Goal: Task Accomplishment & Management: Manage account settings

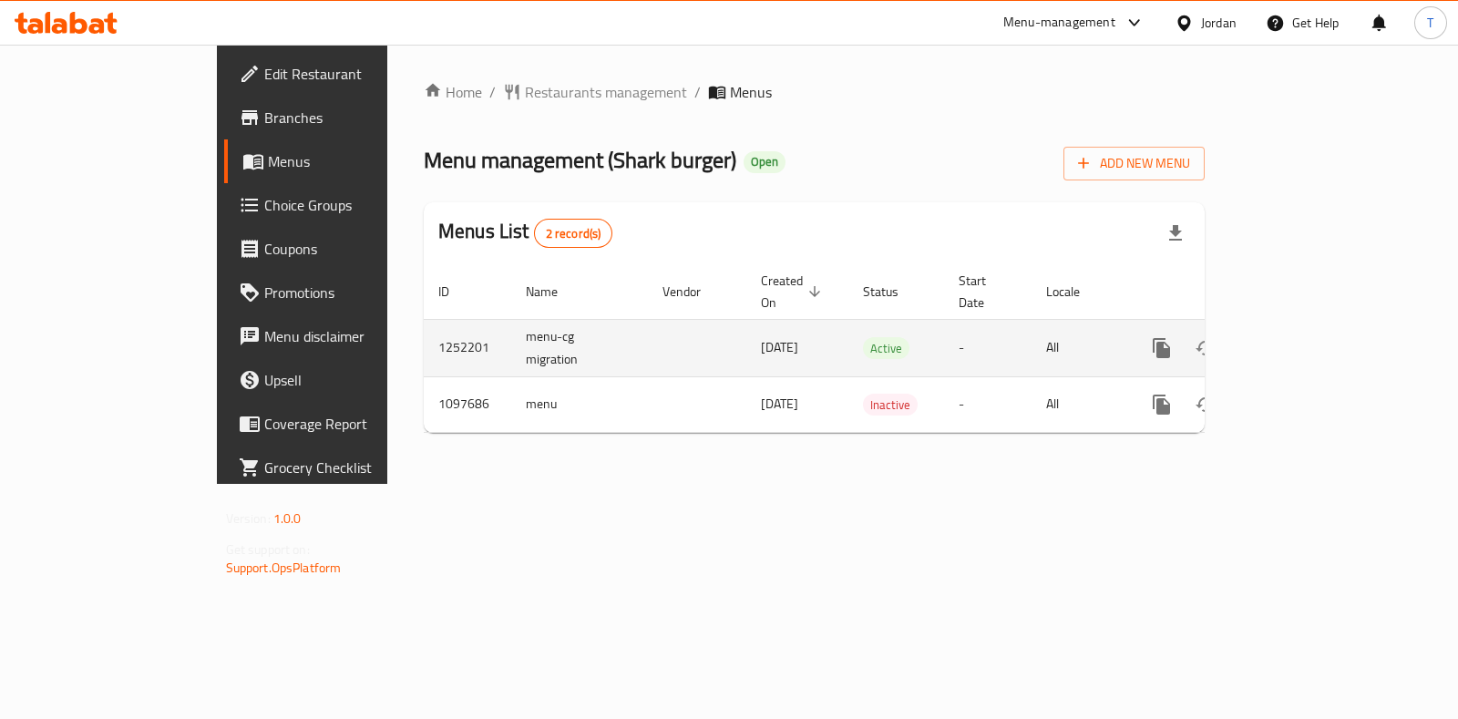
click at [1304, 337] on icon "enhanced table" at bounding box center [1293, 348] width 22 height 22
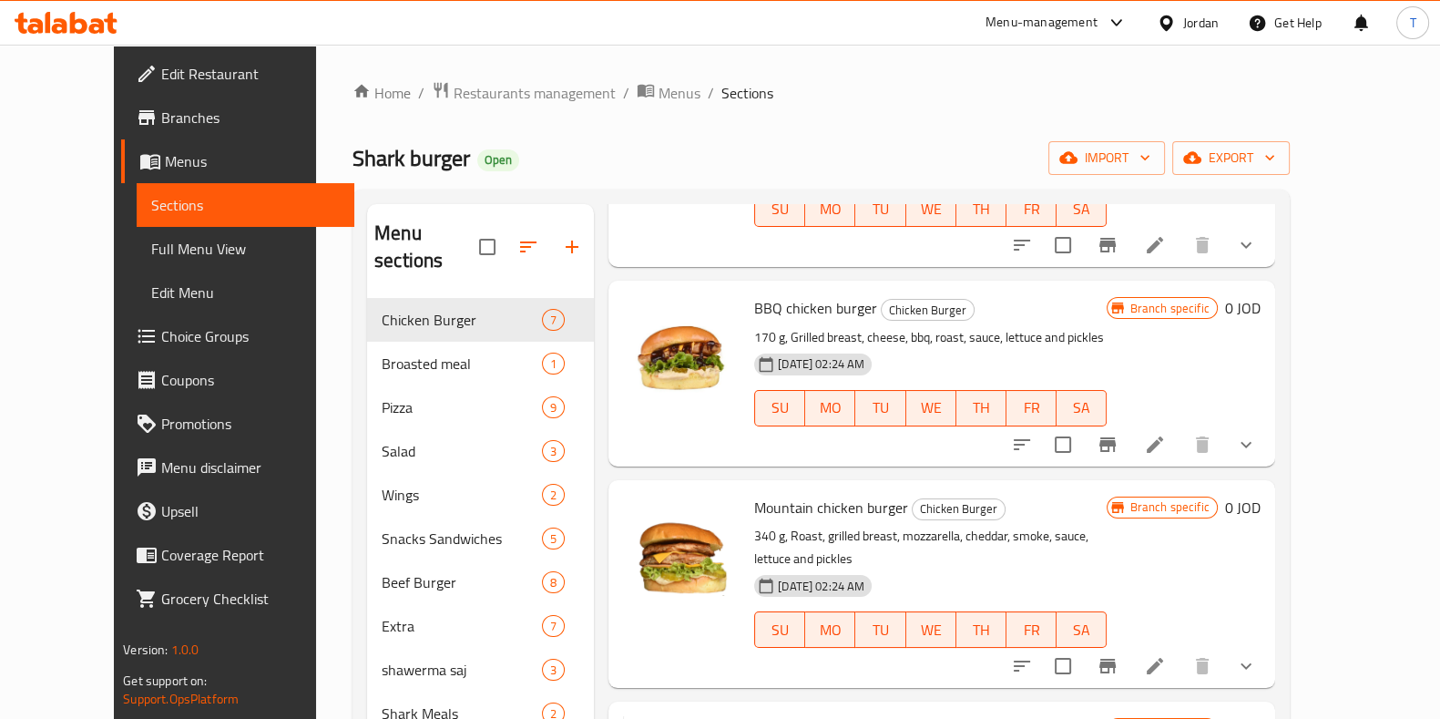
scroll to position [683, 0]
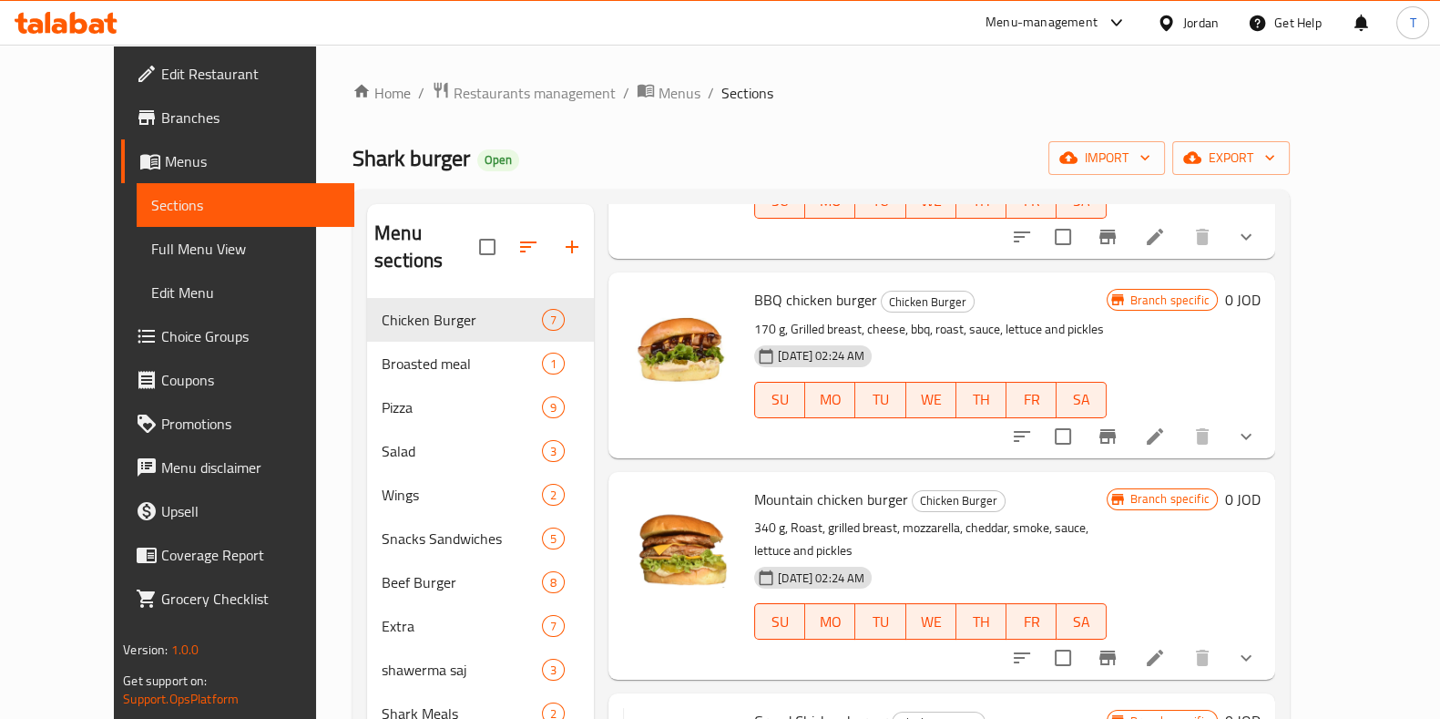
click at [1166, 647] on icon at bounding box center [1155, 658] width 22 height 22
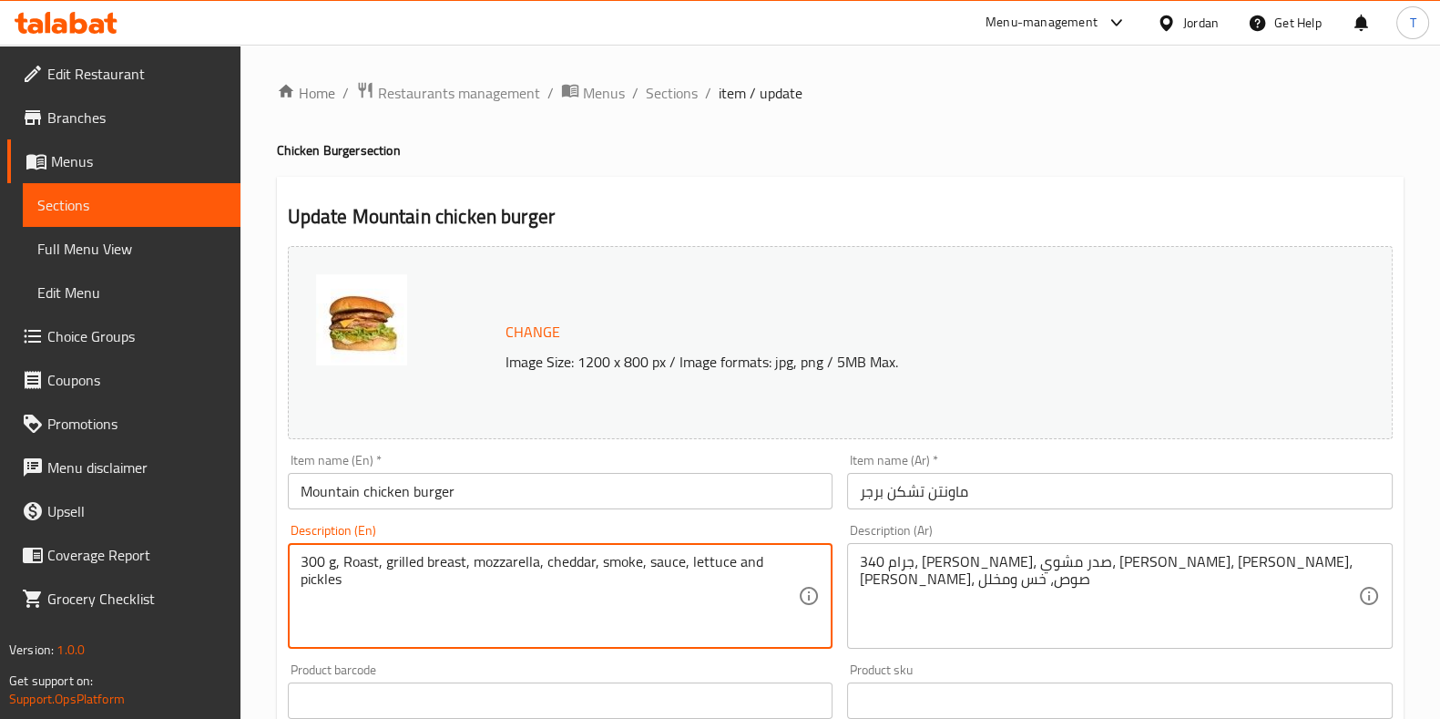
type textarea "300 g, Roast, grilled breast, mozzarella, cheddar, smoke, sauce, lettuce and pi…"
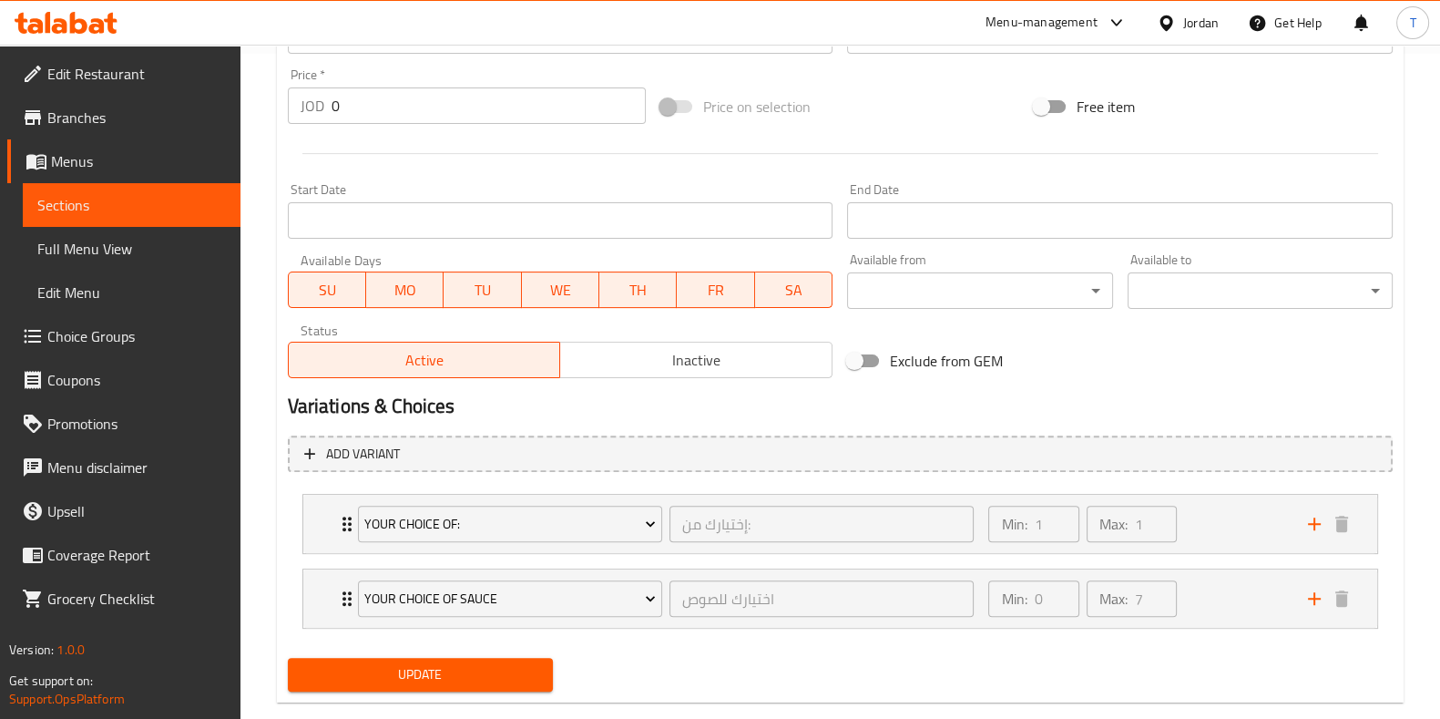
scroll to position [698, 0]
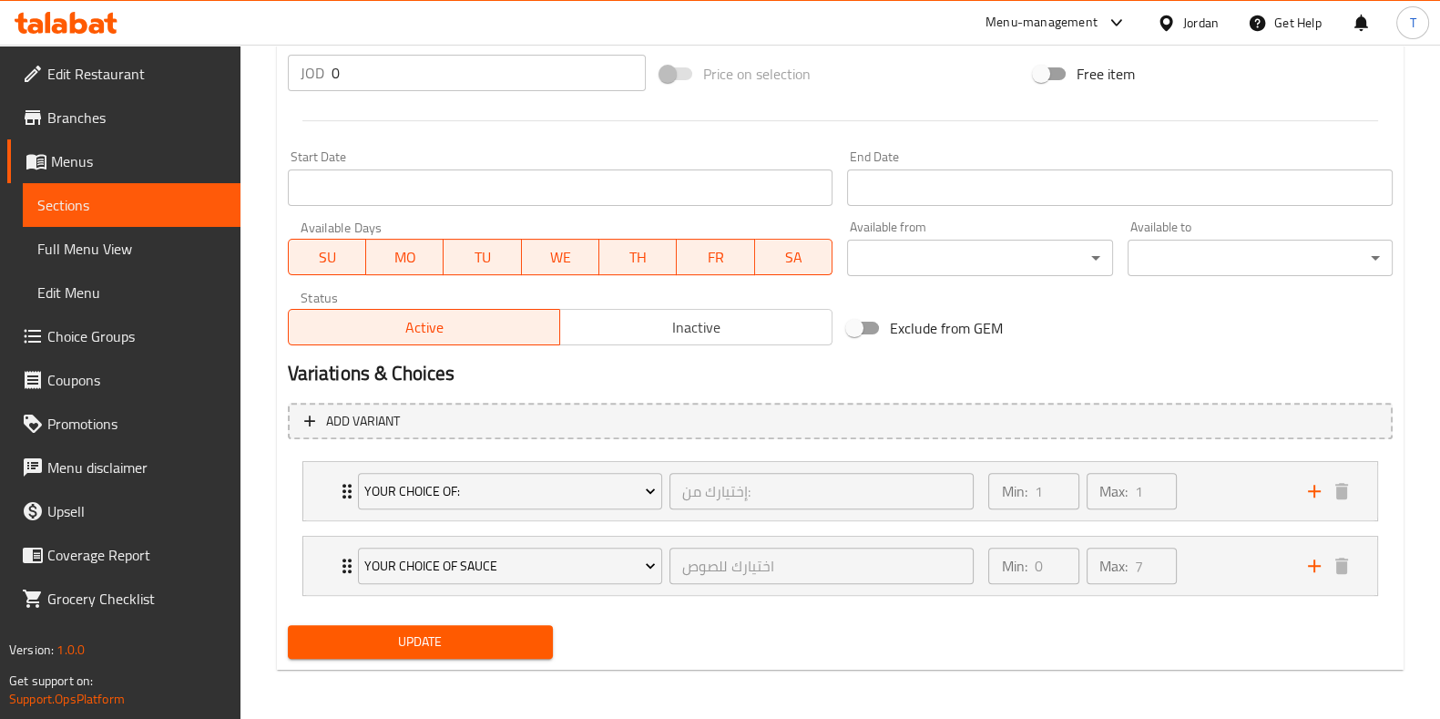
type textarea "300 جرام، [PERSON_NAME]، صدر مشوي، موزريلا، [PERSON_NAME]، [PERSON_NAME]، صوص، …"
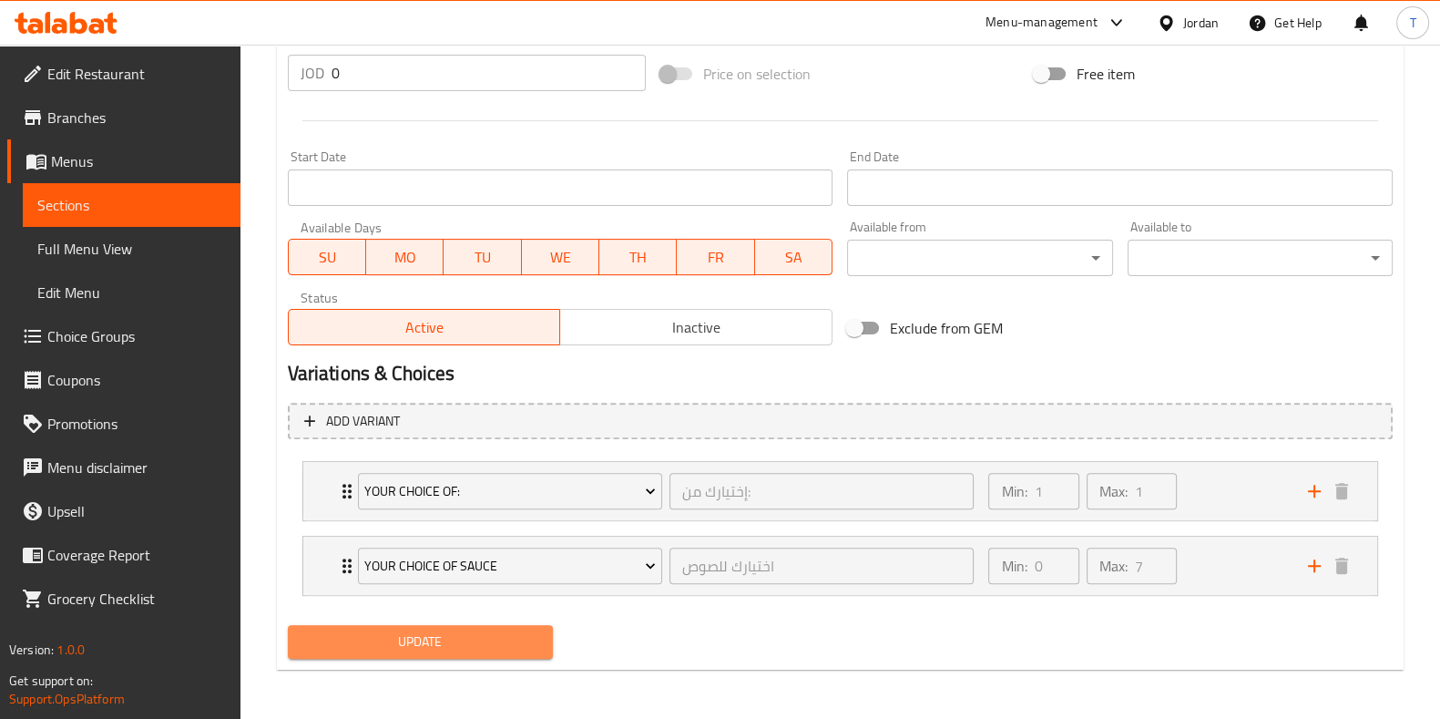
click at [484, 639] on span "Update" at bounding box center [420, 641] width 236 height 23
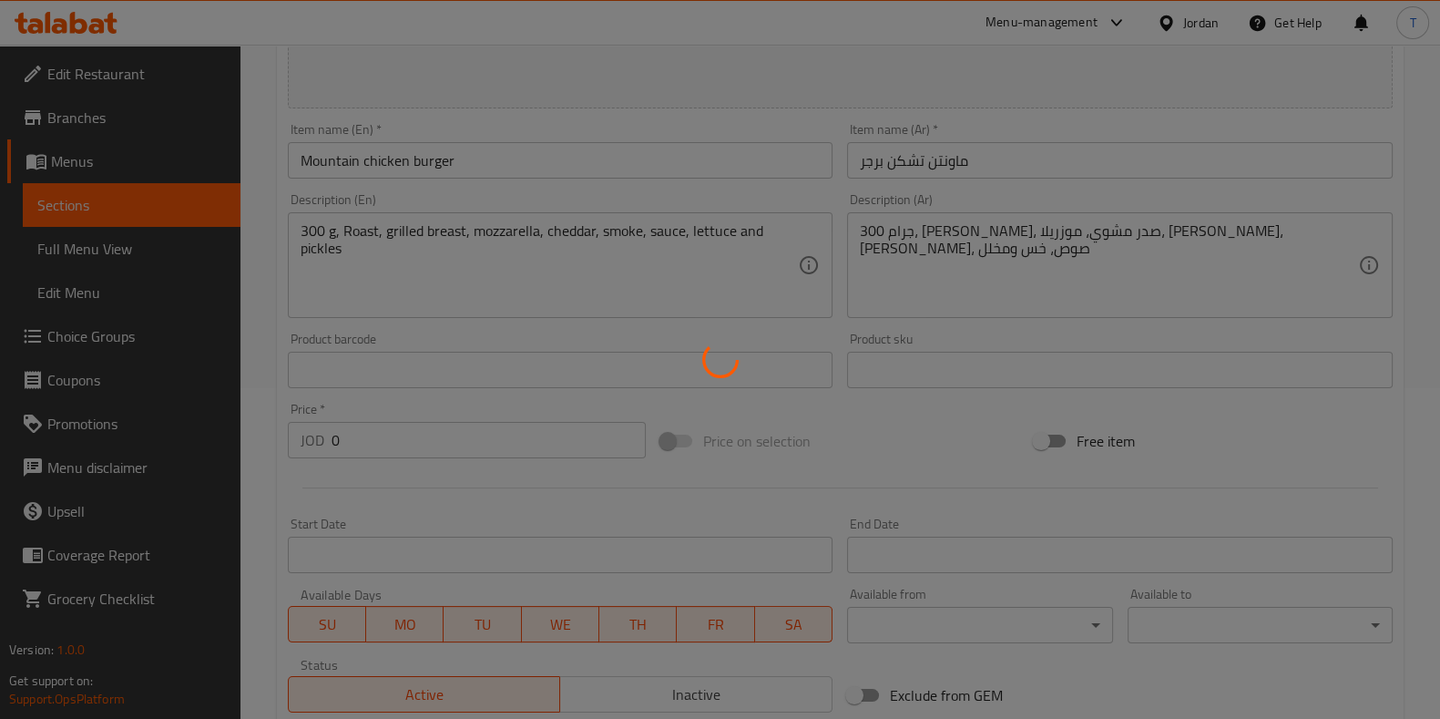
scroll to position [0, 0]
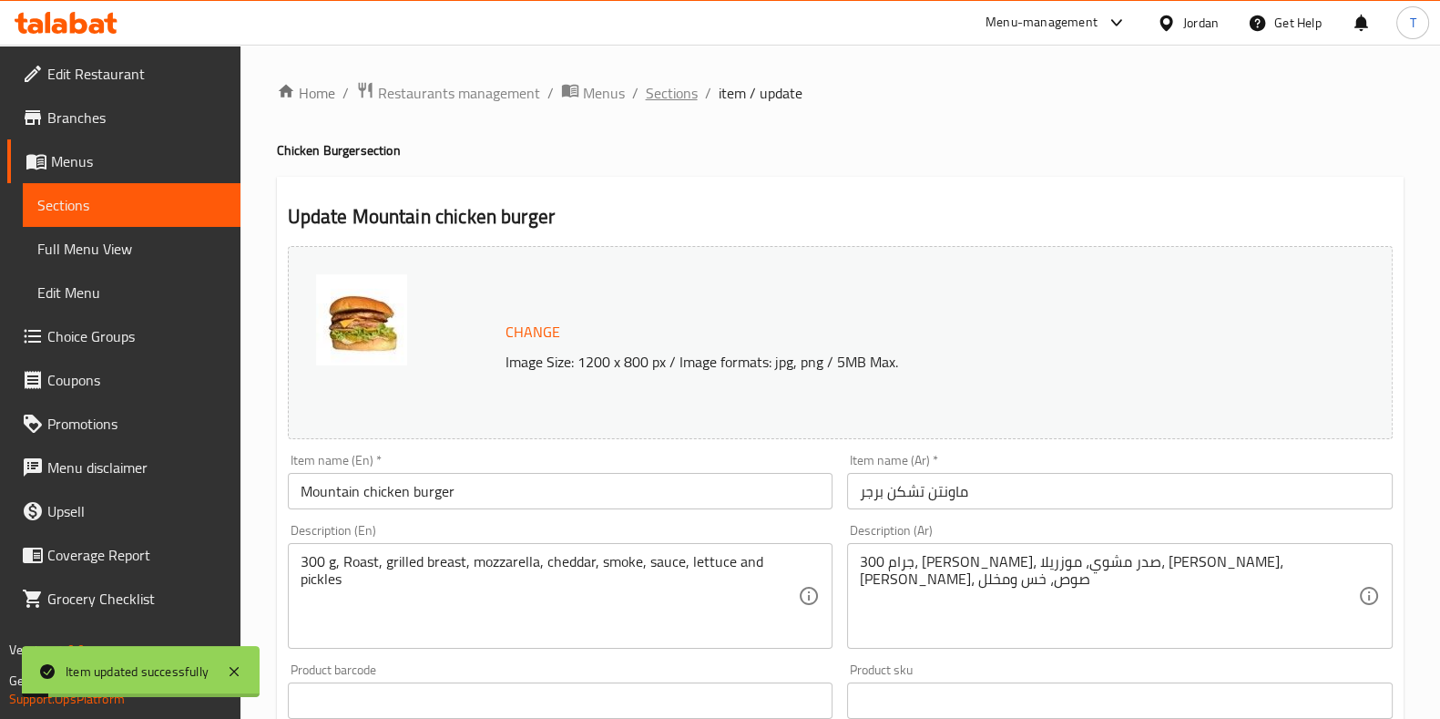
click at [679, 90] on span "Sections" at bounding box center [672, 93] width 52 height 22
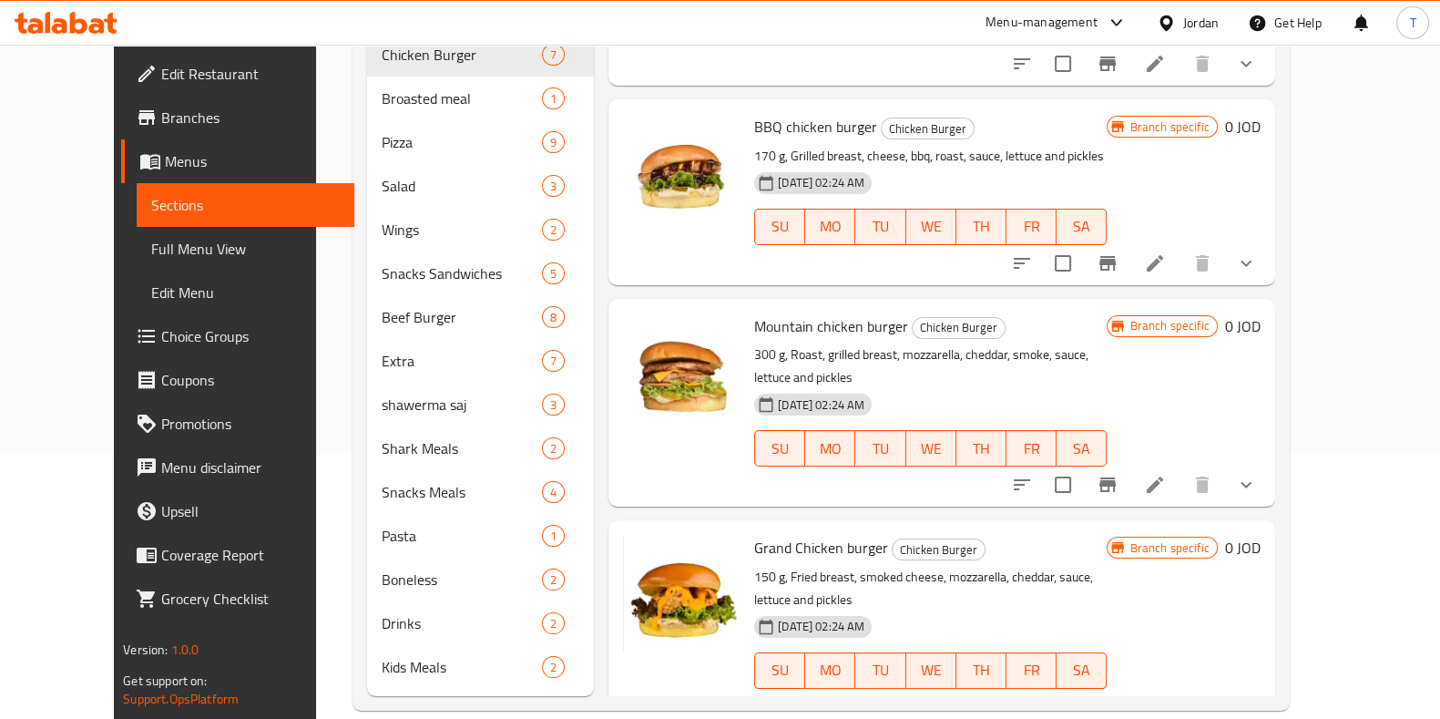
scroll to position [683, 0]
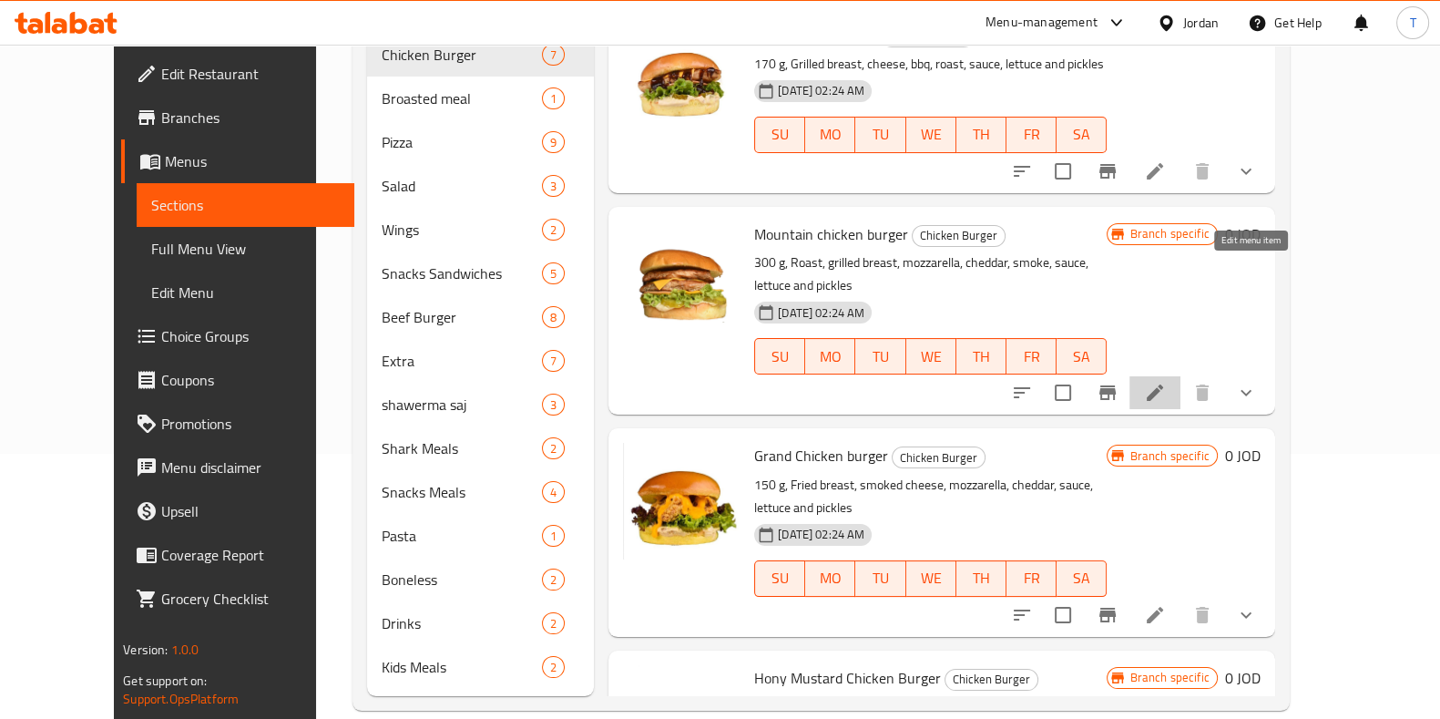
click at [1166, 382] on icon at bounding box center [1155, 393] width 22 height 22
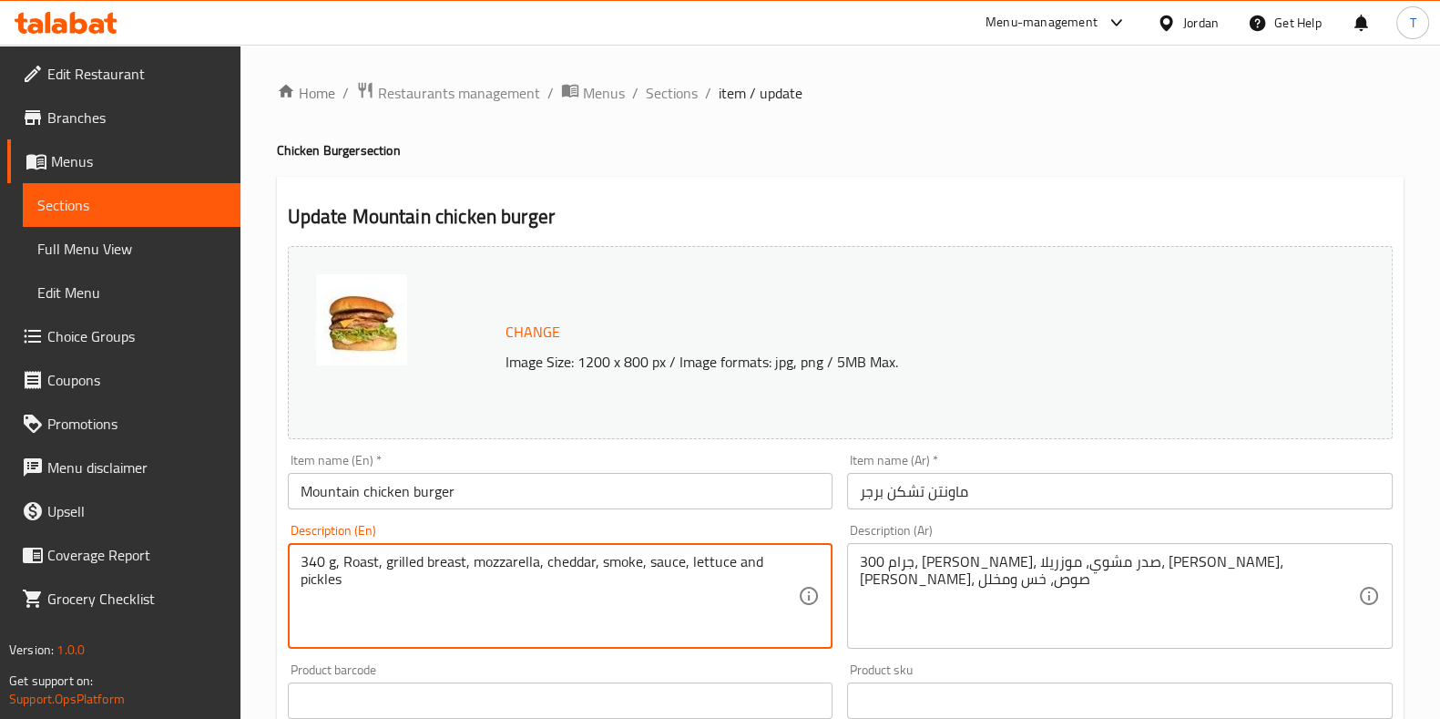
type textarea "340 g, Roast, grilled breast, mozzarella, cheddar, smoke, sauce, lettuce and pi…"
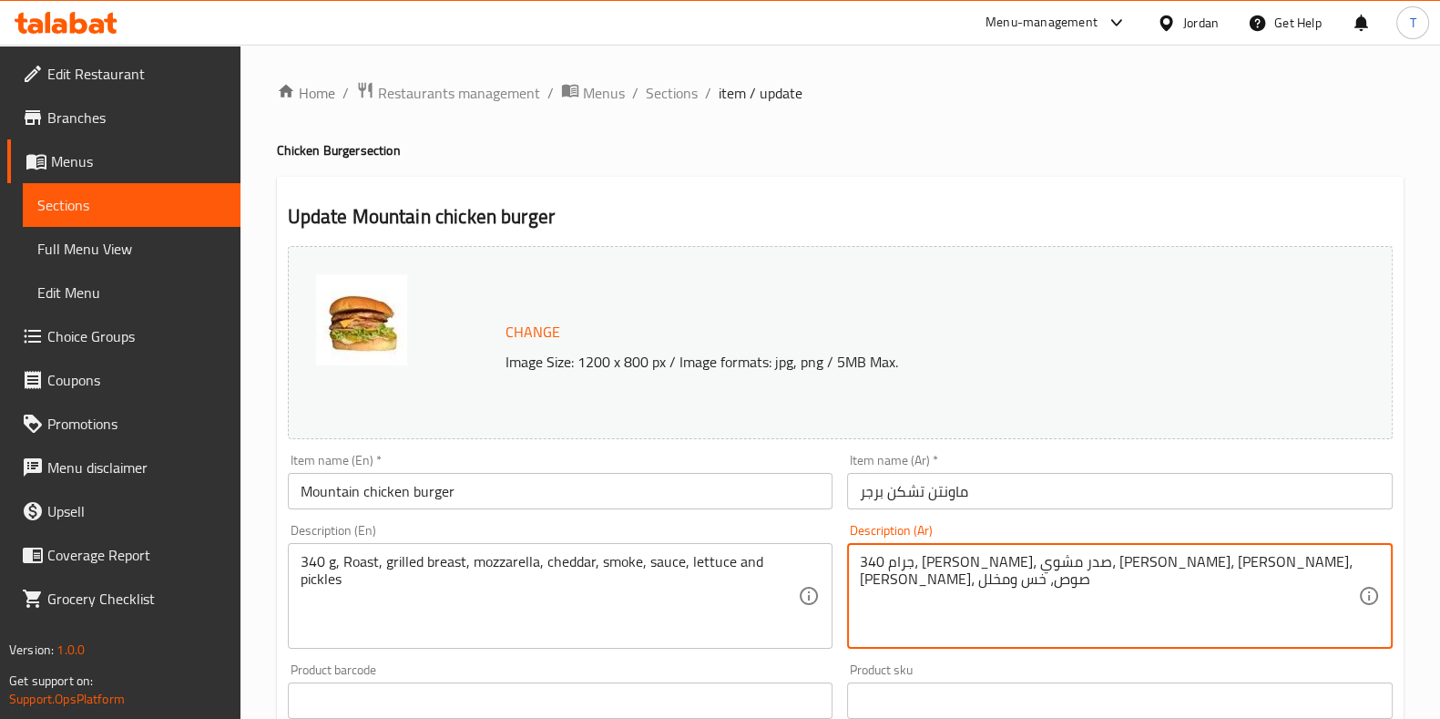
type textarea "340 جرام، [PERSON_NAME]، صدر مشوي، [PERSON_NAME]، [PERSON_NAME]، [PERSON_NAME]،…"
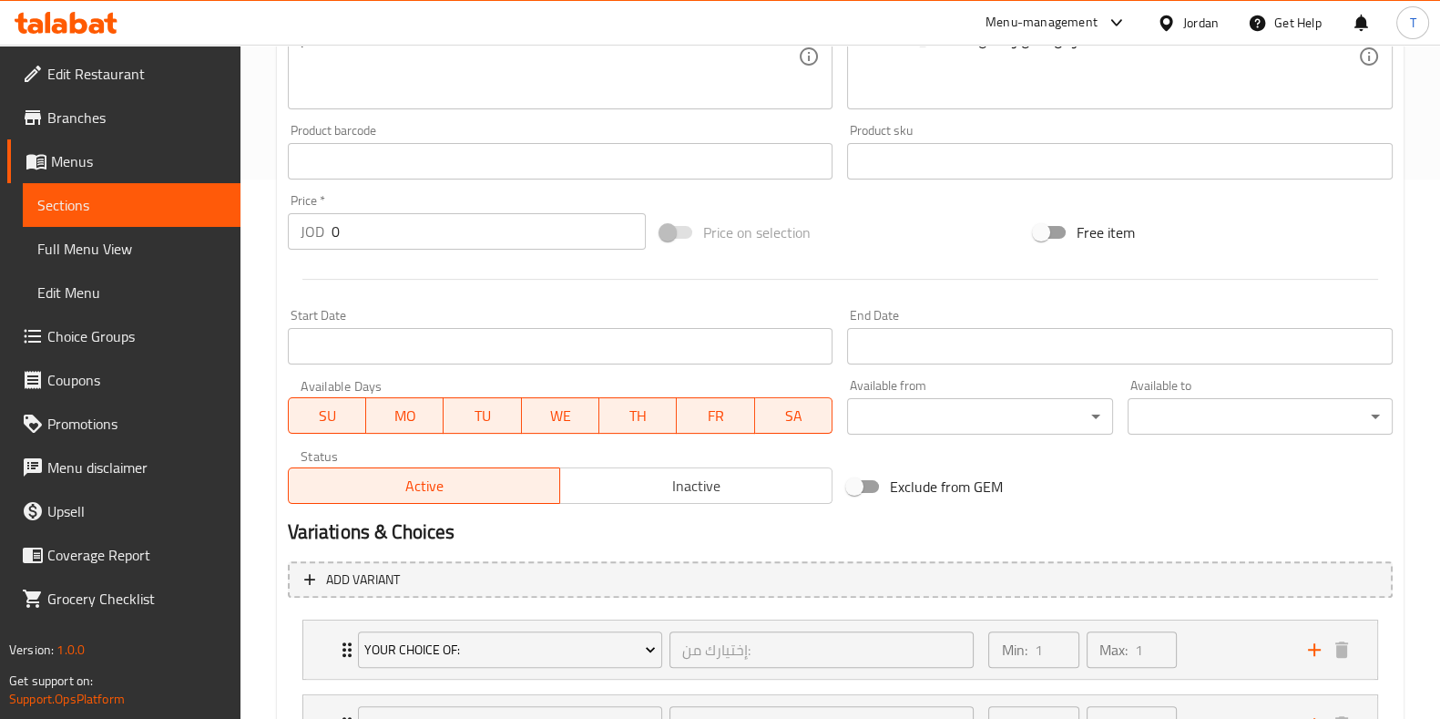
scroll to position [698, 0]
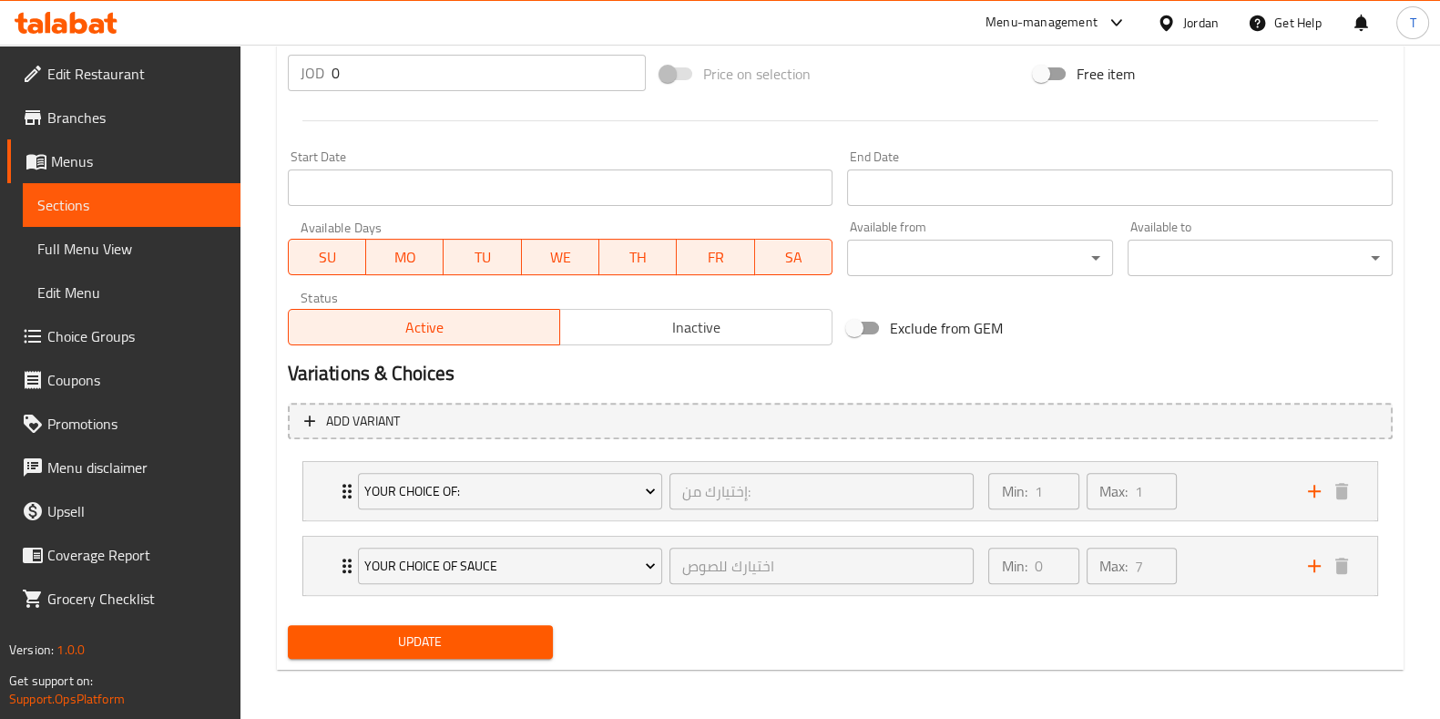
click at [426, 635] on span "Update" at bounding box center [420, 641] width 236 height 23
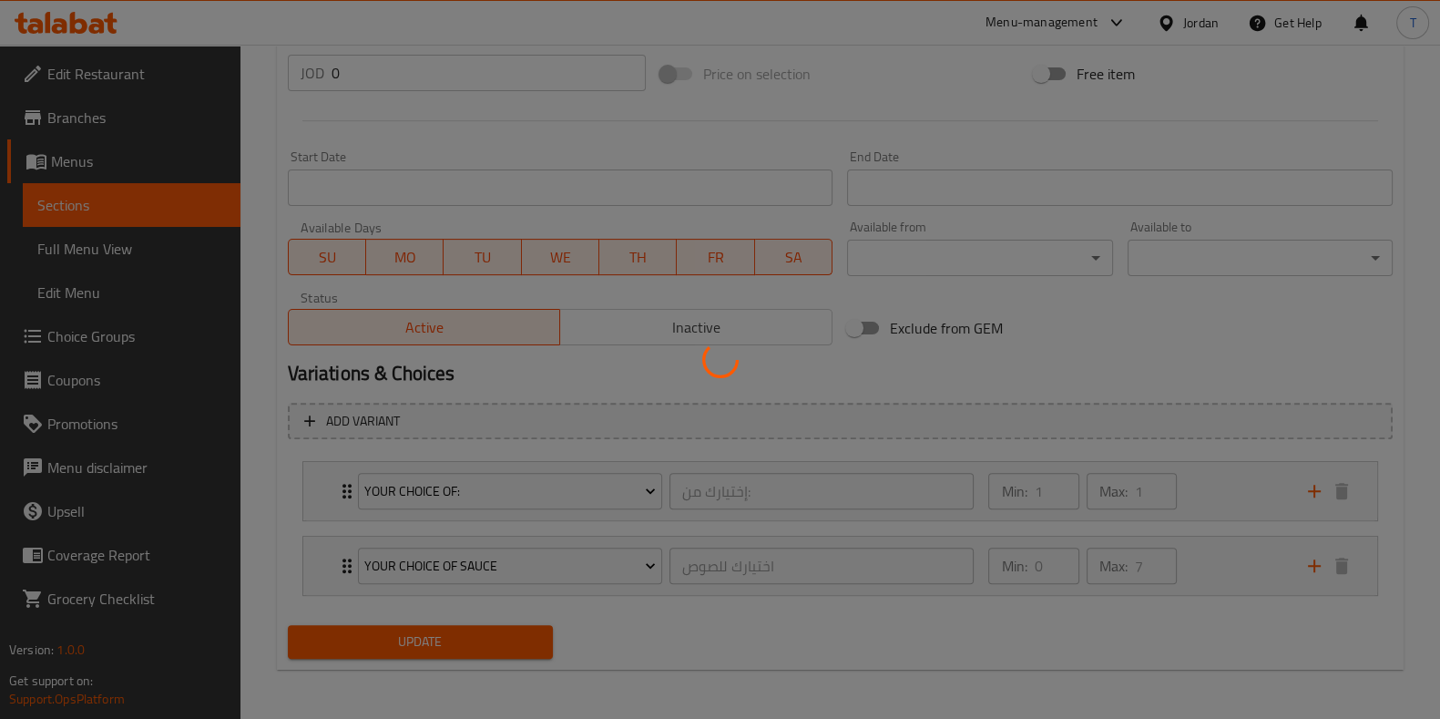
scroll to position [0, 0]
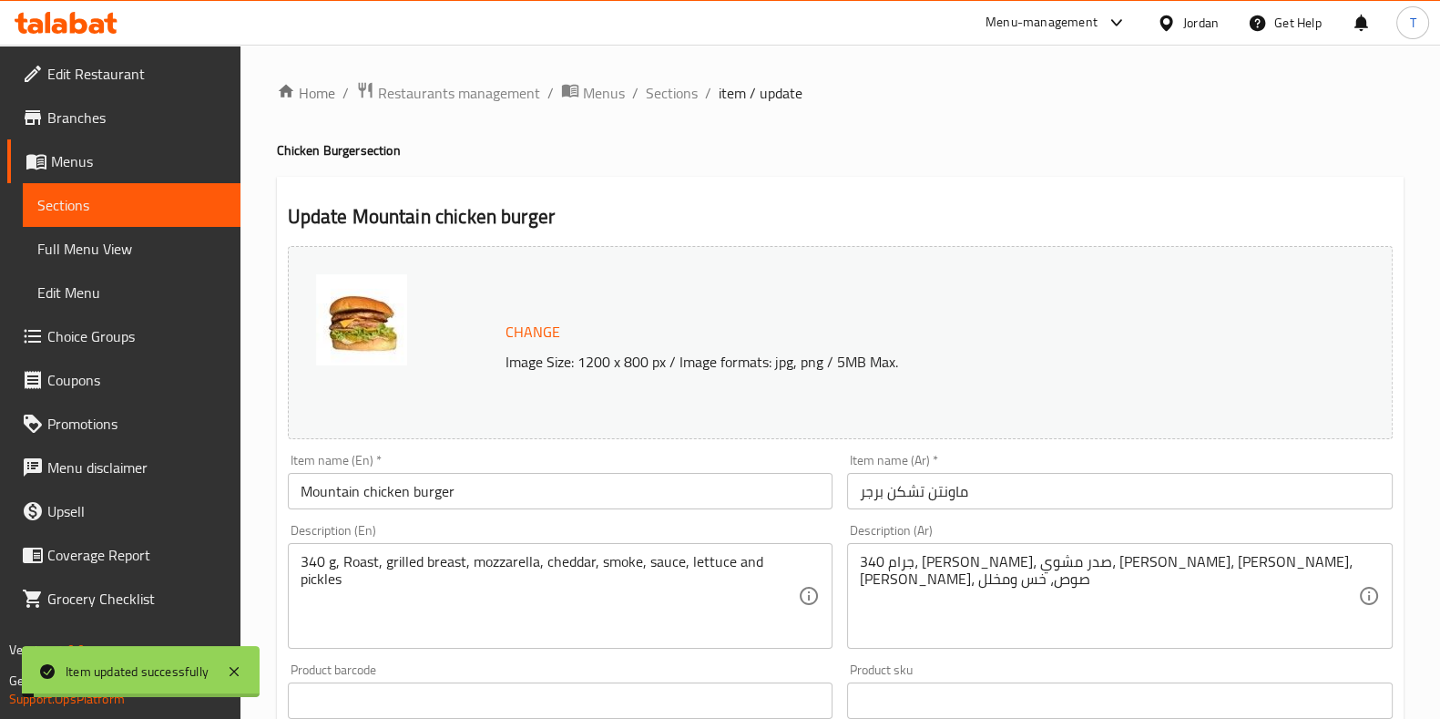
click at [688, 93] on span "Sections" at bounding box center [672, 93] width 52 height 22
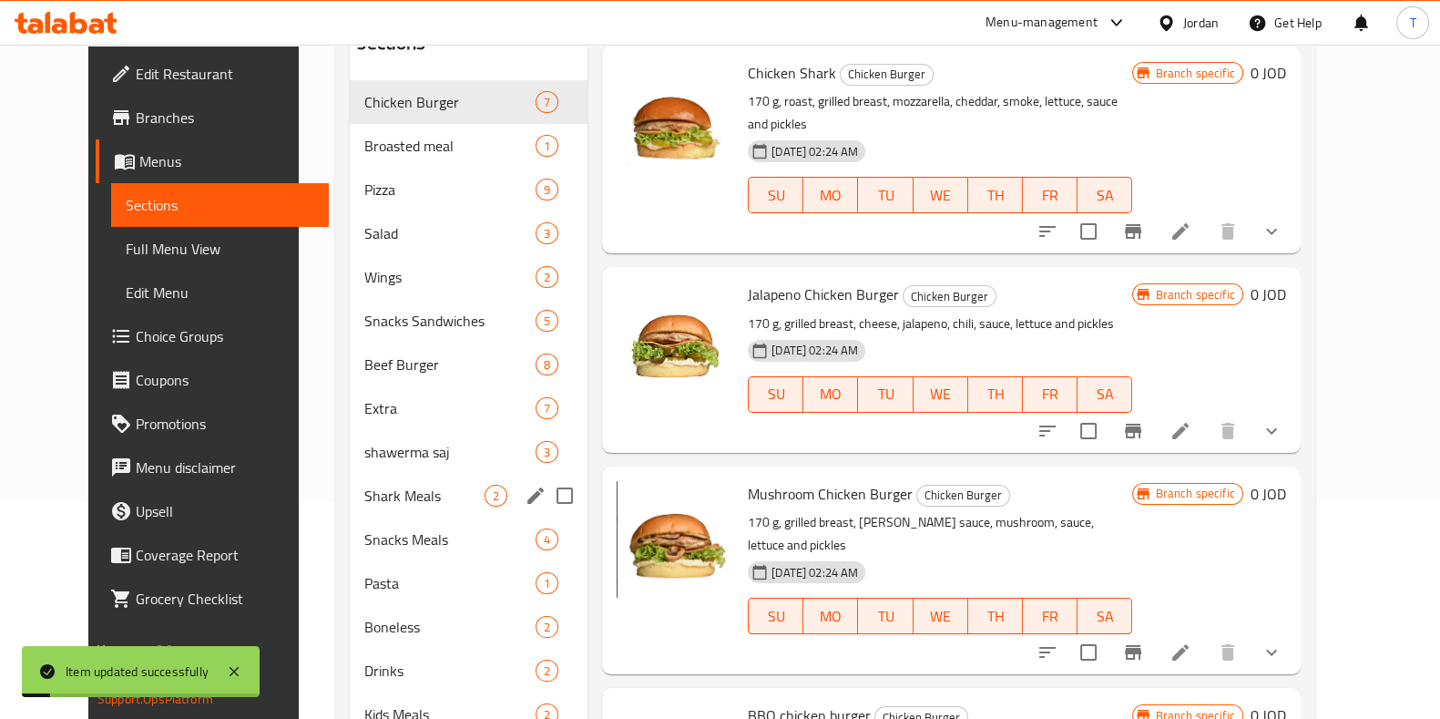
scroll to position [265, 0]
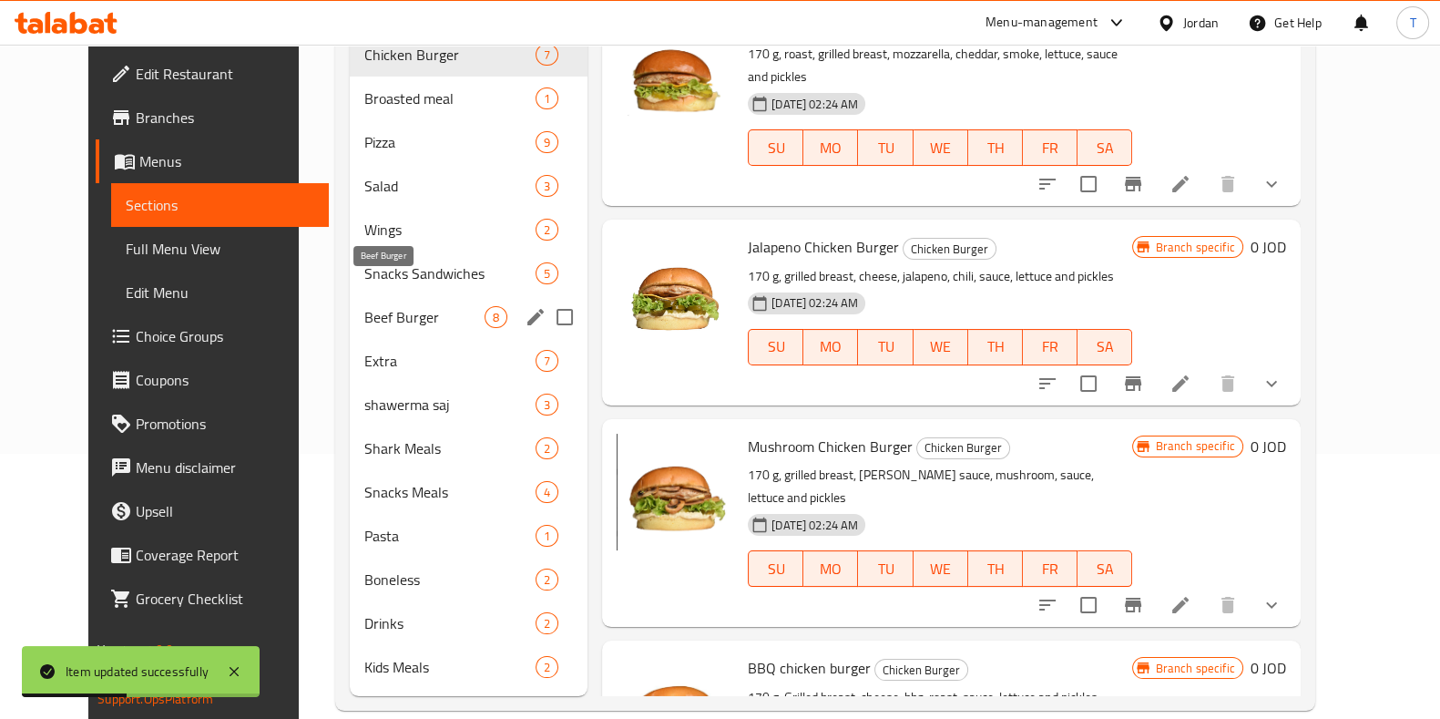
click at [374, 306] on span "Beef Burger" at bounding box center [424, 317] width 120 height 22
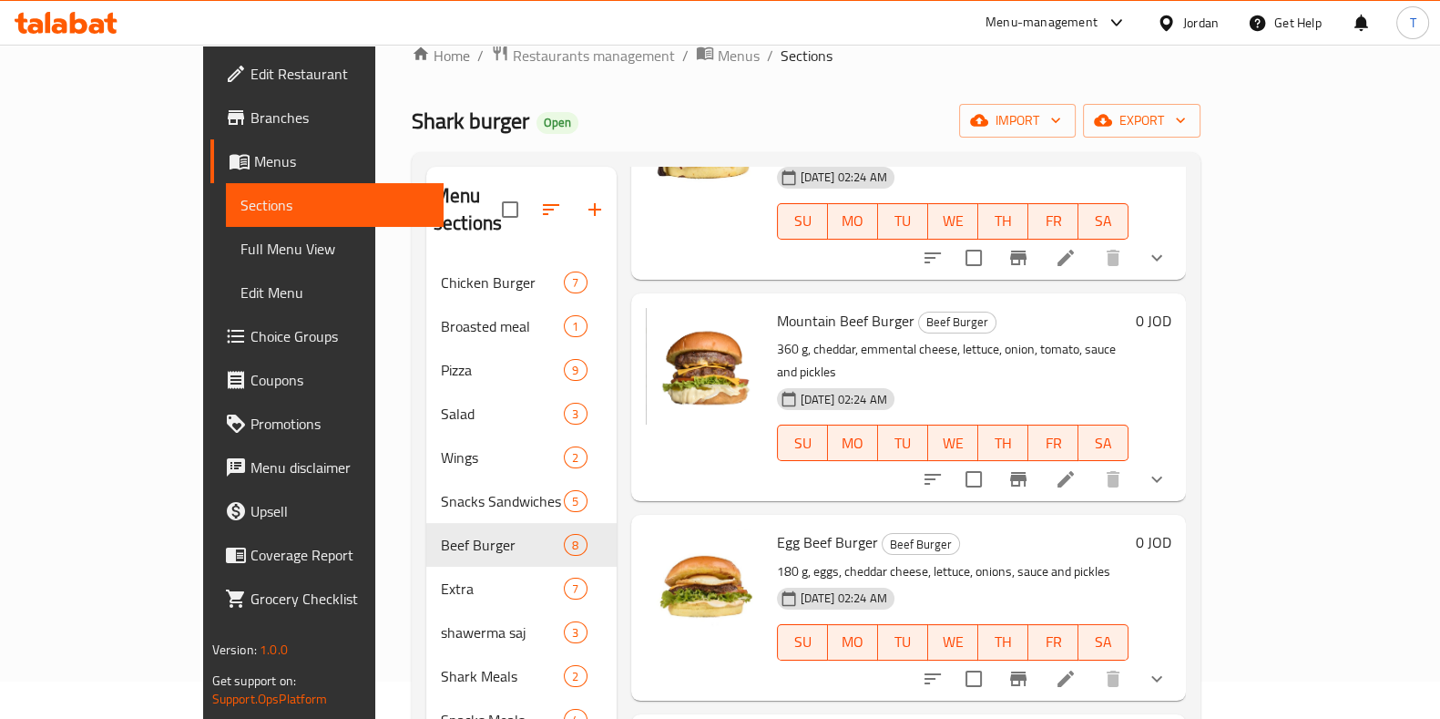
scroll to position [766, 0]
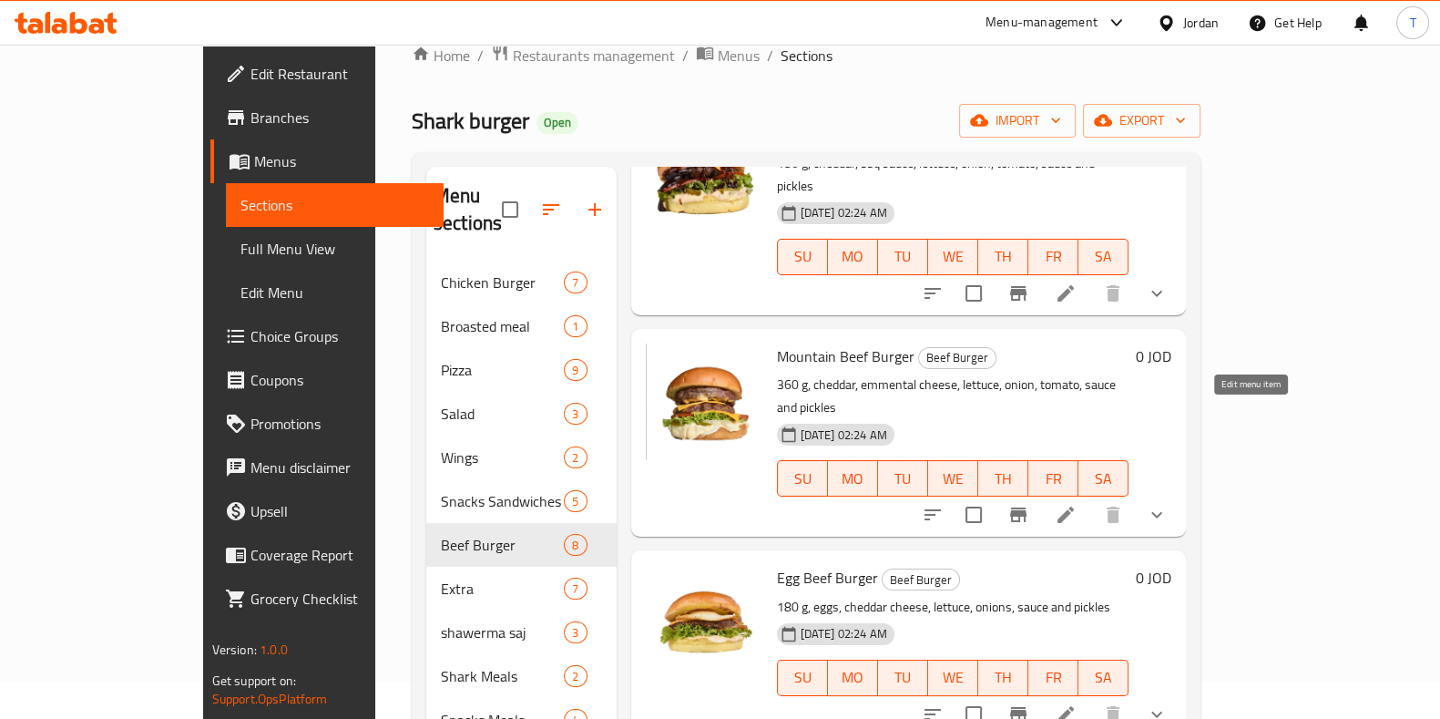
click at [1077, 504] on icon at bounding box center [1066, 515] width 22 height 22
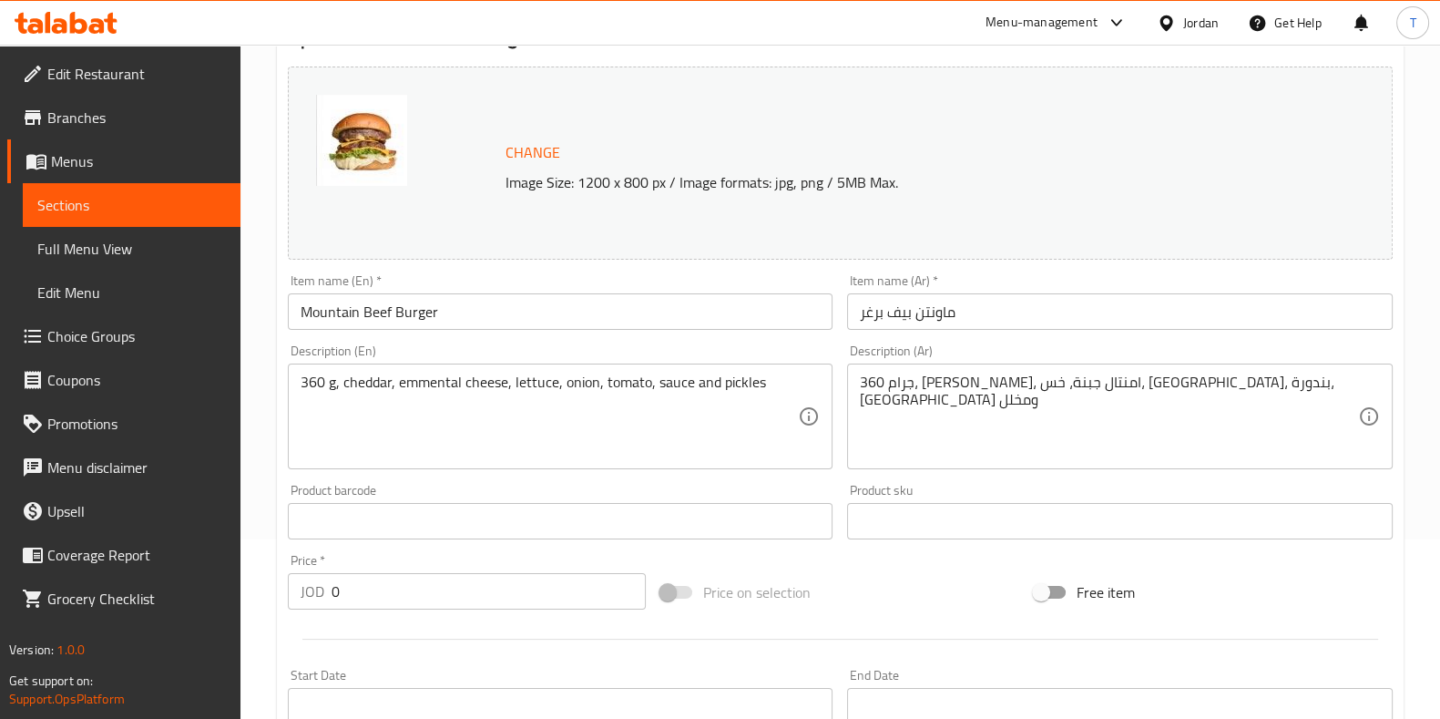
scroll to position [342, 0]
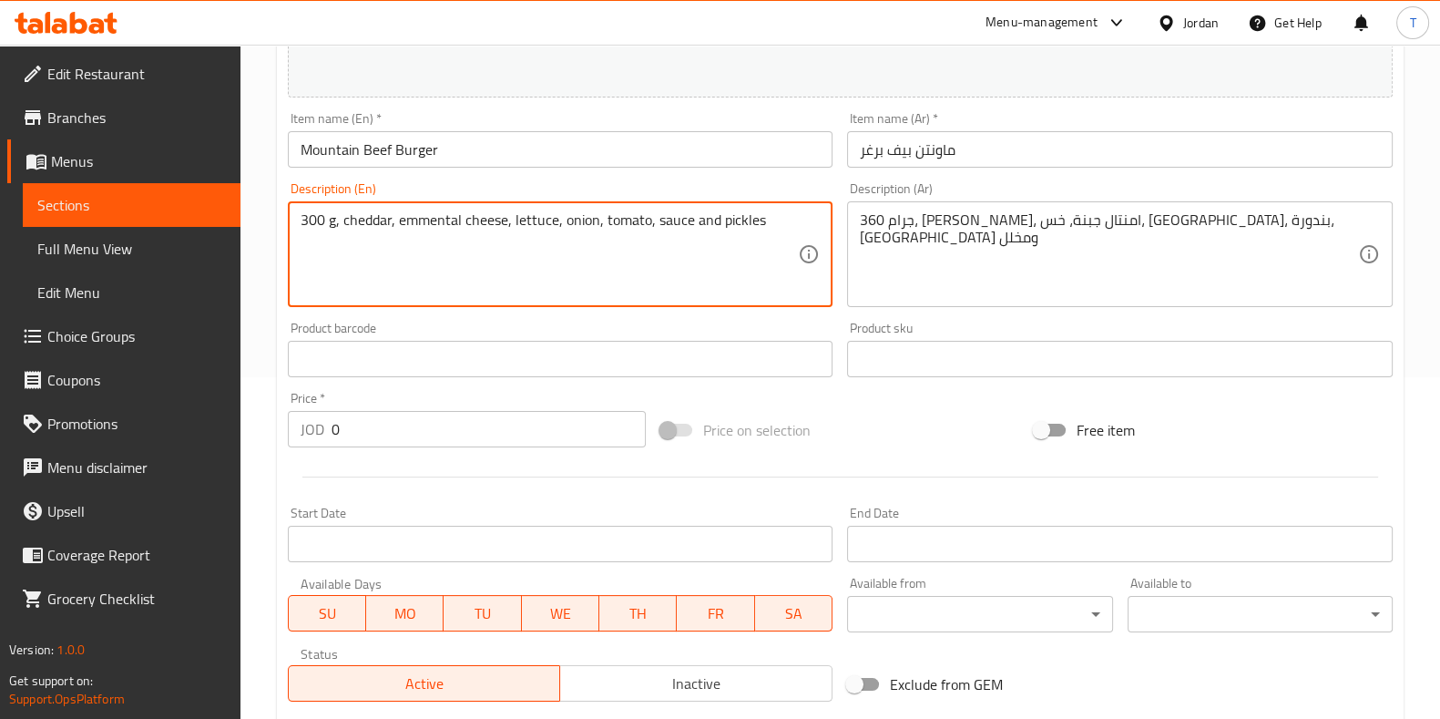
type textarea "300 g, cheddar, emmental cheese, lettuce, onion, tomato, sauce and pickles"
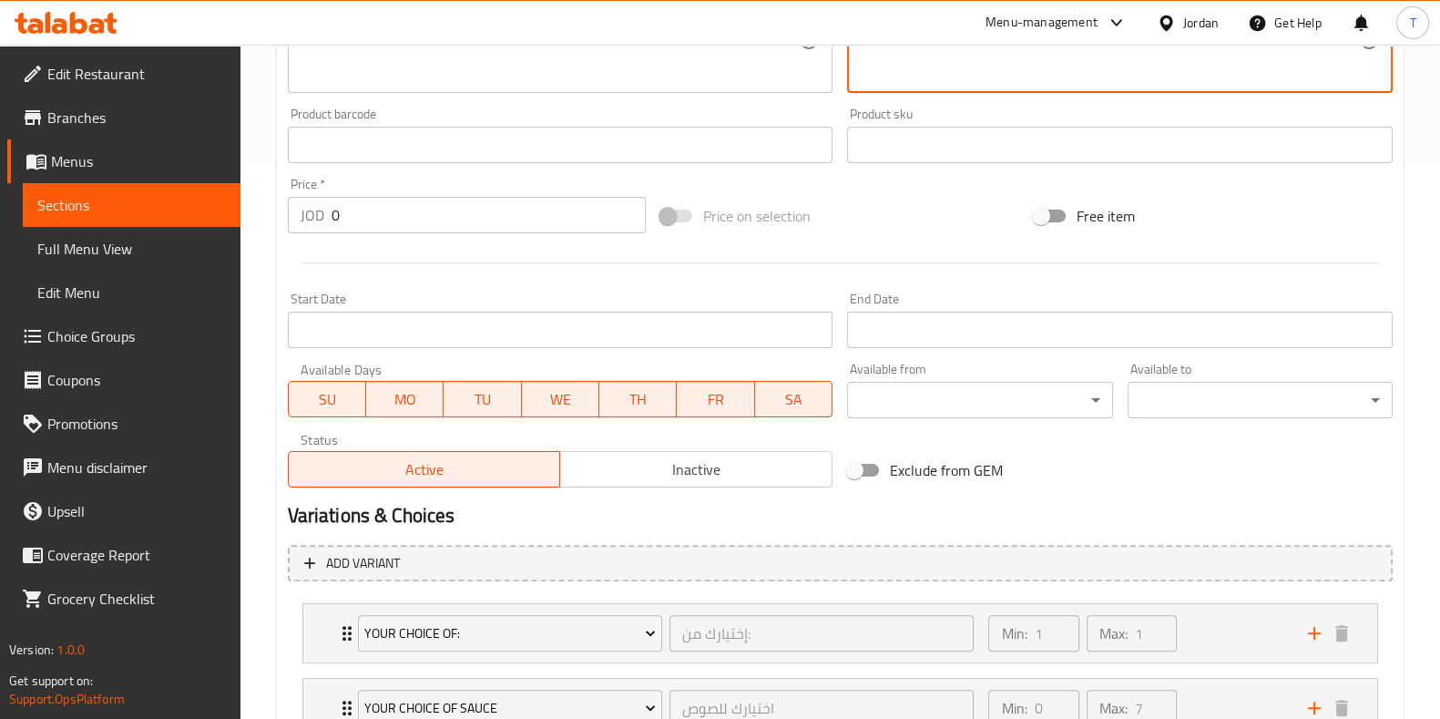
scroll to position [698, 0]
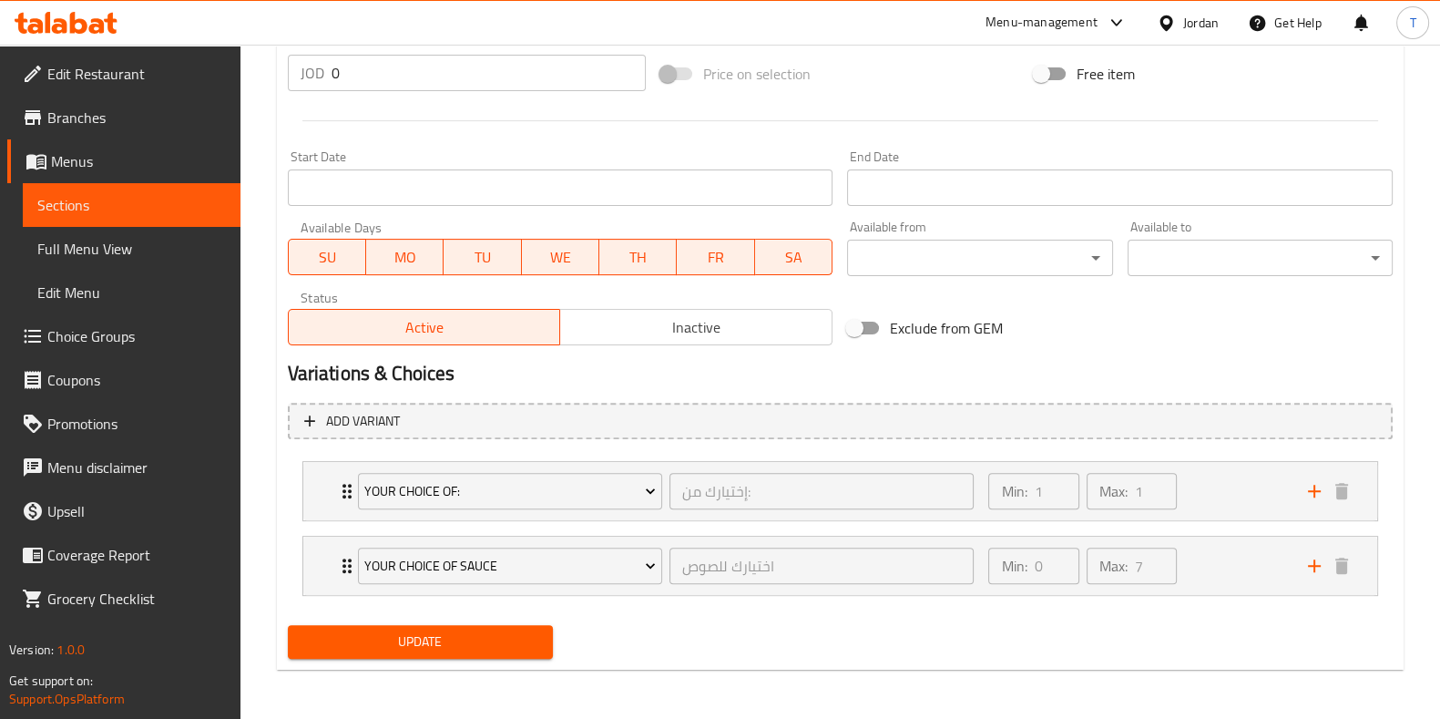
type textarea "300 جرام، [PERSON_NAME]، امنتال جبنة، خس، [GEOGRAPHIC_DATA]، بندورة، [GEOGRAPHI…"
click at [373, 633] on span "Update" at bounding box center [420, 641] width 236 height 23
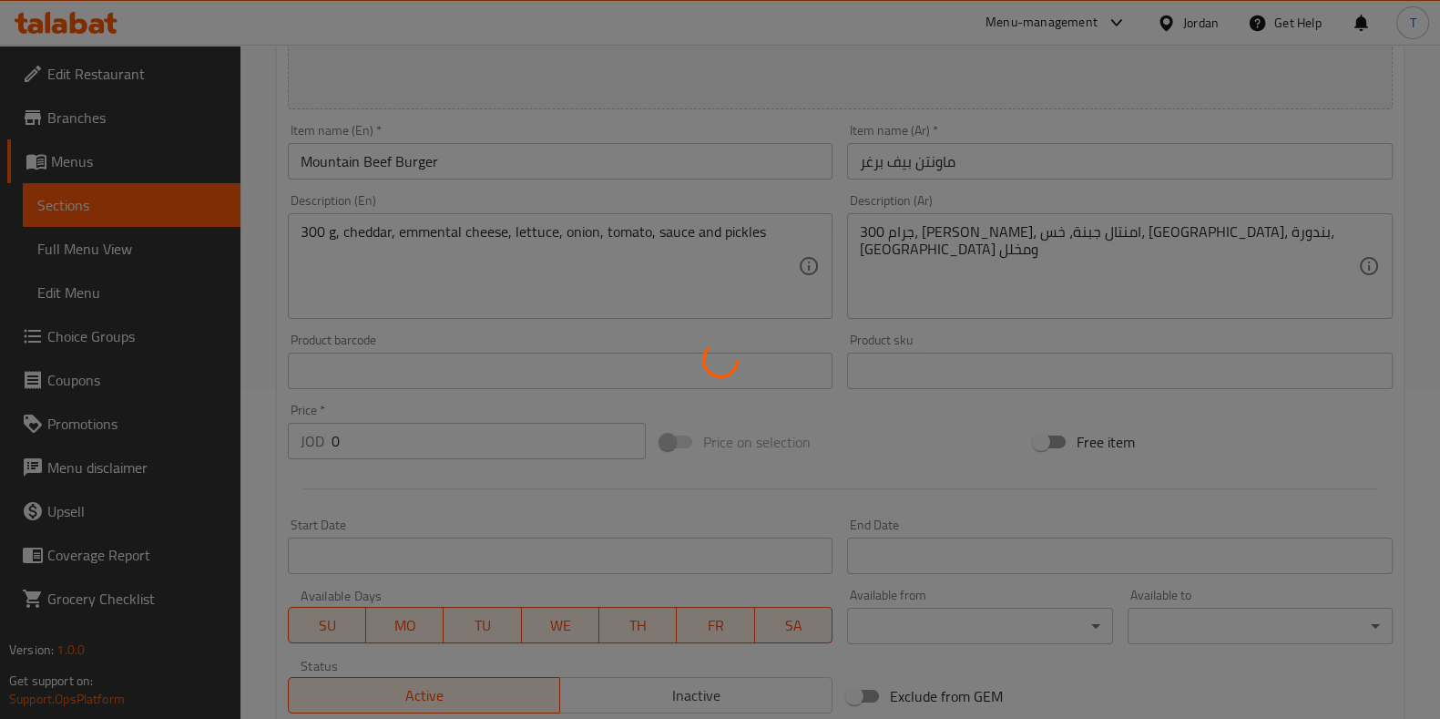
scroll to position [0, 0]
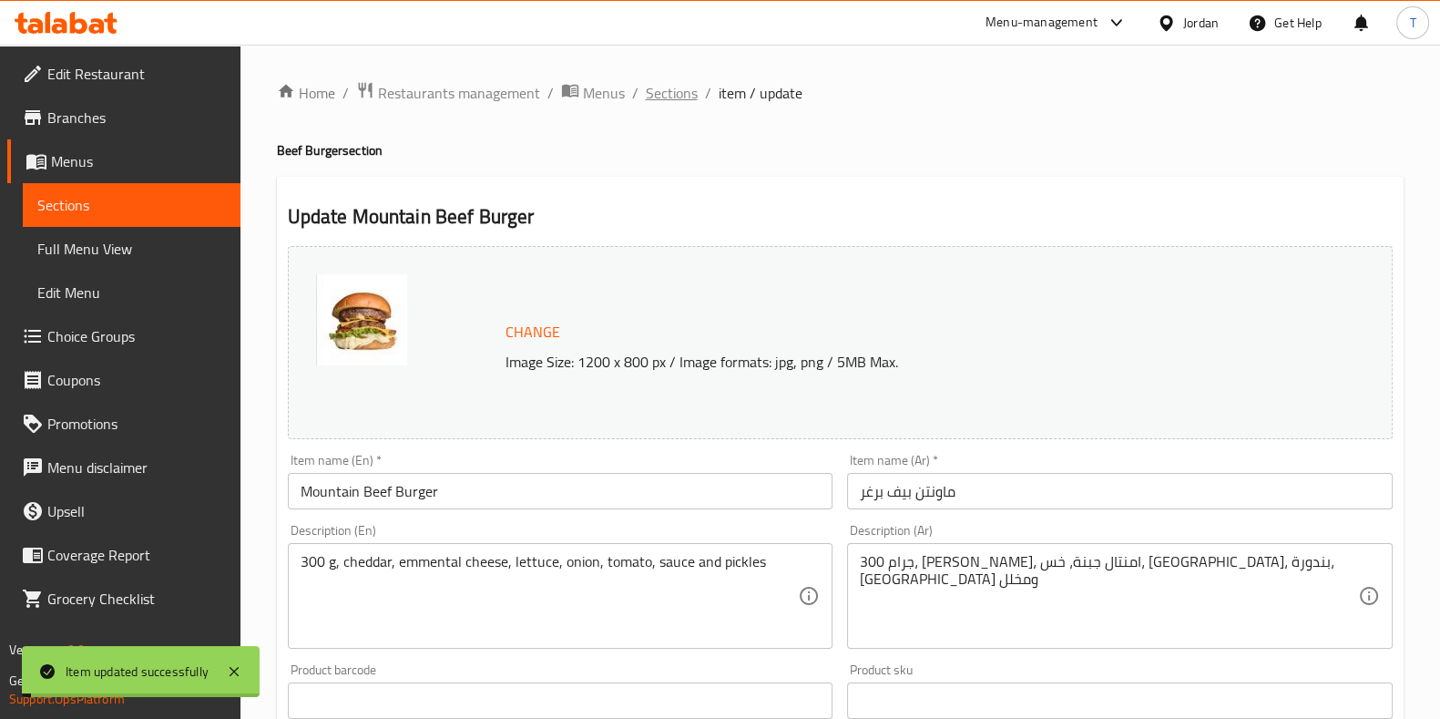
click at [670, 93] on span "Sections" at bounding box center [672, 93] width 52 height 22
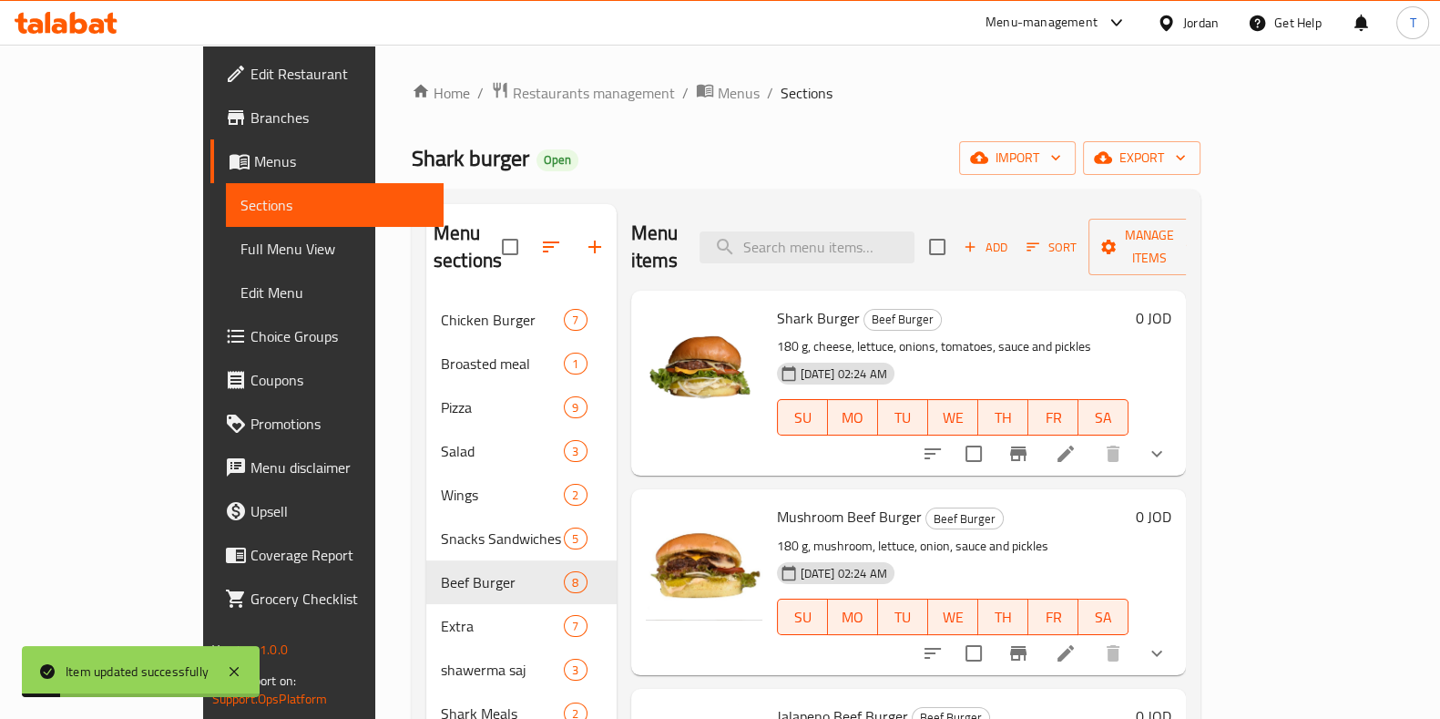
click at [1077, 443] on icon at bounding box center [1066, 454] width 22 height 22
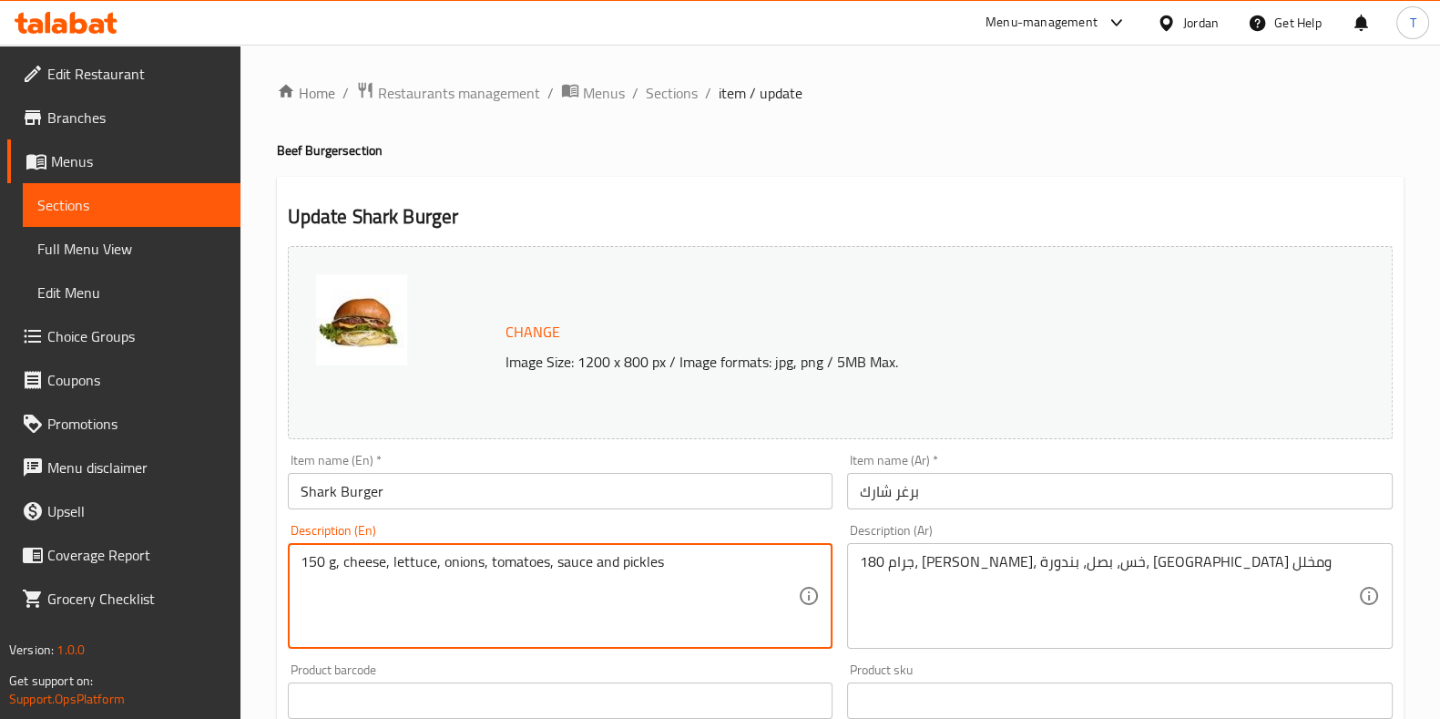
type textarea "150 g, cheese, lettuce, onions, tomatoes, sauce and pickles"
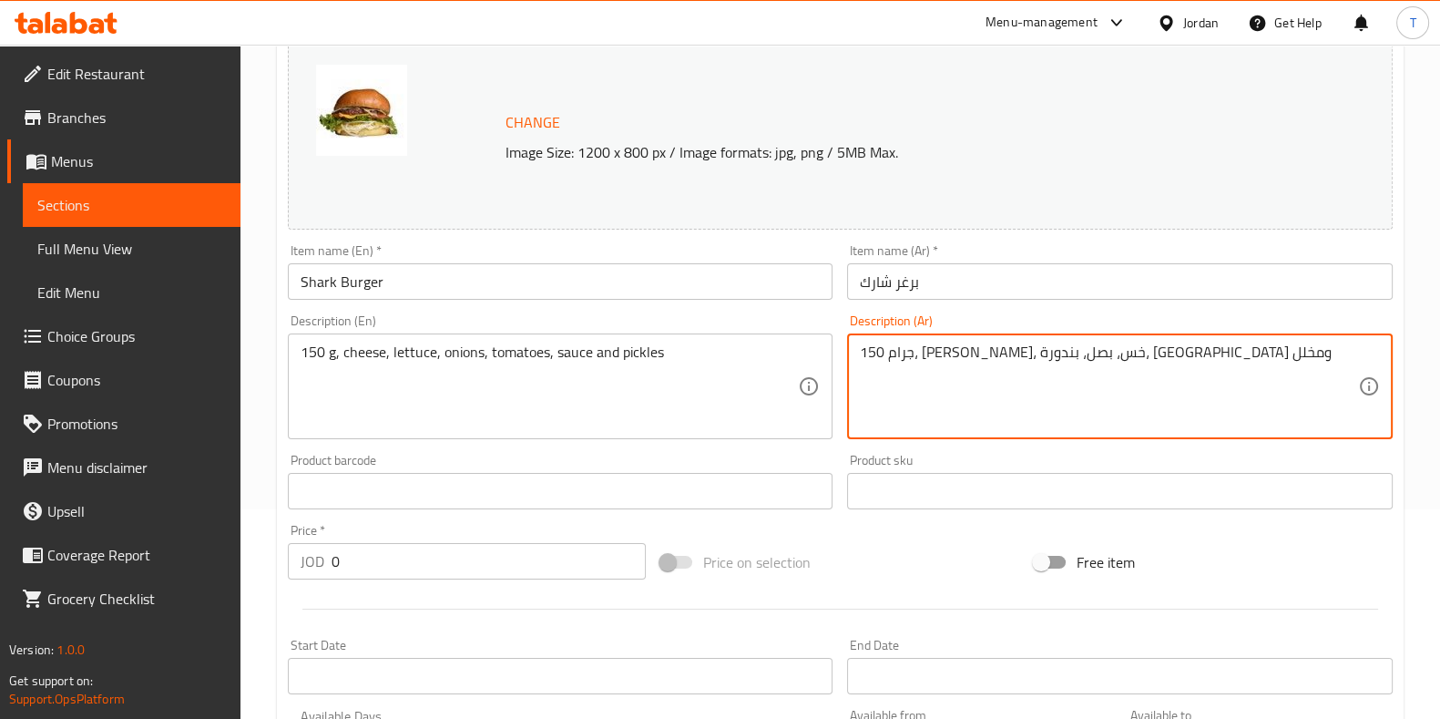
scroll to position [698, 0]
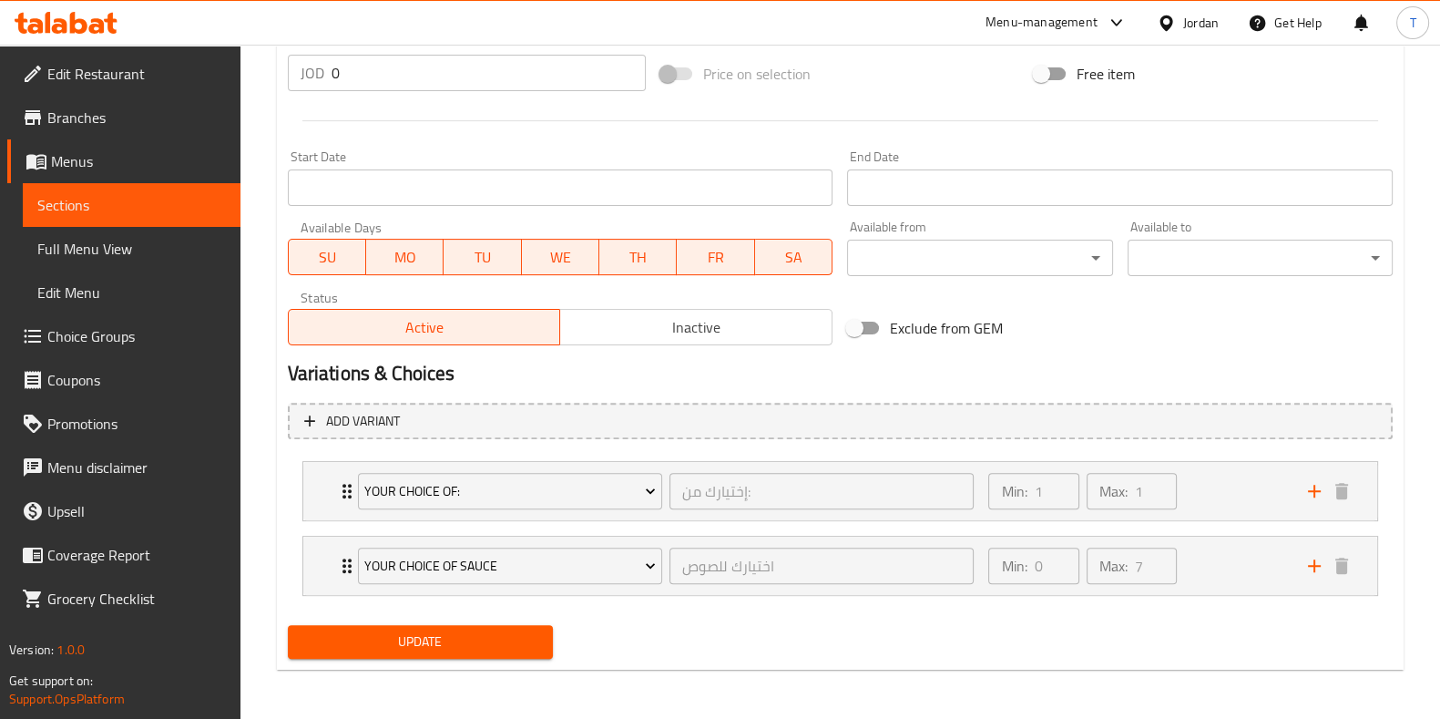
type textarea "150 جرام، [PERSON_NAME]، خس، بصل، بندورة، [GEOGRAPHIC_DATA] ومخلل"
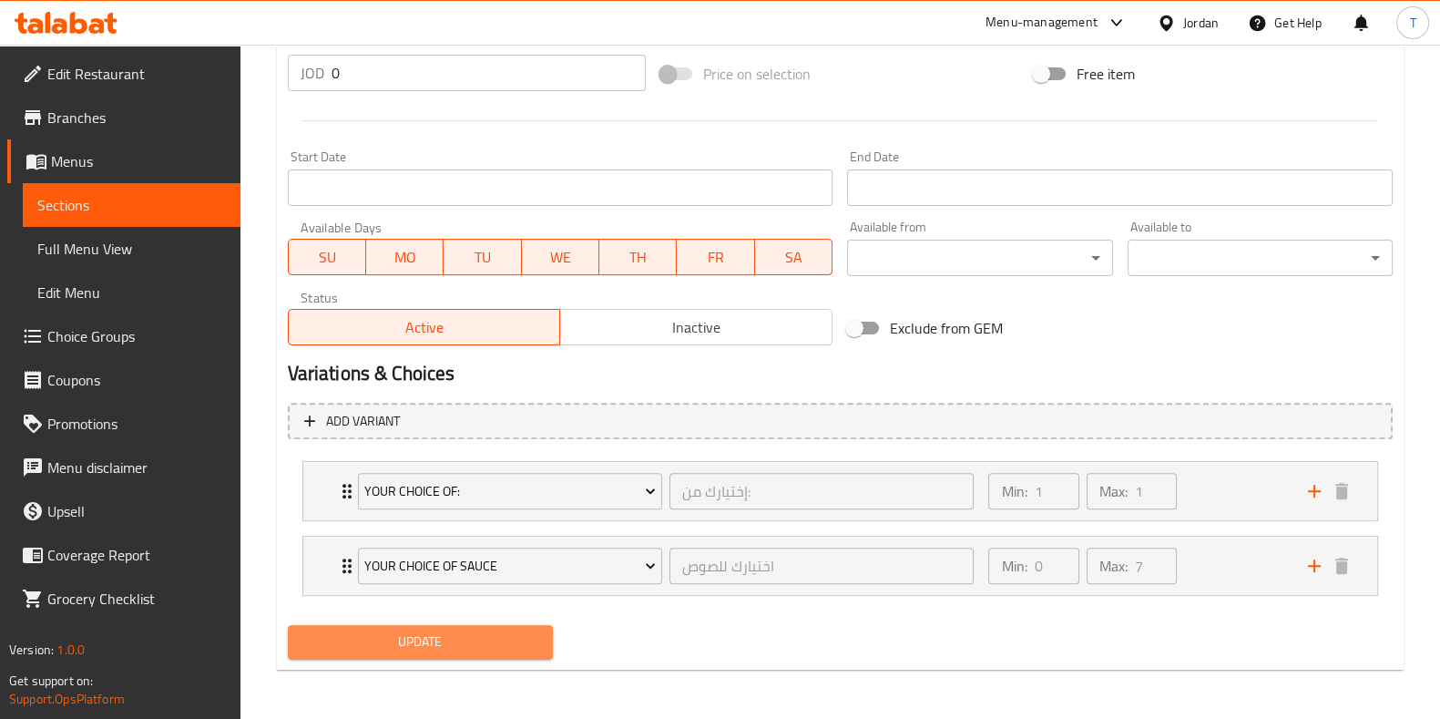
click at [496, 655] on button "Update" at bounding box center [420, 642] width 265 height 34
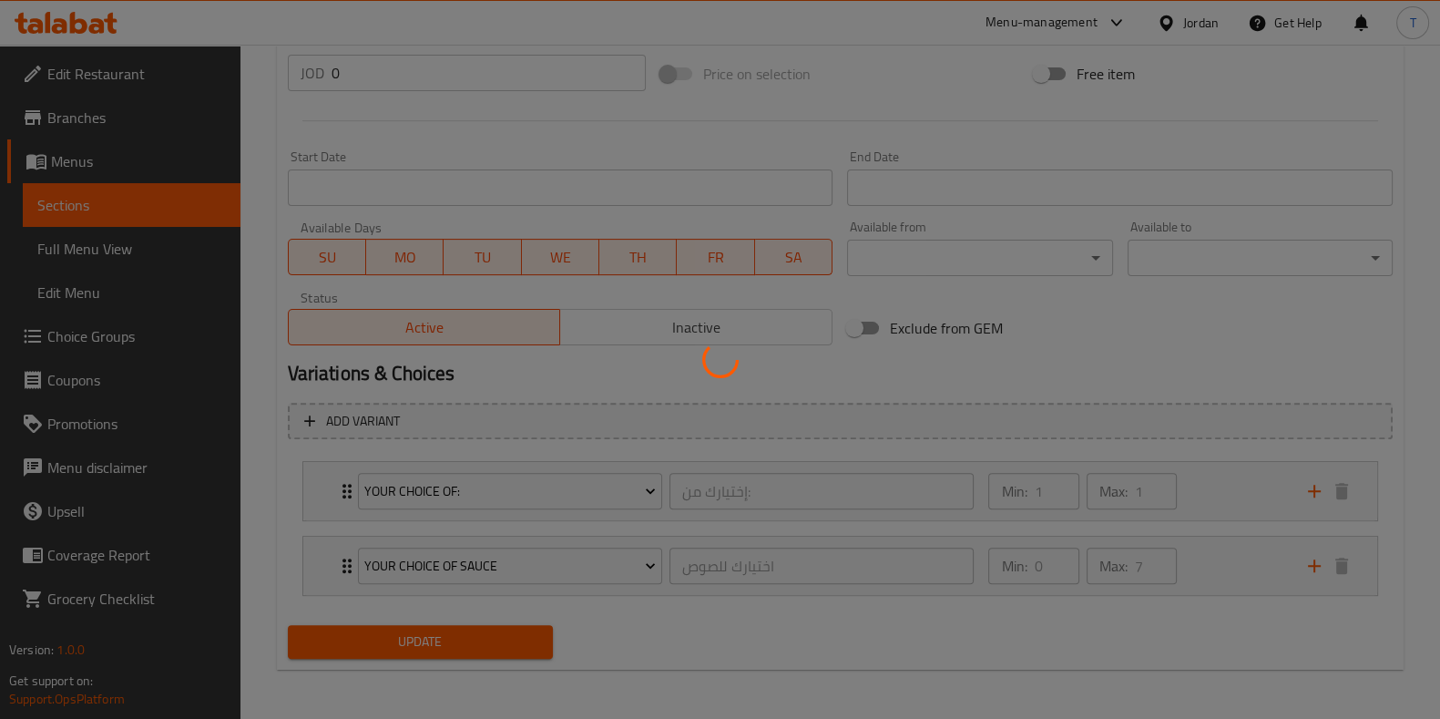
click at [507, 645] on div at bounding box center [720, 359] width 1440 height 719
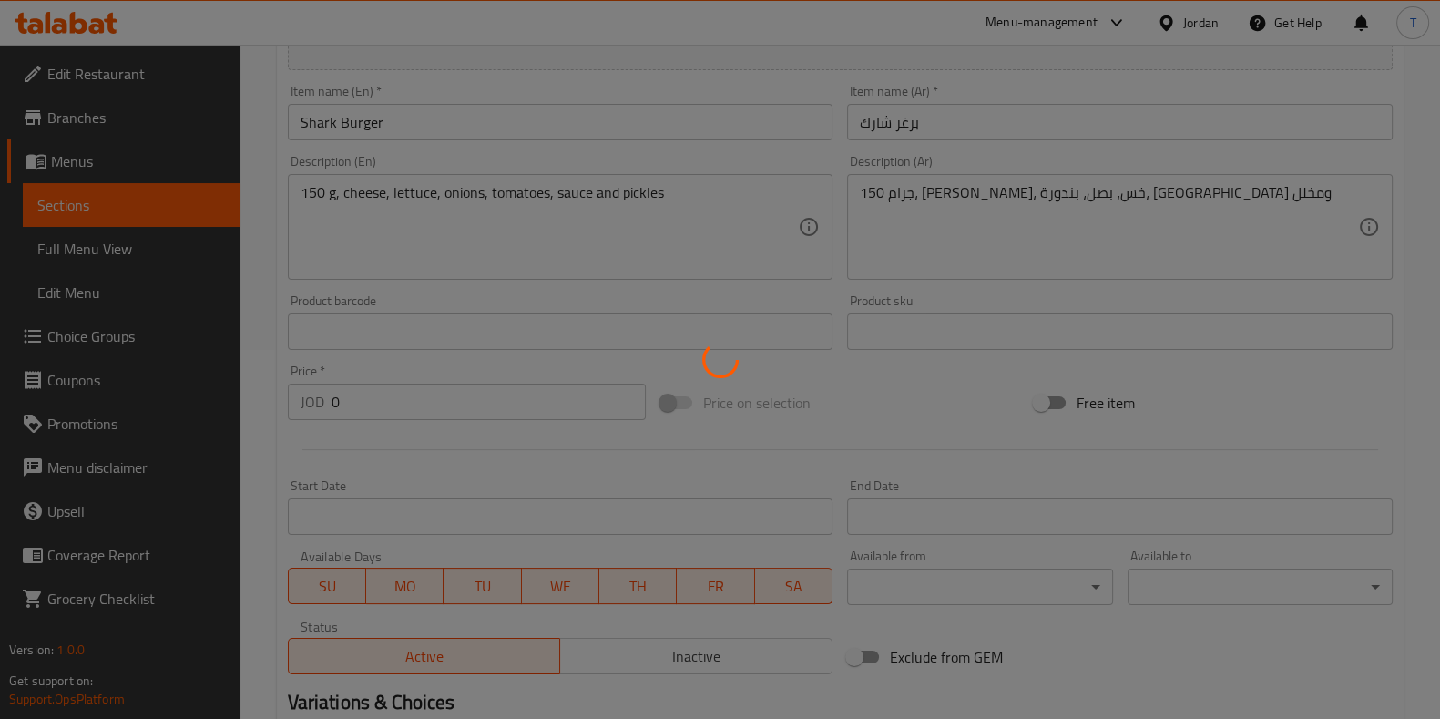
scroll to position [0, 0]
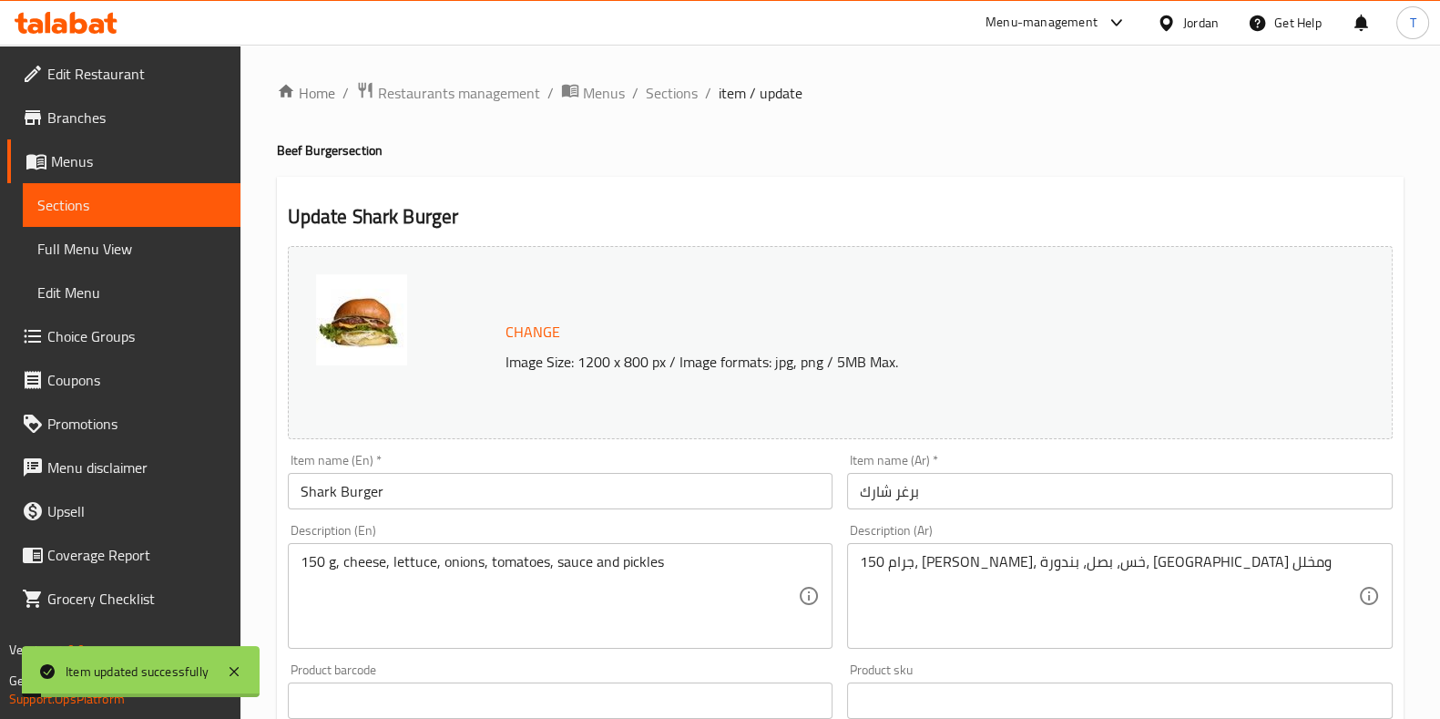
click at [656, 97] on span "Sections" at bounding box center [672, 93] width 52 height 22
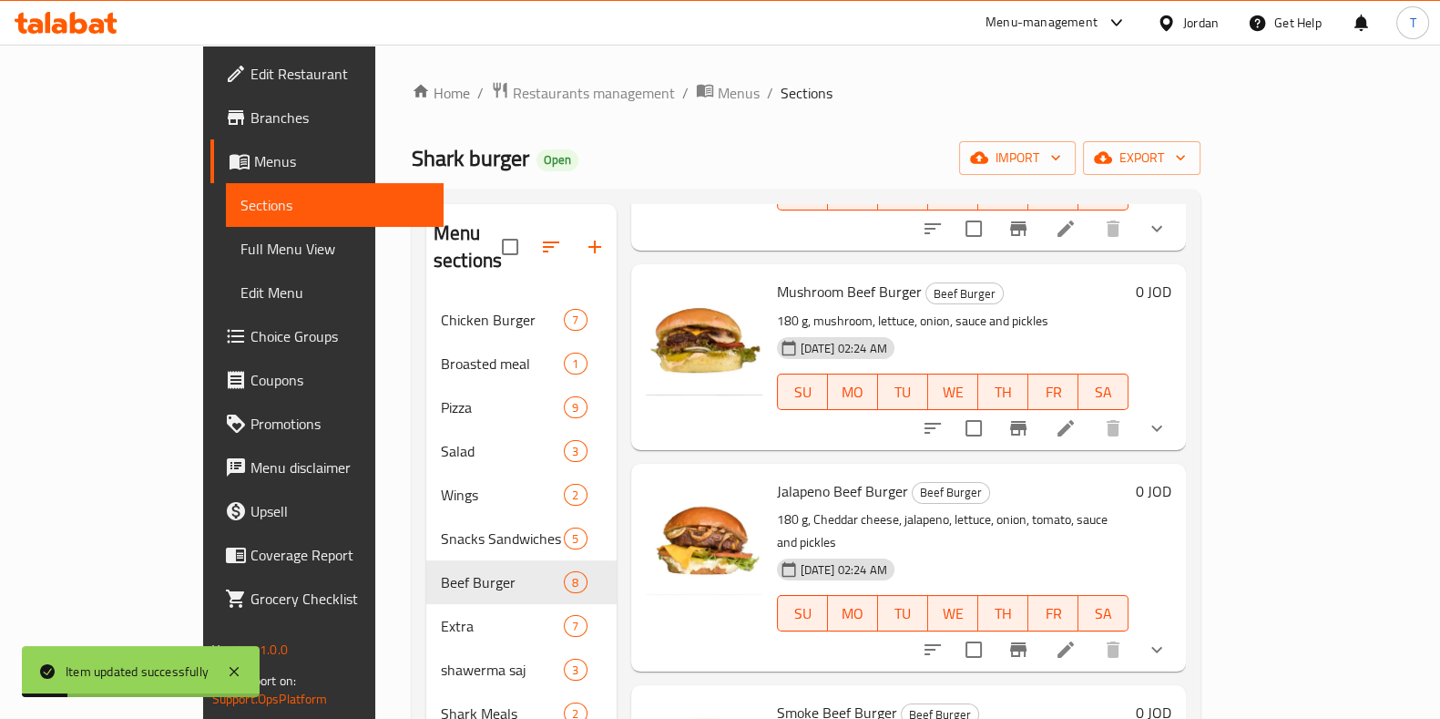
scroll to position [227, 0]
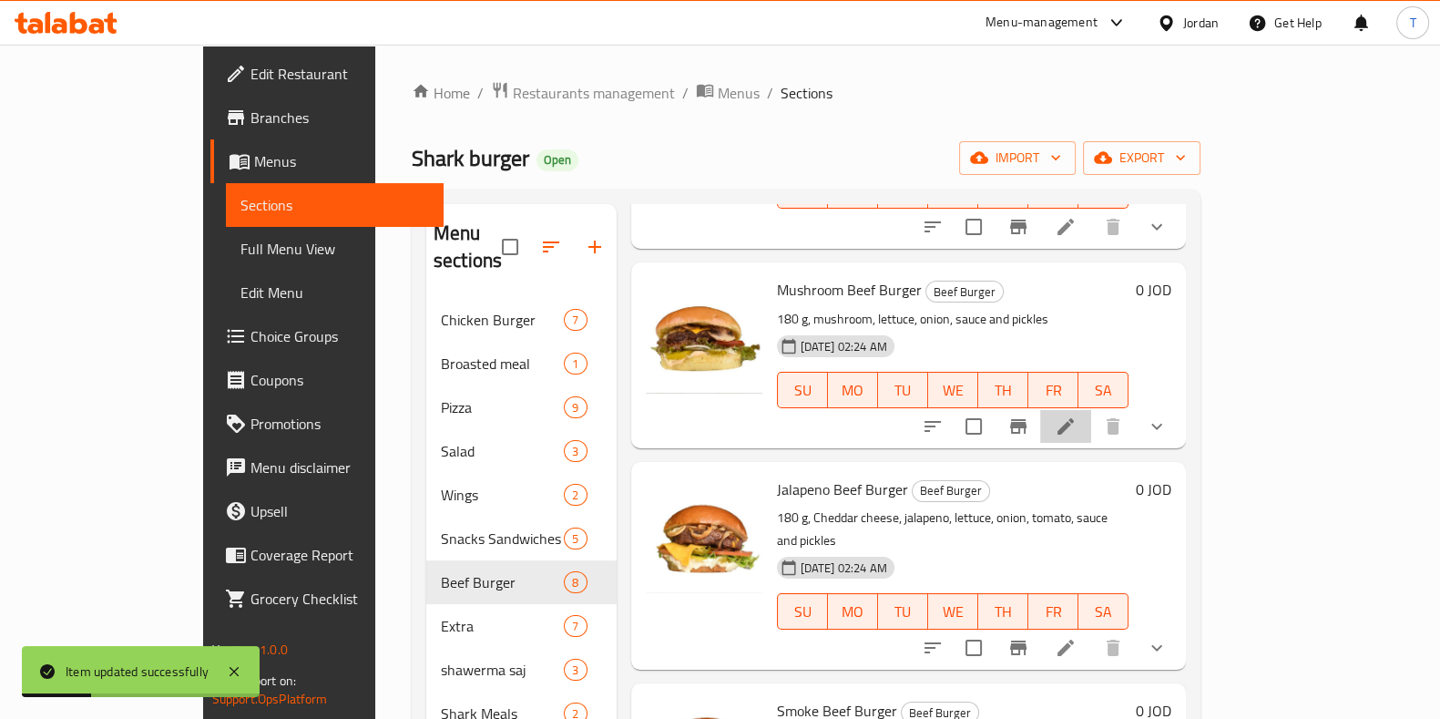
click at [1077, 415] on icon at bounding box center [1066, 426] width 22 height 22
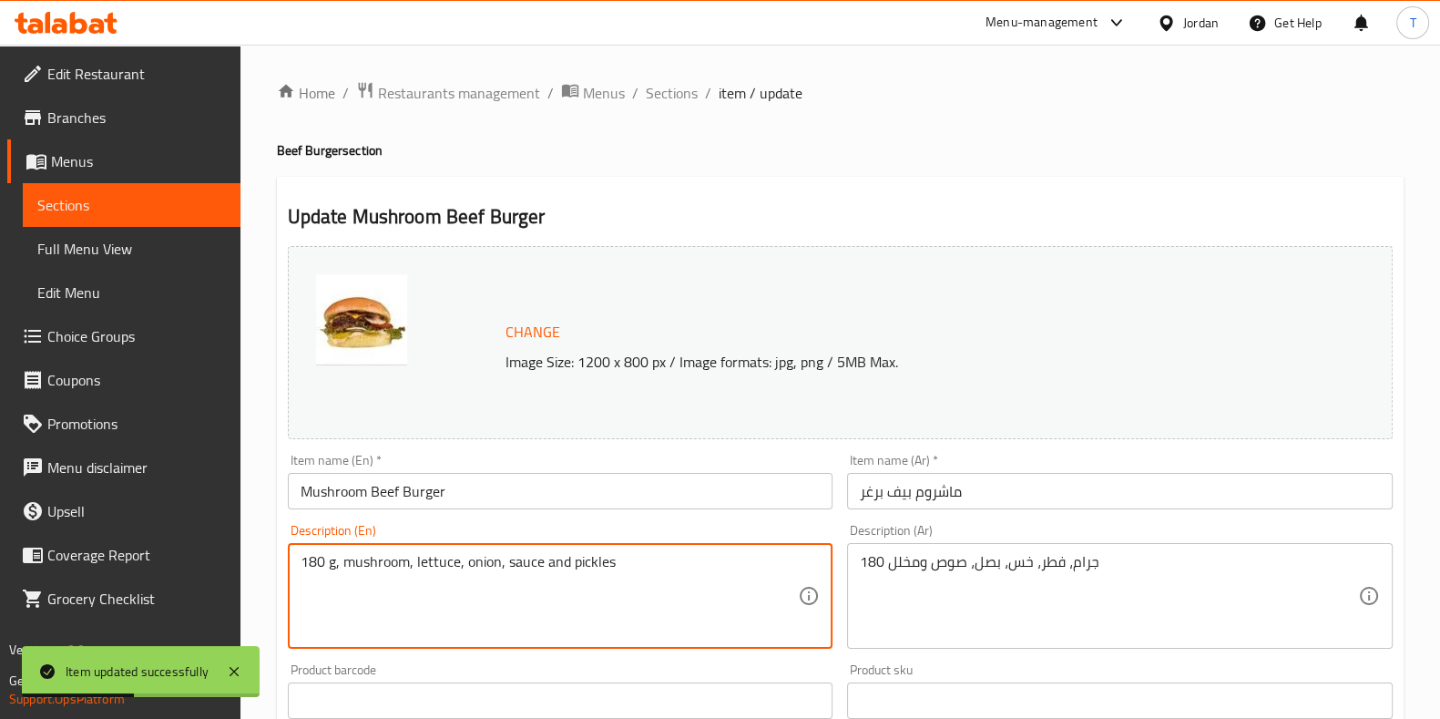
drag, startPoint x: 319, startPoint y: 567, endPoint x: 311, endPoint y: 553, distance: 15.9
type textarea "150 g, mushroom, lettuce, onion, sauce and pickles"
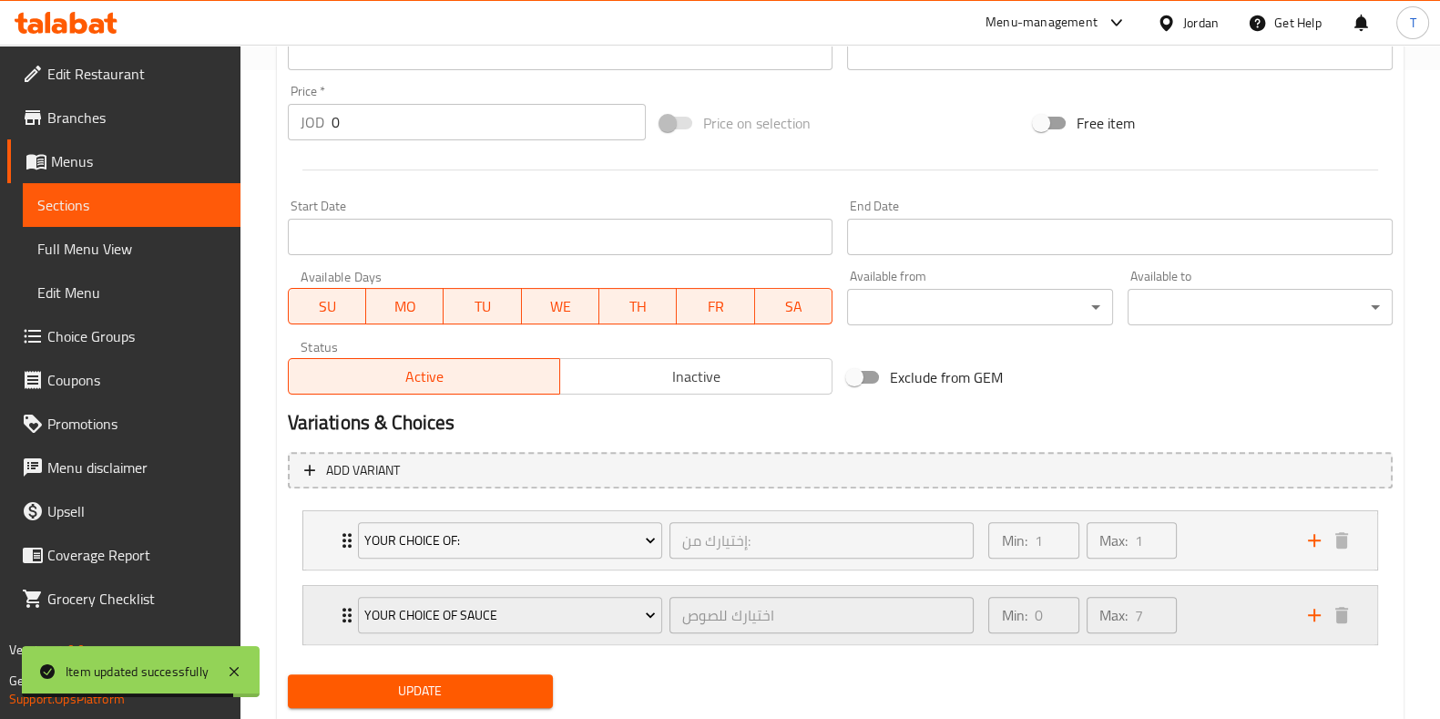
scroll to position [698, 0]
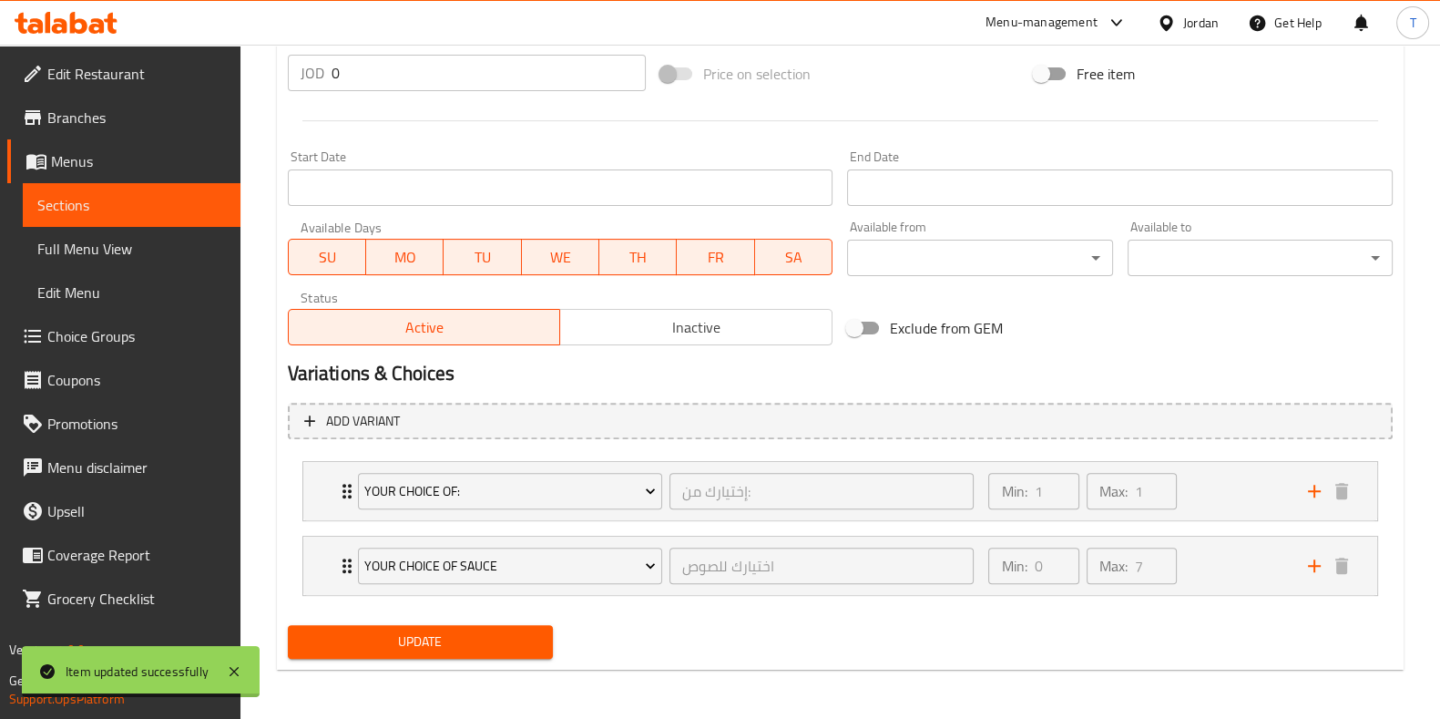
type textarea "150 جرام، فطر، خس، بصل، صوص ومخلل"
click at [546, 651] on button "Update" at bounding box center [420, 642] width 265 height 34
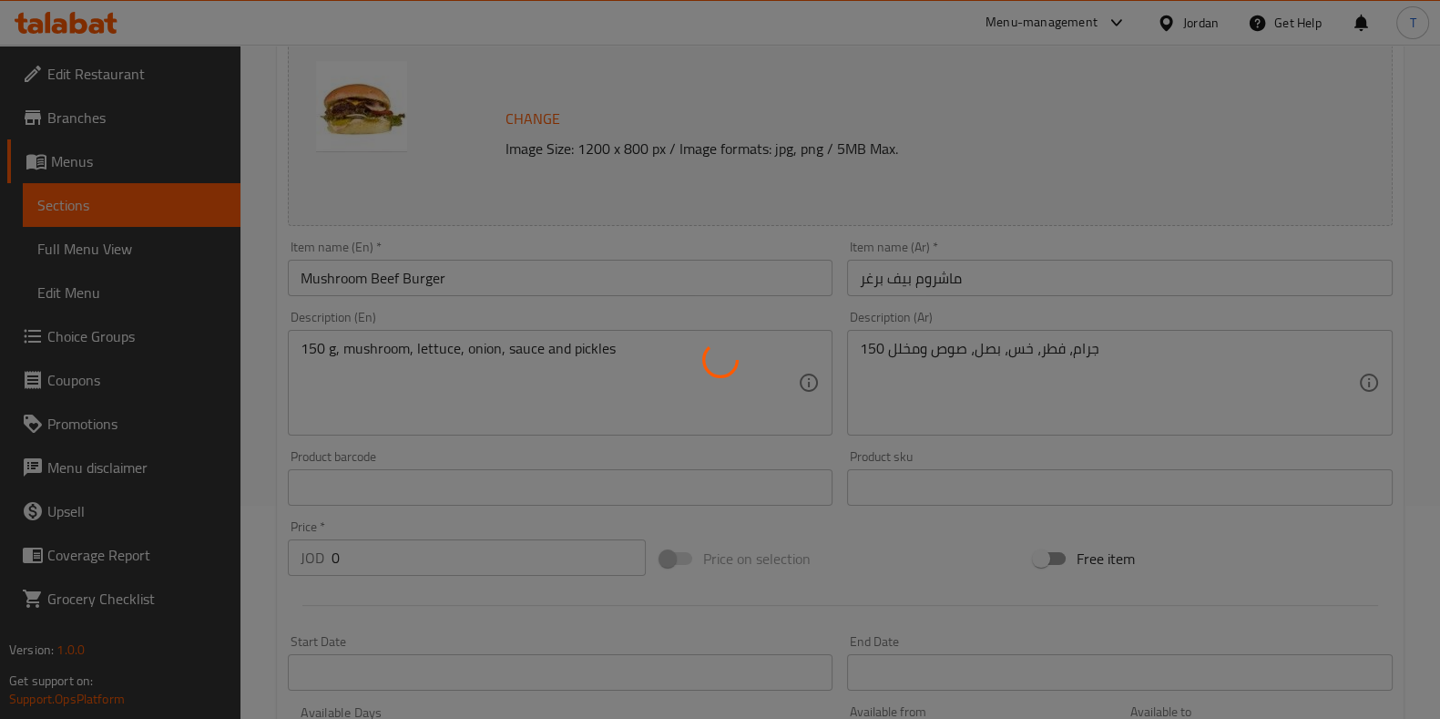
scroll to position [0, 0]
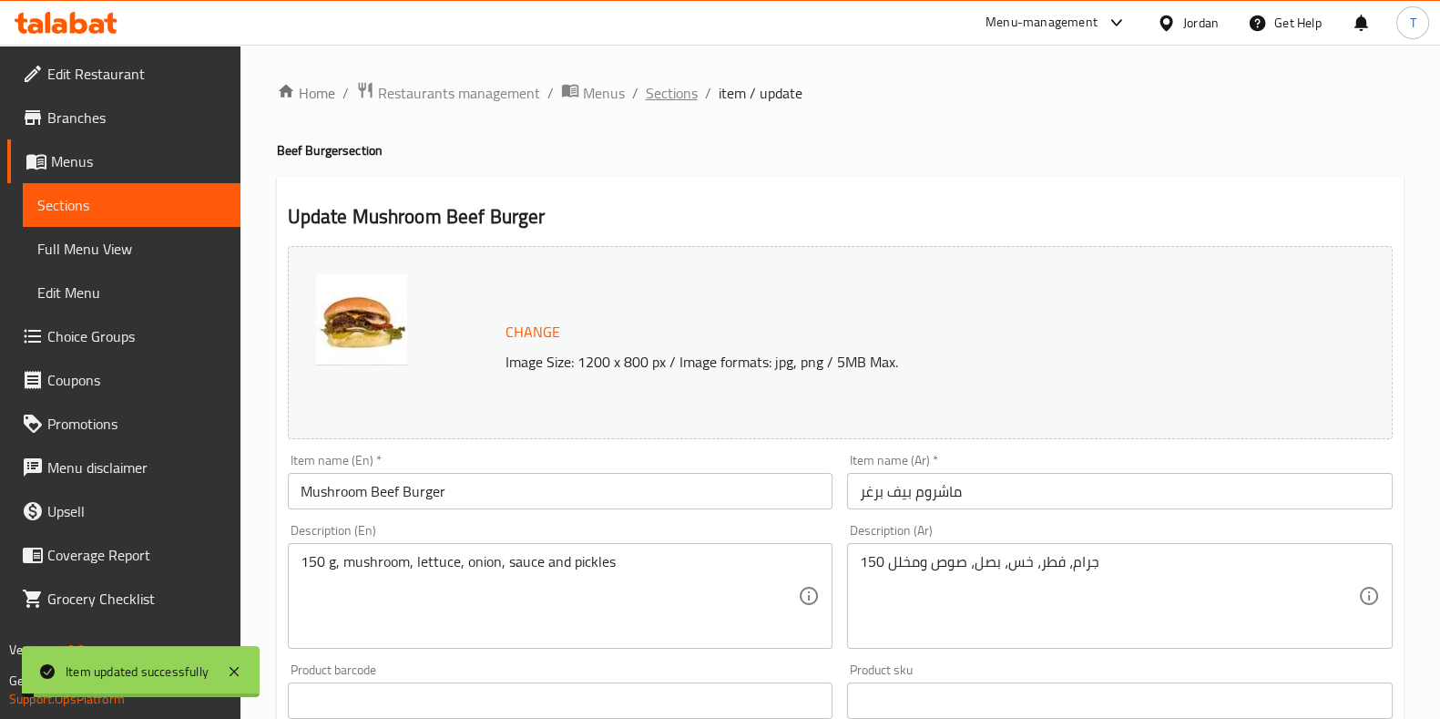
click at [674, 104] on span "Sections" at bounding box center [672, 93] width 52 height 22
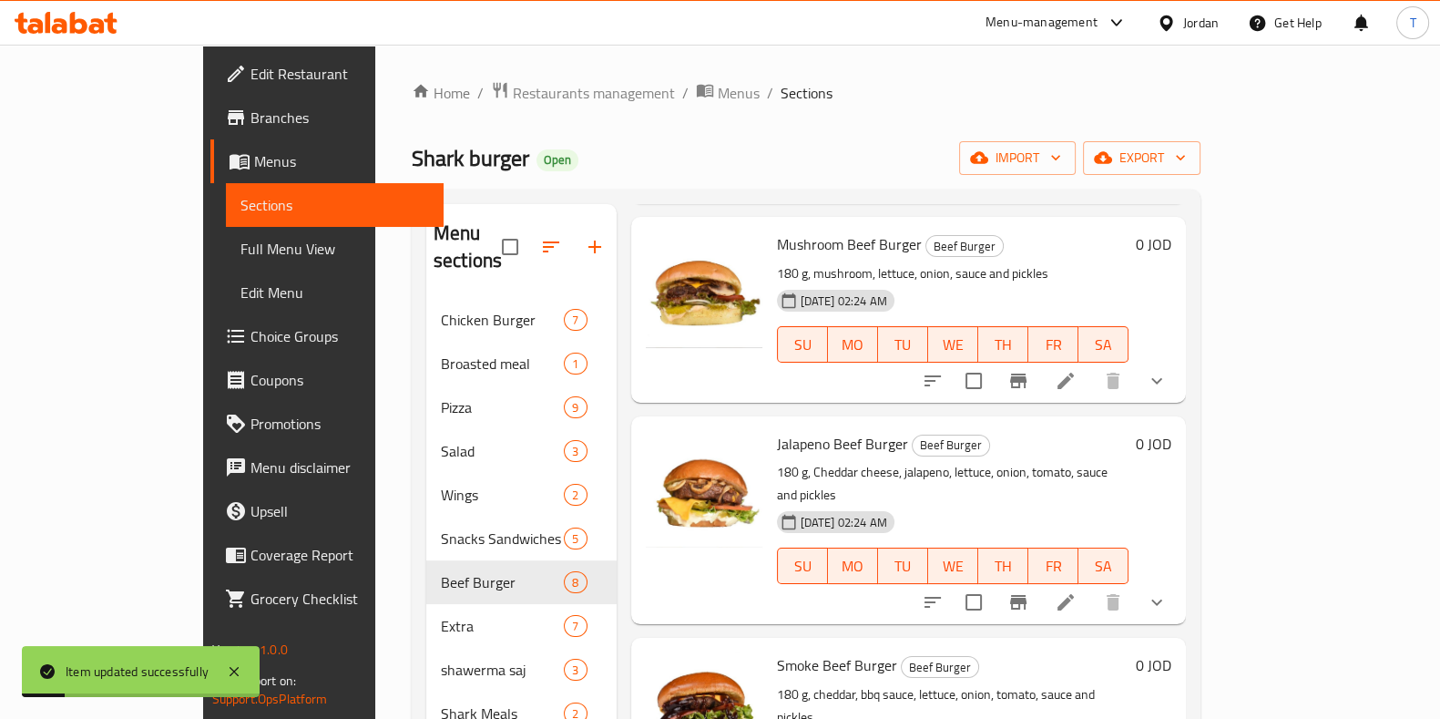
scroll to position [342, 0]
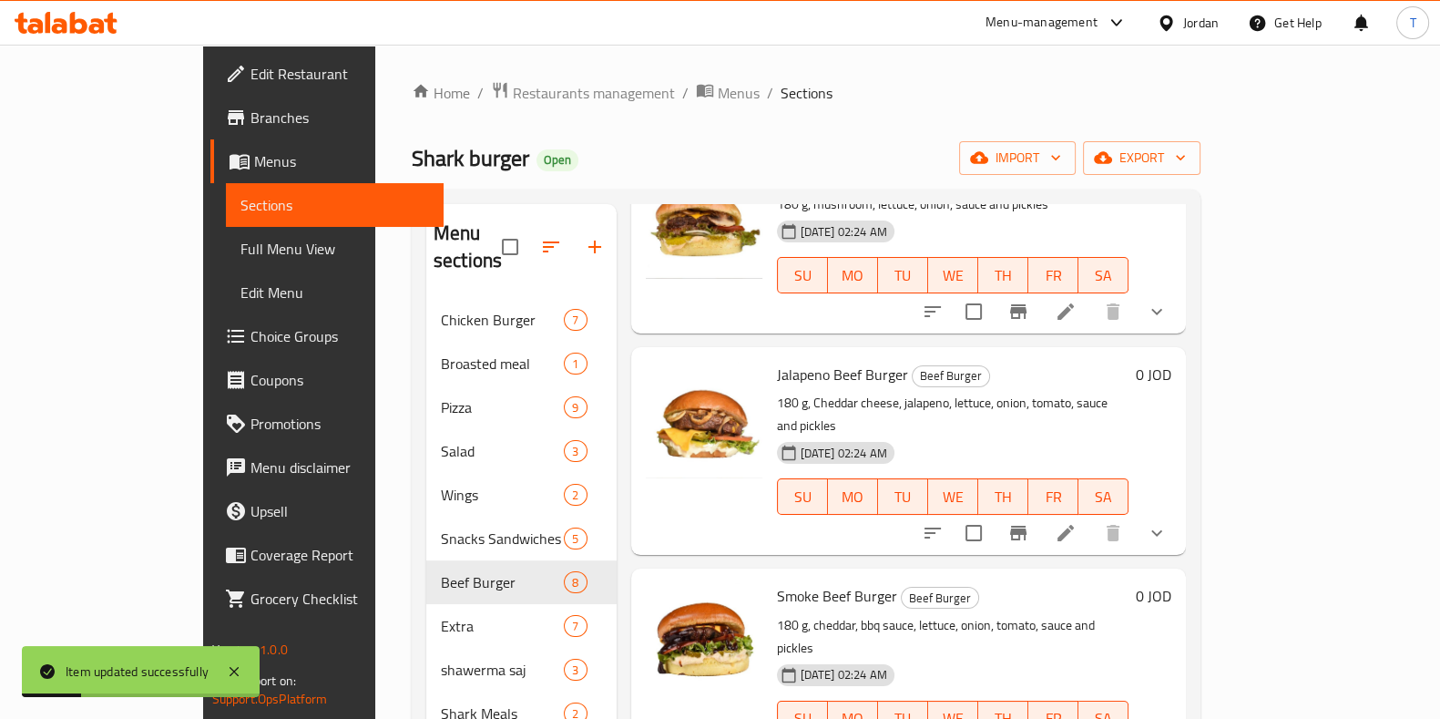
click at [1074, 525] on icon at bounding box center [1066, 533] width 16 height 16
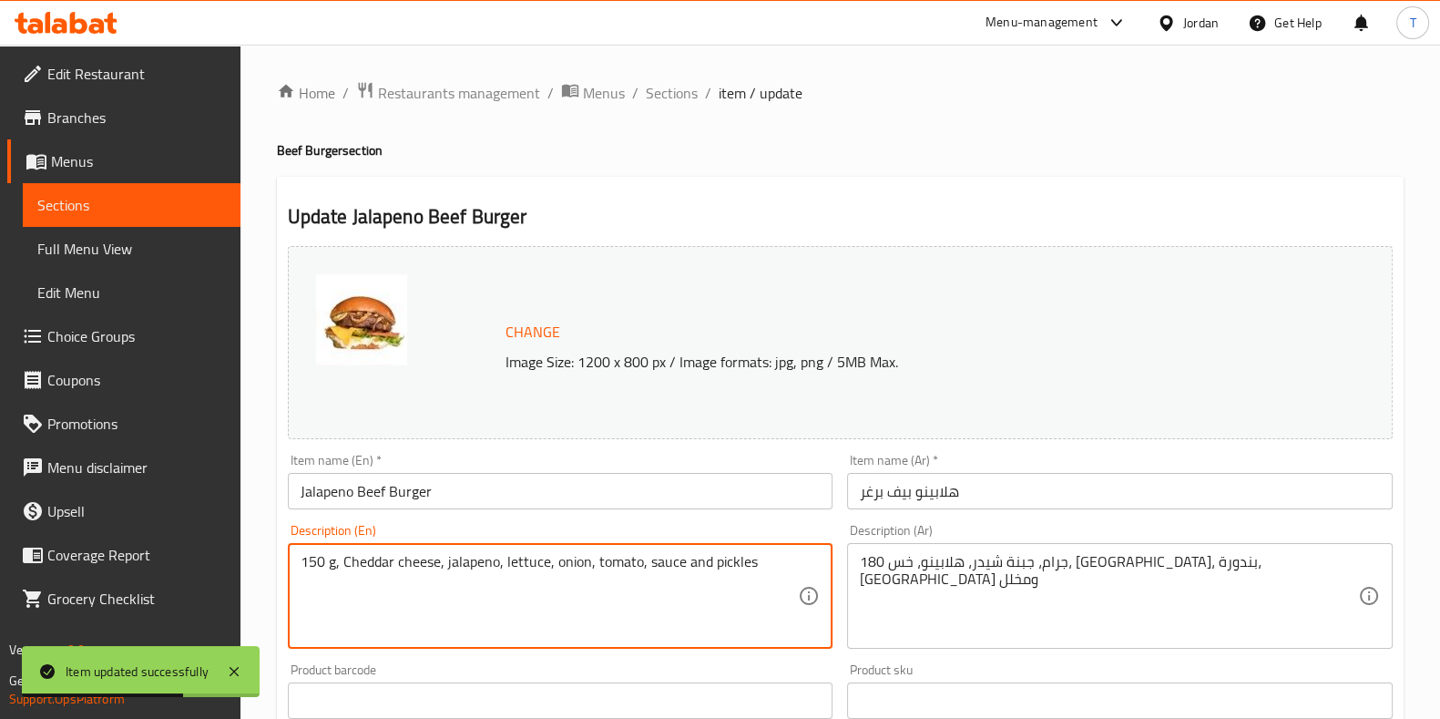
type textarea "150 g, Cheddar cheese, jalapeno, lettuce, onion, tomato, sauce and pickles"
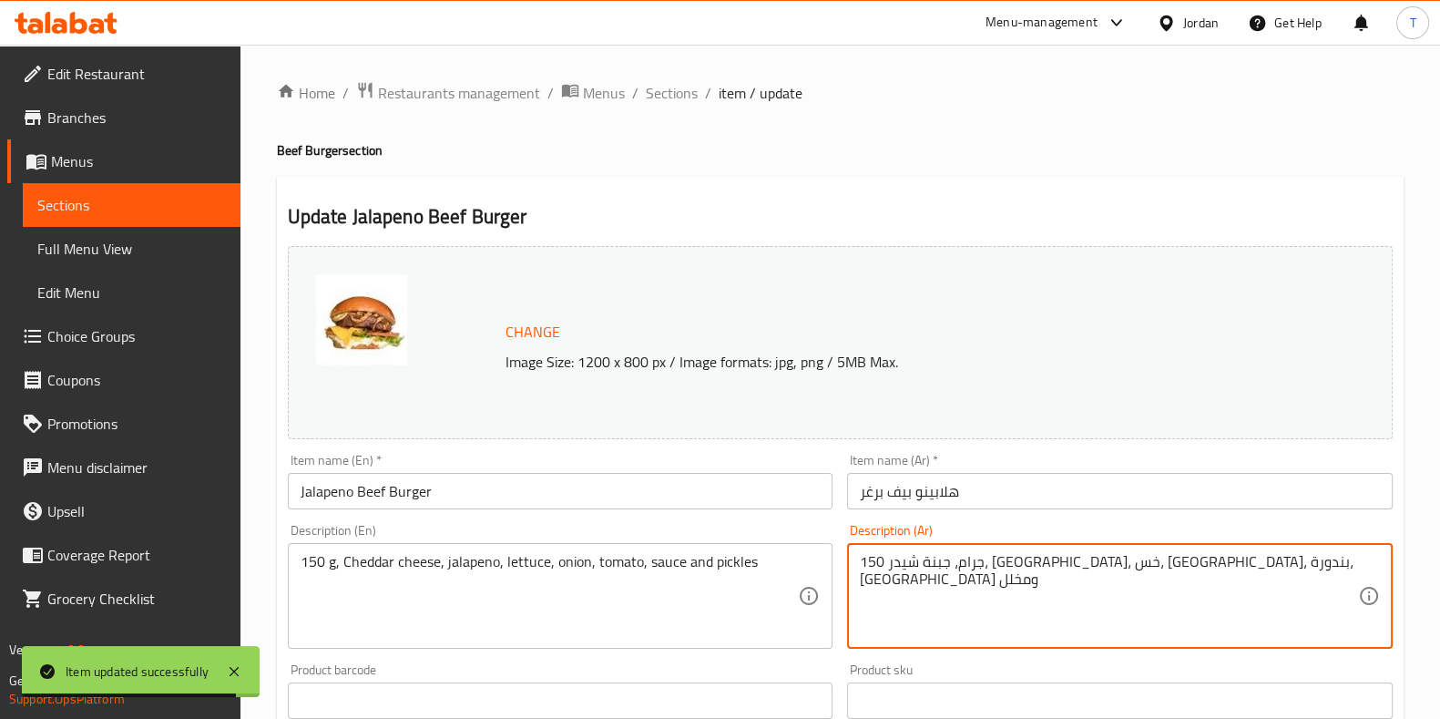
type textarea "150 جرام، جبنة شيدر، [GEOGRAPHIC_DATA]، خس، [GEOGRAPHIC_DATA]، بندورة، [GEOGRAP…"
click at [862, 252] on div "Change Image Size: 1200 x 800 px / Image formats: jpg, png / 5MB Max." at bounding box center [840, 342] width 1105 height 193
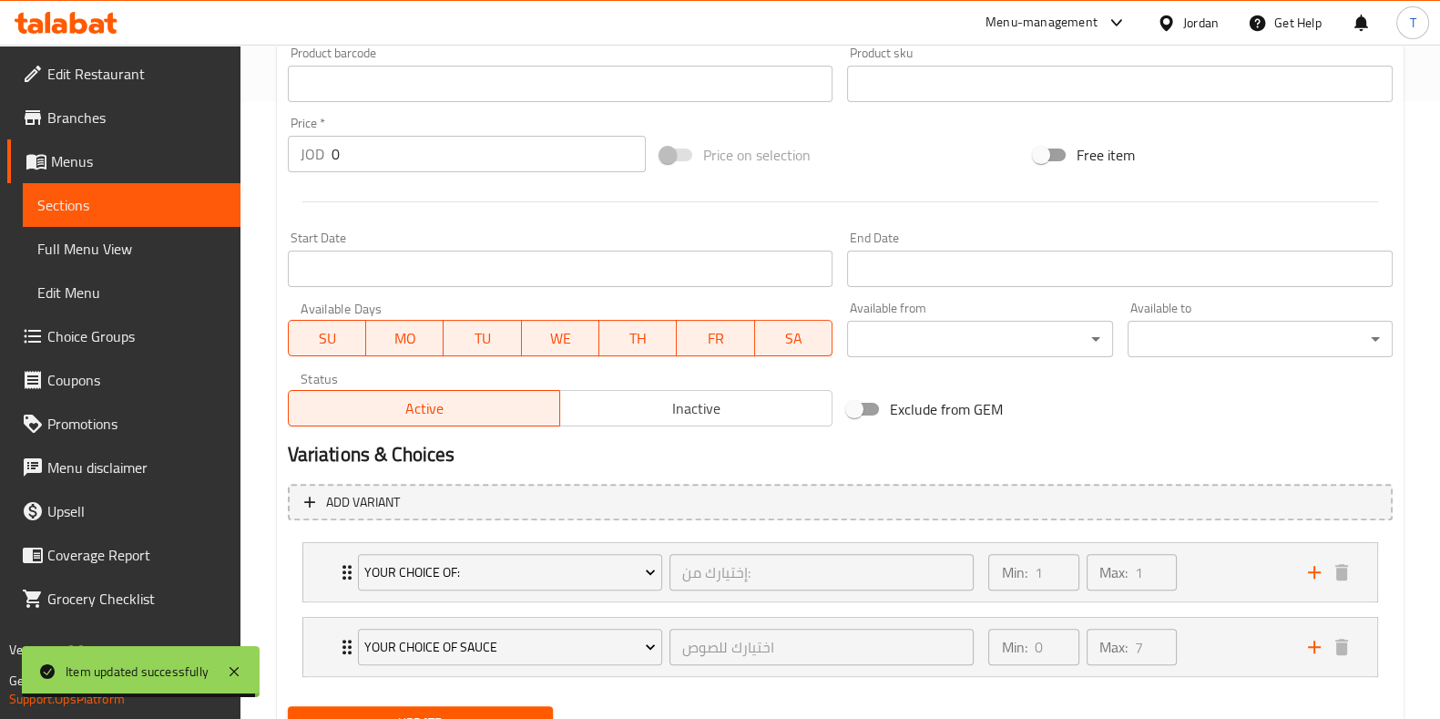
scroll to position [698, 0]
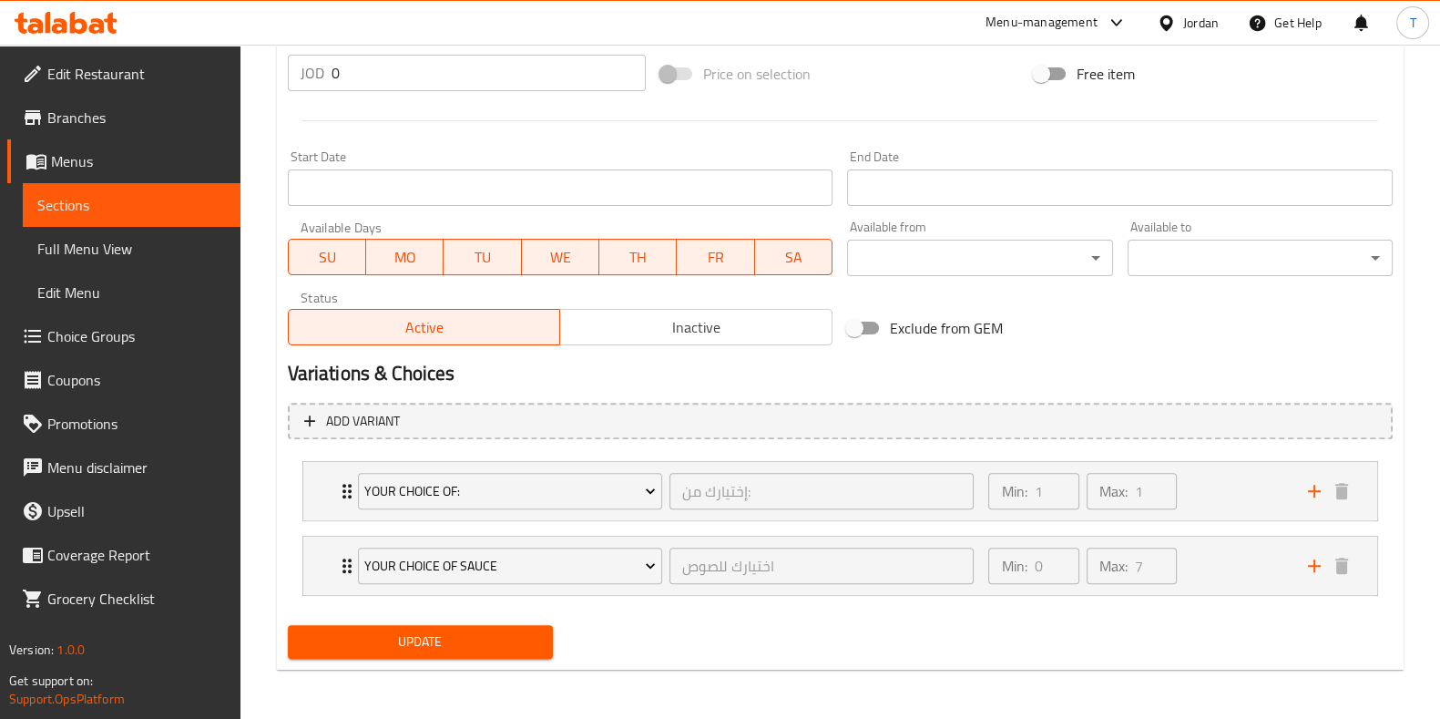
click at [424, 639] on span "Update" at bounding box center [420, 641] width 236 height 23
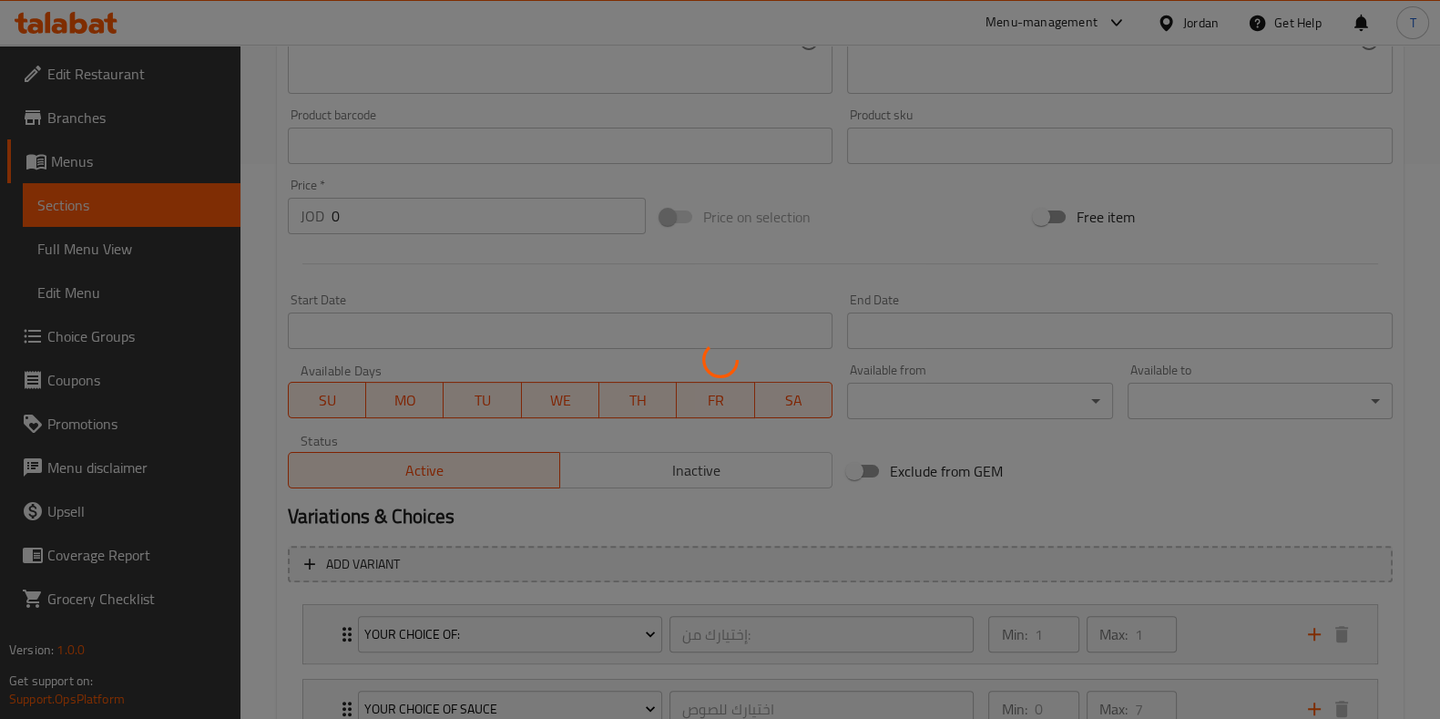
scroll to position [0, 0]
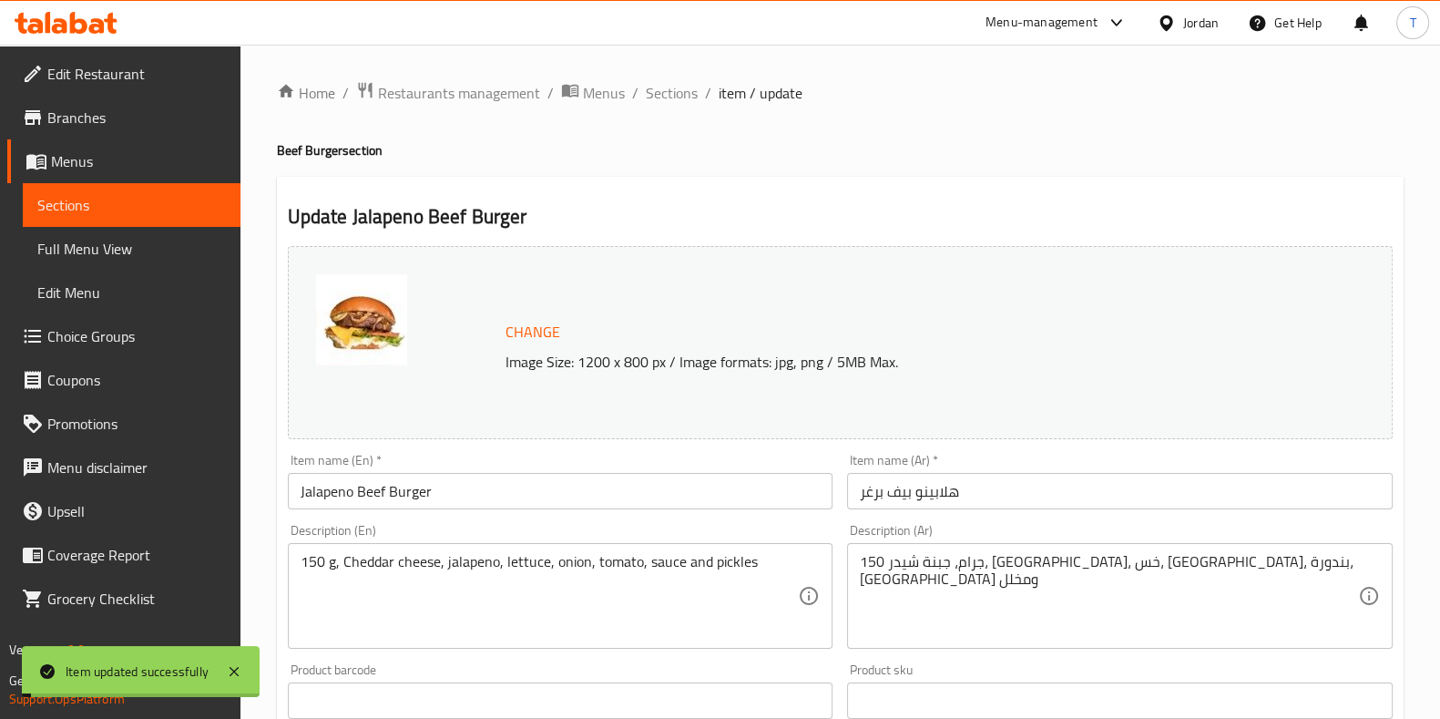
drag, startPoint x: 670, startPoint y: 97, endPoint x: 660, endPoint y: 124, distance: 27.9
click at [670, 98] on span "Sections" at bounding box center [672, 93] width 52 height 22
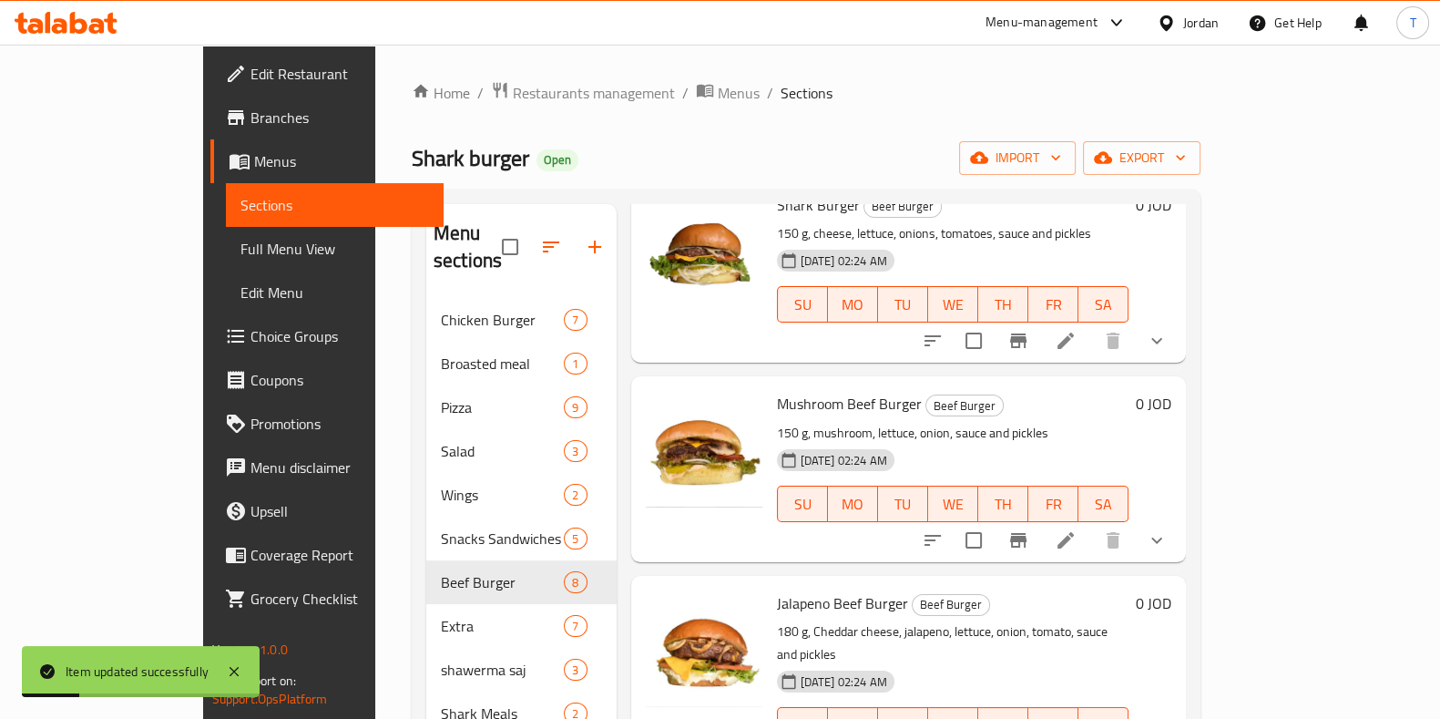
scroll to position [342, 0]
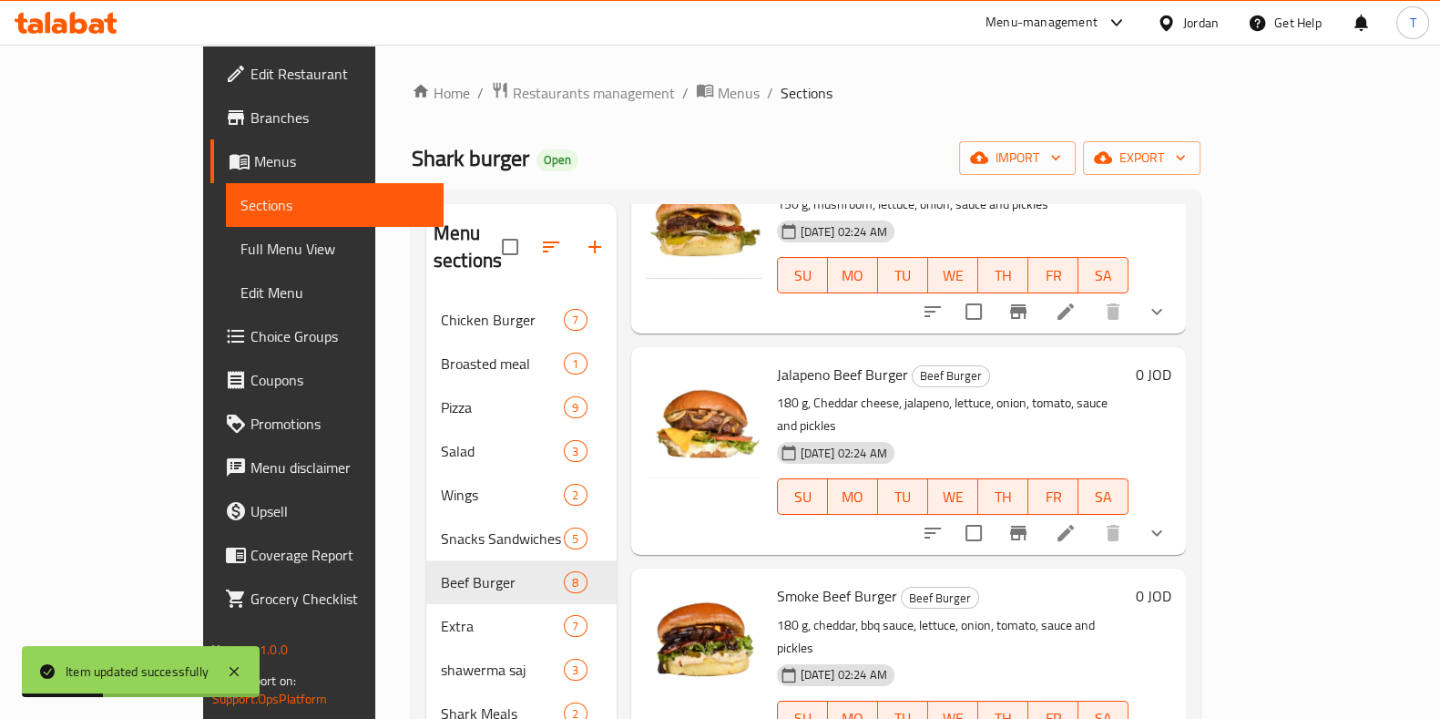
click at [1091, 517] on li at bounding box center [1065, 533] width 51 height 33
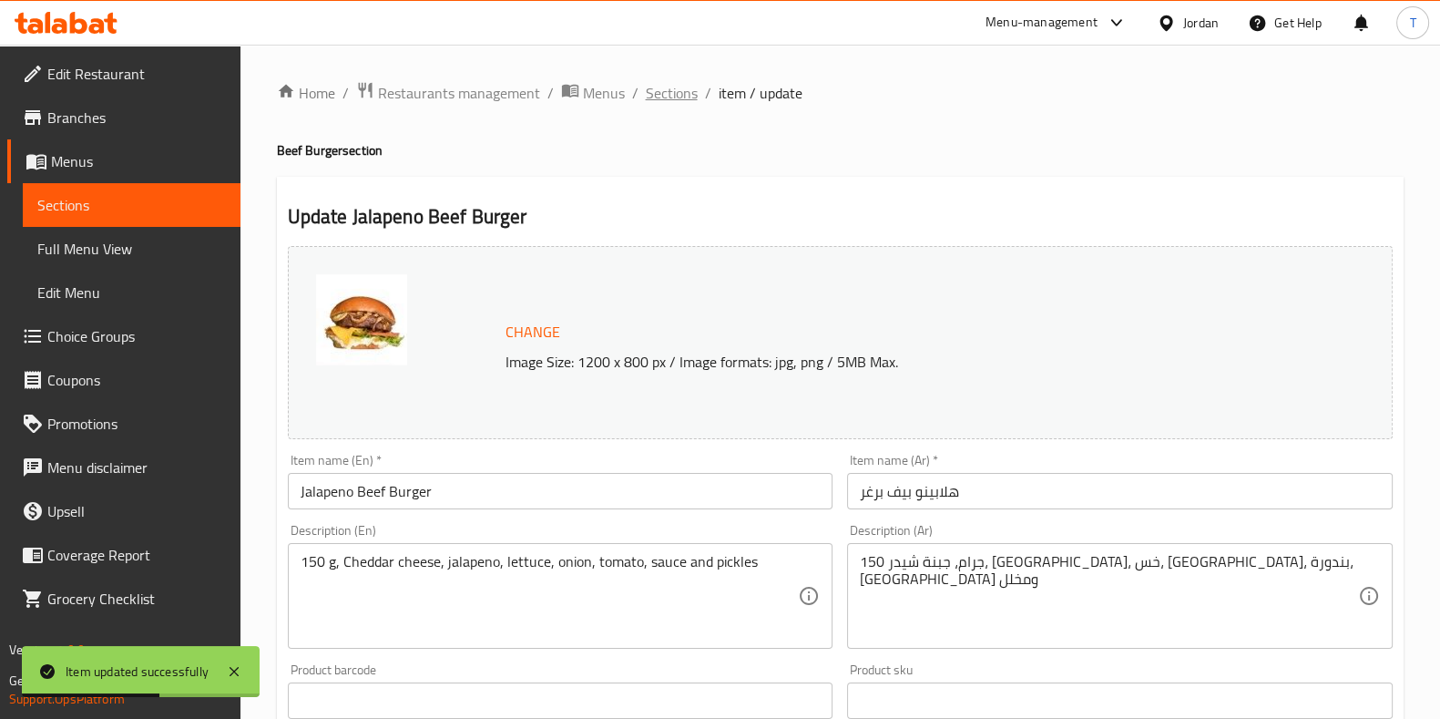
click at [674, 84] on span "Sections" at bounding box center [672, 93] width 52 height 22
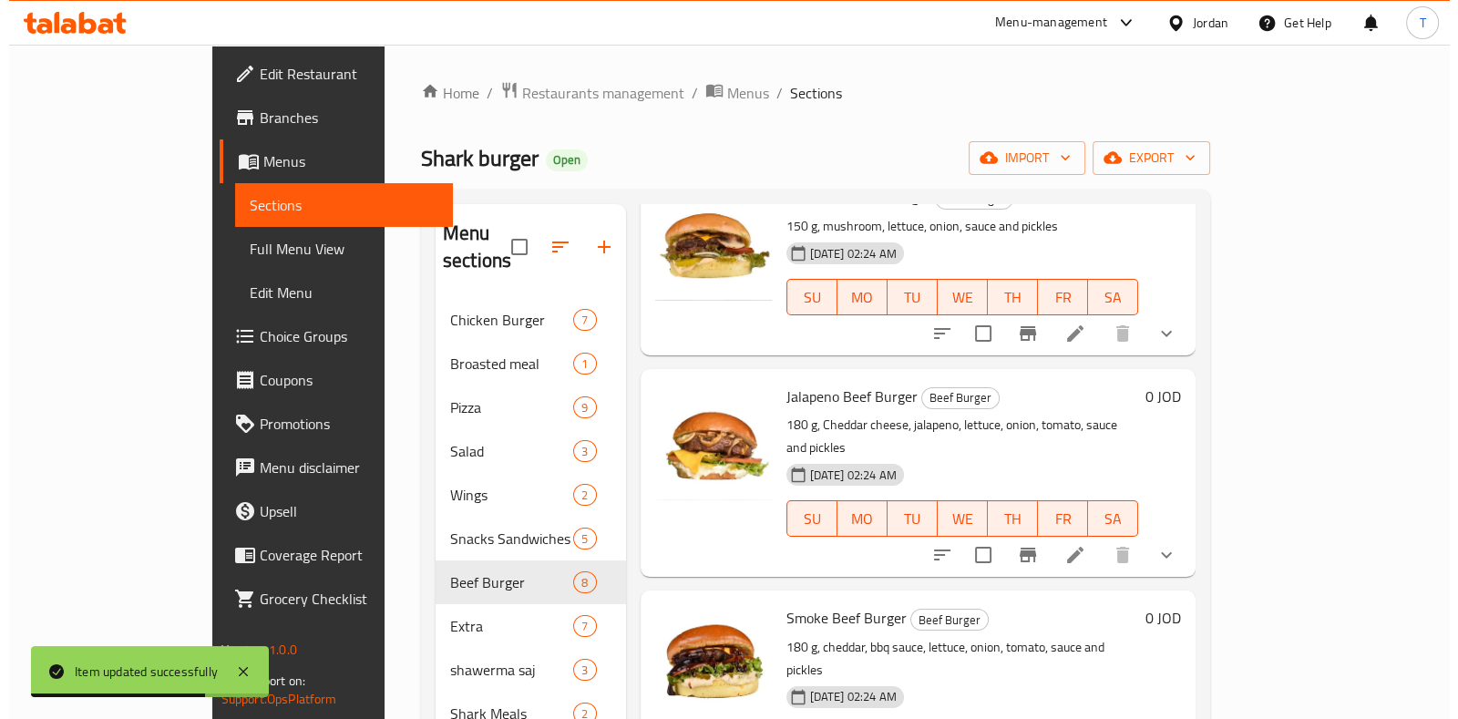
scroll to position [342, 0]
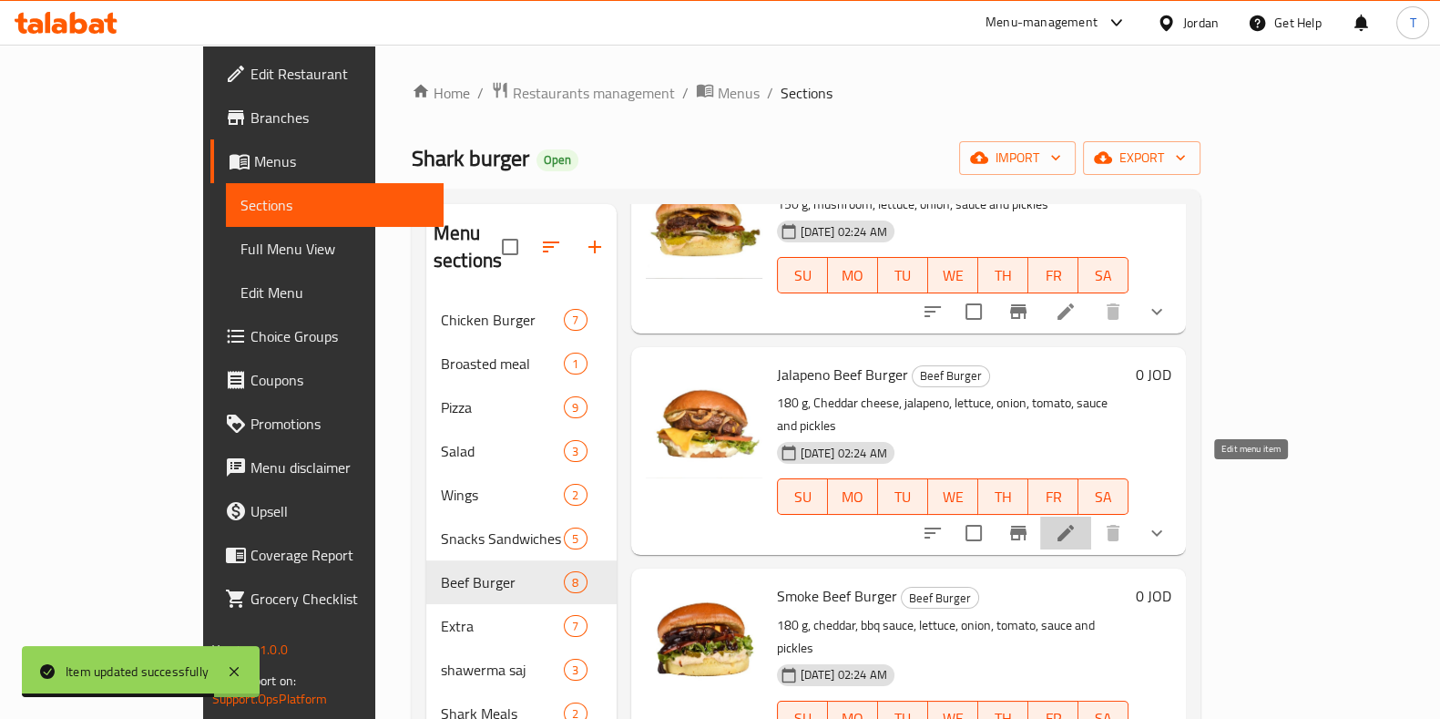
click at [1077, 522] on icon at bounding box center [1066, 533] width 22 height 22
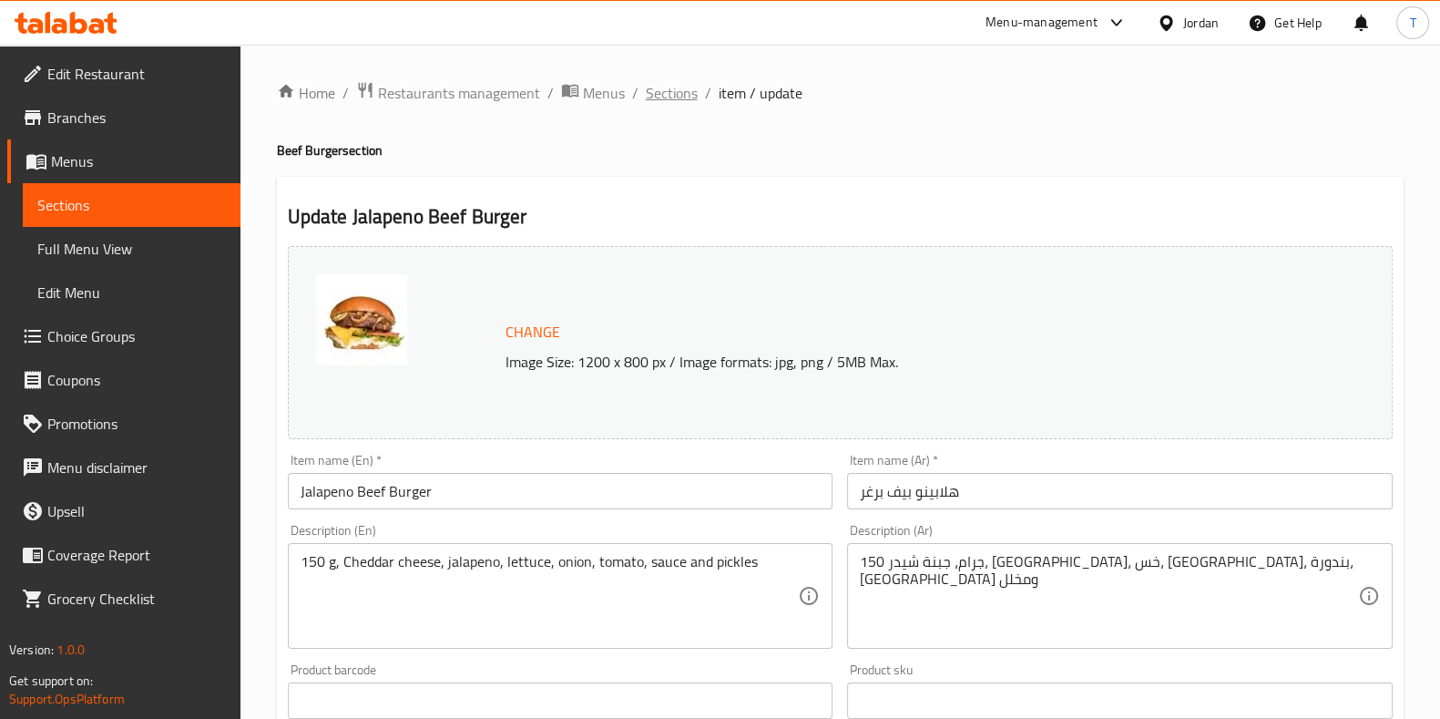
click at [683, 97] on span "Sections" at bounding box center [672, 93] width 52 height 22
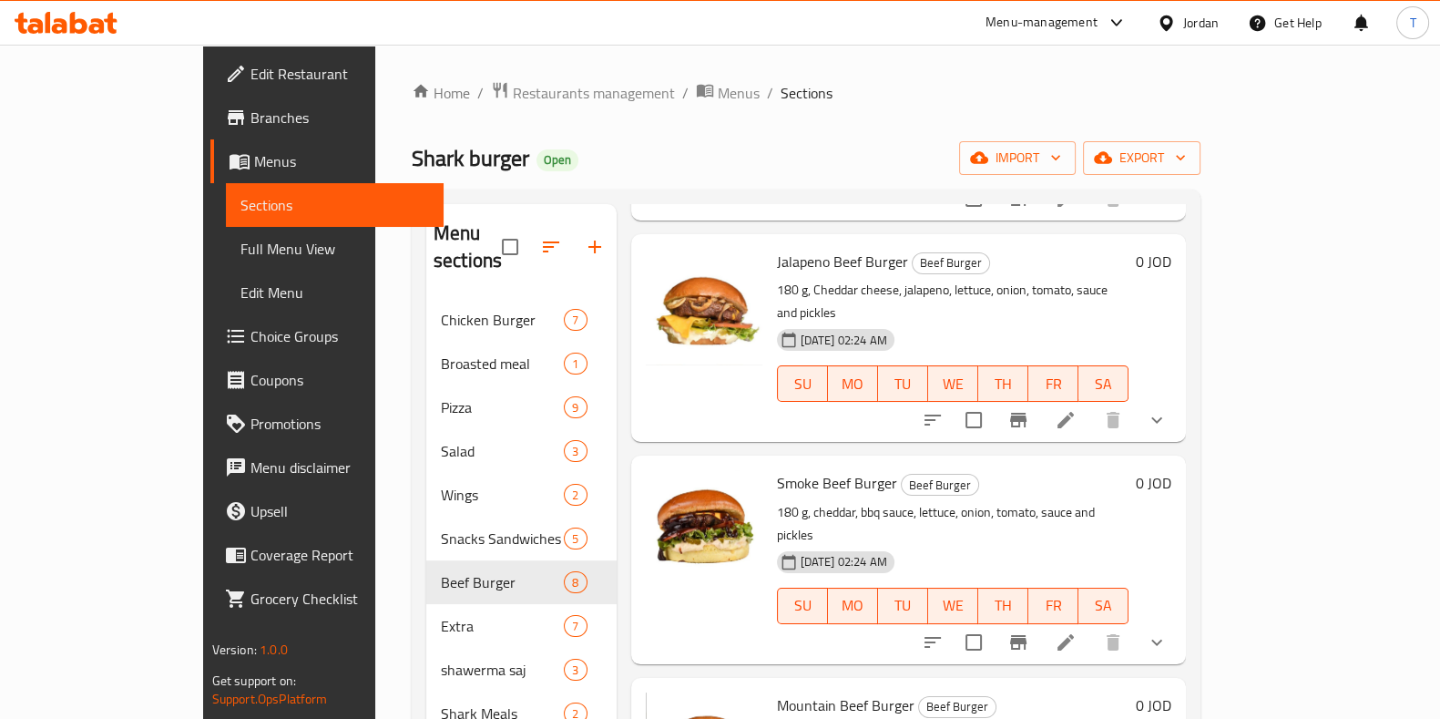
scroll to position [569, 0]
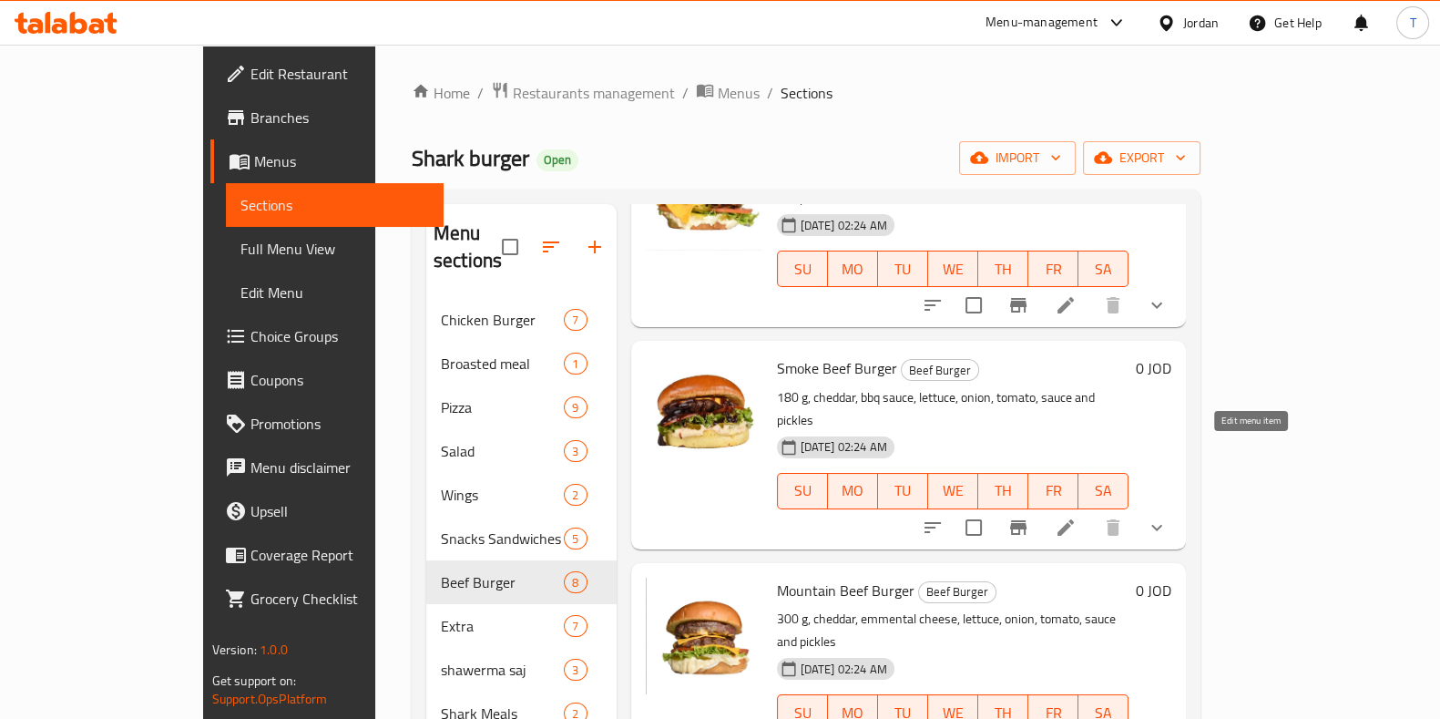
click at [1074, 519] on icon at bounding box center [1066, 527] width 16 height 16
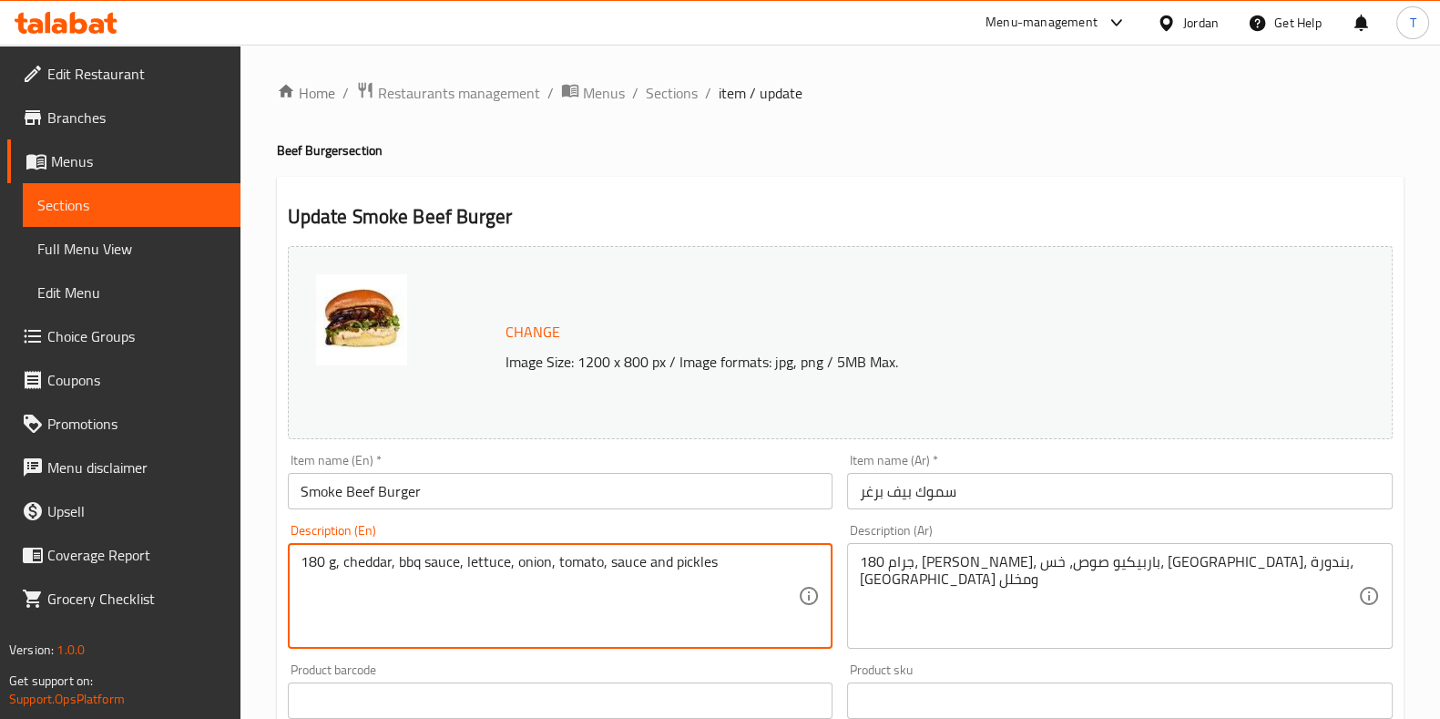
drag, startPoint x: 317, startPoint y: 567, endPoint x: 307, endPoint y: 563, distance: 10.7
type textarea "150 g, cheddar, bbq sauce, lettuce, onion, tomato, sauce and pickles"
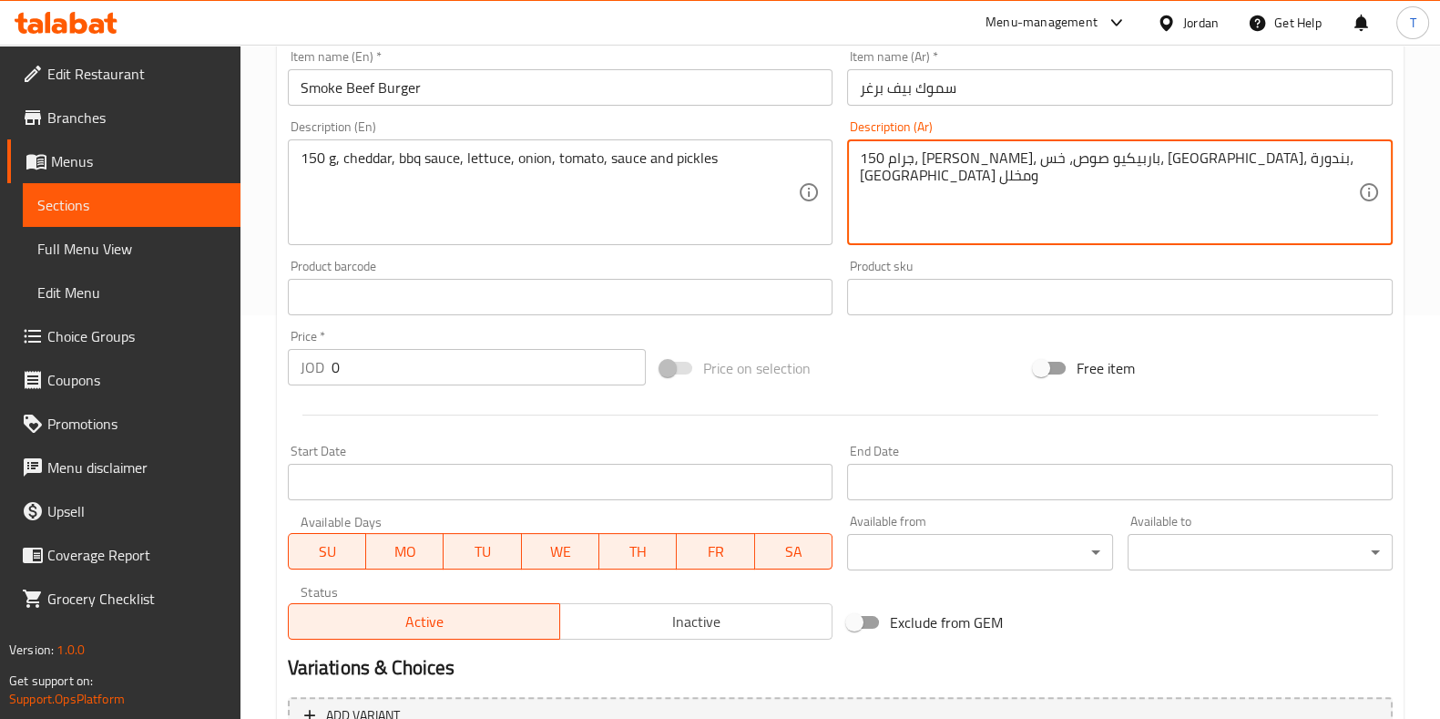
scroll to position [698, 0]
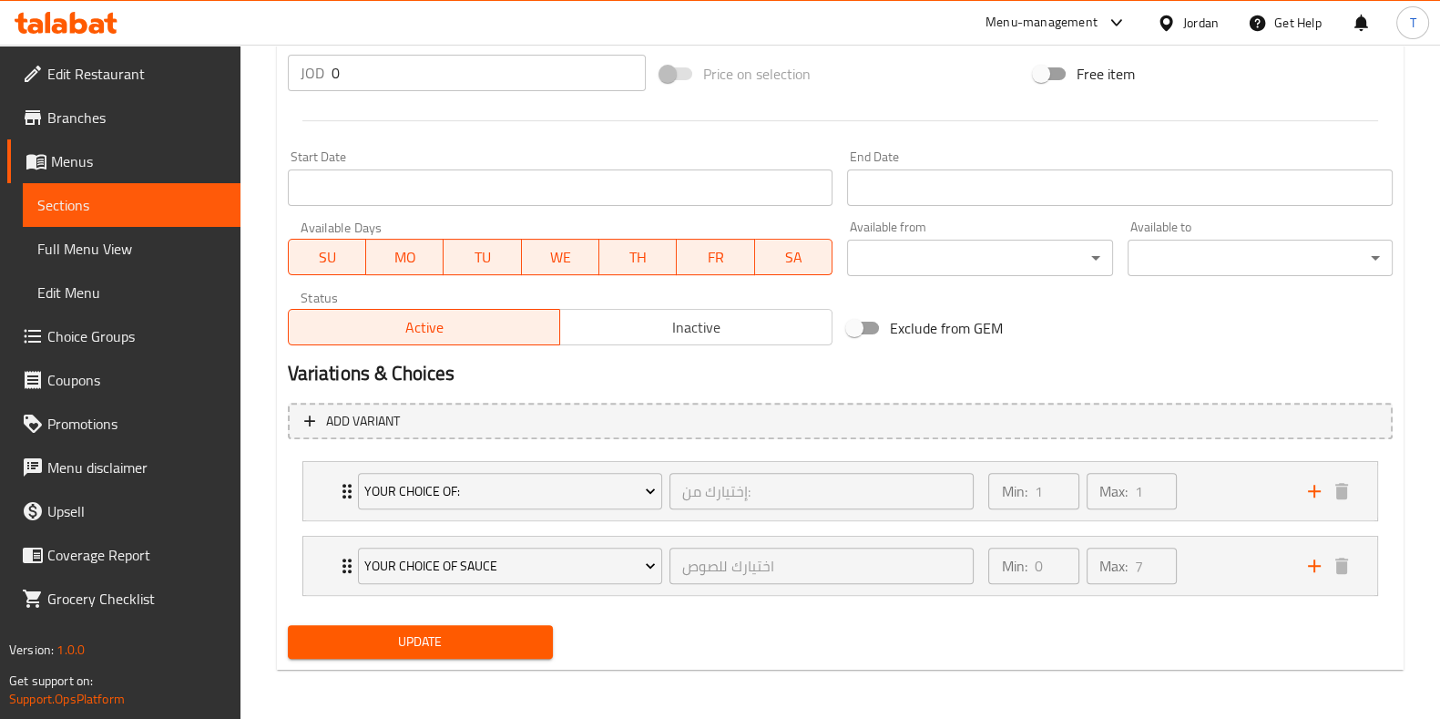
type textarea "150 جرام، [PERSON_NAME]، باربيكيو صوص، خس، [GEOGRAPHIC_DATA]، بندورة، [GEOGRAPH…"
drag, startPoint x: 425, startPoint y: 644, endPoint x: 474, endPoint y: 642, distance: 48.3
click at [425, 644] on span "Update" at bounding box center [420, 641] width 236 height 23
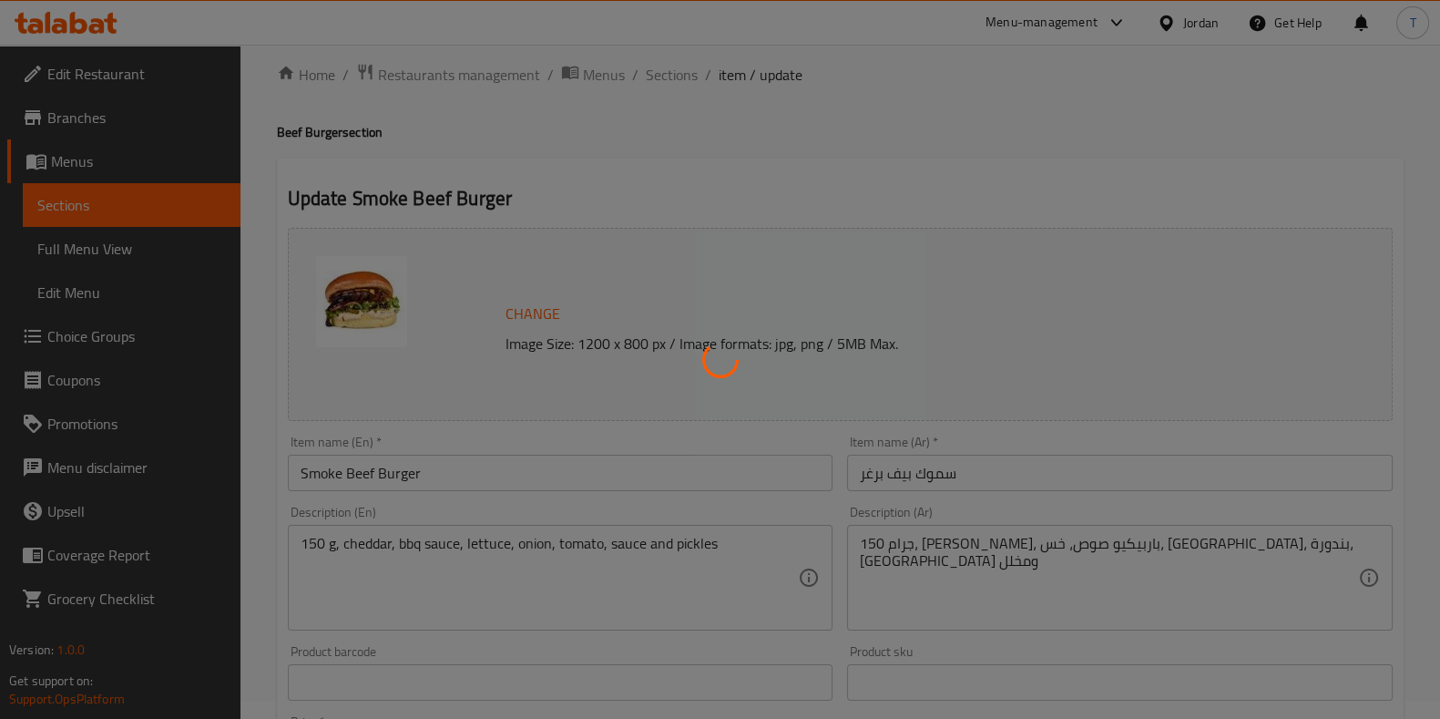
scroll to position [0, 0]
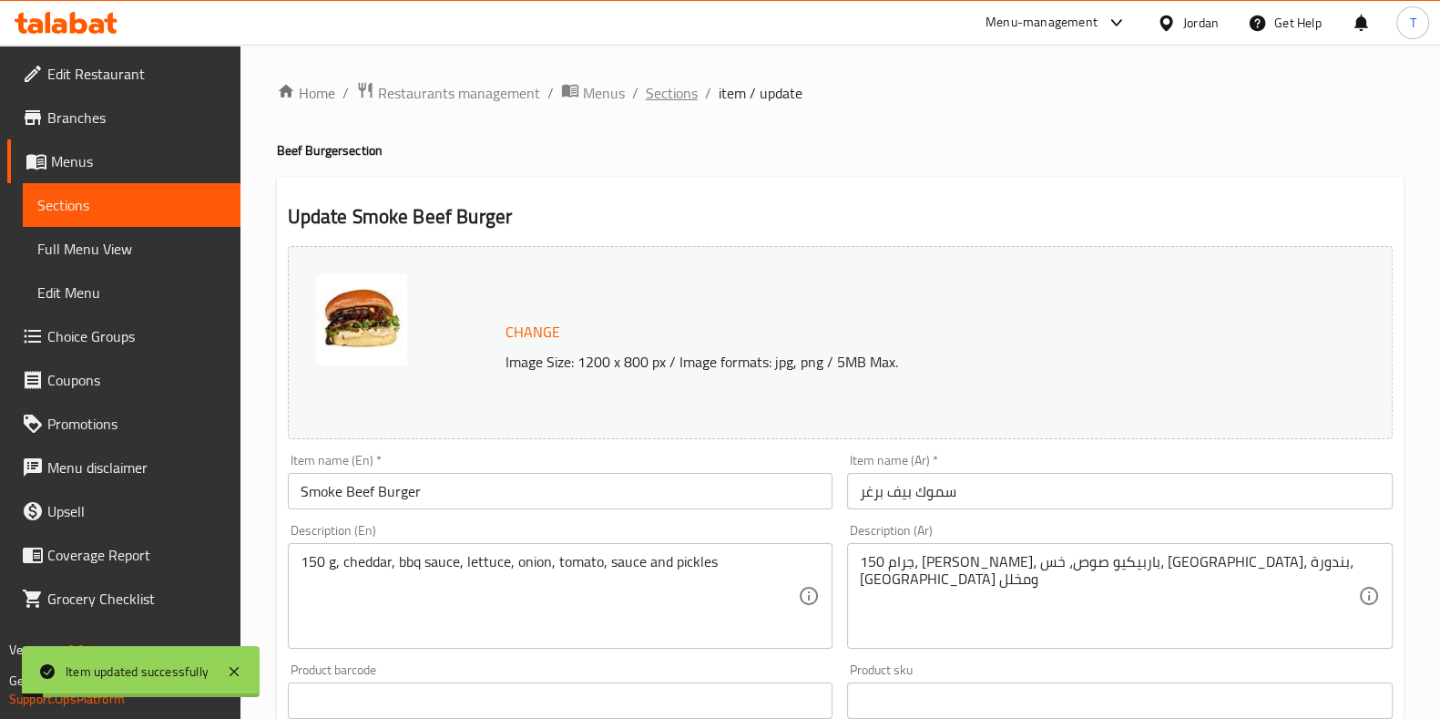
click at [683, 88] on span "Sections" at bounding box center [672, 93] width 52 height 22
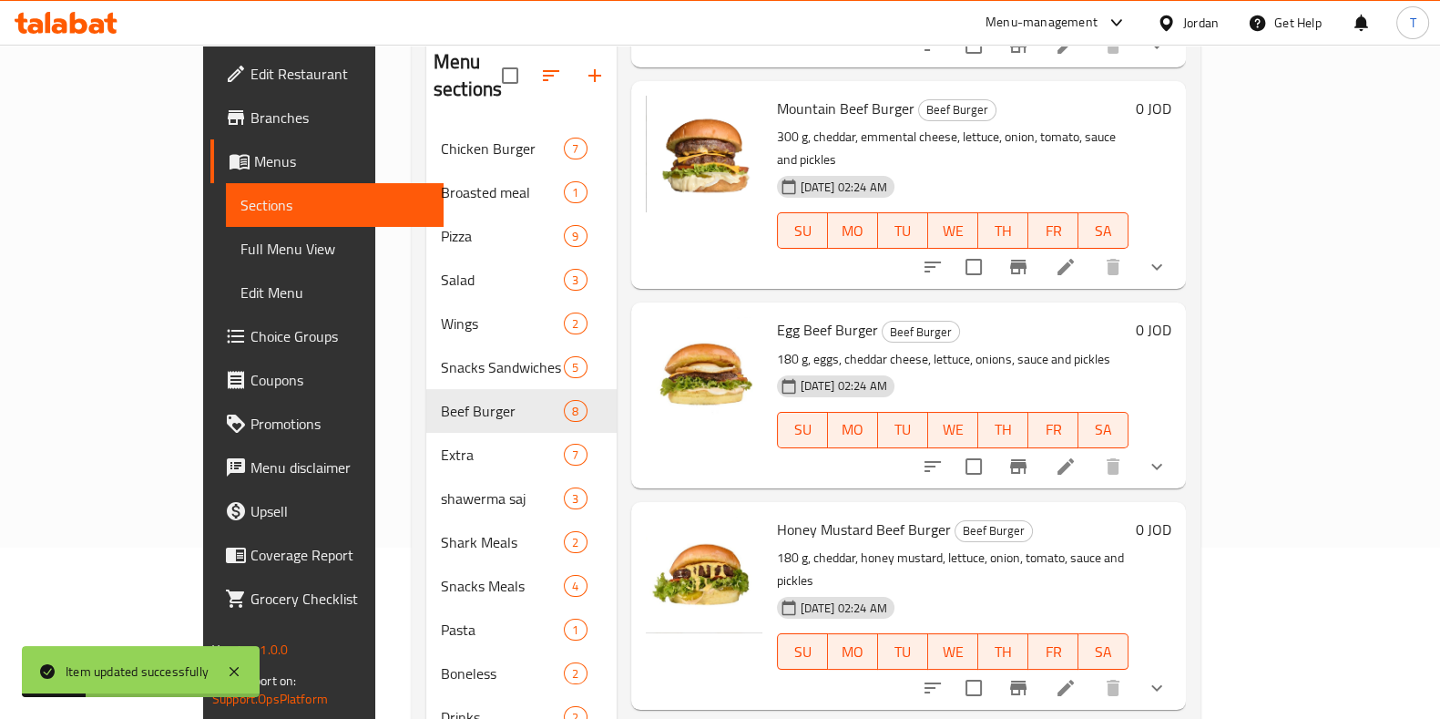
scroll to position [265, 0]
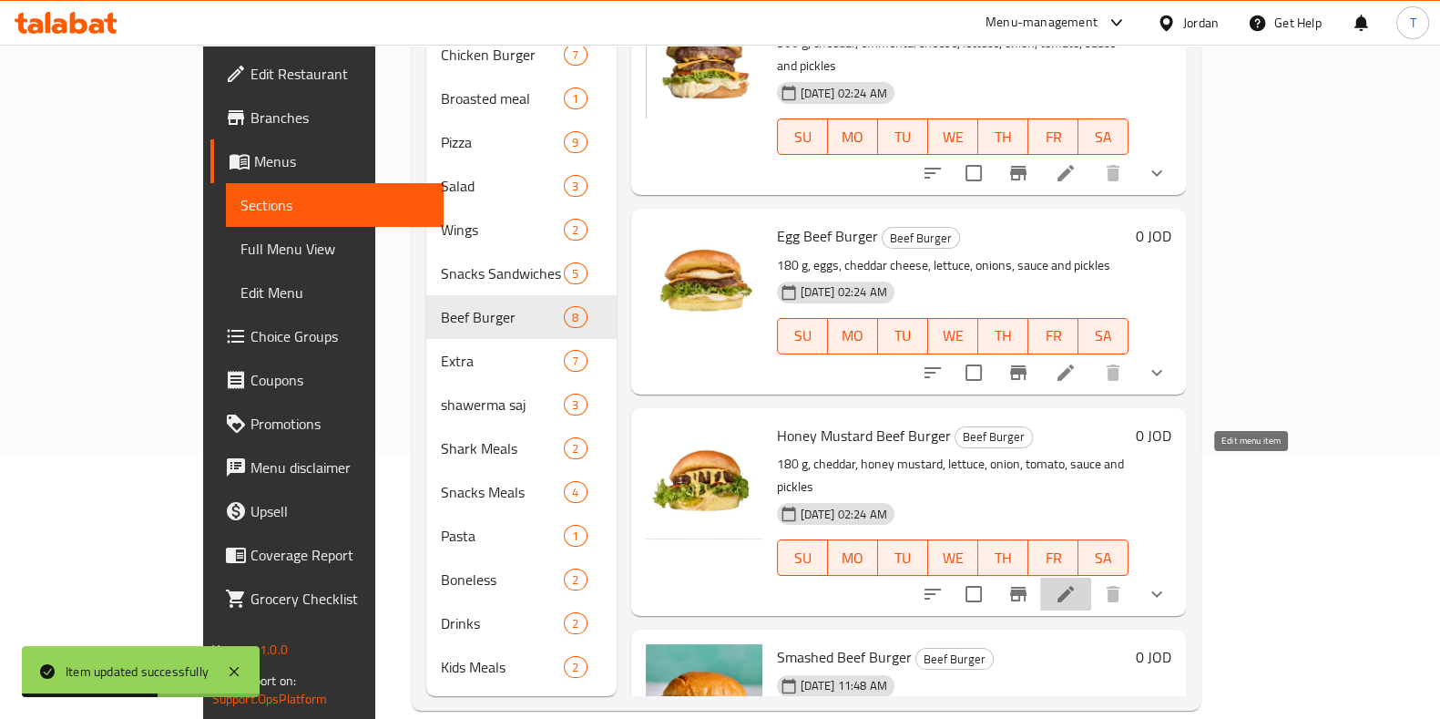
click at [1074, 586] on icon at bounding box center [1066, 594] width 16 height 16
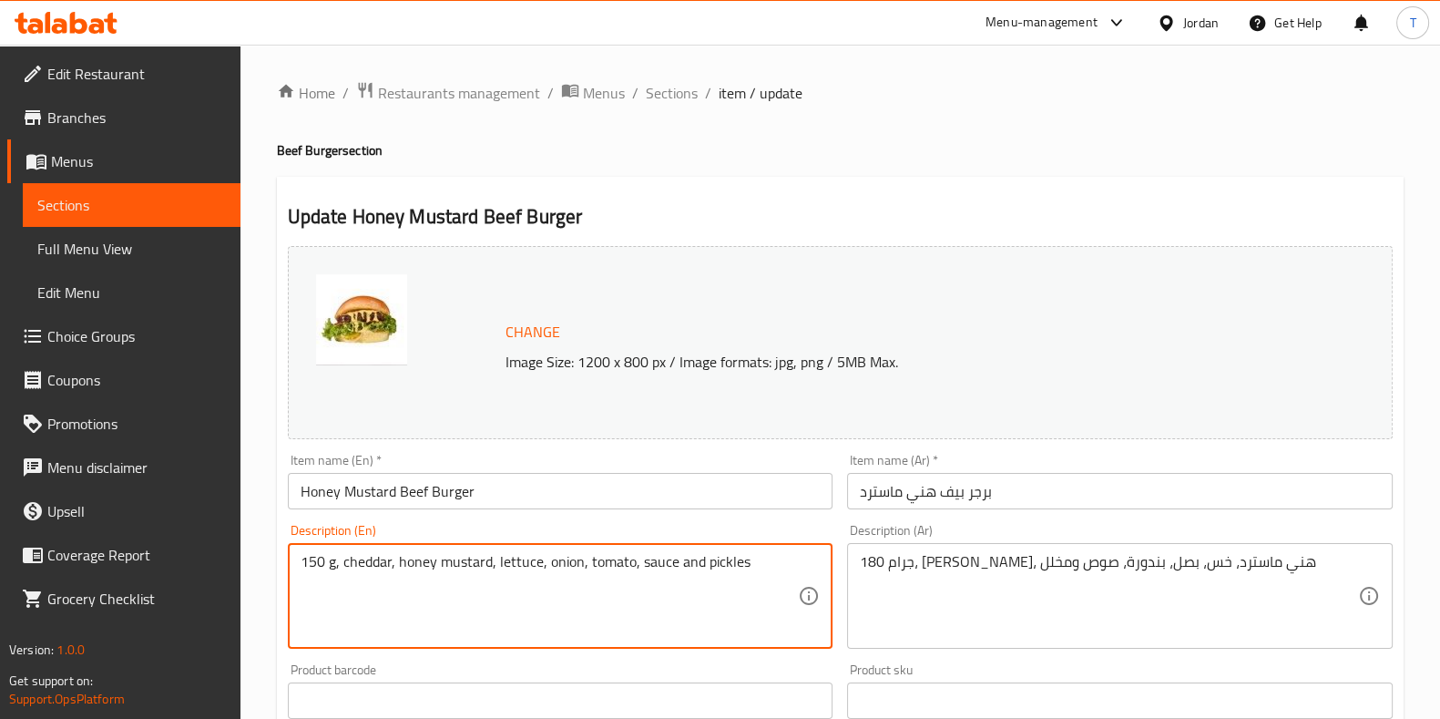
type textarea "150 g, cheddar, honey mustard, lettuce, onion, tomato, sauce and pickles"
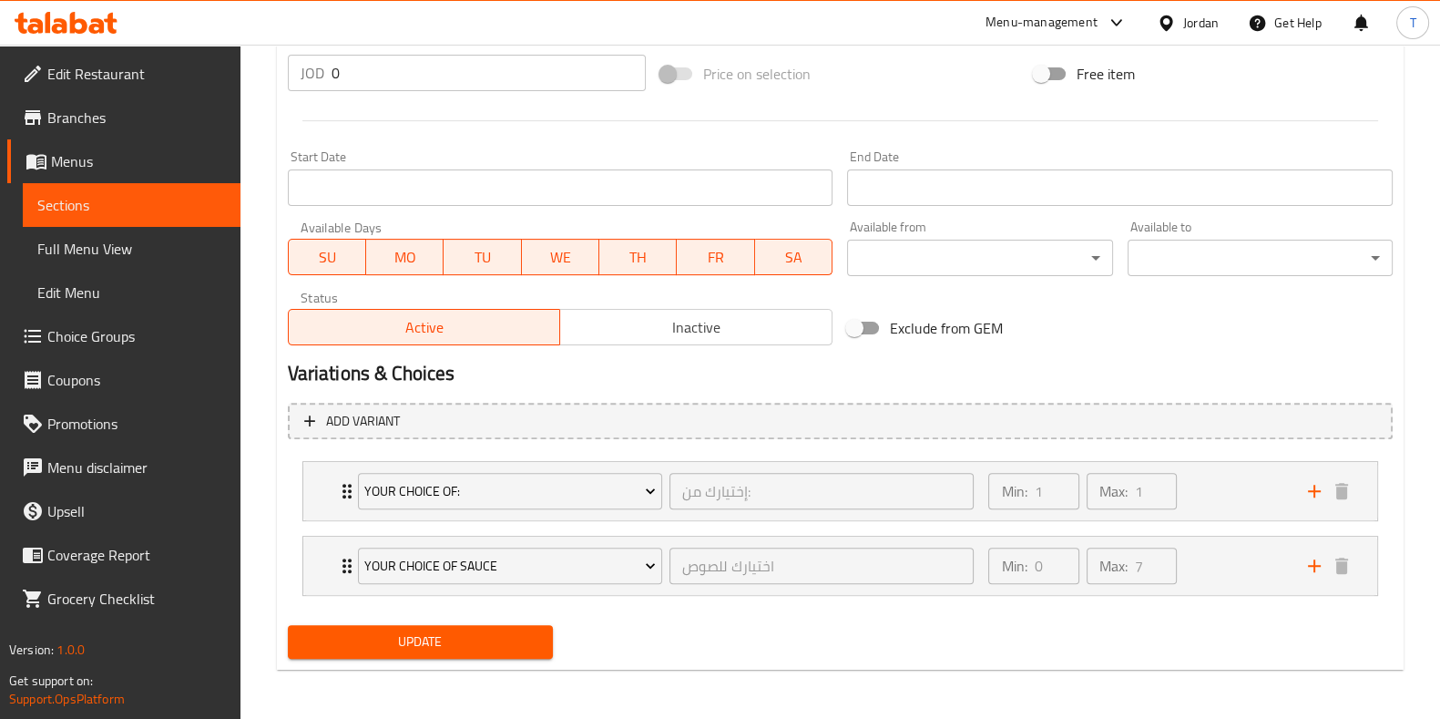
type textarea "150 جرام، [PERSON_NAME]، [PERSON_NAME]، خس، بصل، بندورة، صوص ومخلل"
click at [492, 634] on span "Update" at bounding box center [420, 641] width 236 height 23
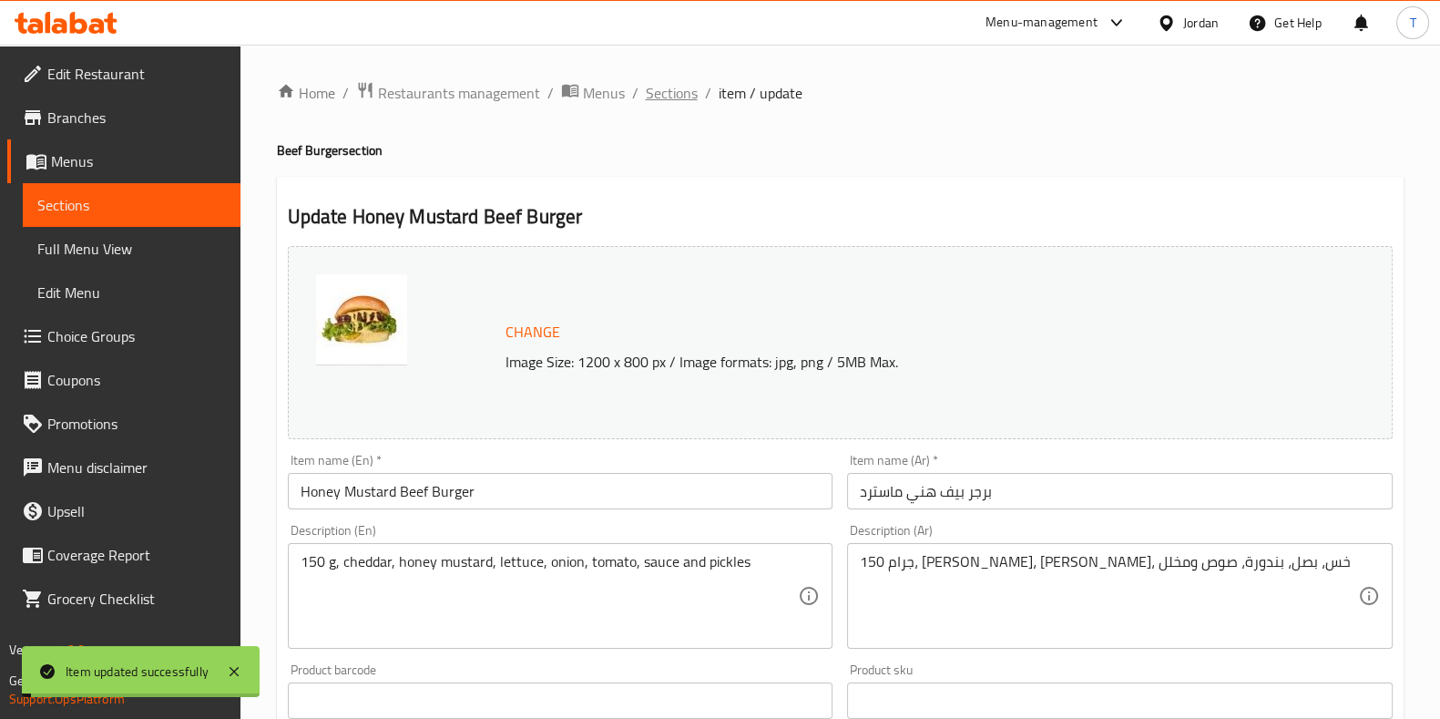
click at [680, 94] on span "Sections" at bounding box center [672, 93] width 52 height 22
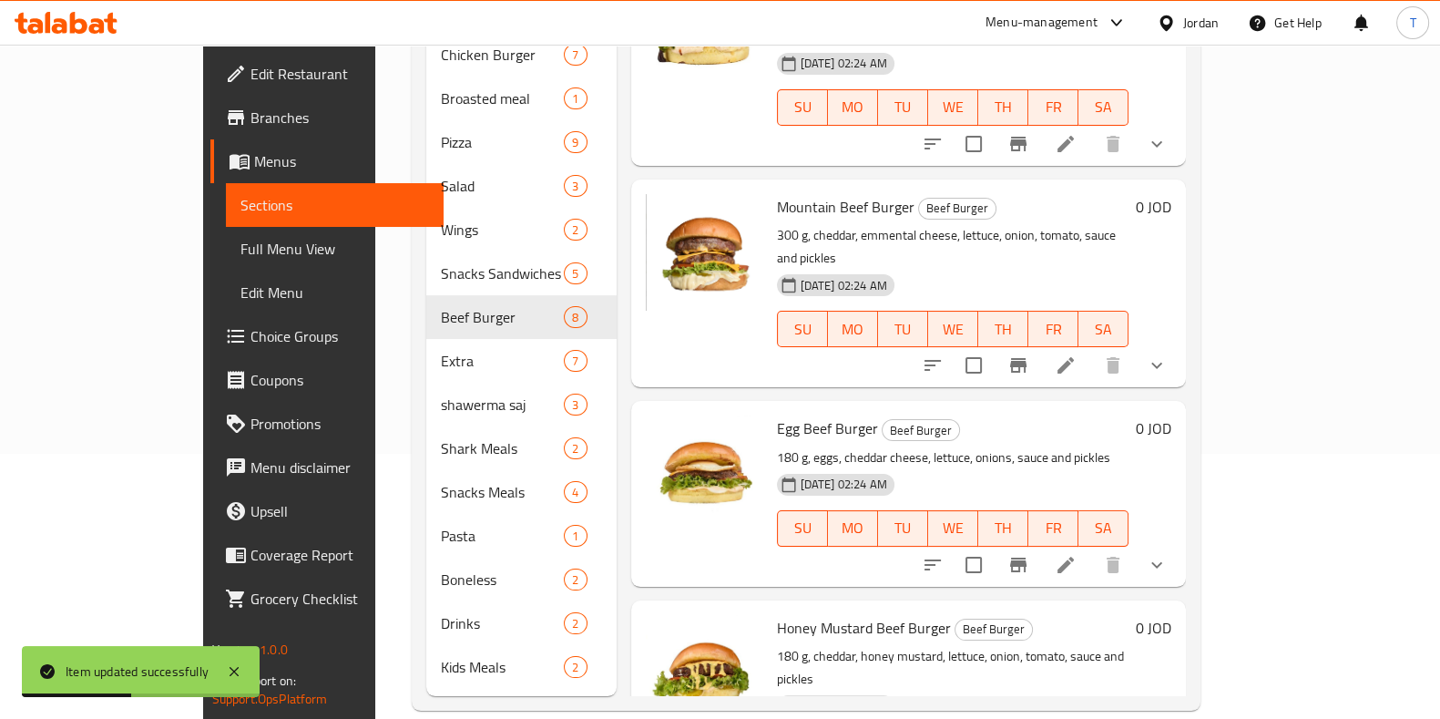
scroll to position [652, 0]
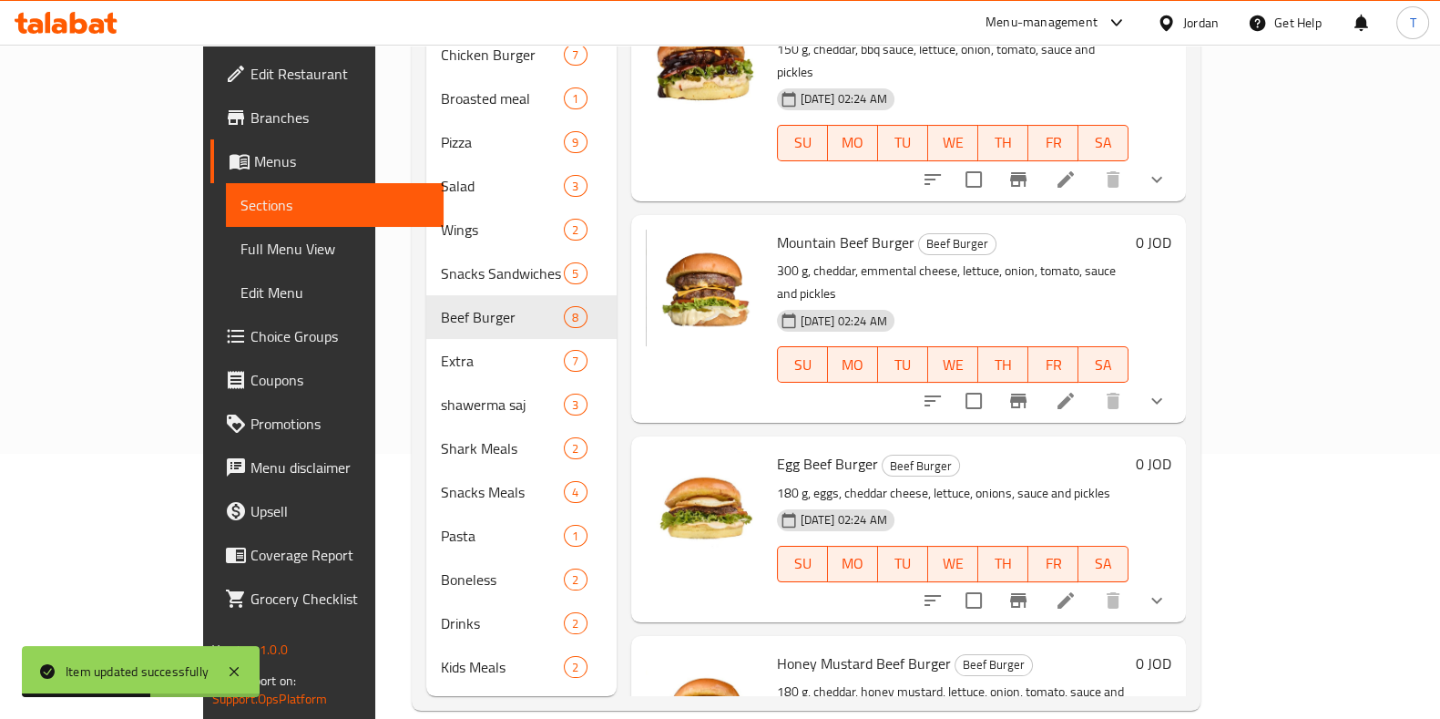
click at [1077, 589] on icon at bounding box center [1066, 600] width 22 height 22
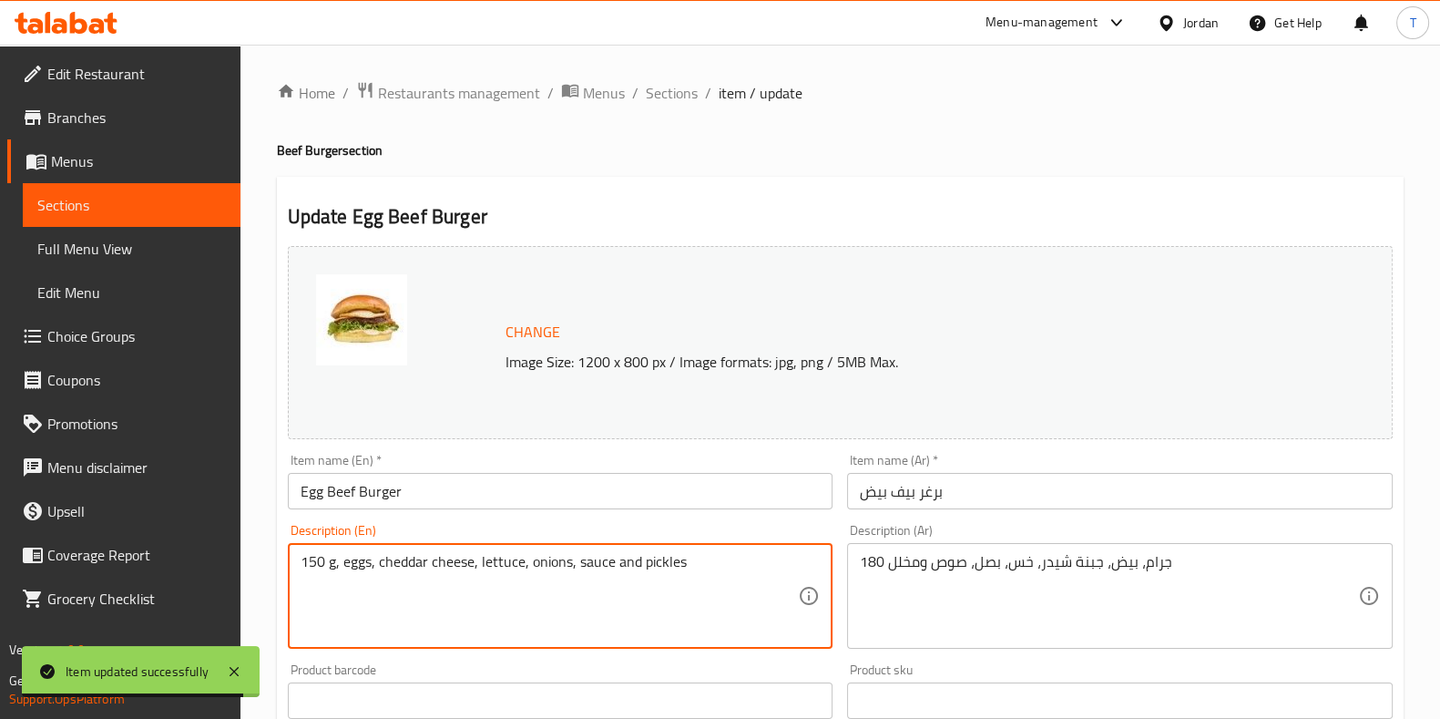
type textarea "150 g, eggs, cheddar cheese, lettuce, onions, sauce and pickles"
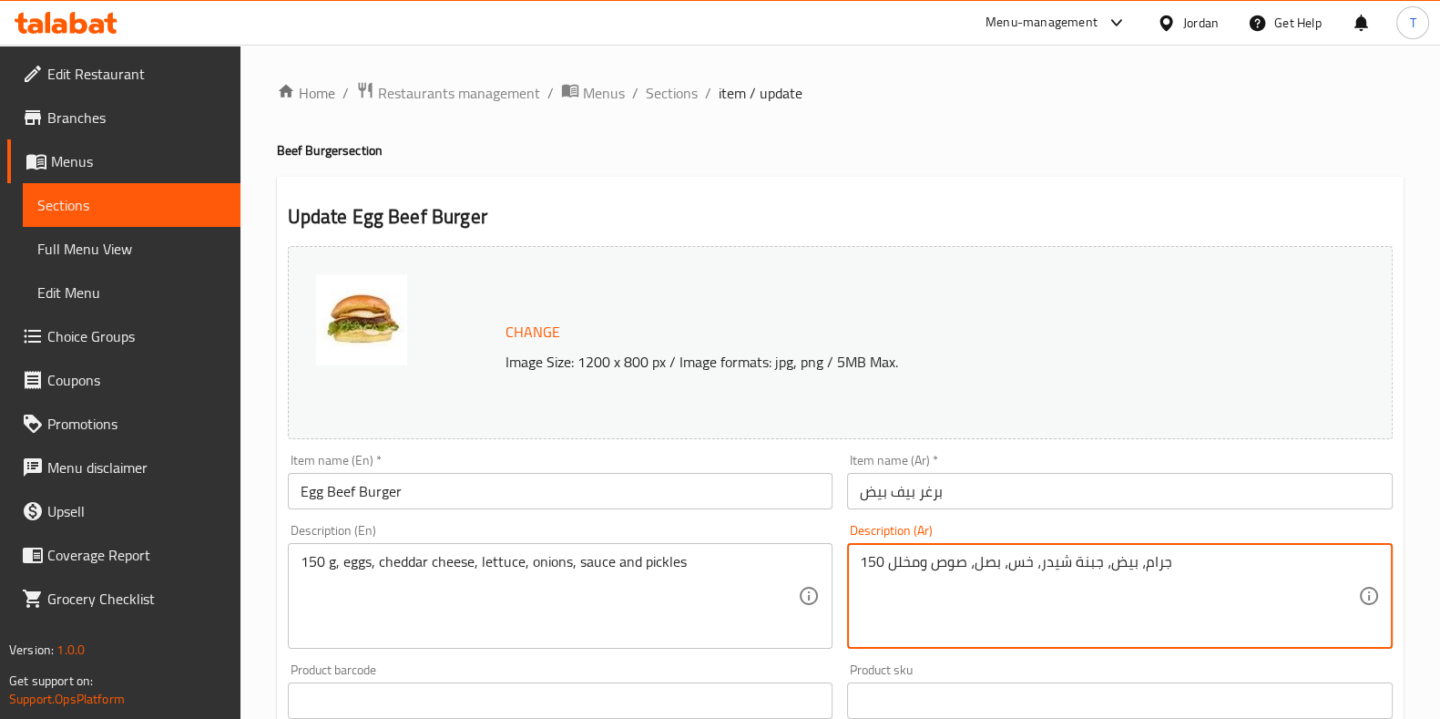
type textarea "150 جرام، بيض، جبنة شيدر، خس، بصل، صوص ومخلل"
drag, startPoint x: 775, startPoint y: 177, endPoint x: 733, endPoint y: 303, distance: 133.4
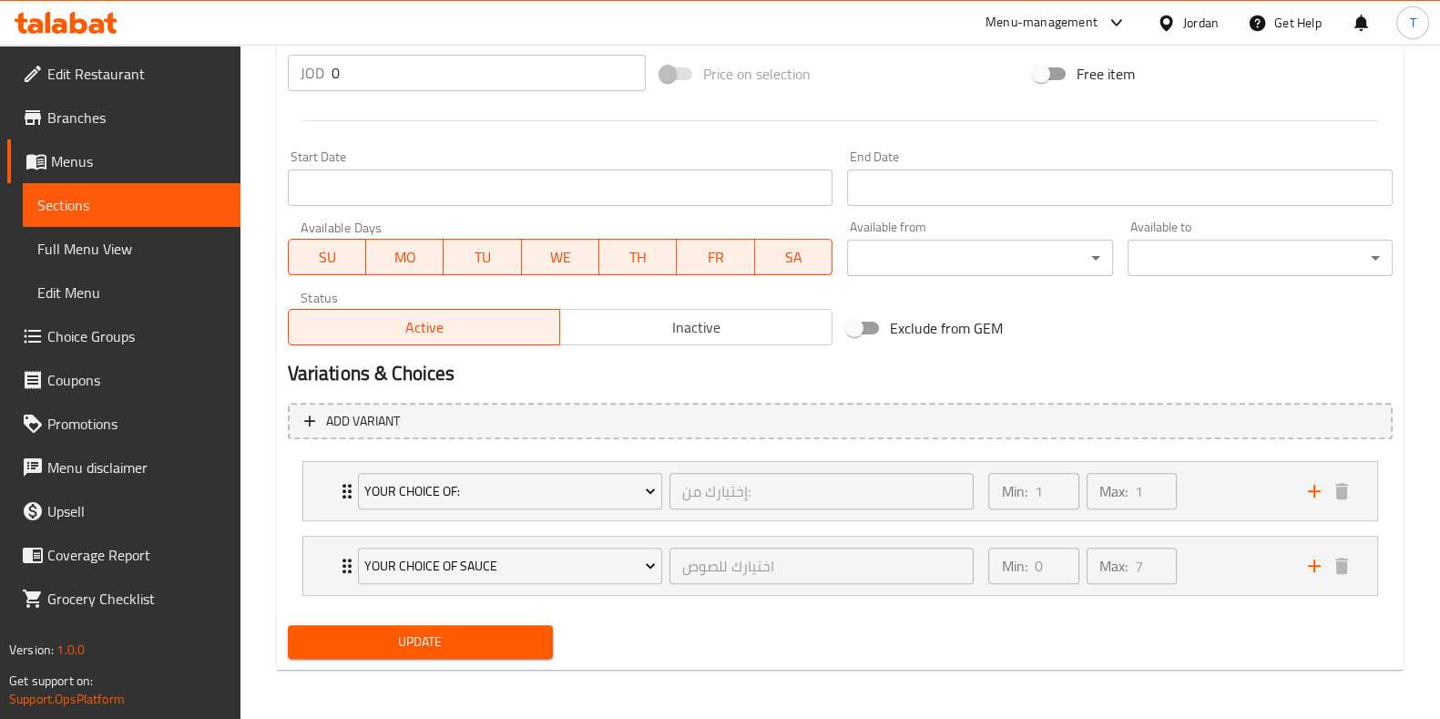
click at [464, 652] on button "Update" at bounding box center [420, 642] width 265 height 34
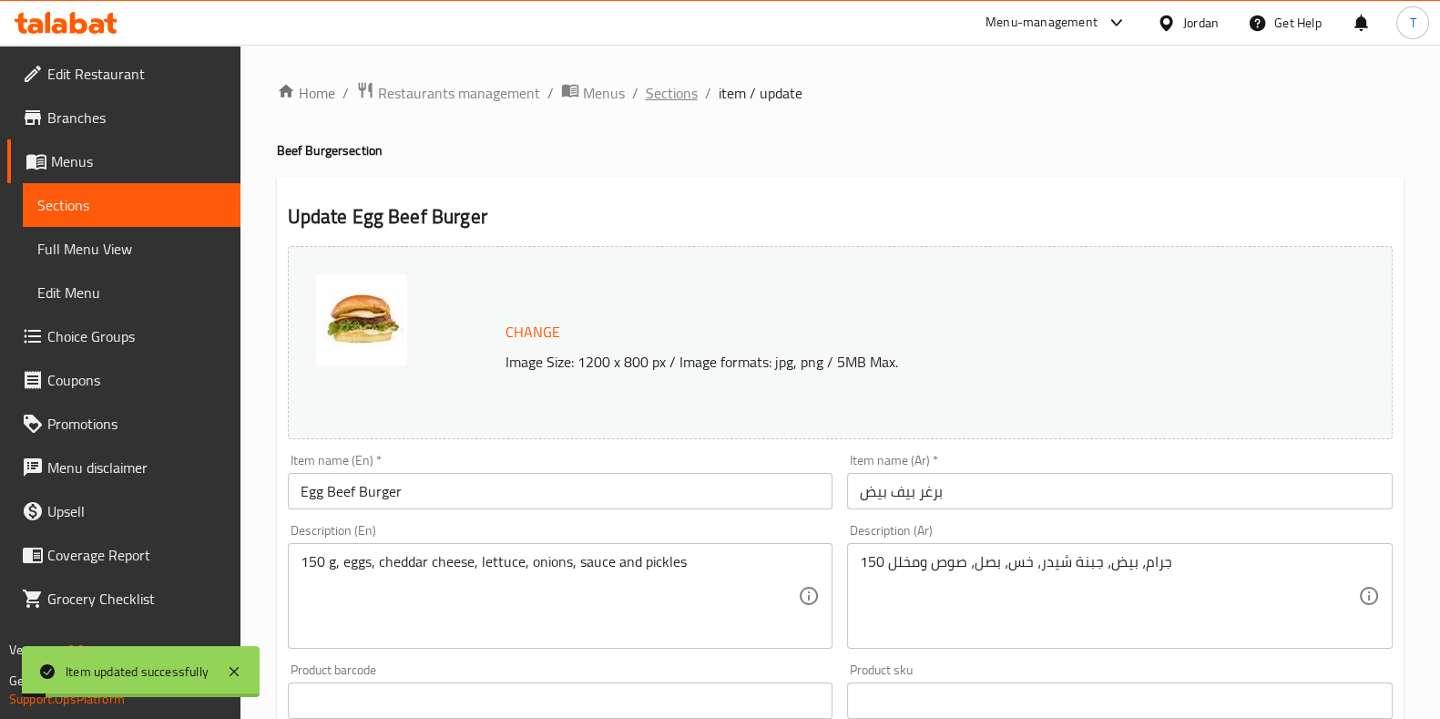
click at [679, 88] on span "Sections" at bounding box center [672, 93] width 52 height 22
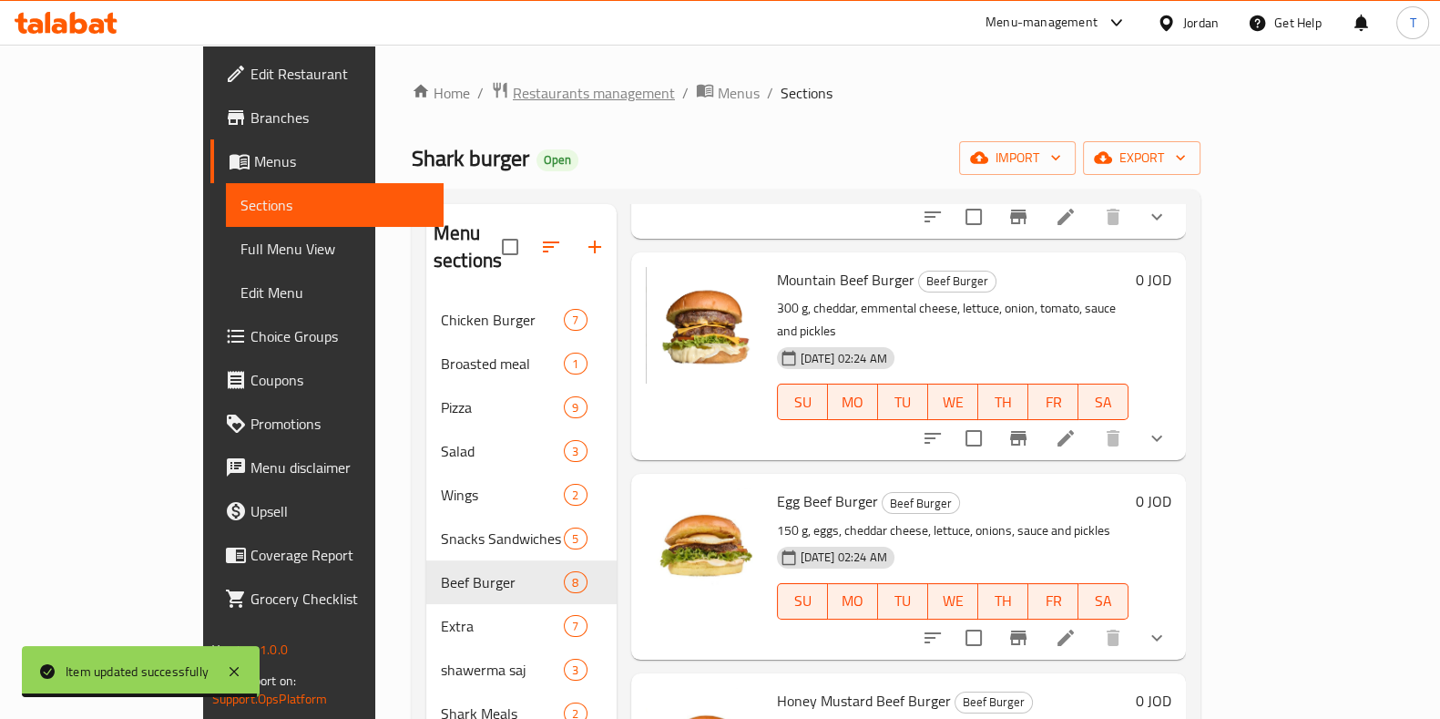
click at [513, 91] on span "Restaurants management" at bounding box center [594, 93] width 162 height 22
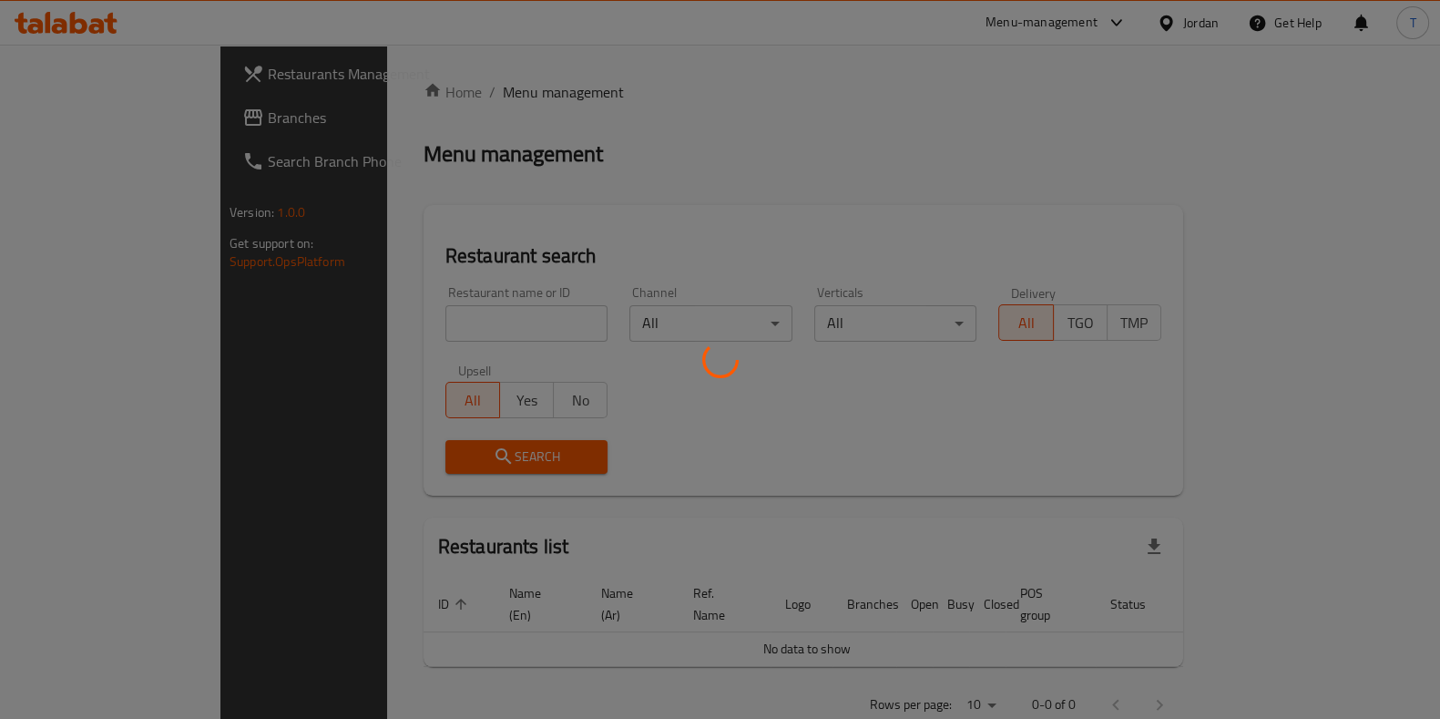
click at [424, 302] on div at bounding box center [720, 359] width 1440 height 719
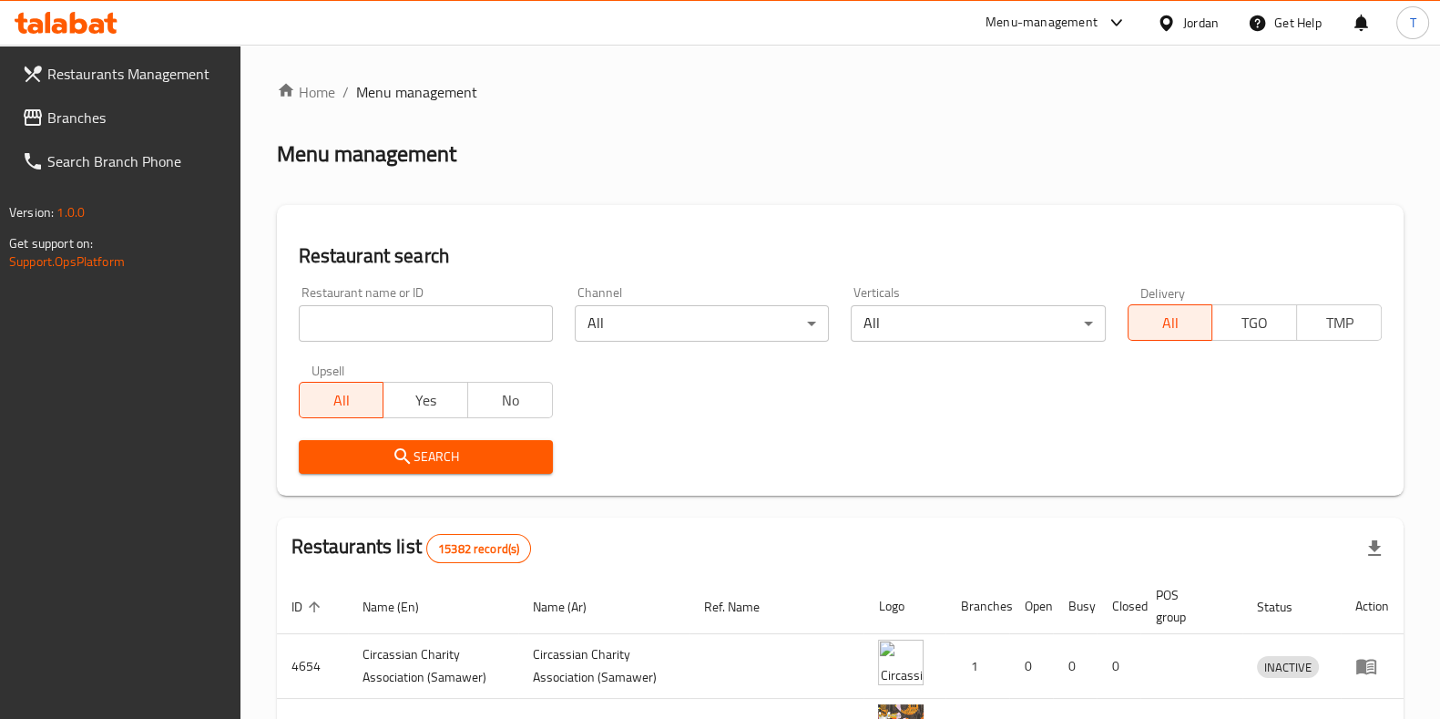
click at [431, 316] on div "Home / Menu management Menu management Restaurant search Restaurant name or ID …" at bounding box center [840, 623] width 1127 height 1084
click at [465, 342] on div "Restaurant name or ID Restaurant name or ID" at bounding box center [426, 313] width 276 height 77
type input "shark pizza"
click button "Search" at bounding box center [426, 457] width 254 height 34
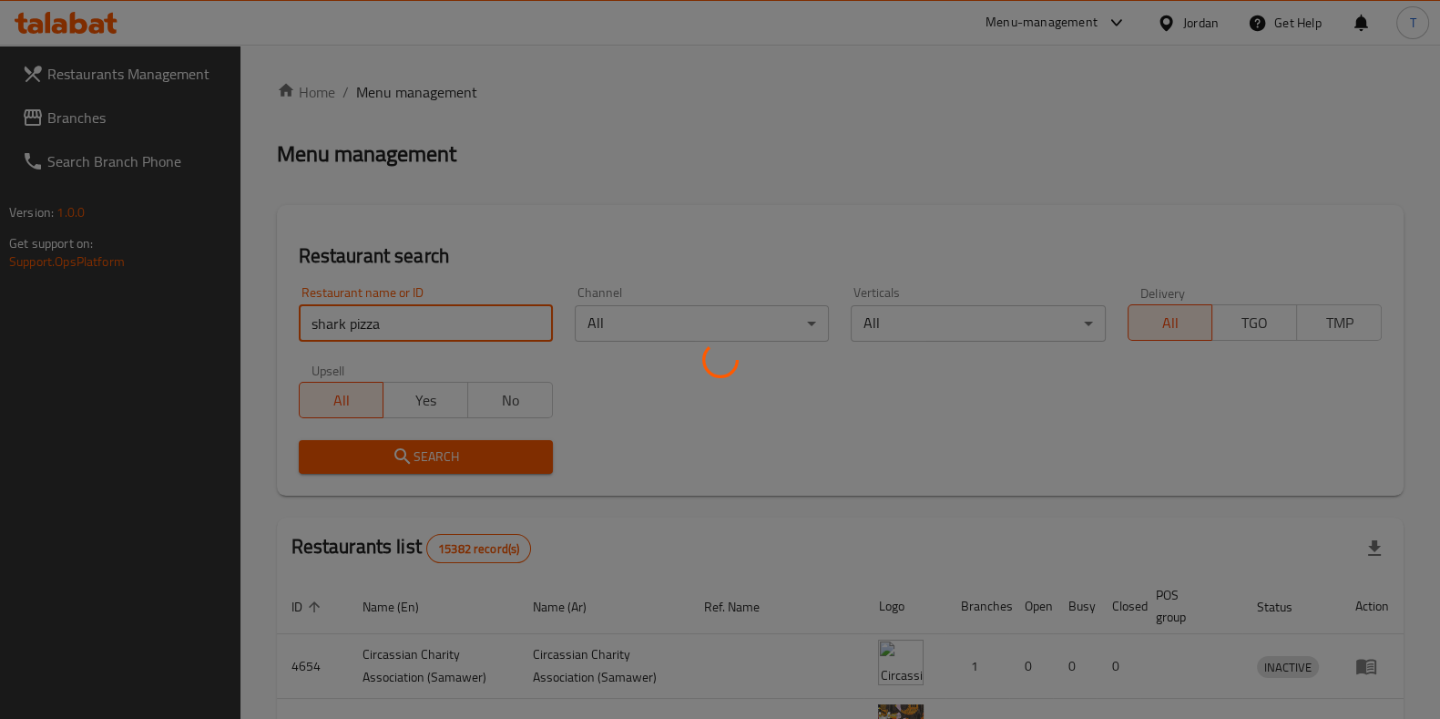
click button "Search" at bounding box center [426, 457] width 254 height 34
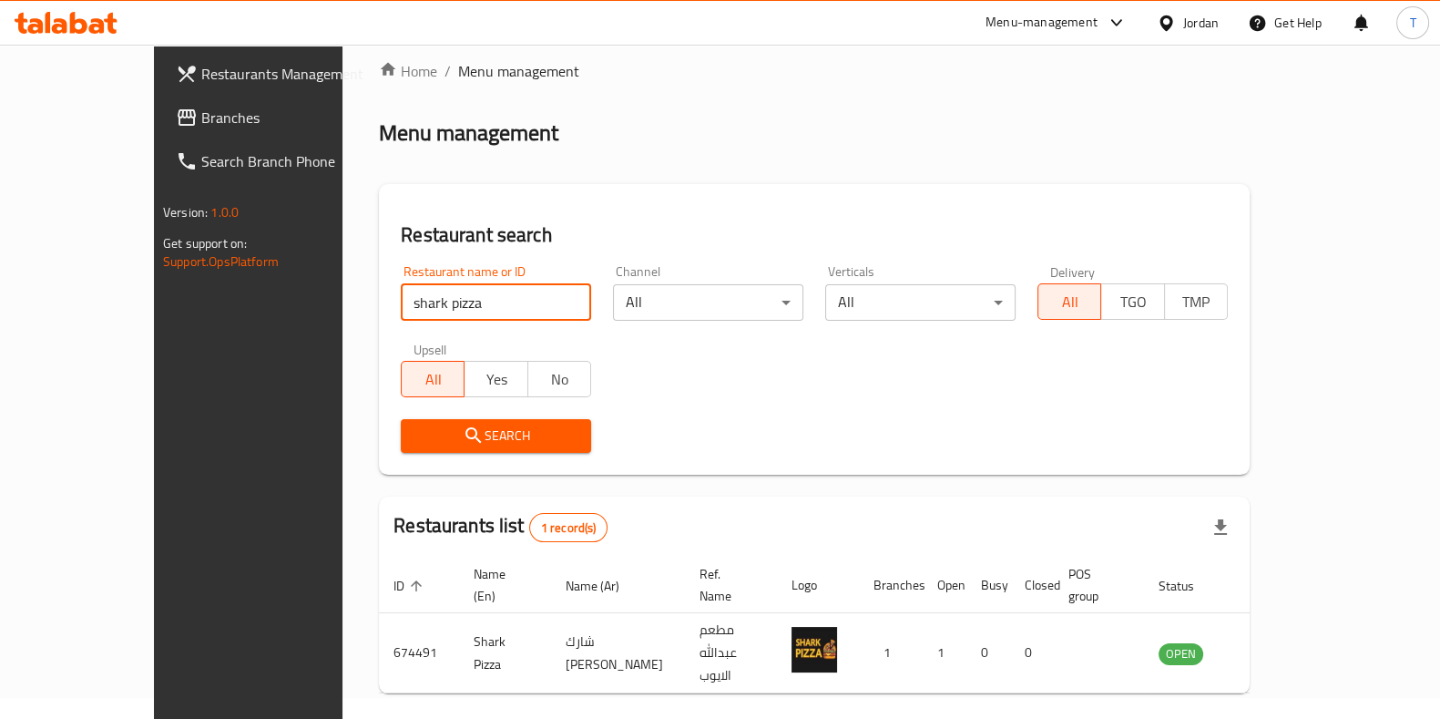
scroll to position [57, 0]
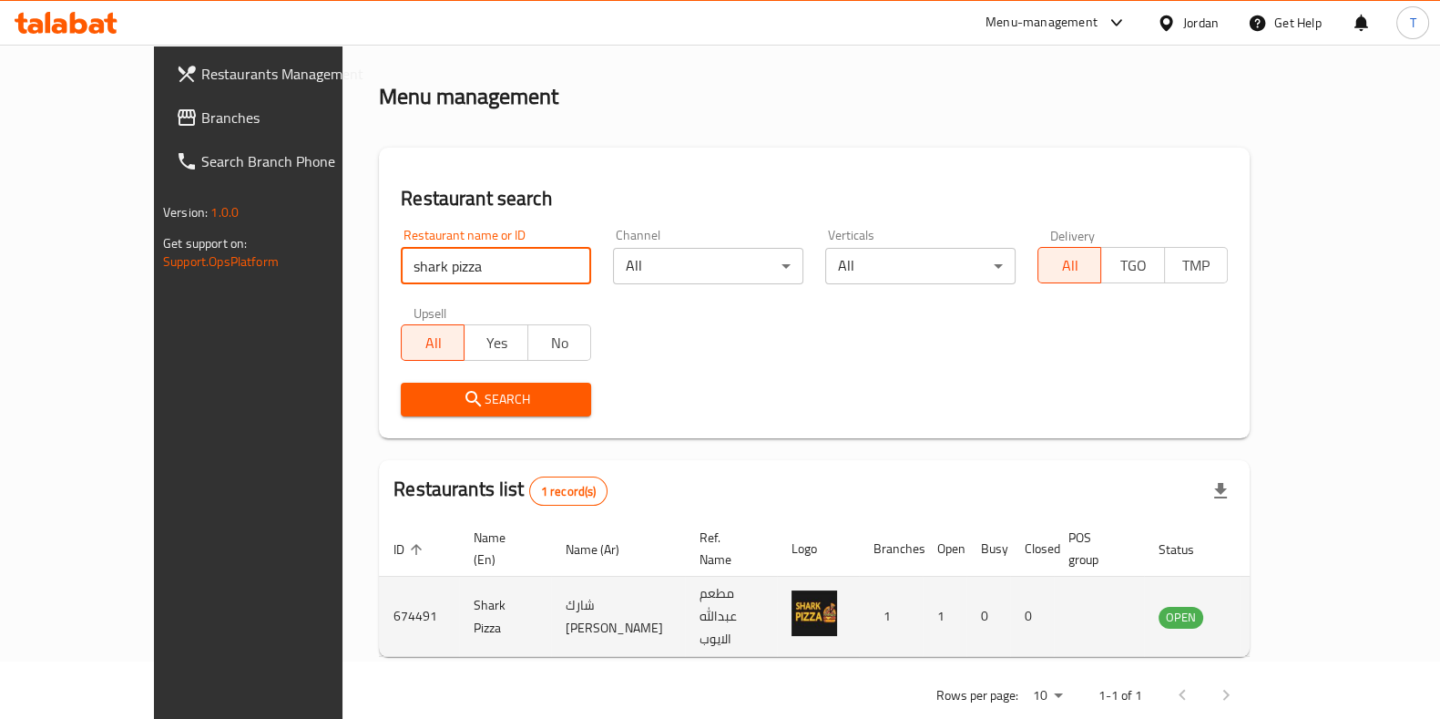
click at [1288, 606] on link "enhanced table" at bounding box center [1271, 617] width 34 height 22
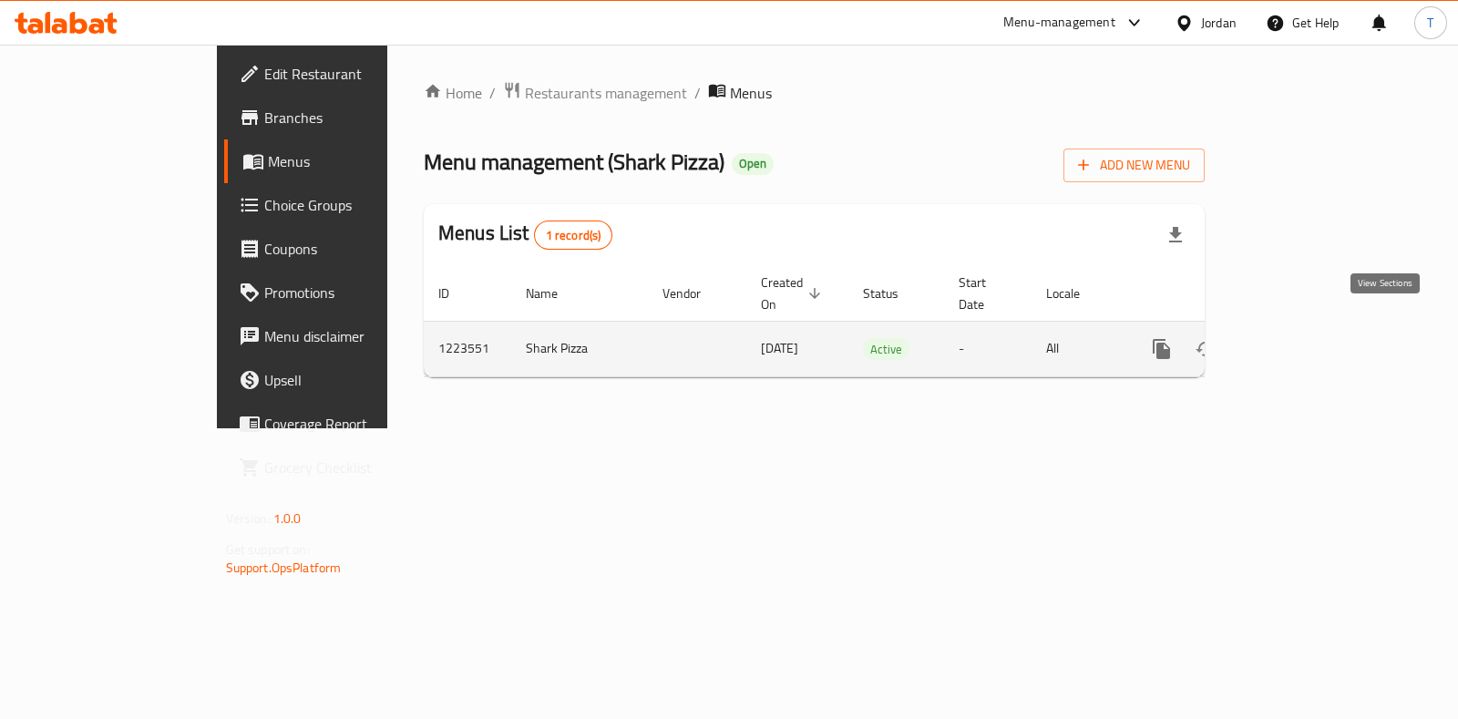
click at [1304, 338] on icon "enhanced table" at bounding box center [1293, 349] width 22 height 22
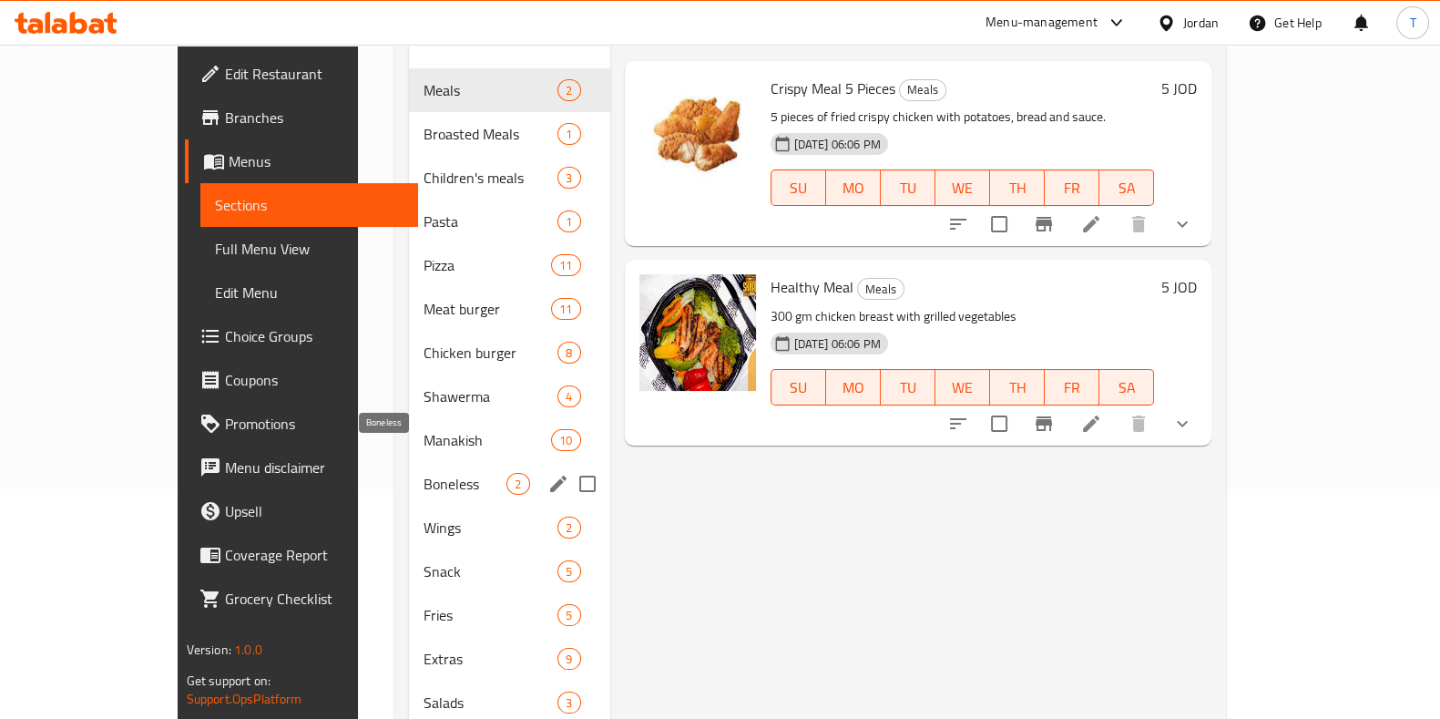
scroll to position [265, 0]
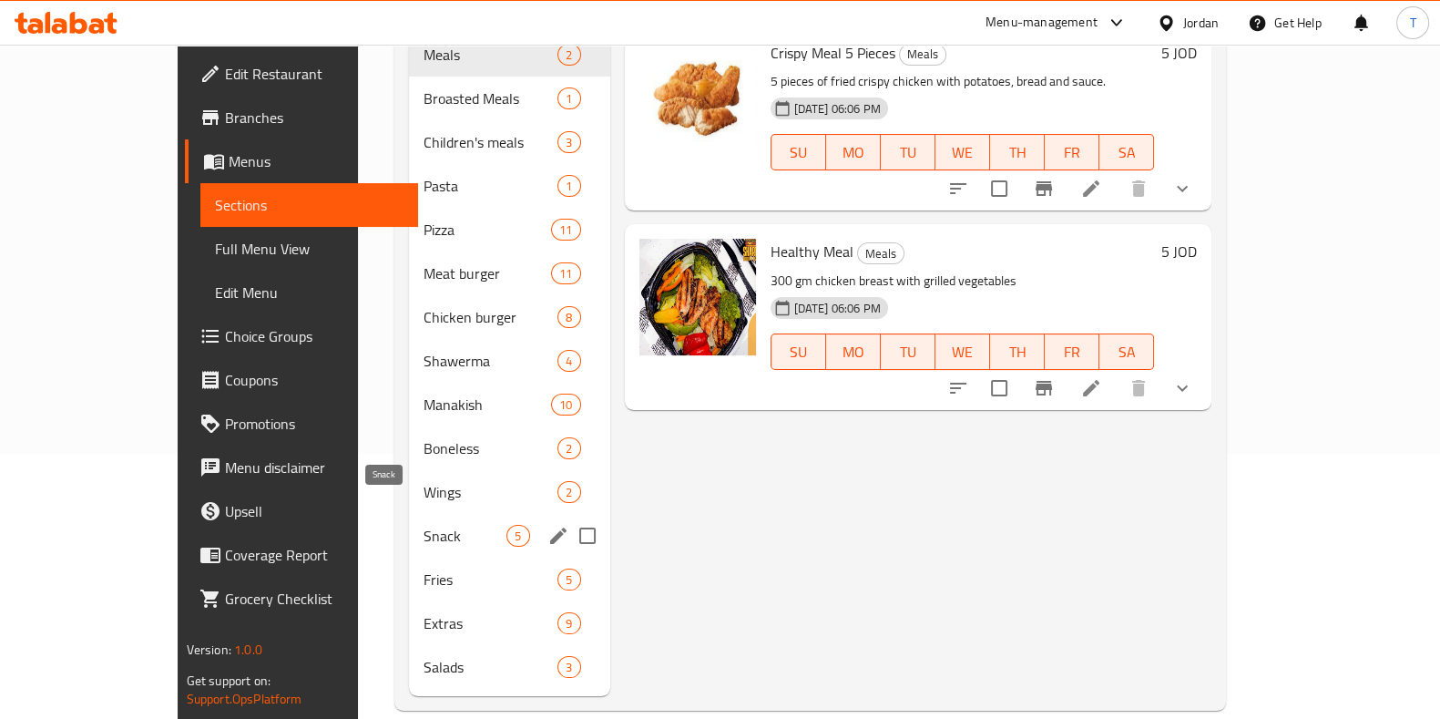
click at [424, 525] on span "Snack" at bounding box center [465, 536] width 83 height 22
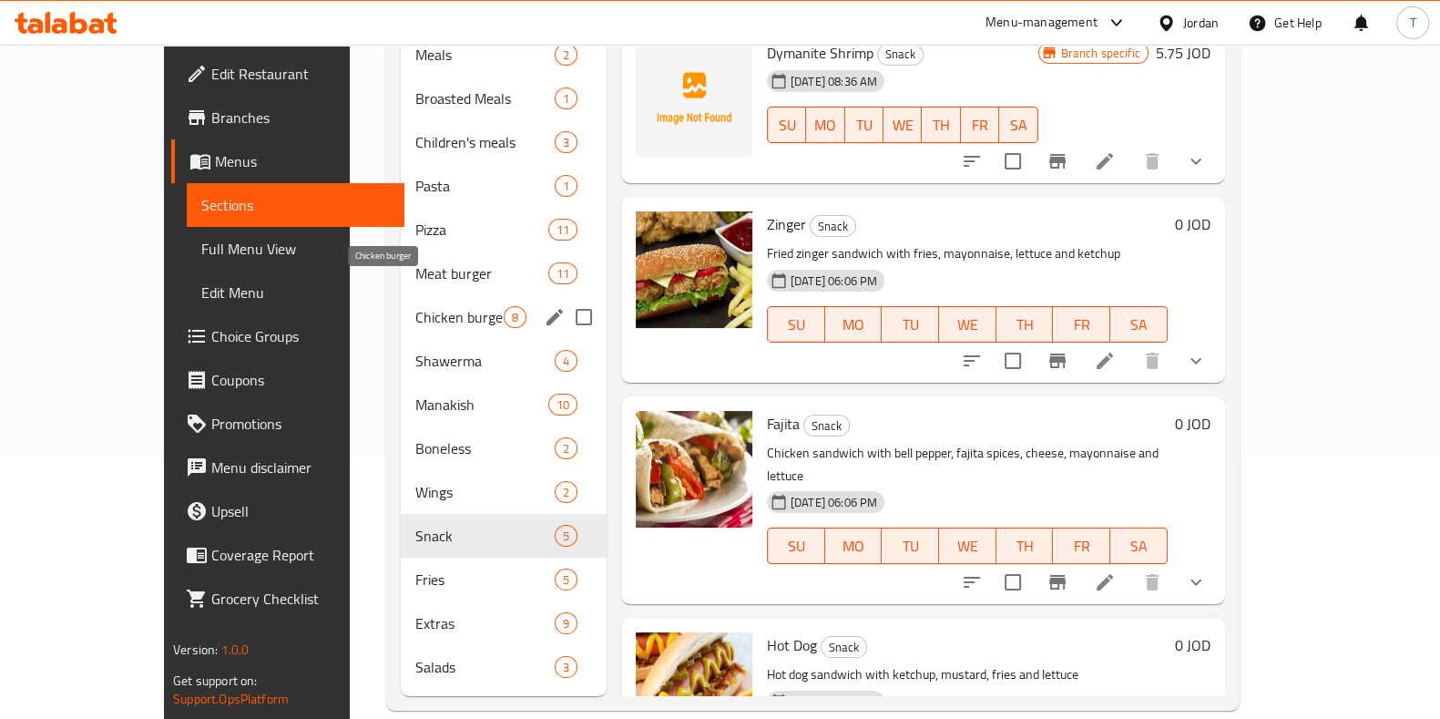
click at [415, 306] on span "Chicken burger" at bounding box center [459, 317] width 88 height 22
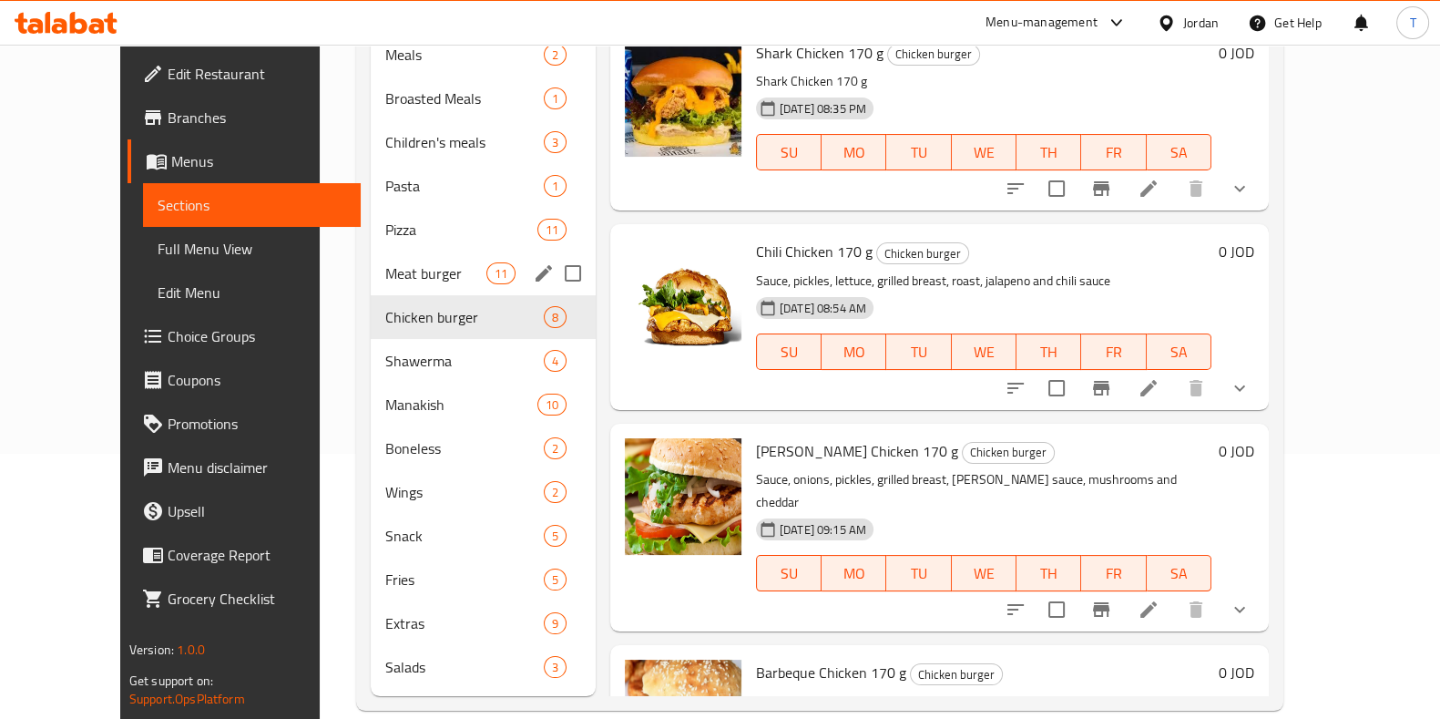
click at [385, 262] on span "Meat burger" at bounding box center [435, 273] width 100 height 22
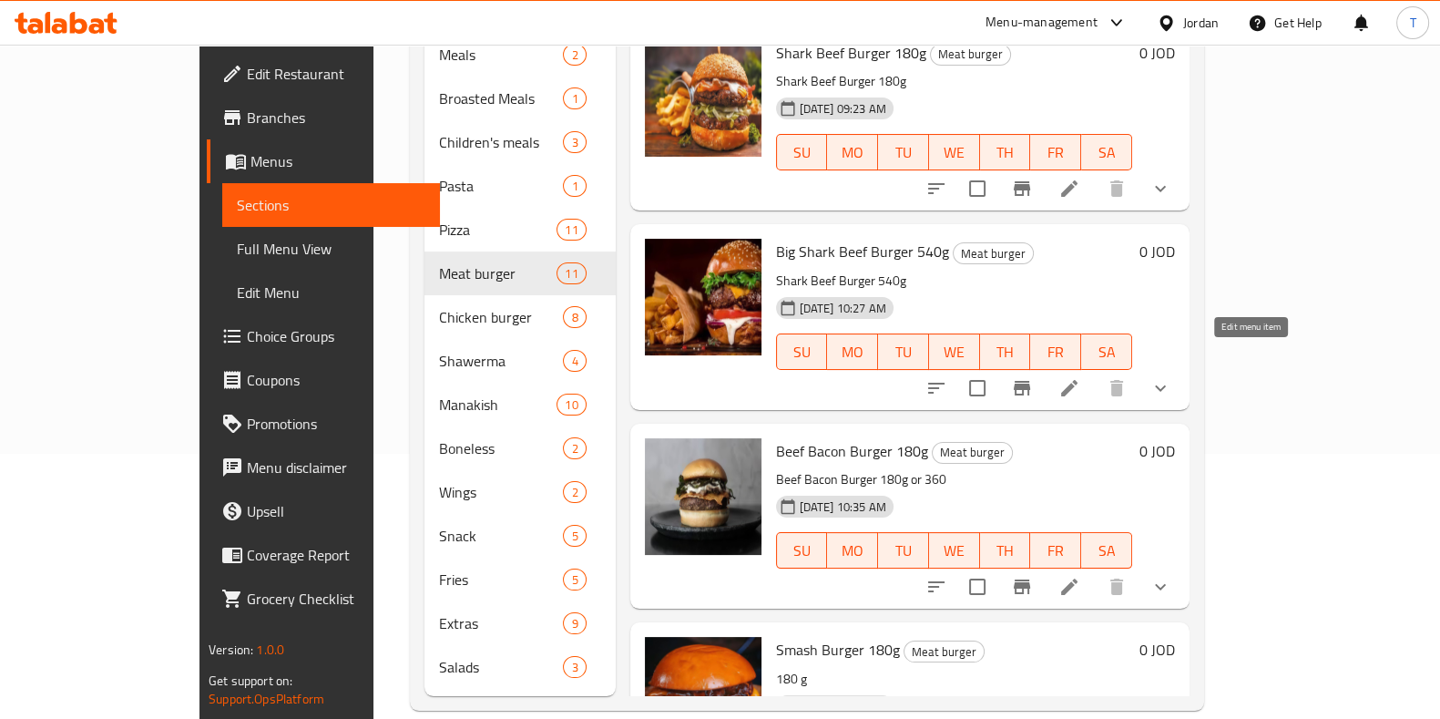
click at [1080, 377] on icon at bounding box center [1070, 388] width 22 height 22
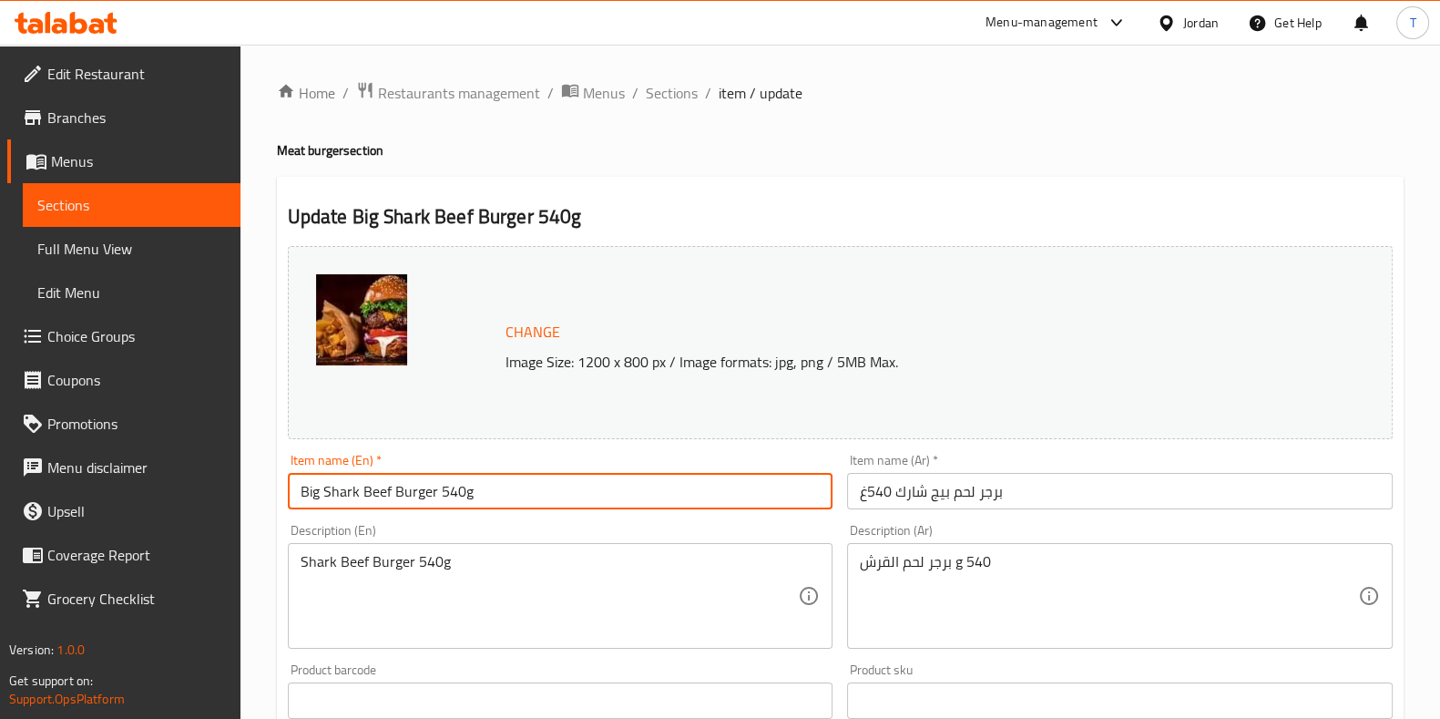
drag, startPoint x: 435, startPoint y: 491, endPoint x: 459, endPoint y: 491, distance: 23.7
click at [459, 491] on input "Big Shark Beef Burger 540g" at bounding box center [561, 491] width 546 height 36
drag, startPoint x: 458, startPoint y: 491, endPoint x: 448, endPoint y: 490, distance: 10.1
click at [448, 490] on input "Big Shark Beef Burger 540g" at bounding box center [561, 491] width 546 height 36
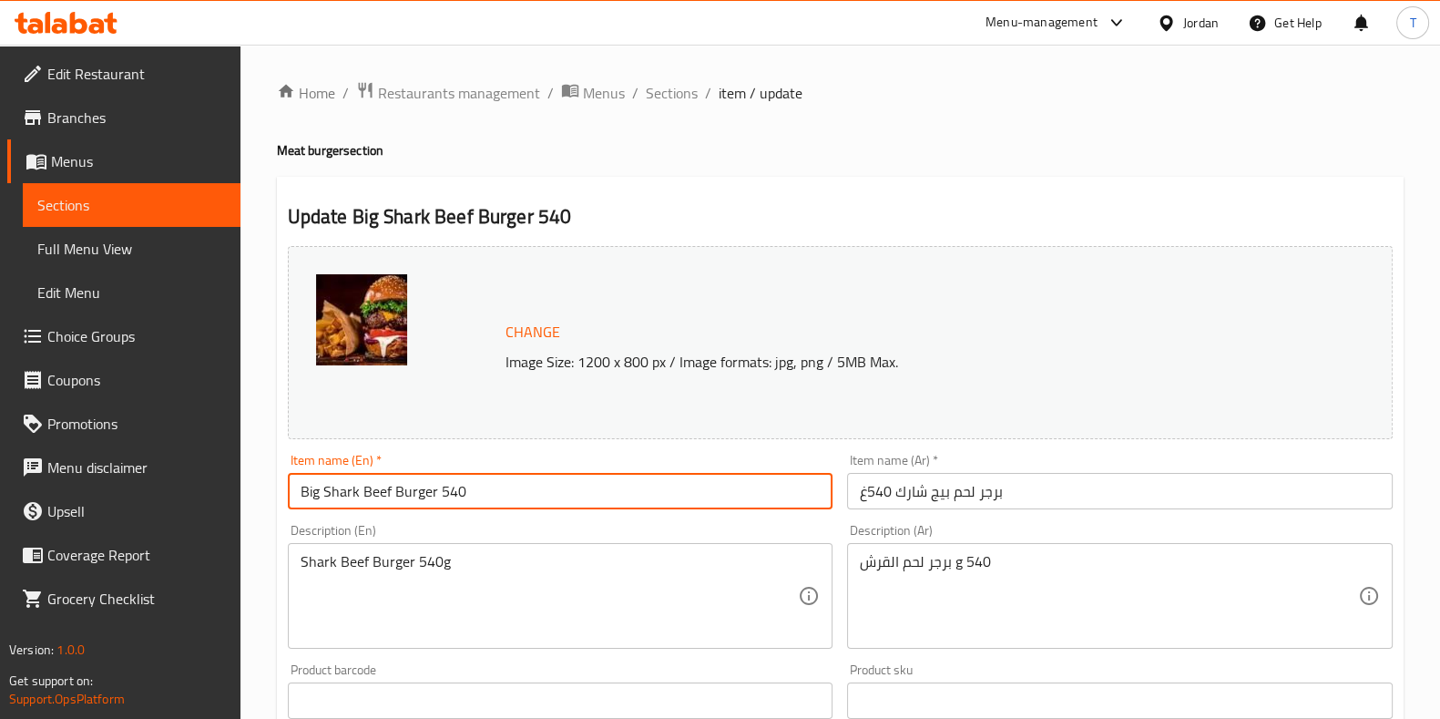
type input "Big Shark Beef Burger 540g"
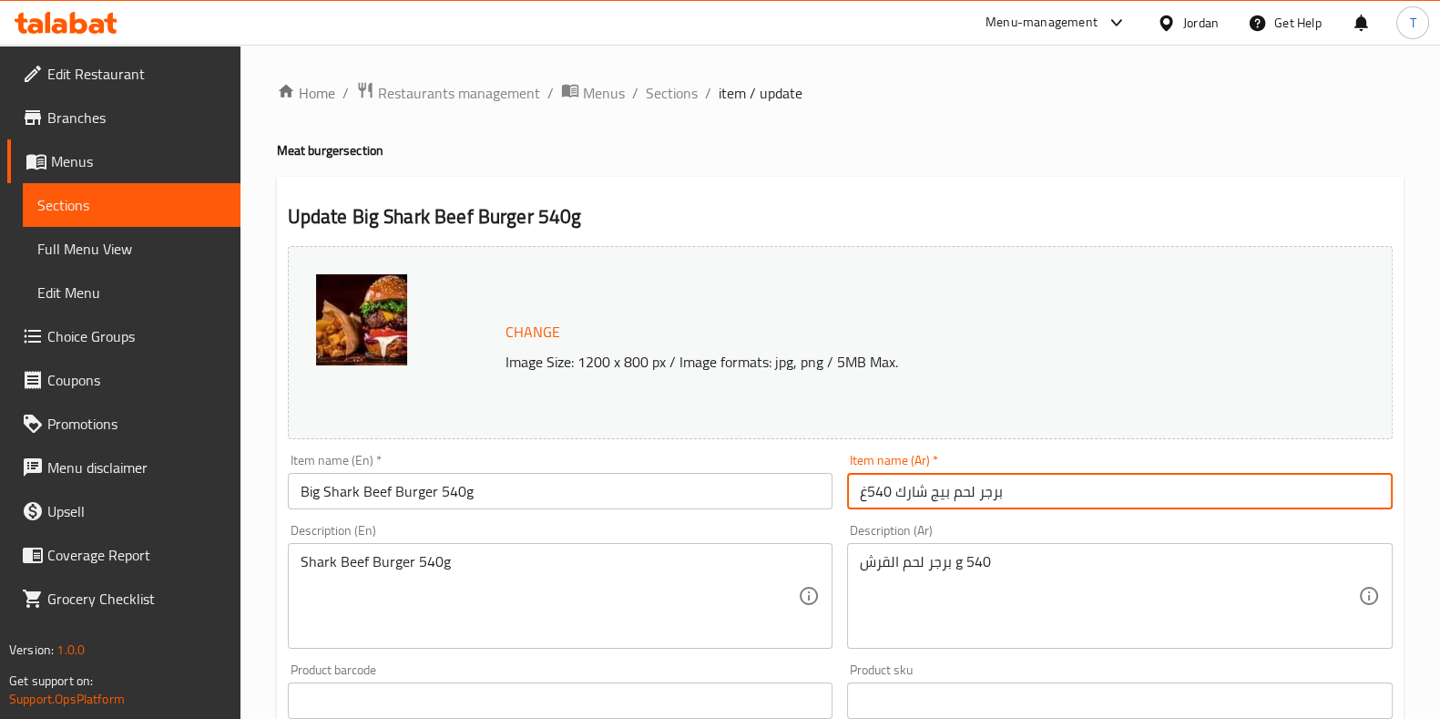
drag, startPoint x: 892, startPoint y: 488, endPoint x: 869, endPoint y: 488, distance: 22.8
click at [869, 488] on input "برجر لحم بيج شارك 540غ" at bounding box center [1120, 491] width 546 height 36
type input "برجر لحم بيج شارك 450غ"
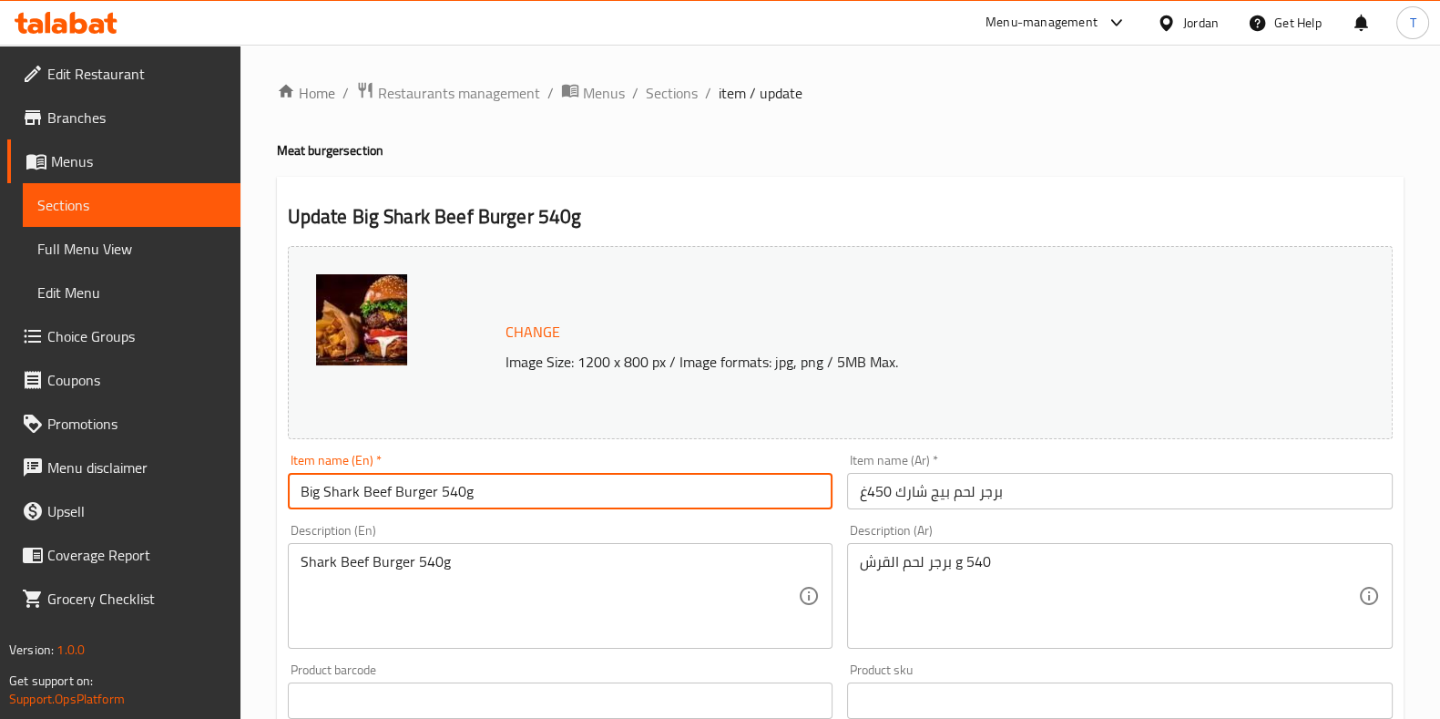
drag, startPoint x: 439, startPoint y: 486, endPoint x: 462, endPoint y: 485, distance: 22.8
click at [462, 485] on input "Big Shark Beef Burger 540g" at bounding box center [561, 491] width 546 height 36
drag, startPoint x: 482, startPoint y: 487, endPoint x: 441, endPoint y: 488, distance: 41.0
click at [441, 488] on input "Big Shark Beef Burger 450g" at bounding box center [561, 491] width 546 height 36
type input "Big Shark Beef Burger 450g"
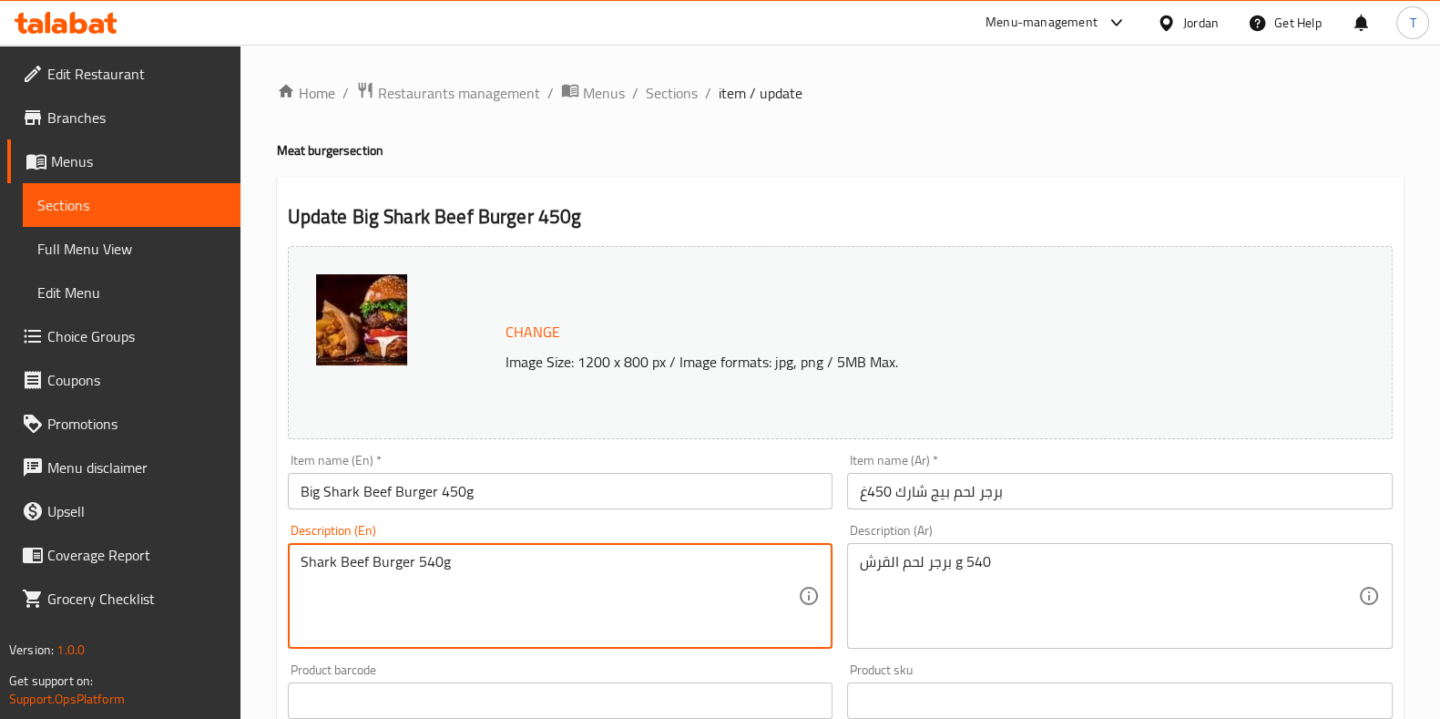
drag, startPoint x: 450, startPoint y: 565, endPoint x: 417, endPoint y: 563, distance: 32.8
paste textarea "45"
type textarea "Shark Beef Burger 450g"
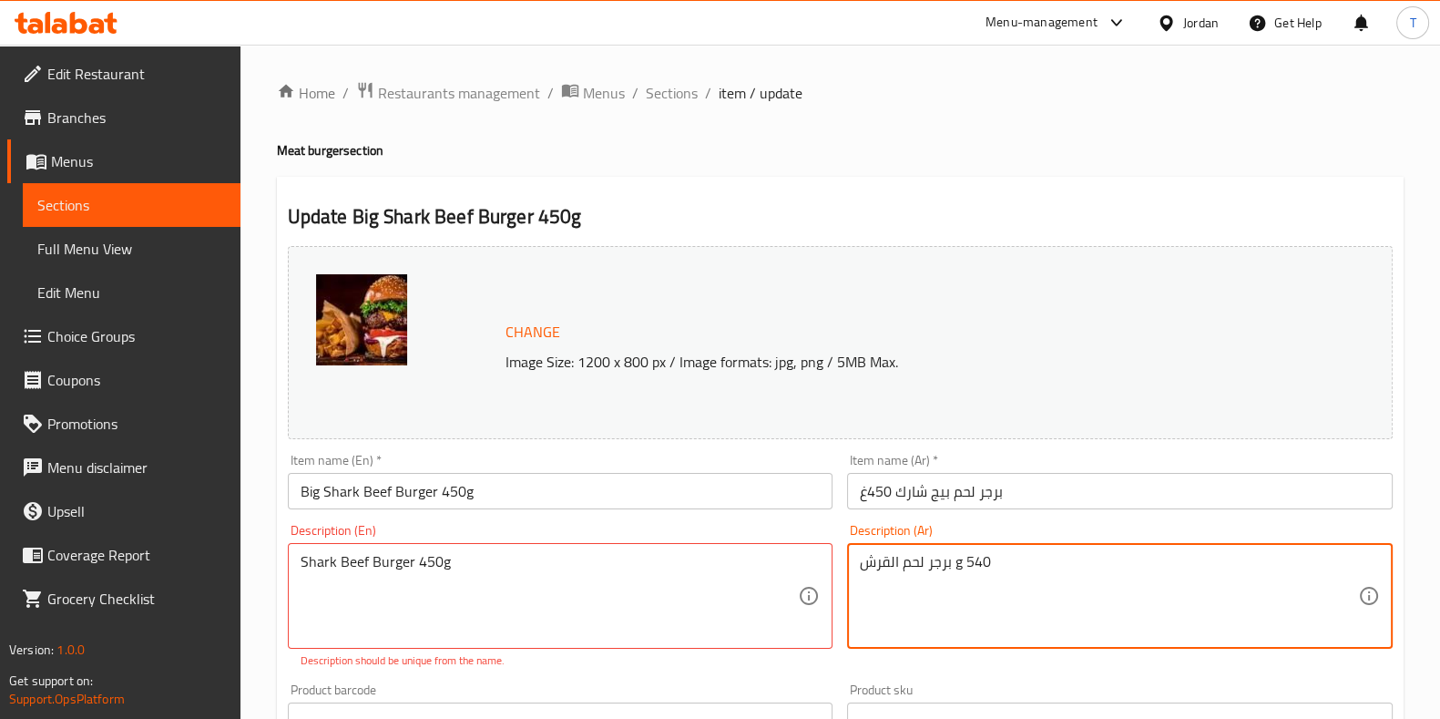
drag, startPoint x: 988, startPoint y: 558, endPoint x: 968, endPoint y: 561, distance: 20.2
paste textarea "450g"
click at [959, 565] on textarea "برجر لحم القرش g 450g" at bounding box center [1109, 596] width 498 height 87
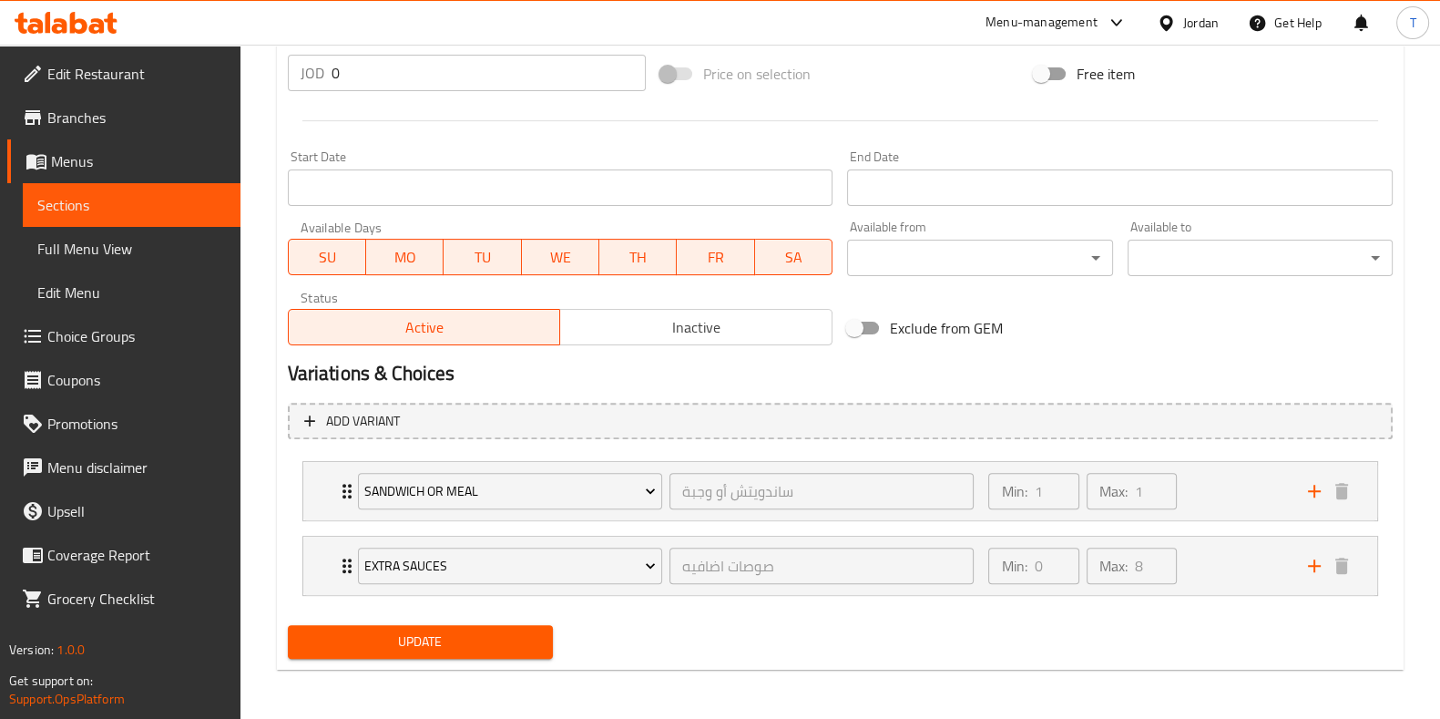
type textarea "برجر لحم القرش 450g"
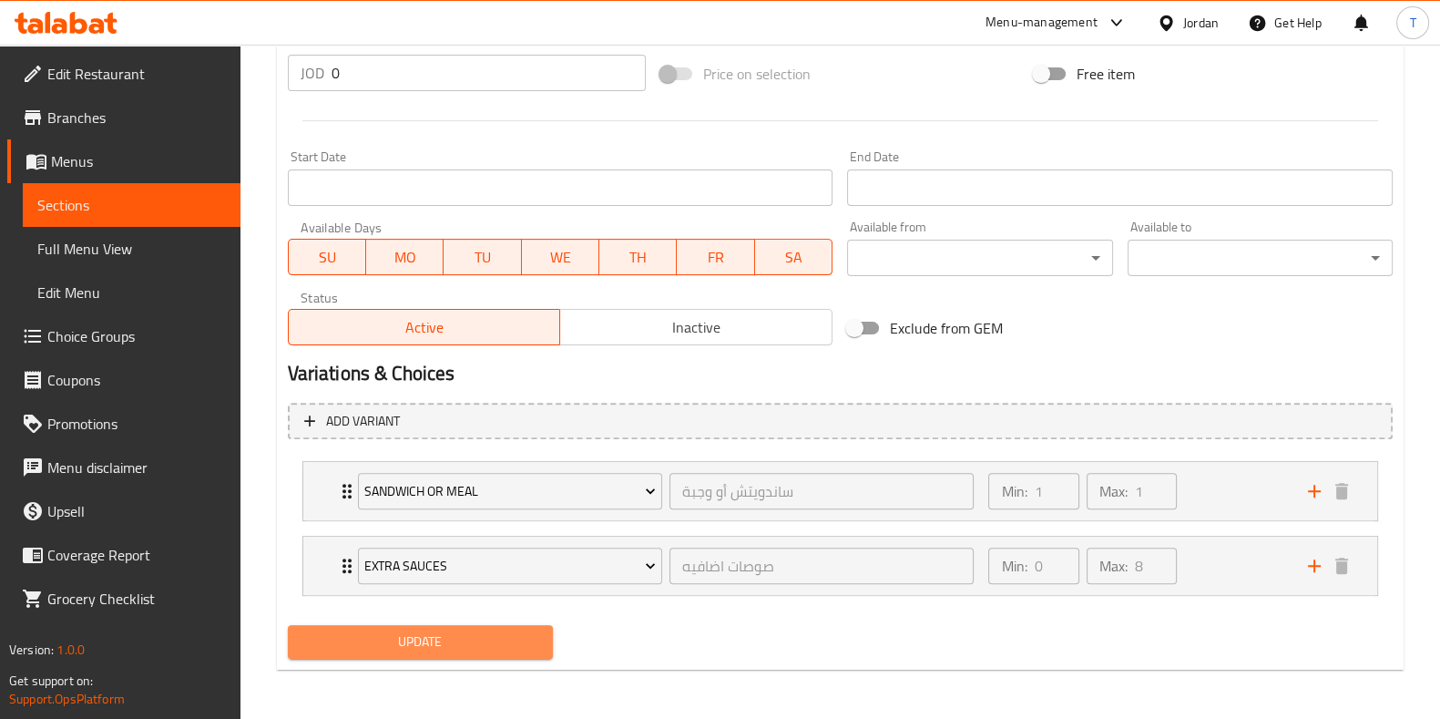
click at [472, 630] on span "Update" at bounding box center [420, 641] width 236 height 23
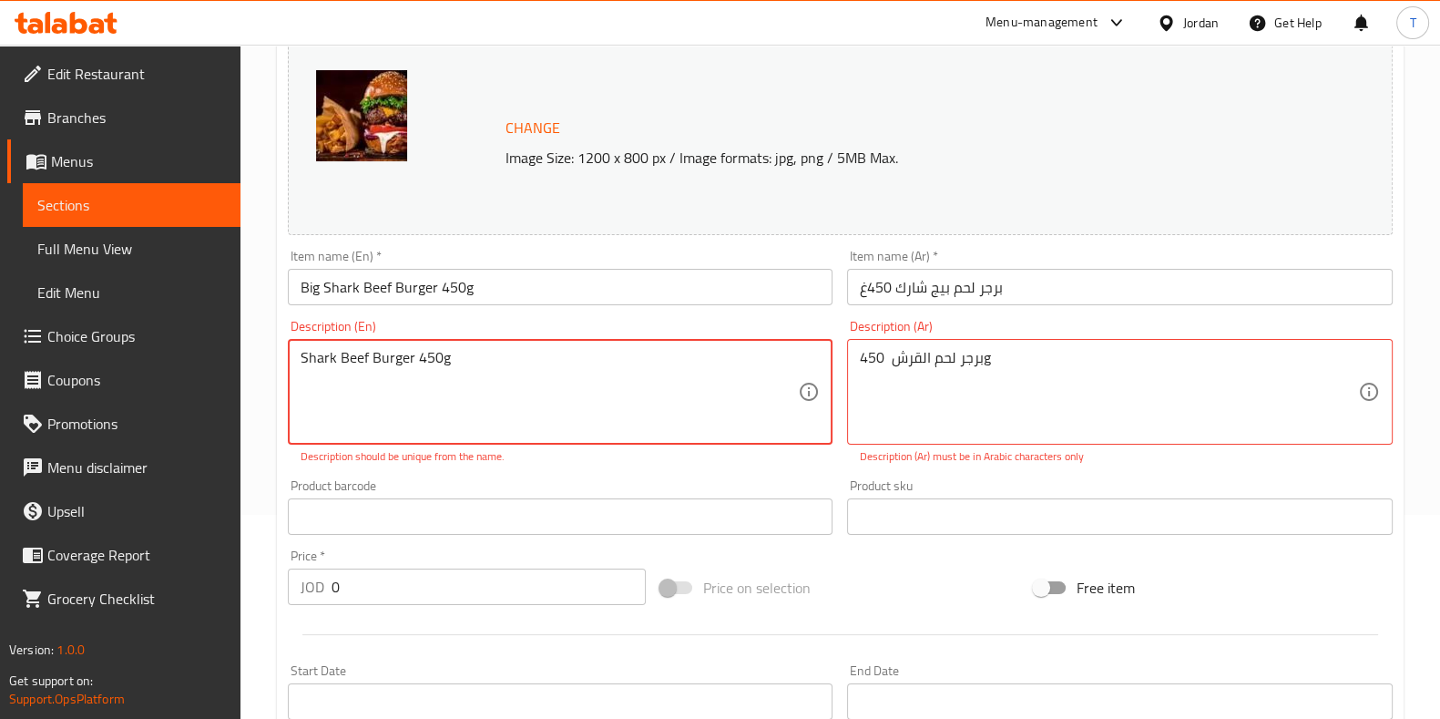
click at [476, 371] on textarea "Shark Beef Burger 450g" at bounding box center [550, 392] width 498 height 87
drag, startPoint x: 411, startPoint y: 358, endPoint x: 263, endPoint y: 357, distance: 147.6
click at [263, 357] on div "Home / Restaurants management / Menus / Sections / item / update Meat burger se…" at bounding box center [840, 538] width 1200 height 1394
type textarea "450g"
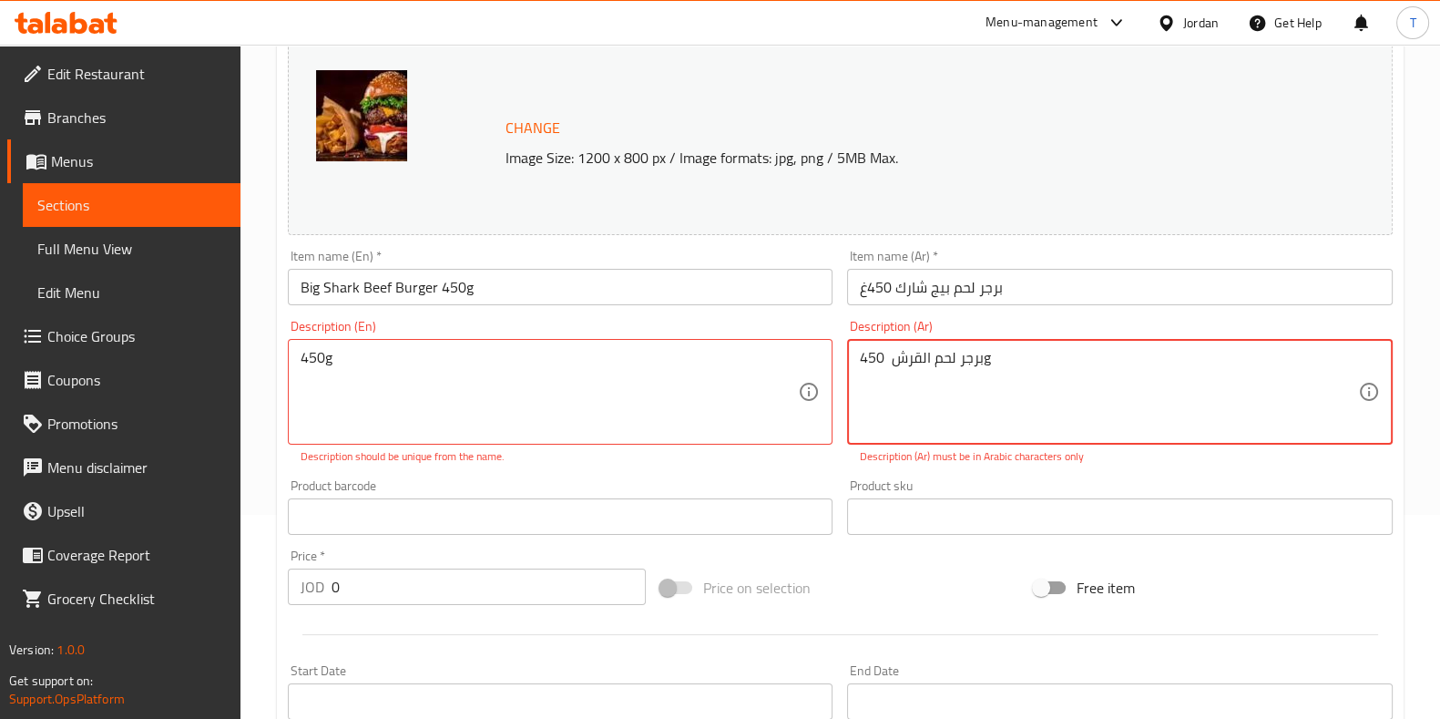
drag, startPoint x: 984, startPoint y: 358, endPoint x: 893, endPoint y: 353, distance: 91.3
click at [893, 353] on textarea "برجر لحم القرش 450g" at bounding box center [1109, 392] width 498 height 87
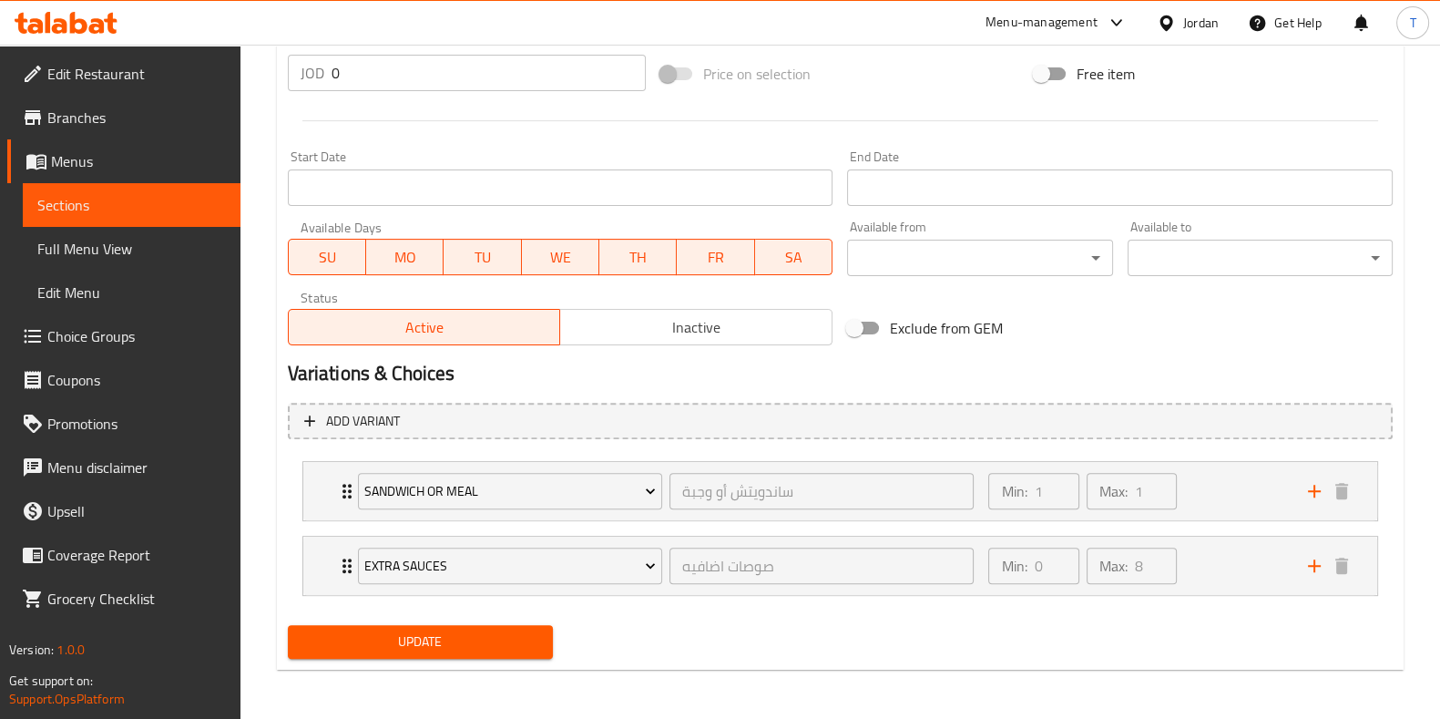
type textarea "450g"
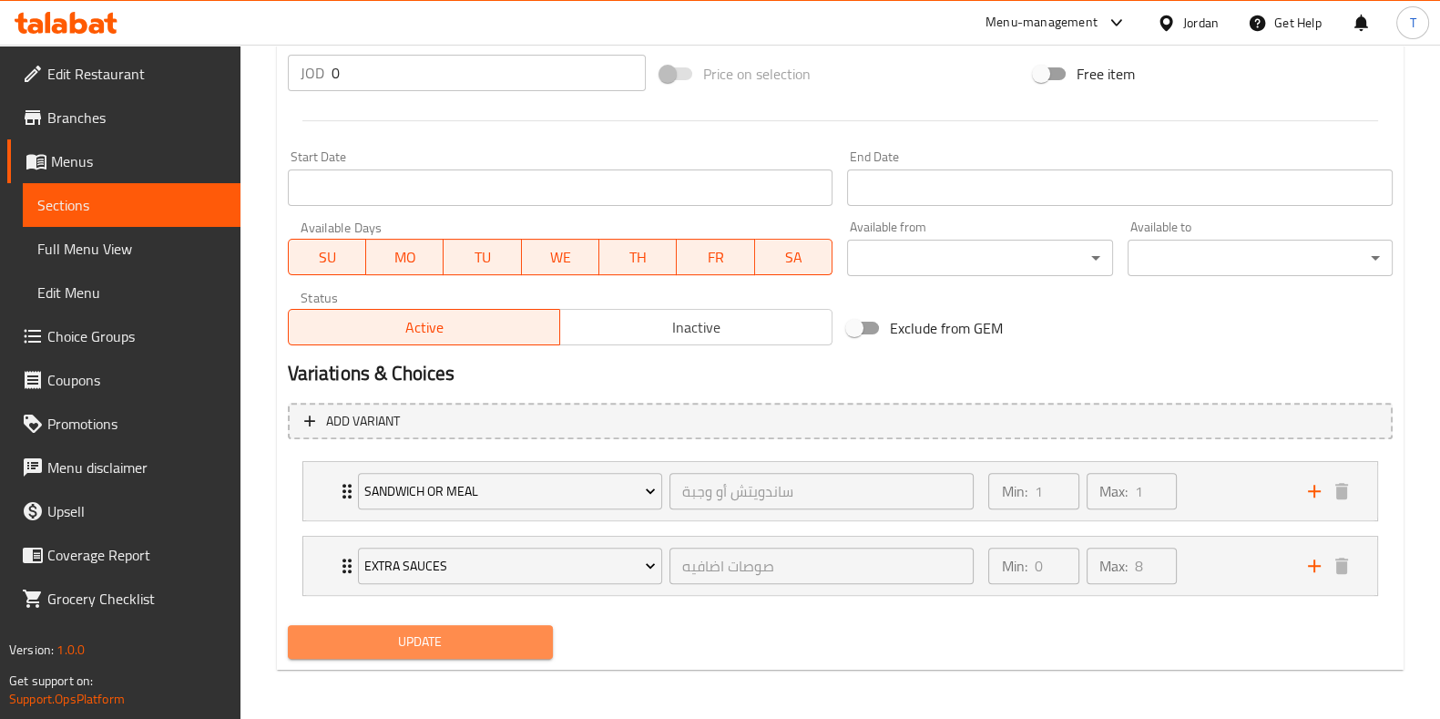
click at [465, 631] on span "Update" at bounding box center [420, 641] width 236 height 23
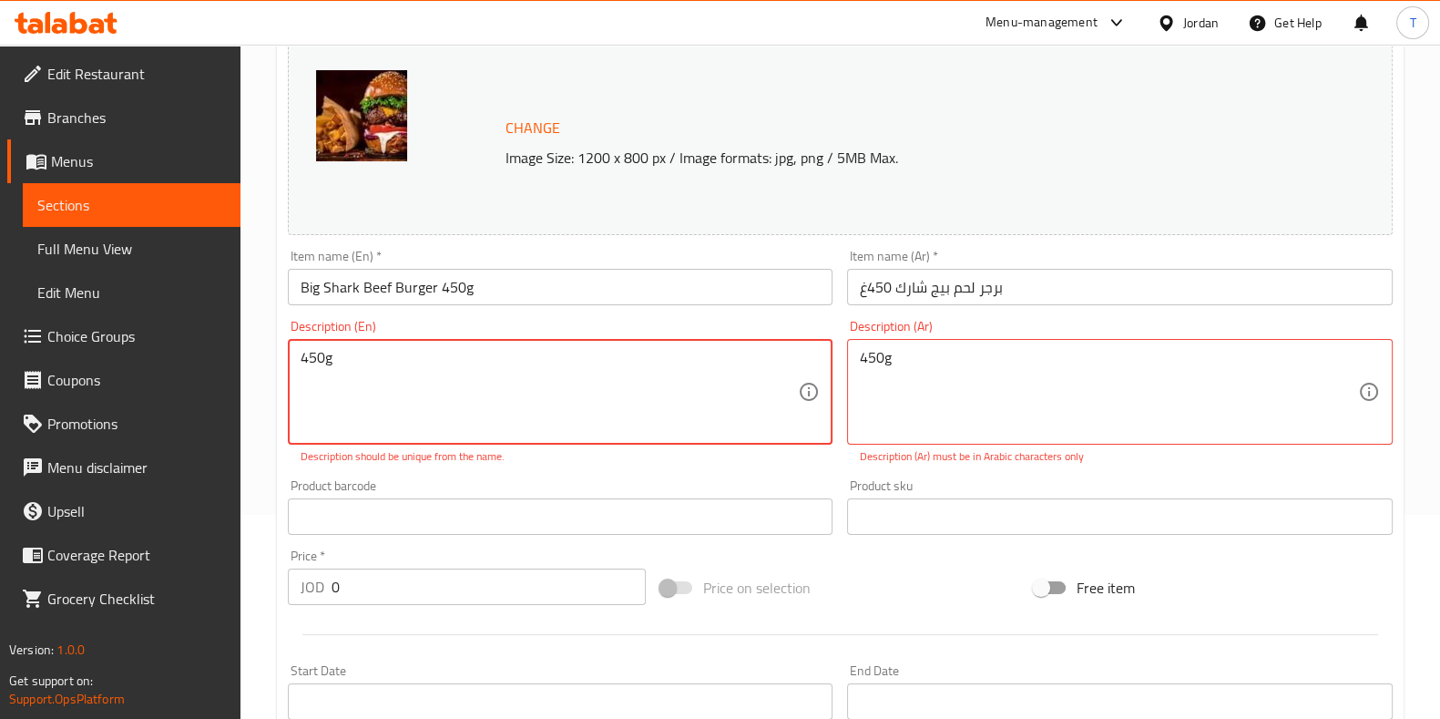
click at [516, 392] on textarea "450g" at bounding box center [550, 392] width 498 height 87
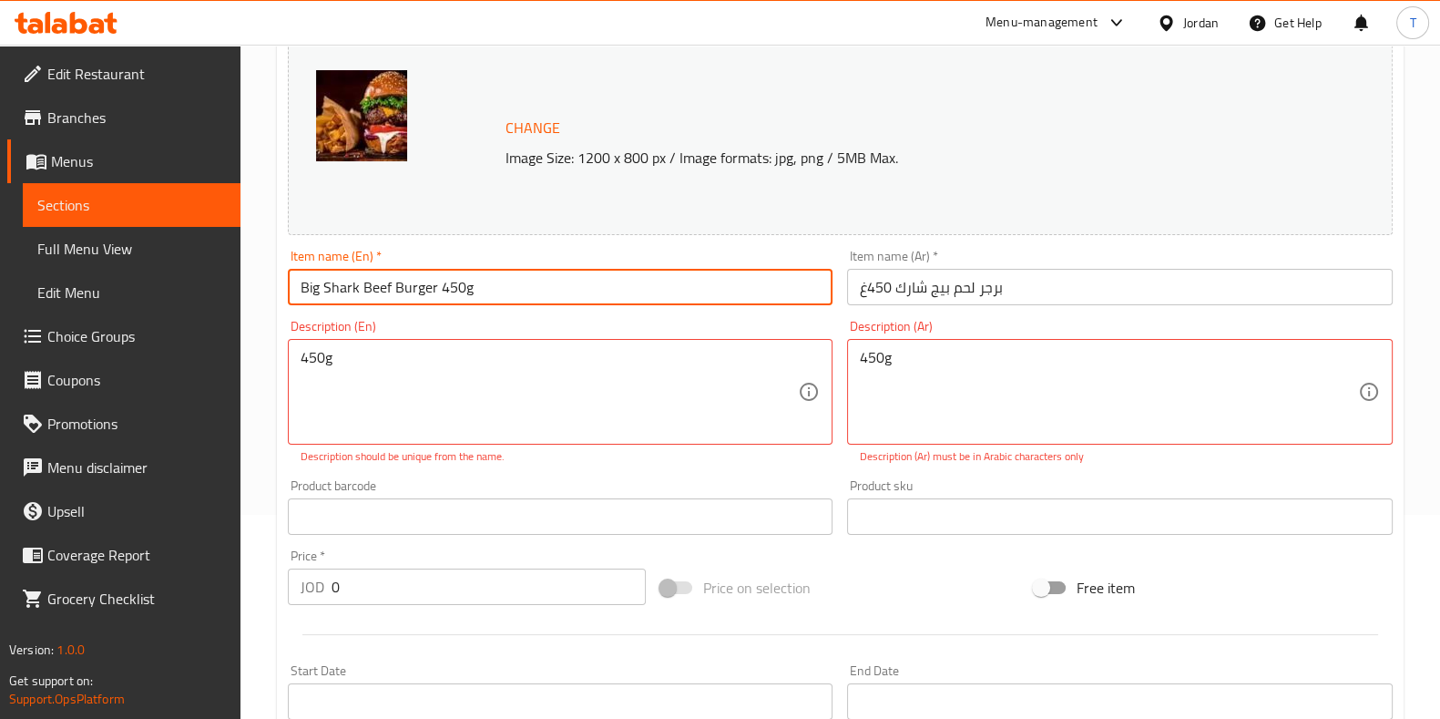
drag, startPoint x: 496, startPoint y: 289, endPoint x: 435, endPoint y: 290, distance: 61.0
click at [435, 290] on input "Big Shark Beef Burger 450g" at bounding box center [561, 287] width 546 height 36
type input "Big Shark Beef Burger"
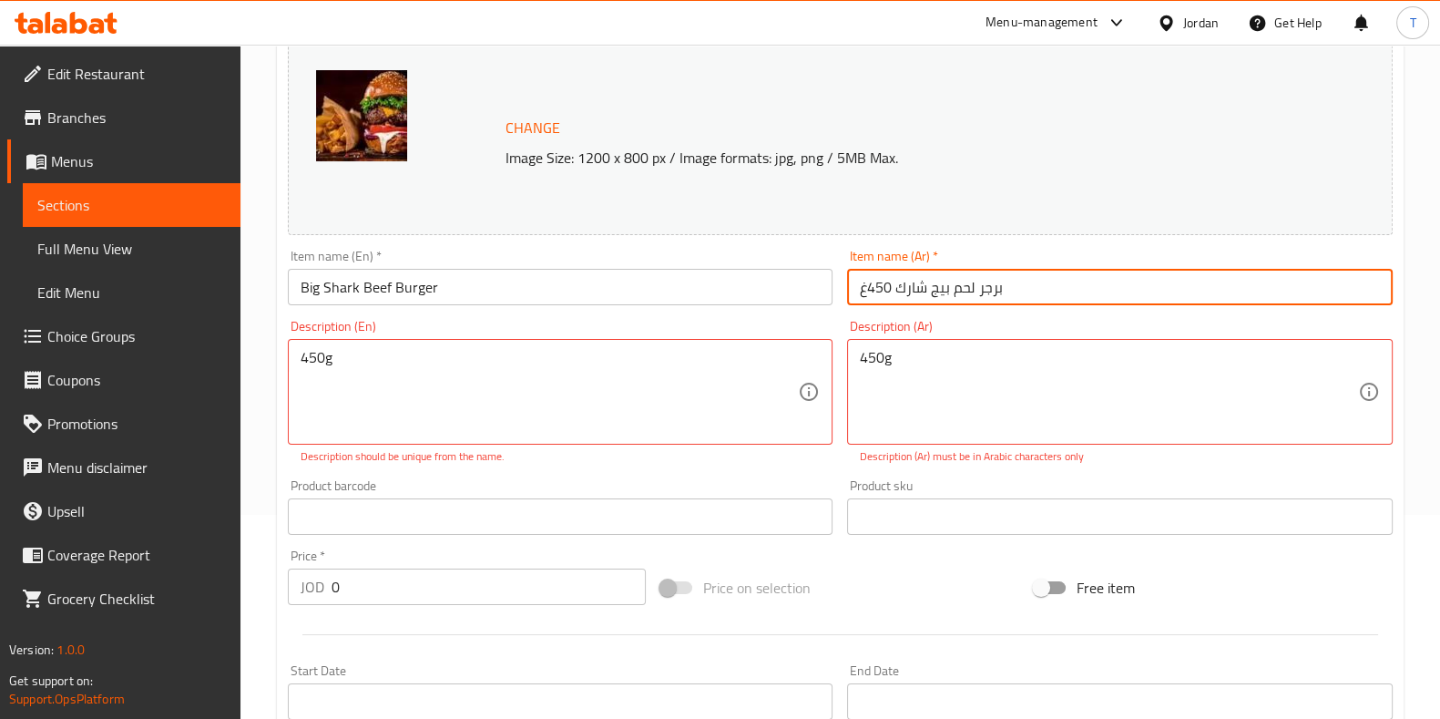
drag, startPoint x: 891, startPoint y: 290, endPoint x: 801, endPoint y: 286, distance: 90.3
click at [801, 286] on div "Change Image Size: 1200 x 800 px / Image formats: jpg, png / 5MB Max. Item name…" at bounding box center [841, 451] width 1120 height 832
click at [863, 285] on input "برجر لحم بيج شارك 450غ" at bounding box center [1120, 287] width 546 height 36
drag, startPoint x: 852, startPoint y: 291, endPoint x: 864, endPoint y: 287, distance: 12.4
click at [864, 287] on input "برجر لحم بيج شارك 450غ" at bounding box center [1120, 287] width 546 height 36
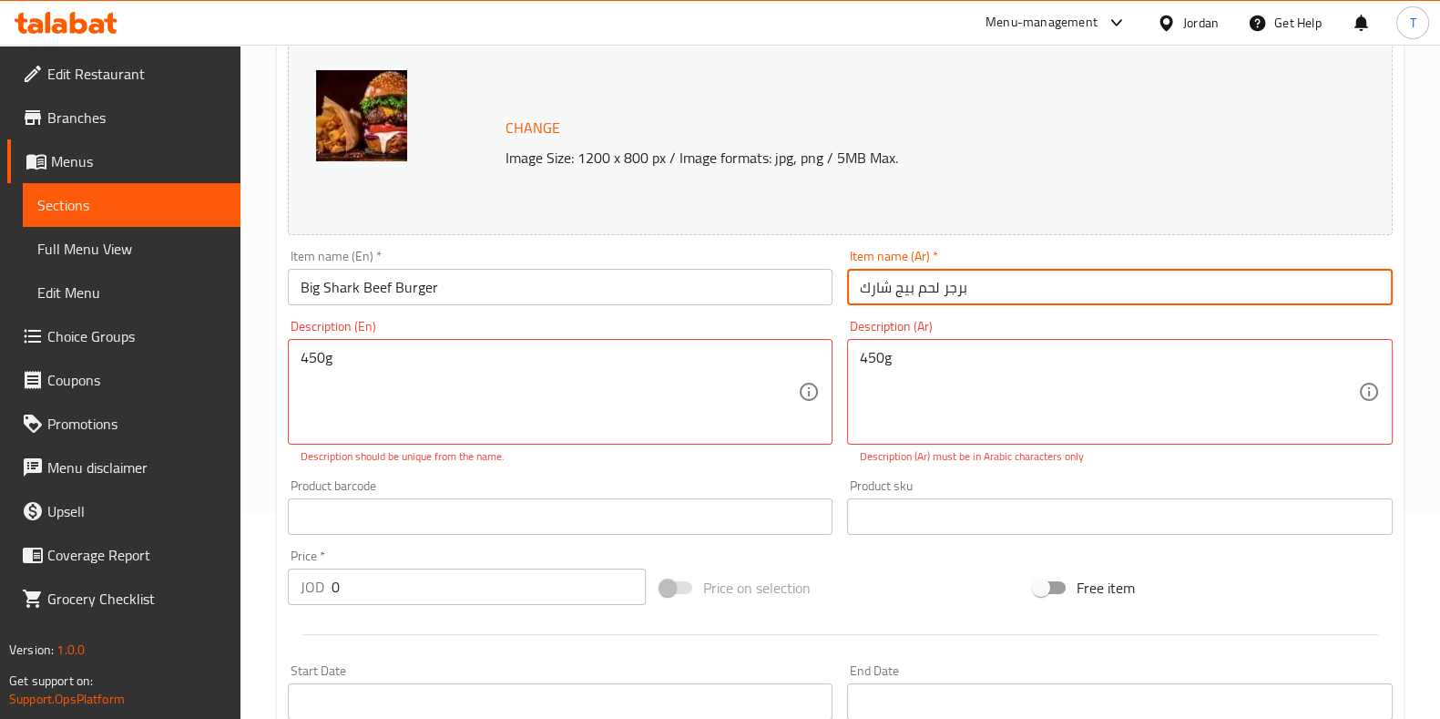
type input "برجر لحم بيج شارك"
click at [733, 343] on div "450g Description (En)" at bounding box center [561, 392] width 546 height 106
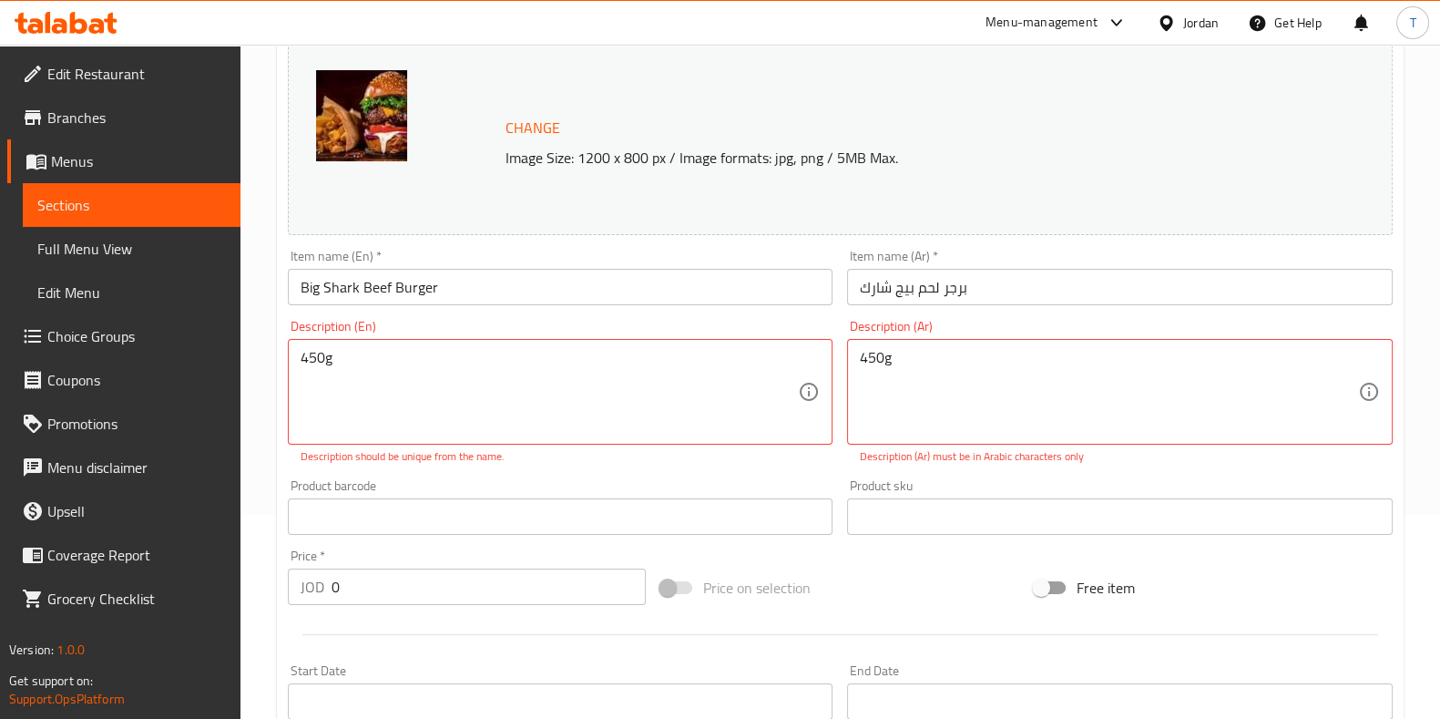
click at [735, 321] on div "Description (En) 450g Description (En) Description should be unique from the na…" at bounding box center [561, 392] width 546 height 145
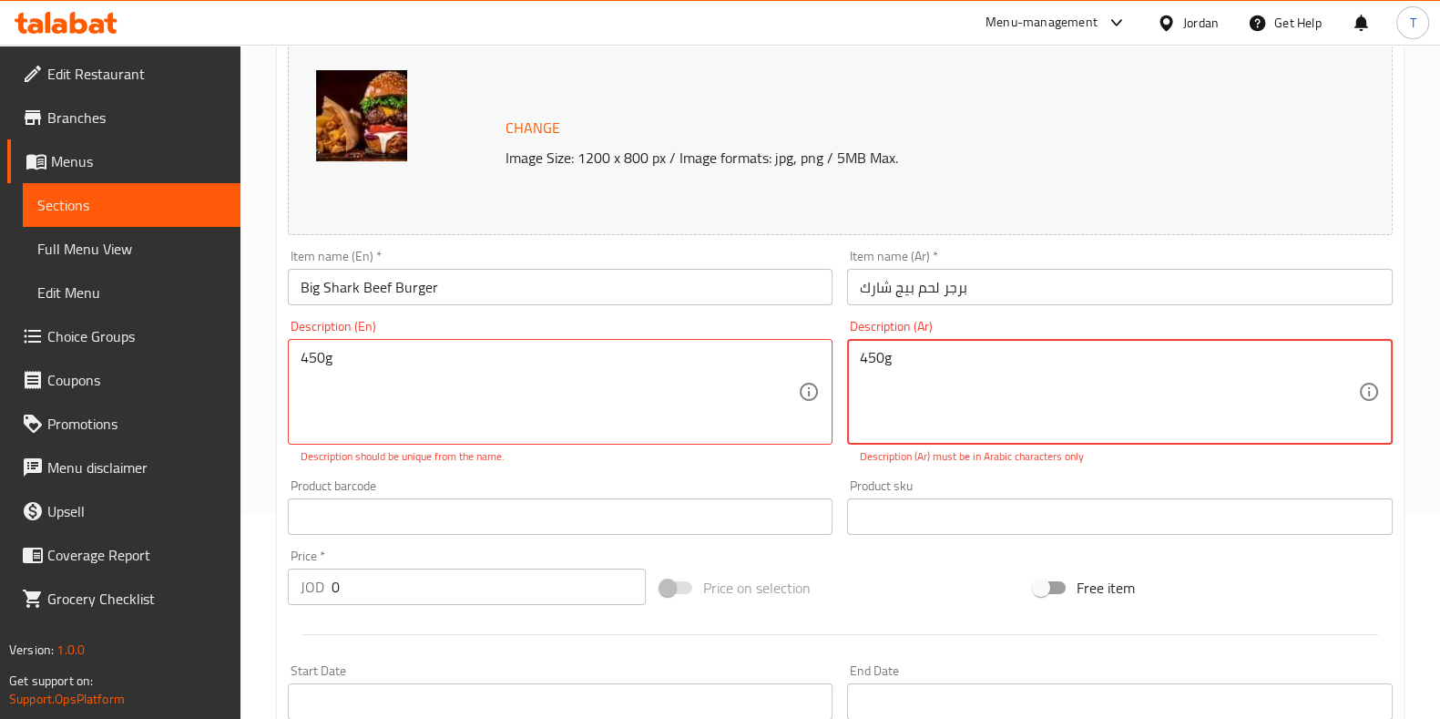
click at [876, 357] on textarea "450g" at bounding box center [1109, 392] width 498 height 87
drag, startPoint x: 869, startPoint y: 356, endPoint x: 828, endPoint y: 355, distance: 41.0
click at [828, 355] on div "Change Image Size: 1200 x 800 px / Image formats: jpg, png / 5MB Max. Item name…" at bounding box center [841, 451] width 1120 height 832
type textarea "450g"
click at [761, 320] on div "Description (En) 450g Description (En) Description should be unique from the na…" at bounding box center [561, 392] width 546 height 145
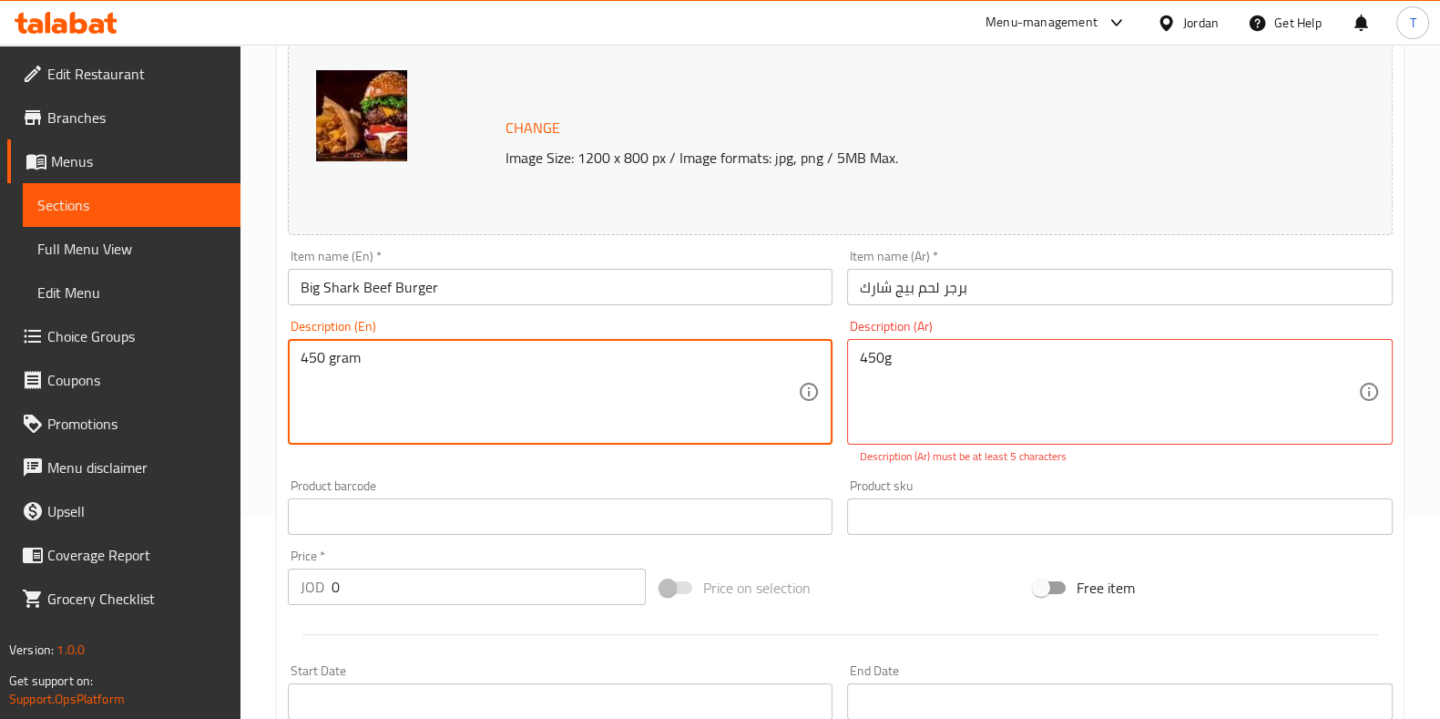
type textarea "450 gram"
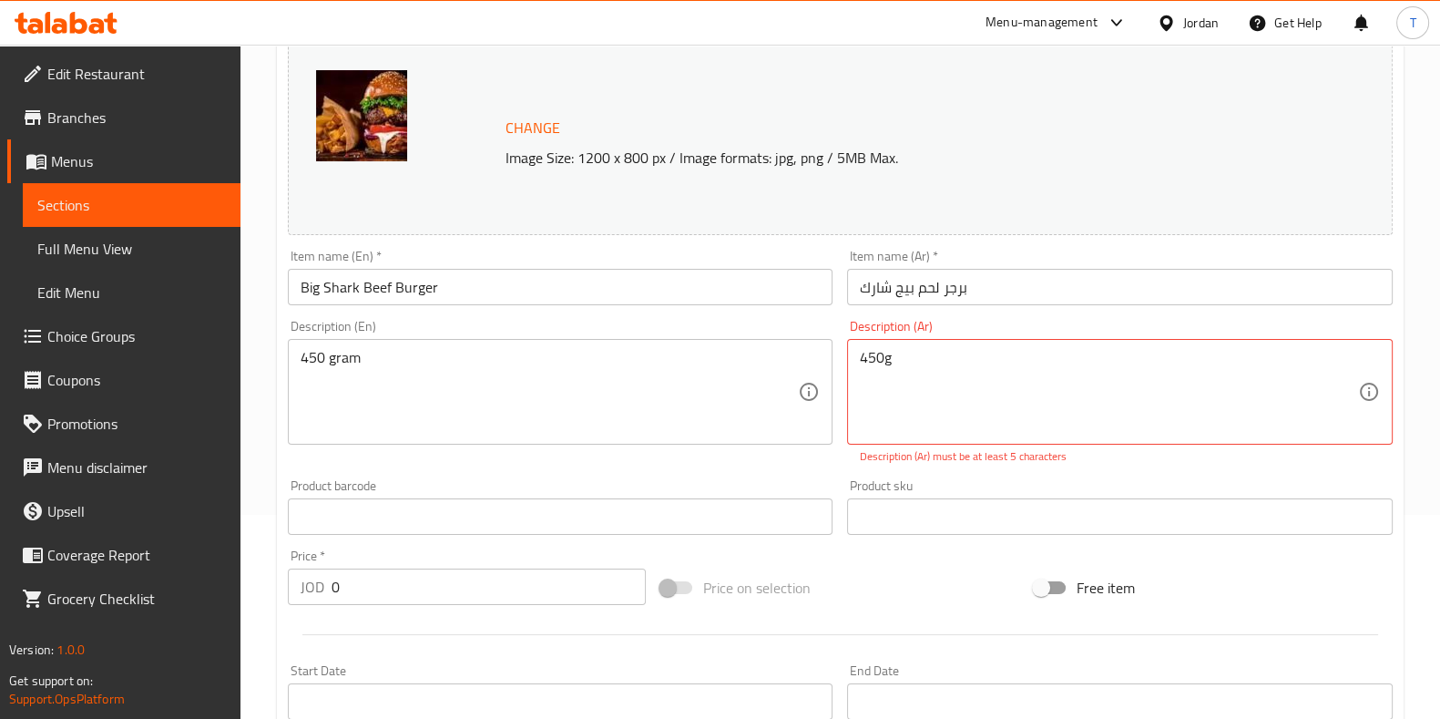
click at [531, 322] on div "Description (En) 450 gram Description (En)" at bounding box center [561, 382] width 546 height 125
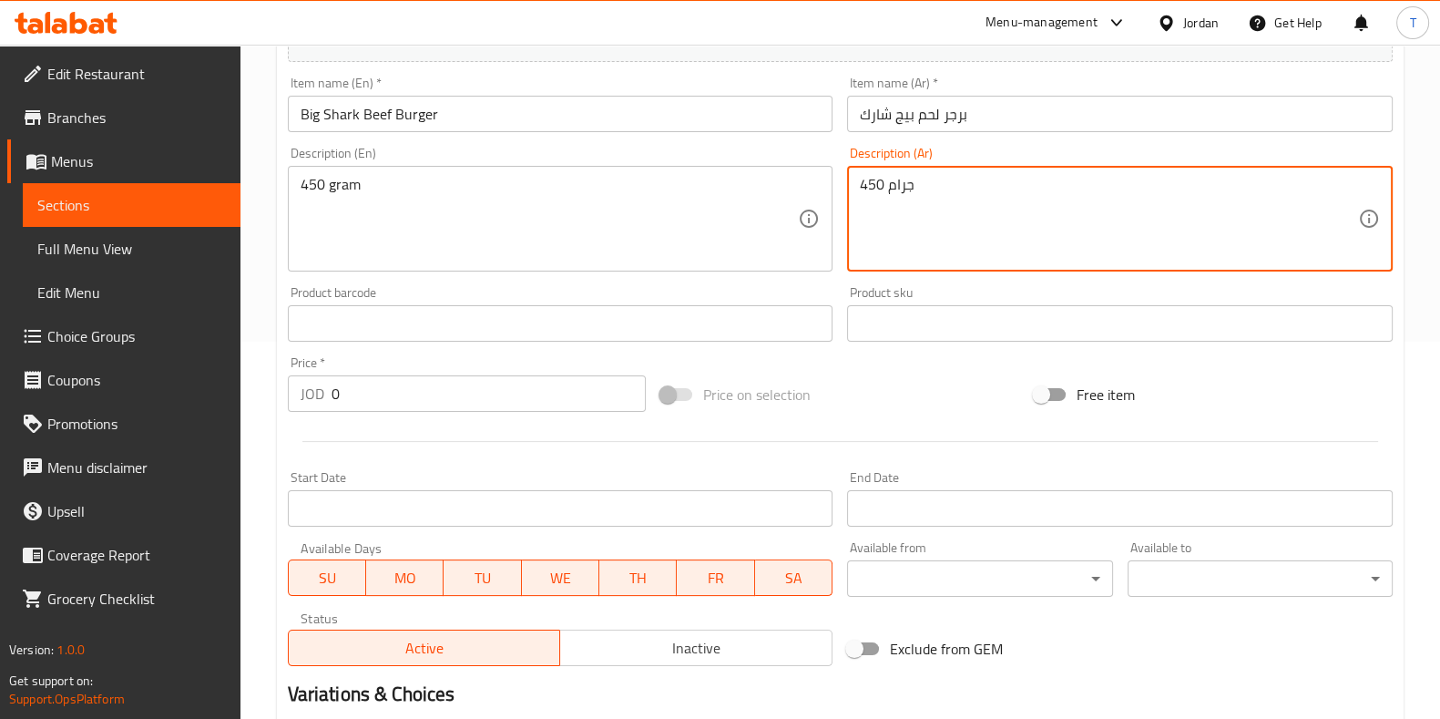
scroll to position [698, 0]
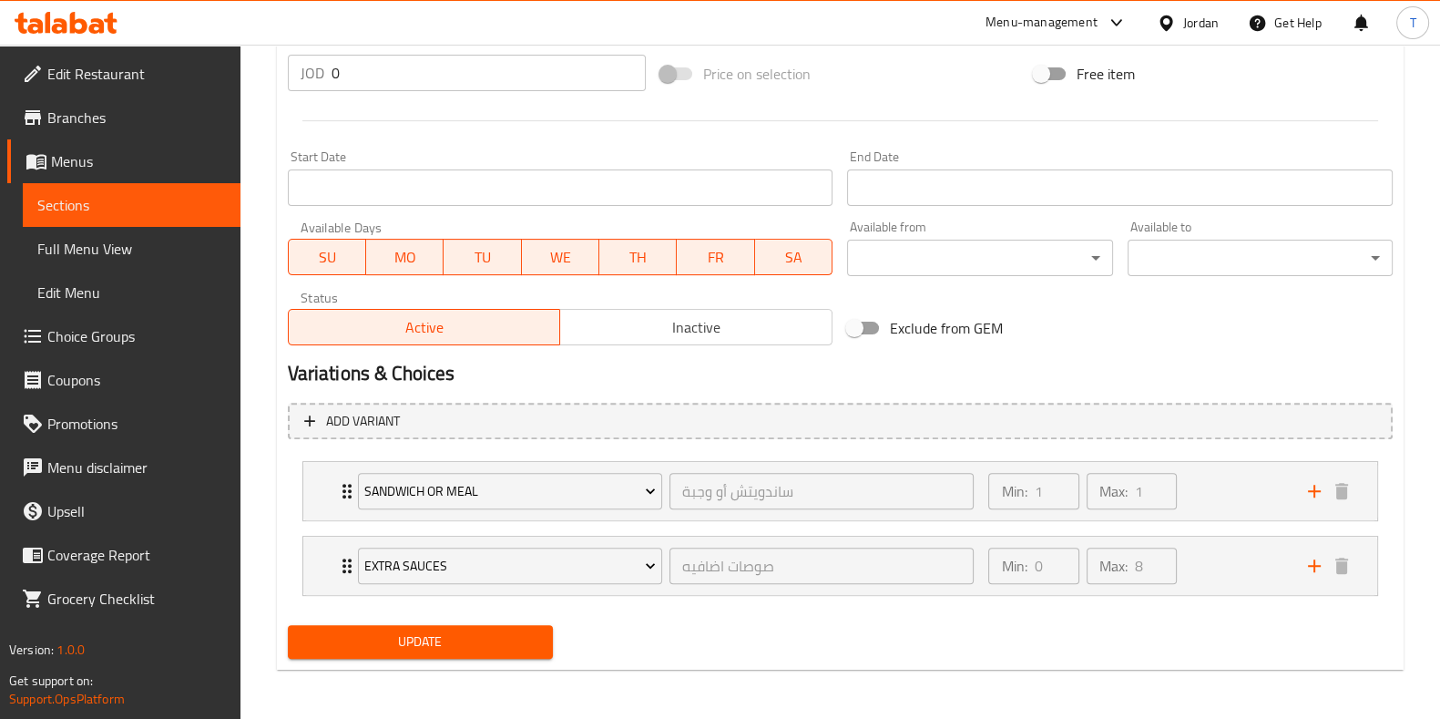
type textarea "450 جرام"
click at [465, 639] on span "Update" at bounding box center [420, 641] width 236 height 23
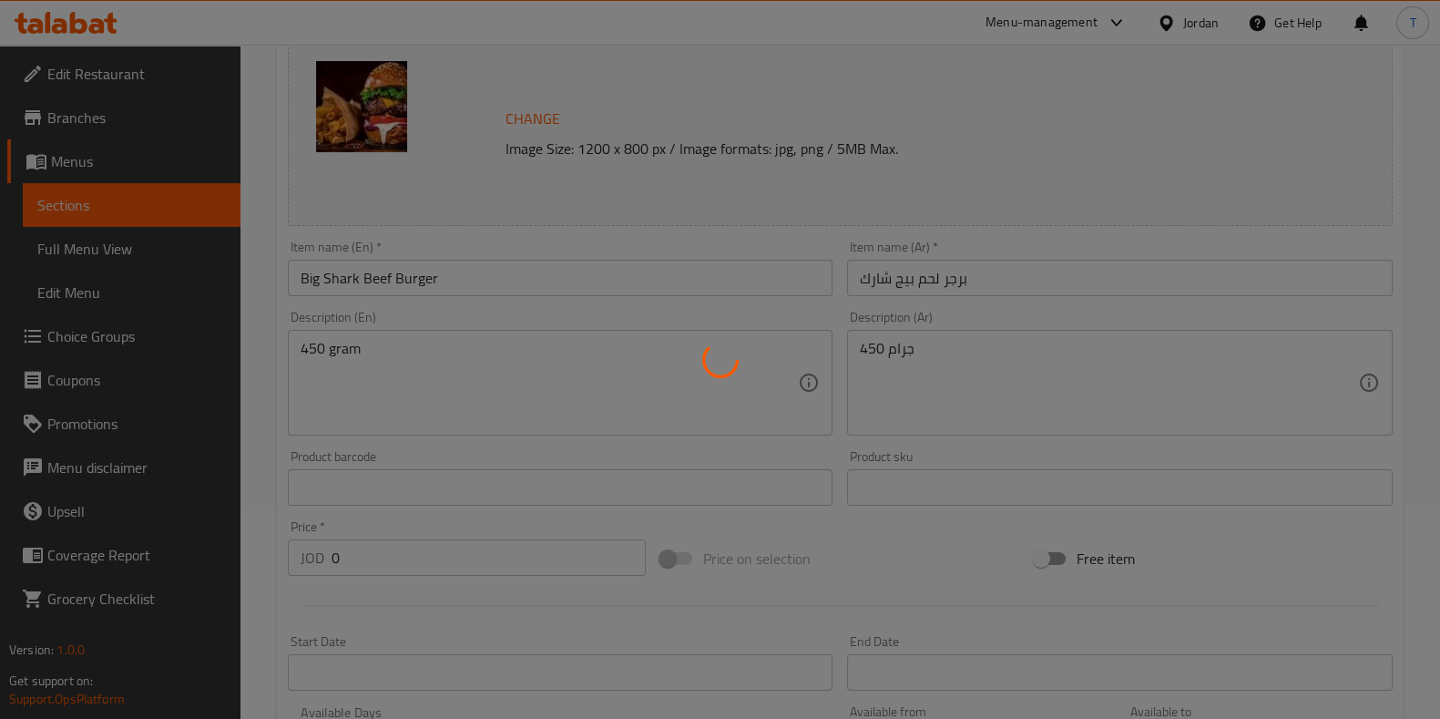
scroll to position [0, 0]
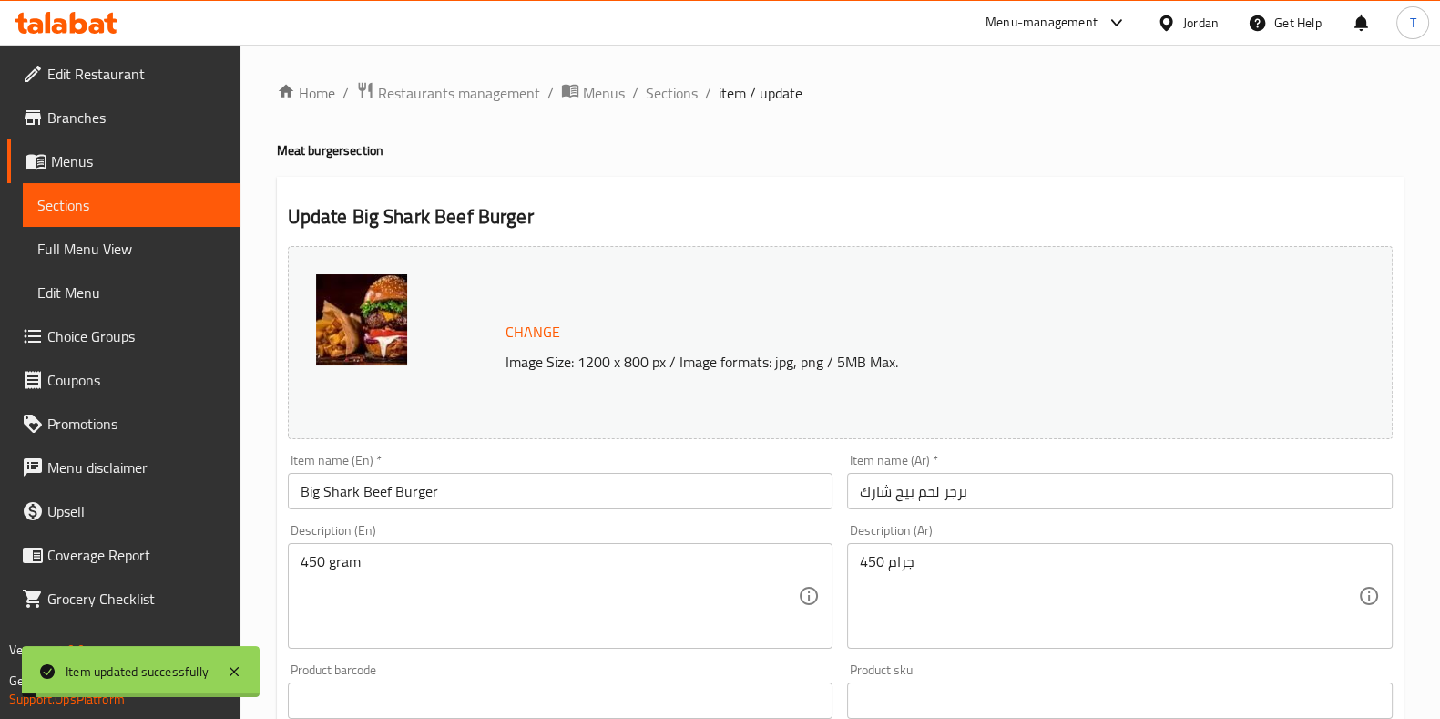
drag, startPoint x: 679, startPoint y: 96, endPoint x: 694, endPoint y: 110, distance: 21.3
click at [679, 96] on span "Sections" at bounding box center [672, 93] width 52 height 22
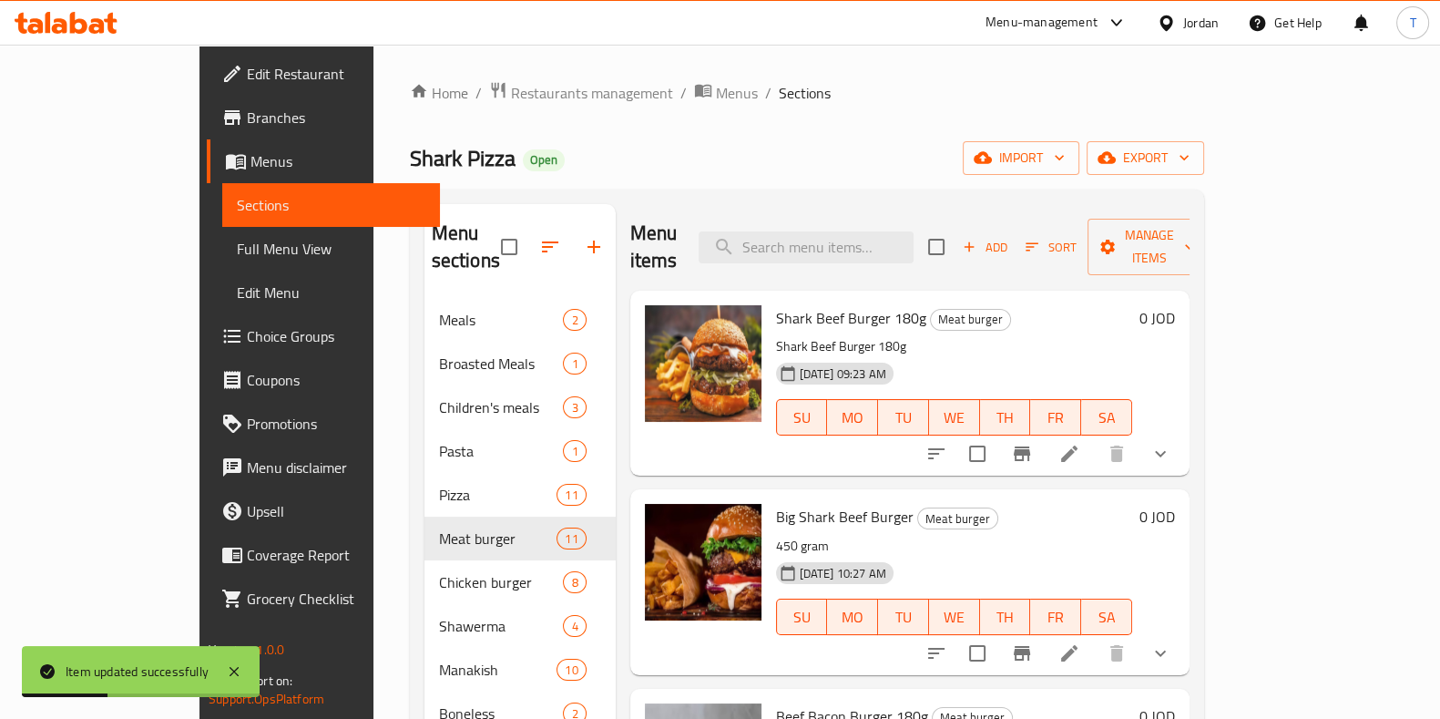
click at [1095, 437] on li at bounding box center [1069, 453] width 51 height 33
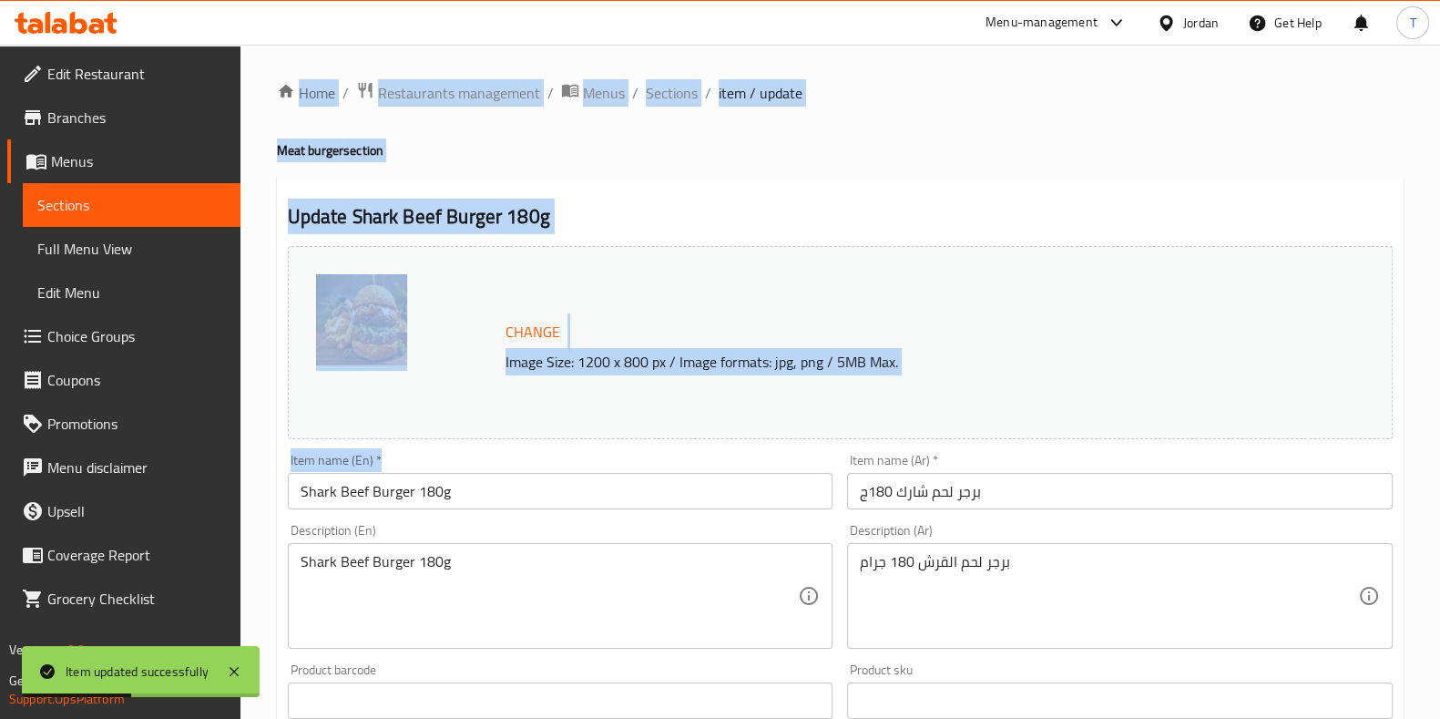
drag, startPoint x: 460, startPoint y: 486, endPoint x: 448, endPoint y: 491, distance: 12.7
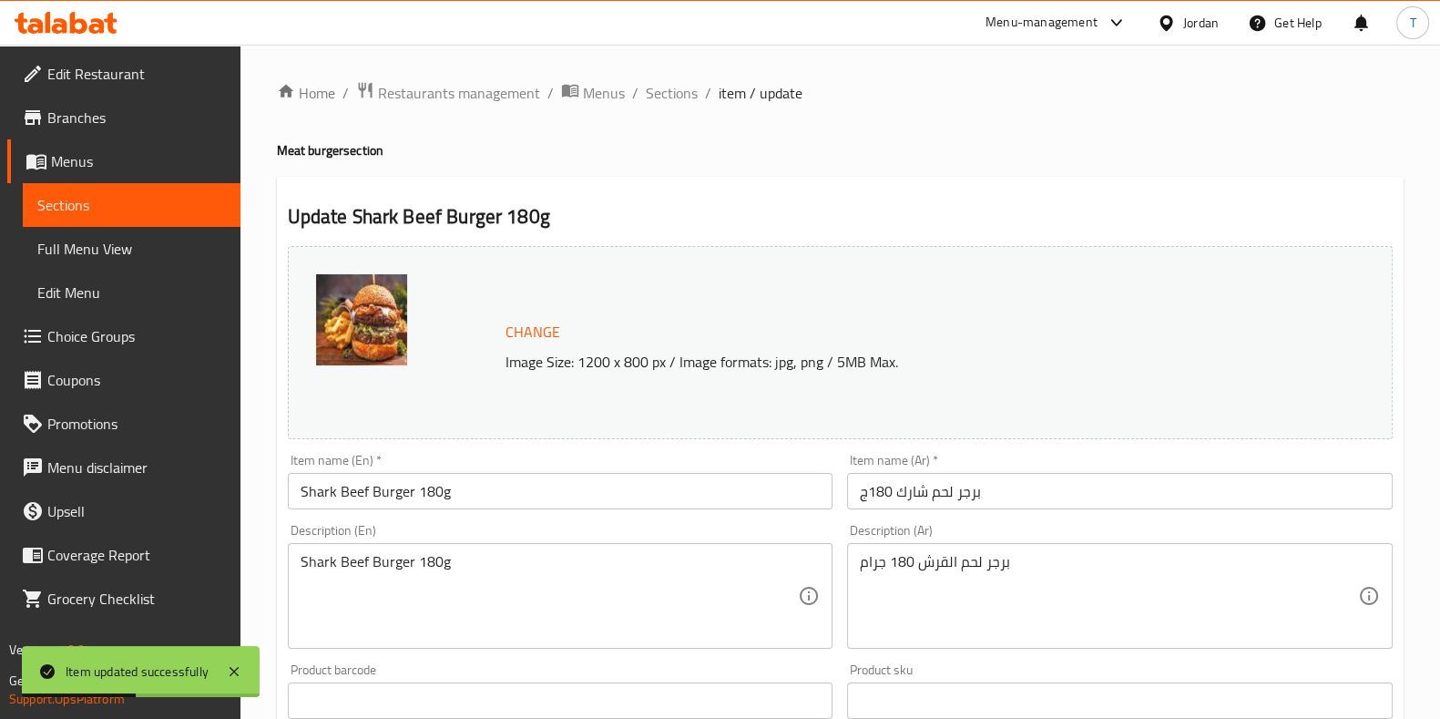
click at [449, 494] on input "Shark Beef Burger 180g" at bounding box center [561, 491] width 546 height 36
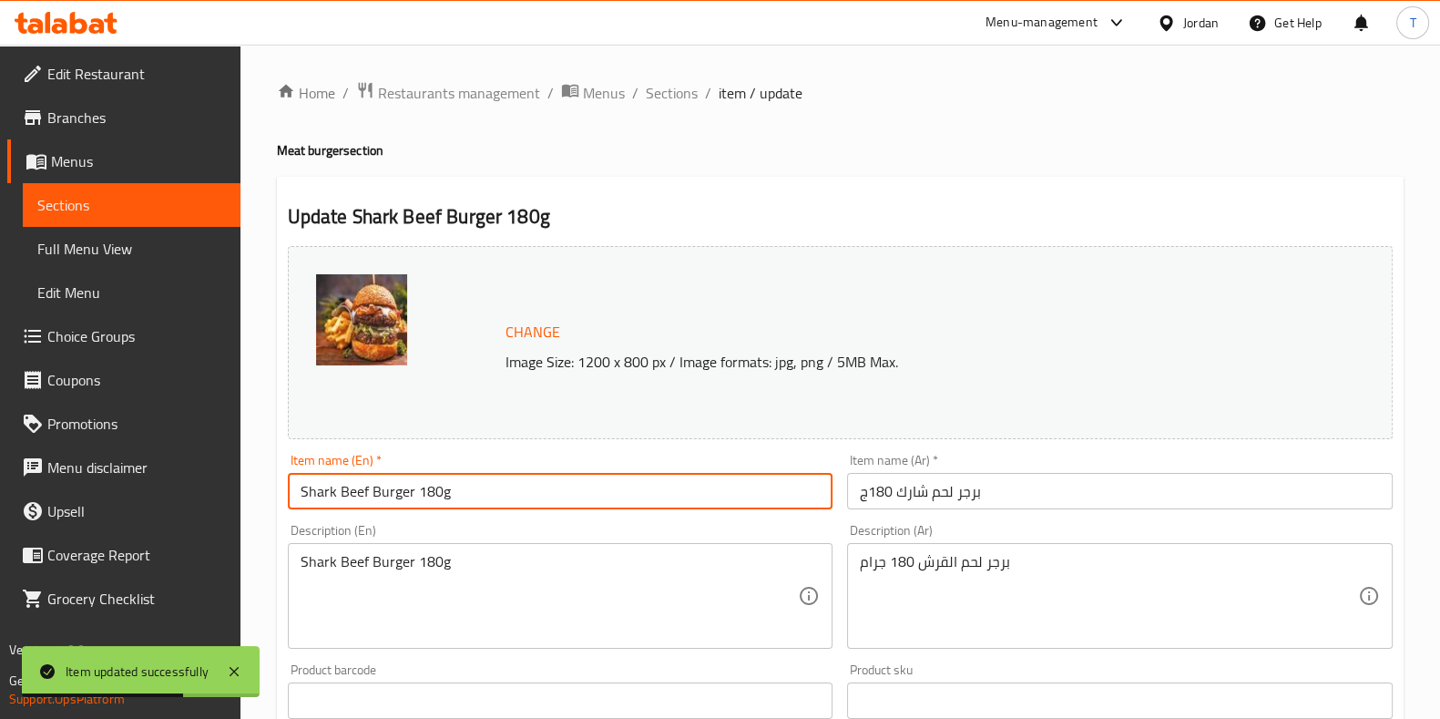
drag, startPoint x: 457, startPoint y: 494, endPoint x: 419, endPoint y: 494, distance: 38.3
click at [417, 492] on input "Shark Beef Burger 180g" at bounding box center [561, 491] width 546 height 36
type input "Shark Beef Burger"
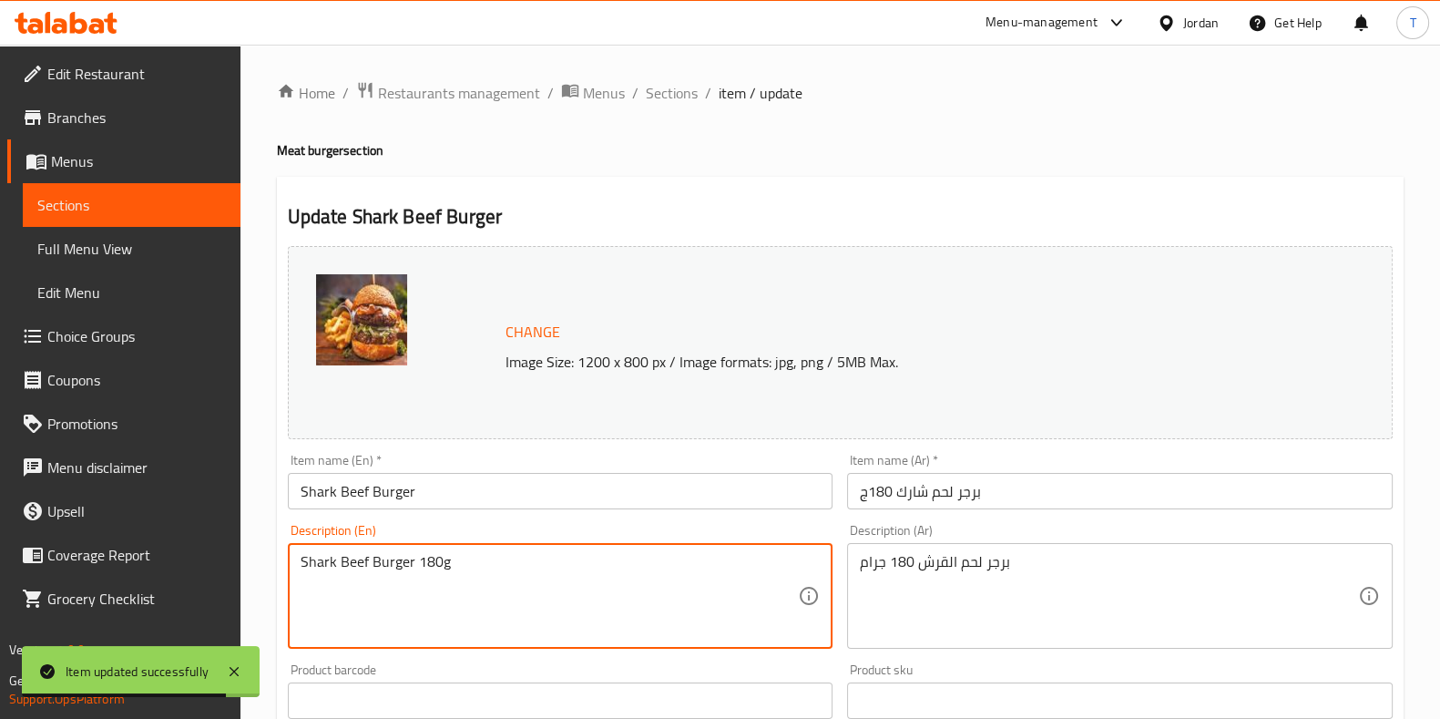
drag, startPoint x: 433, startPoint y: 557, endPoint x: 423, endPoint y: 557, distance: 10.0
type textarea "Shark Beef Burger 150g"
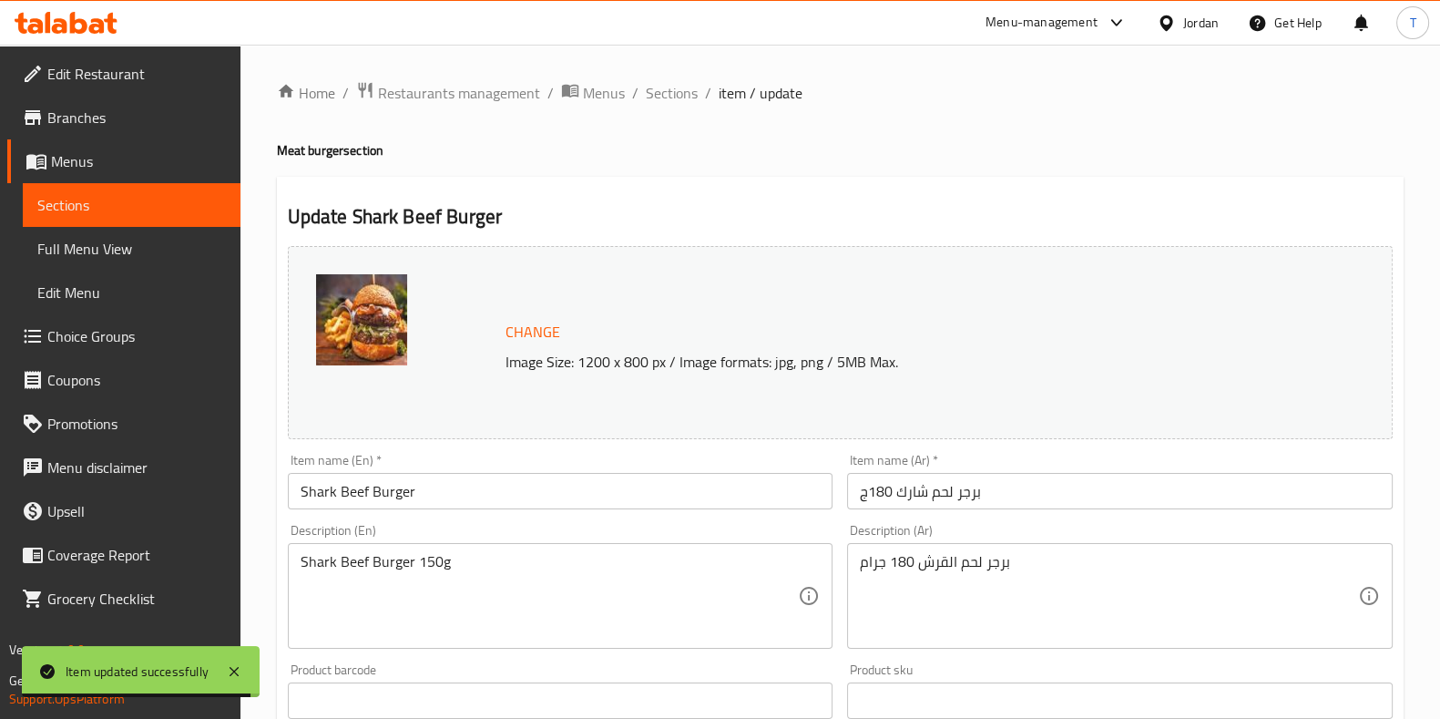
click at [520, 531] on div "Description (En) Shark Beef Burger 150g Description (En)" at bounding box center [561, 586] width 546 height 125
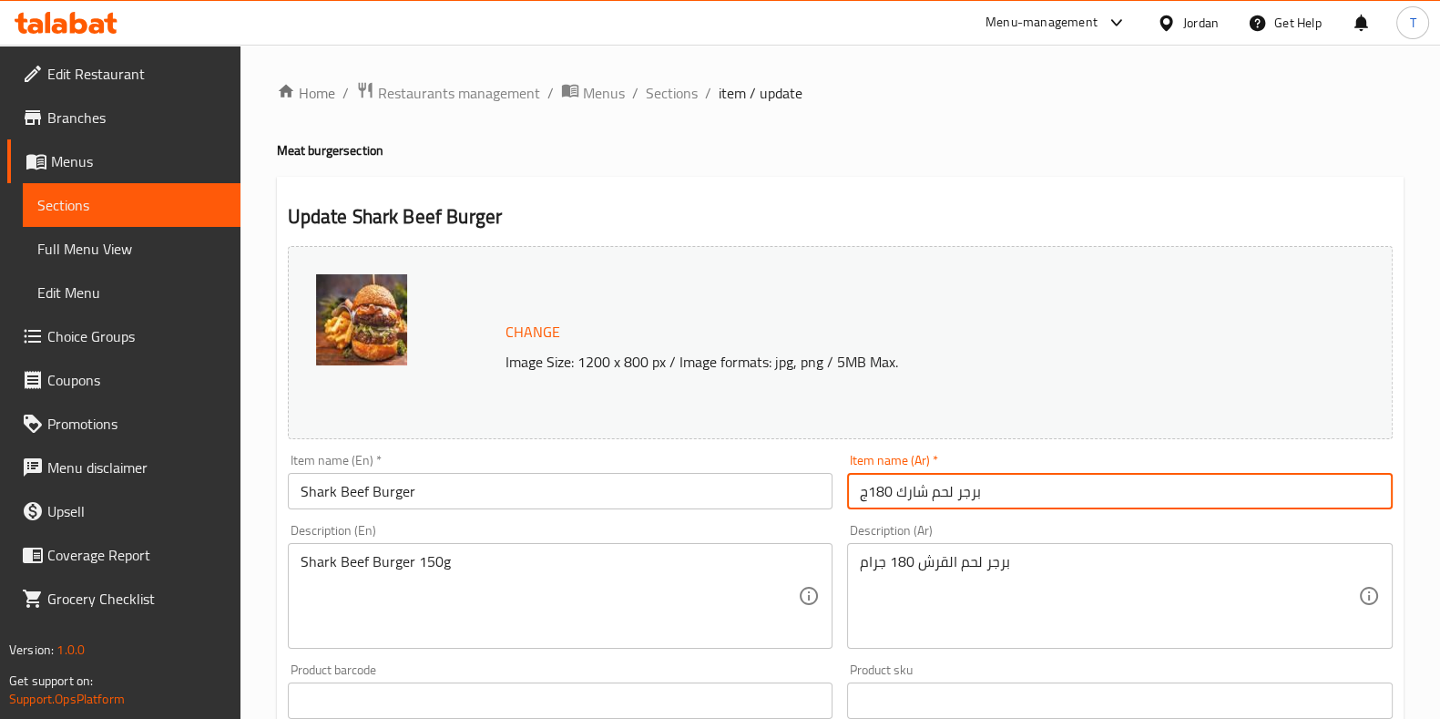
drag, startPoint x: 893, startPoint y: 494, endPoint x: 844, endPoint y: 493, distance: 49.2
click at [844, 493] on div "Item name (Ar)   * برجر لحم شارك 180ج Item name (Ar) *" at bounding box center [1120, 481] width 560 height 70
click at [862, 493] on input "برجر لحم شارك 180ج" at bounding box center [1120, 491] width 546 height 36
drag, startPoint x: 854, startPoint y: 496, endPoint x: 865, endPoint y: 494, distance: 11.1
click at [865, 494] on input "برجر لحم شارك 180ج" at bounding box center [1120, 491] width 546 height 36
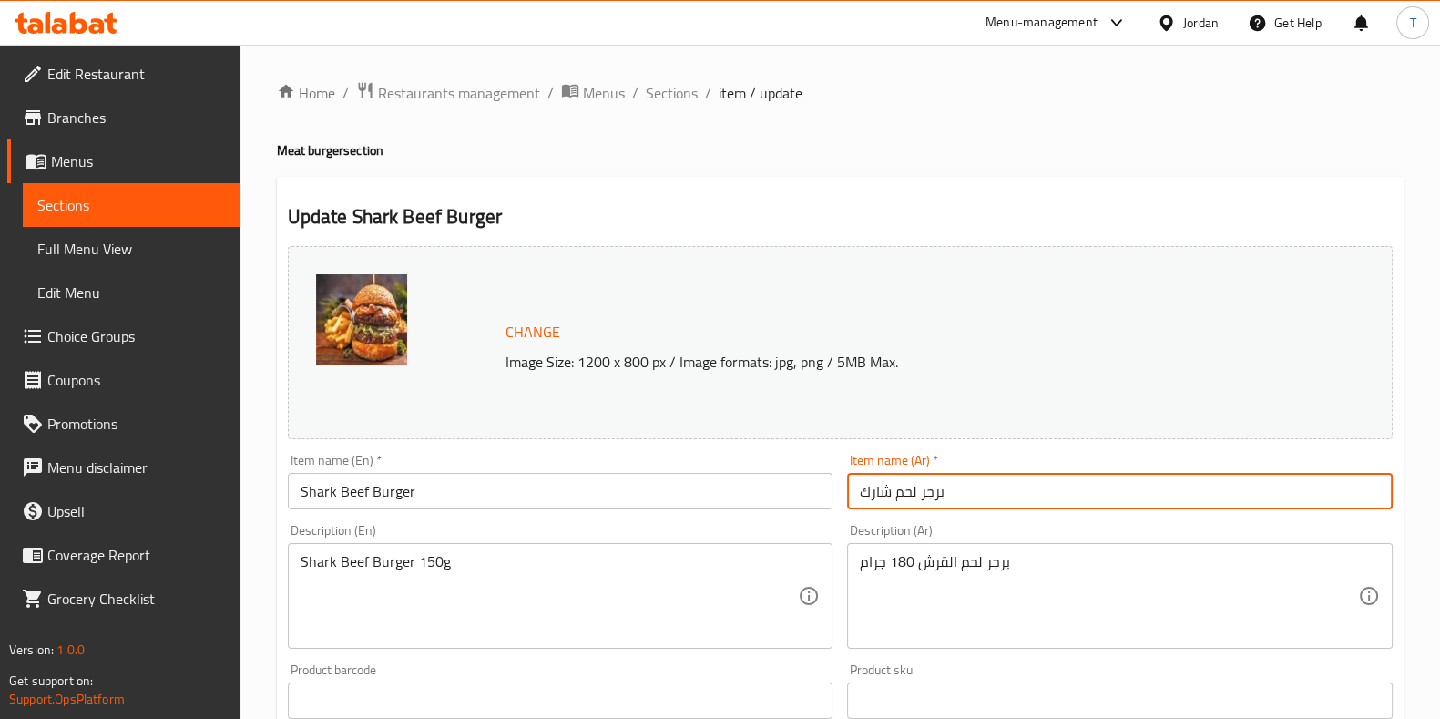
type input "برجر لحم شارك"
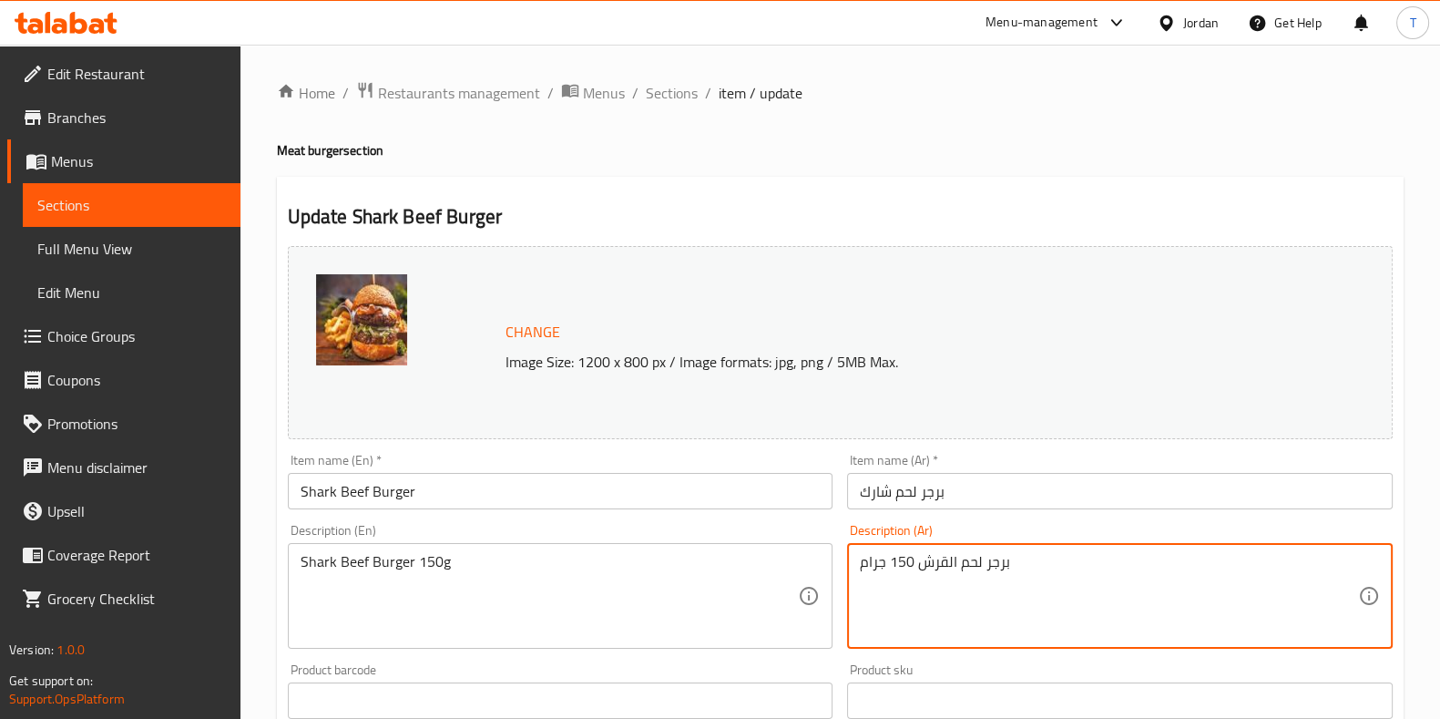
type textarea "برجر لحم القرش 150 جرام"
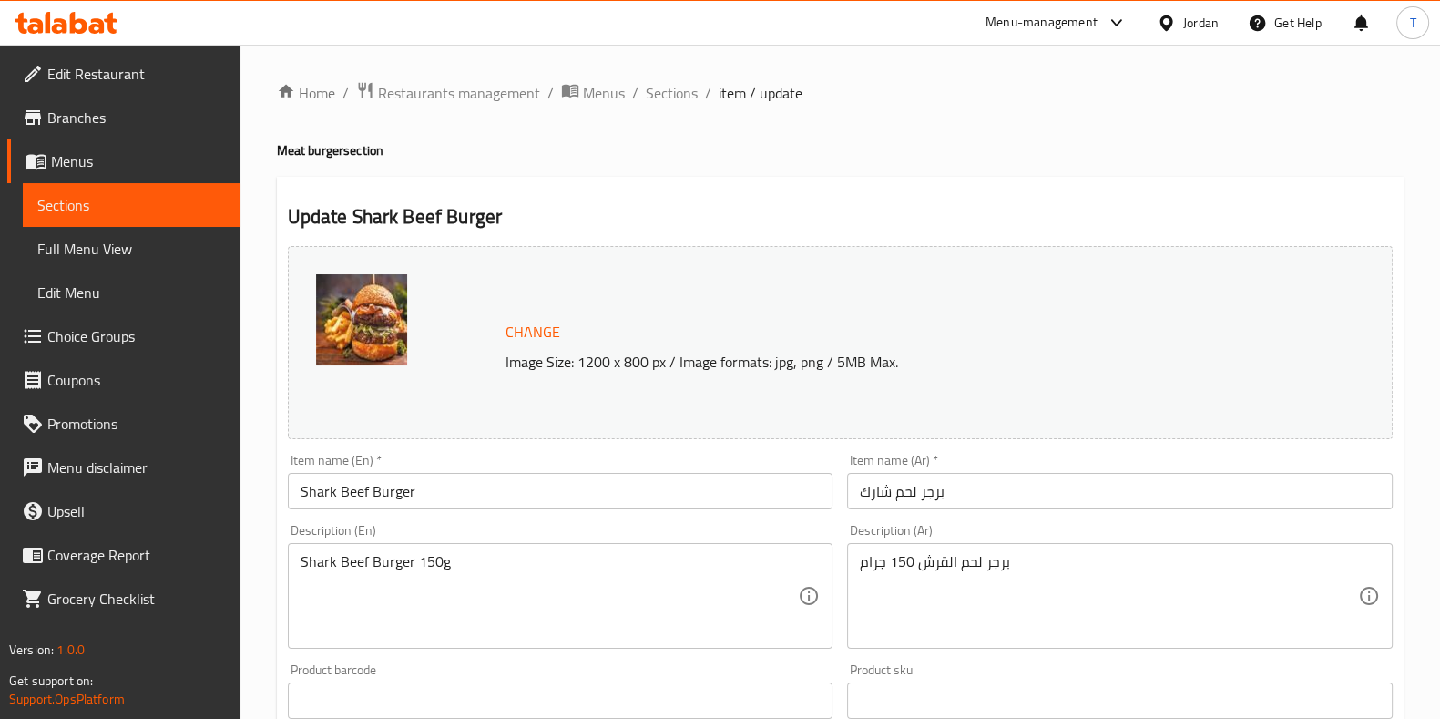
click at [1029, 379] on div "Change Image Size: 1200 x 800 px / Image formats: jpg, png / 5MB Max." at bounding box center [840, 342] width 1105 height 193
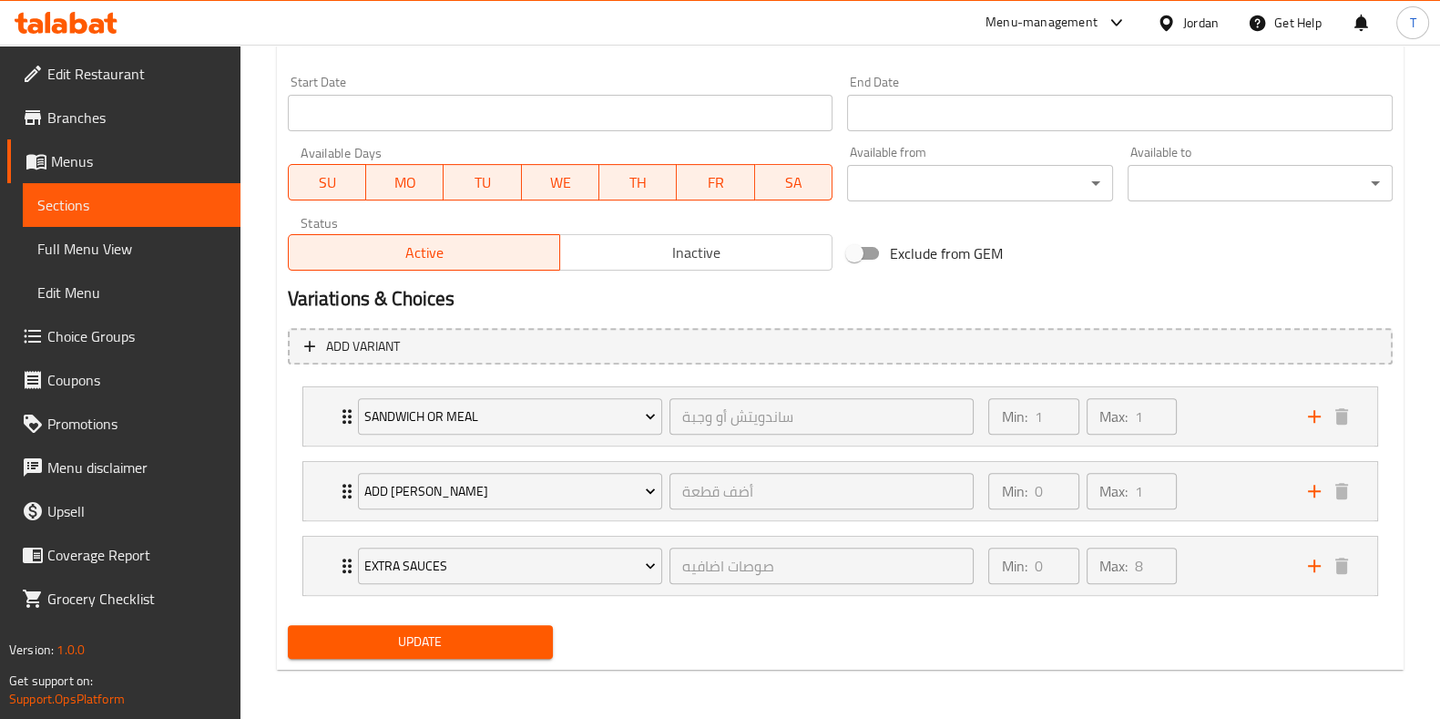
click at [536, 648] on span "Update" at bounding box center [420, 641] width 236 height 23
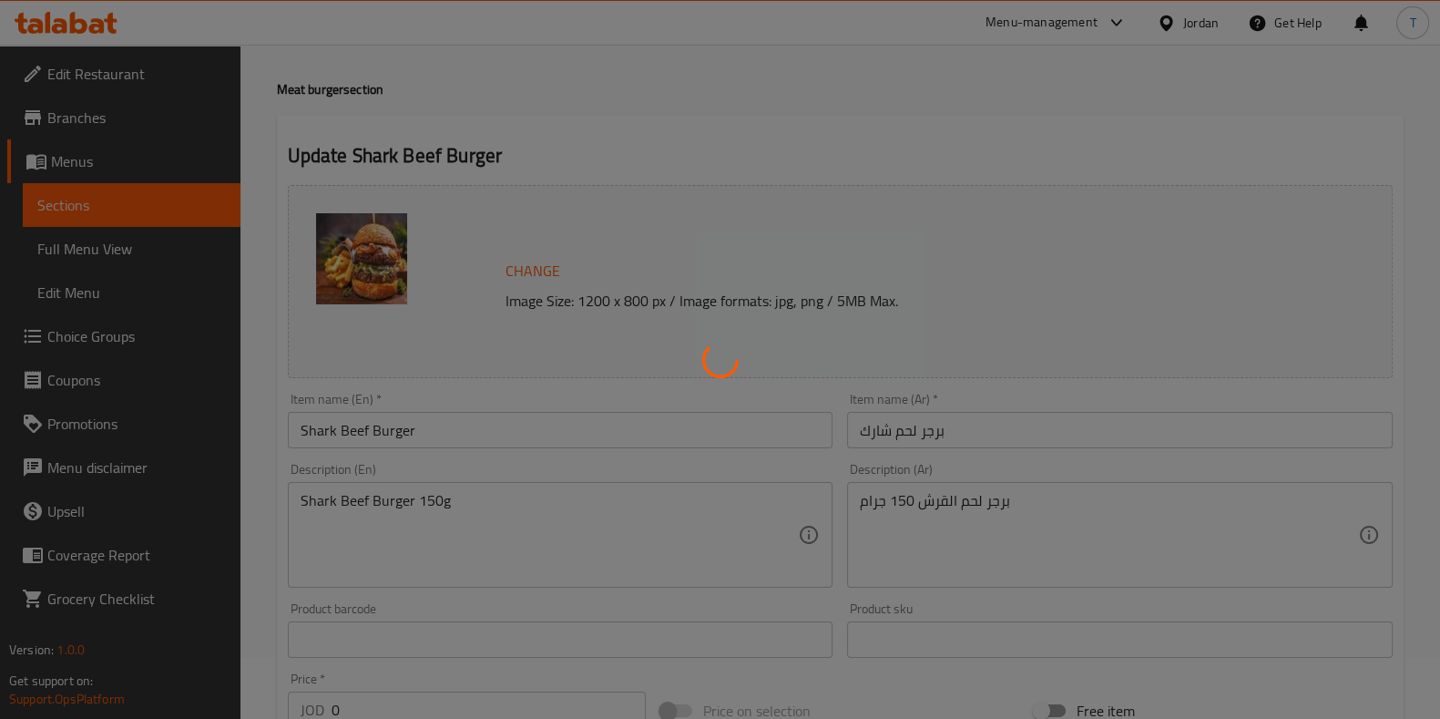
scroll to position [0, 0]
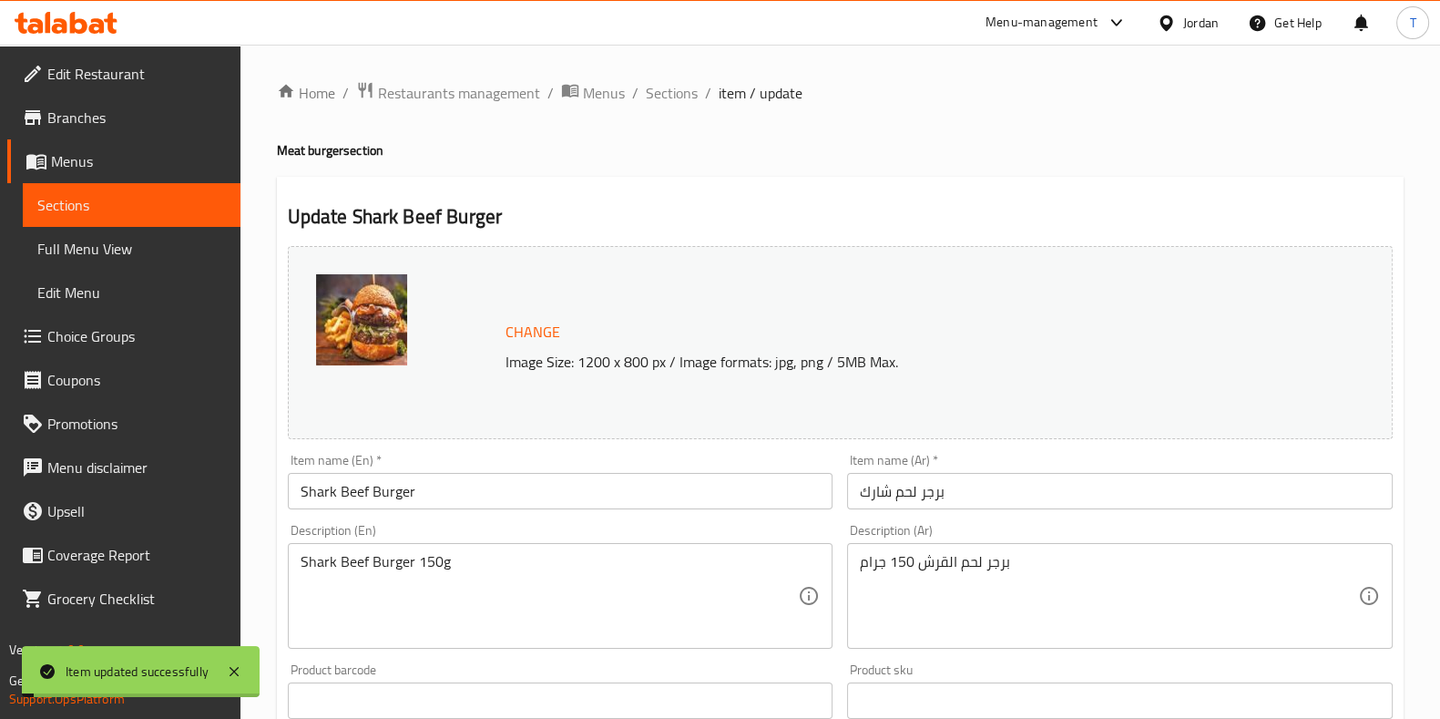
click at [638, 85] on ol "Home / Restaurants management / Menus / Sections / item / update" at bounding box center [840, 93] width 1127 height 24
click at [656, 87] on span "Sections" at bounding box center [672, 93] width 52 height 22
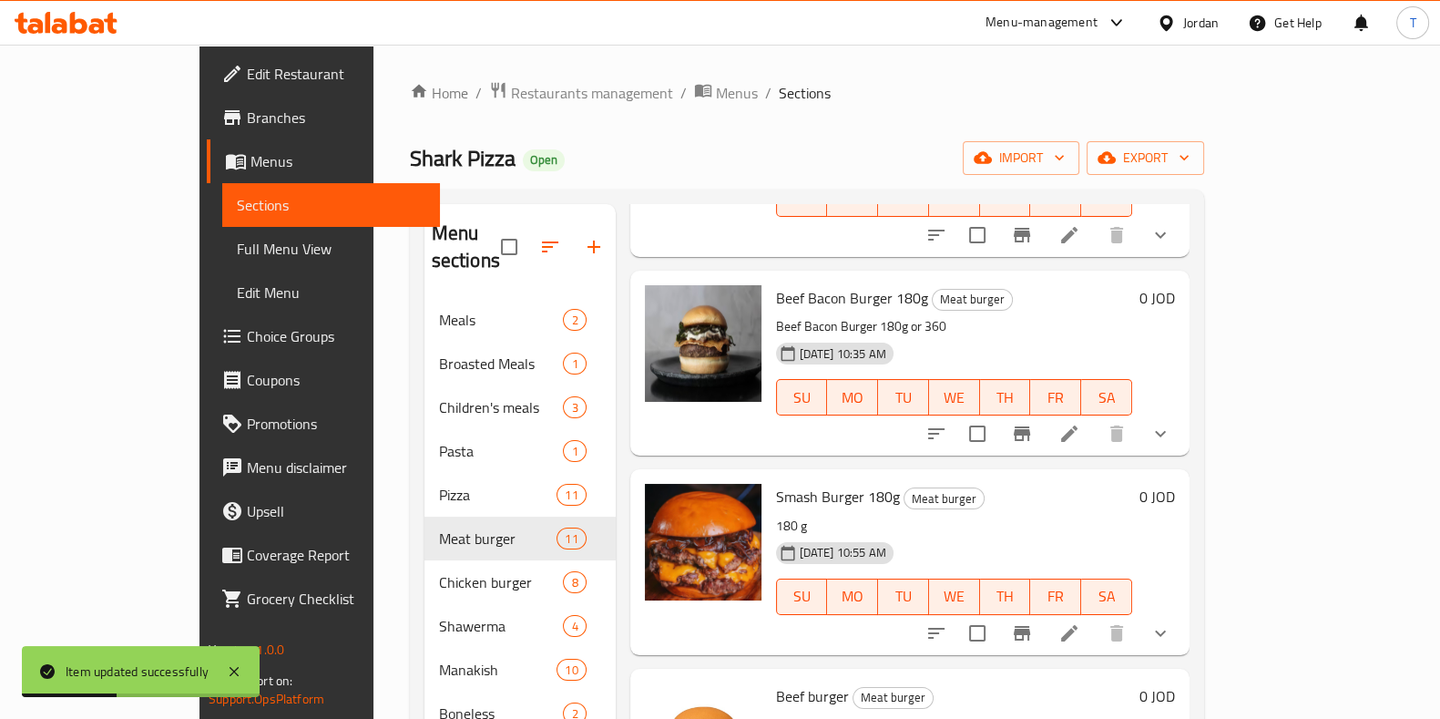
scroll to position [455, 0]
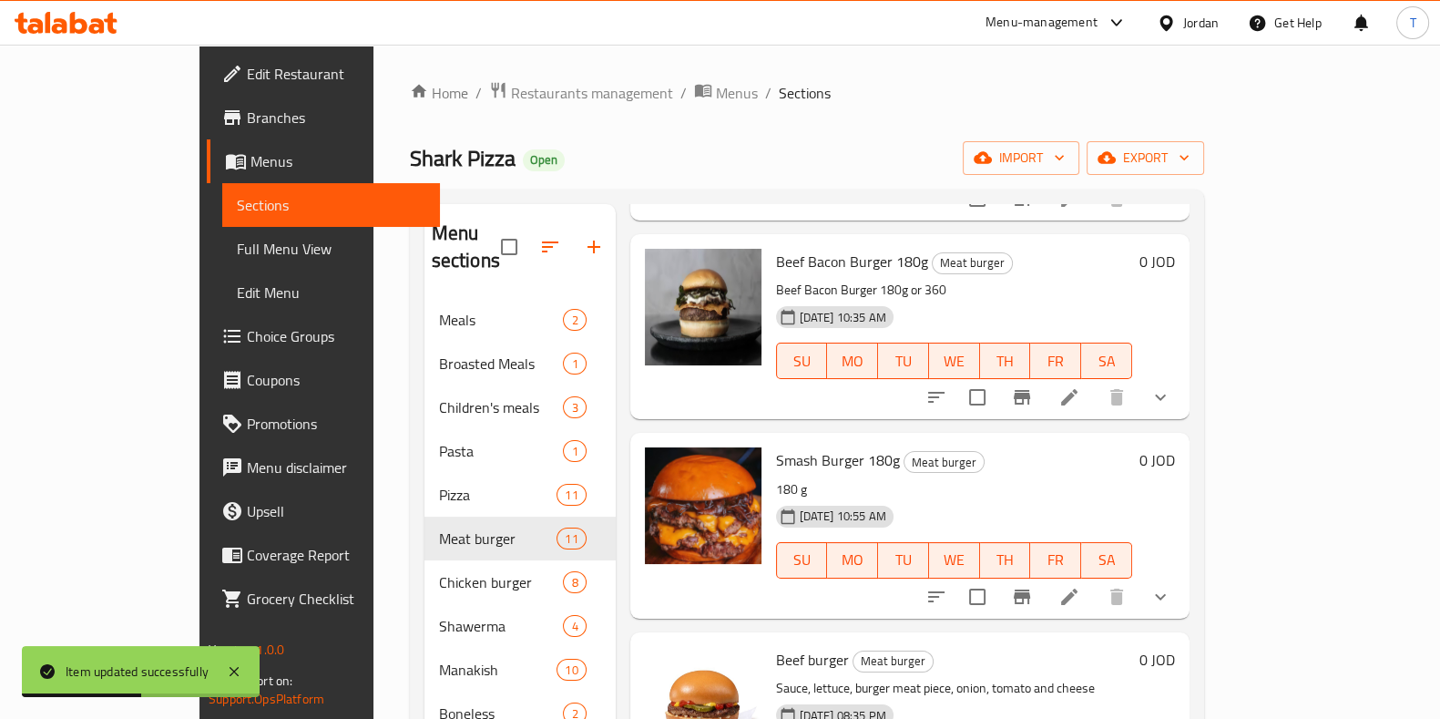
click at [1080, 386] on icon at bounding box center [1070, 397] width 22 height 22
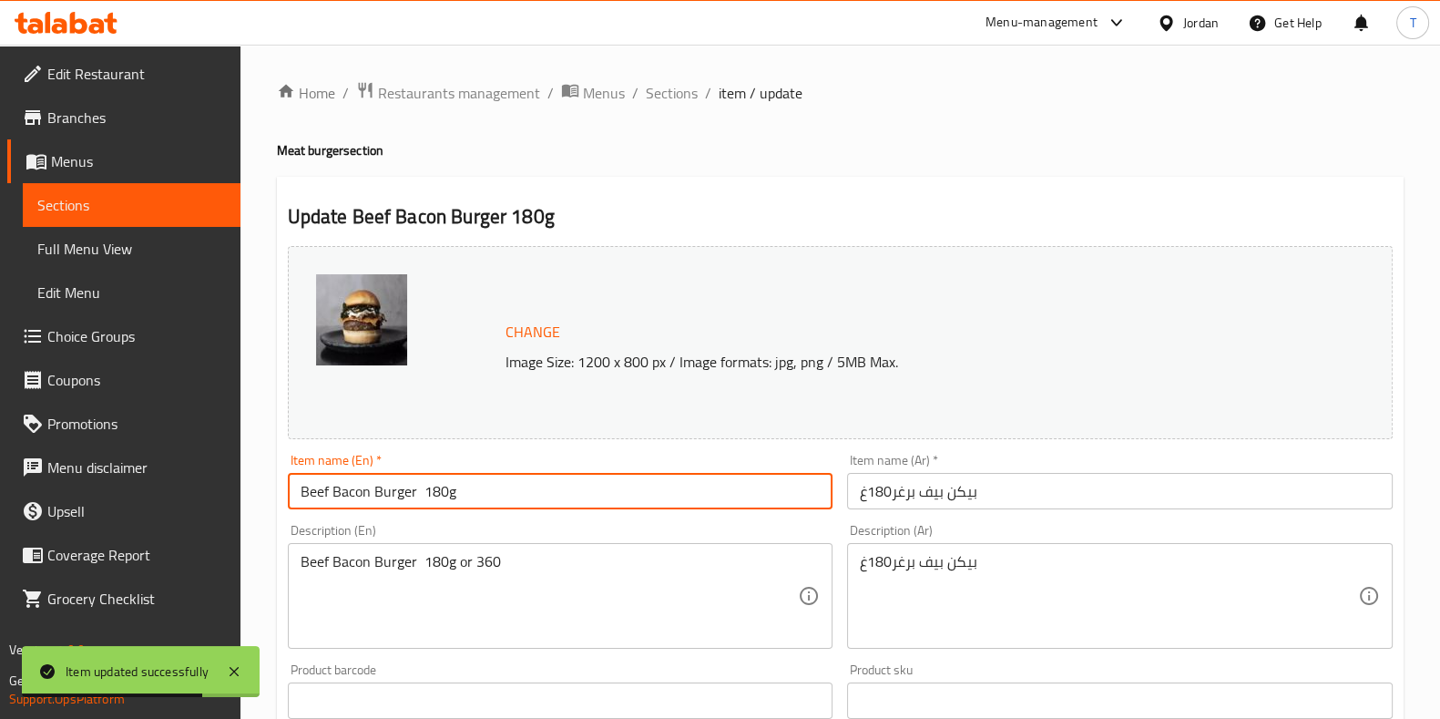
click at [432, 496] on input "Beef Bacon Burger 180g" at bounding box center [561, 491] width 546 height 36
drag, startPoint x: 508, startPoint y: 491, endPoint x: 424, endPoint y: 491, distance: 83.8
click at [424, 491] on input "Beef Bacon Burger 150g" at bounding box center [561, 491] width 546 height 36
click at [511, 494] on input "Beef Bacon Burger 150g" at bounding box center [561, 491] width 546 height 36
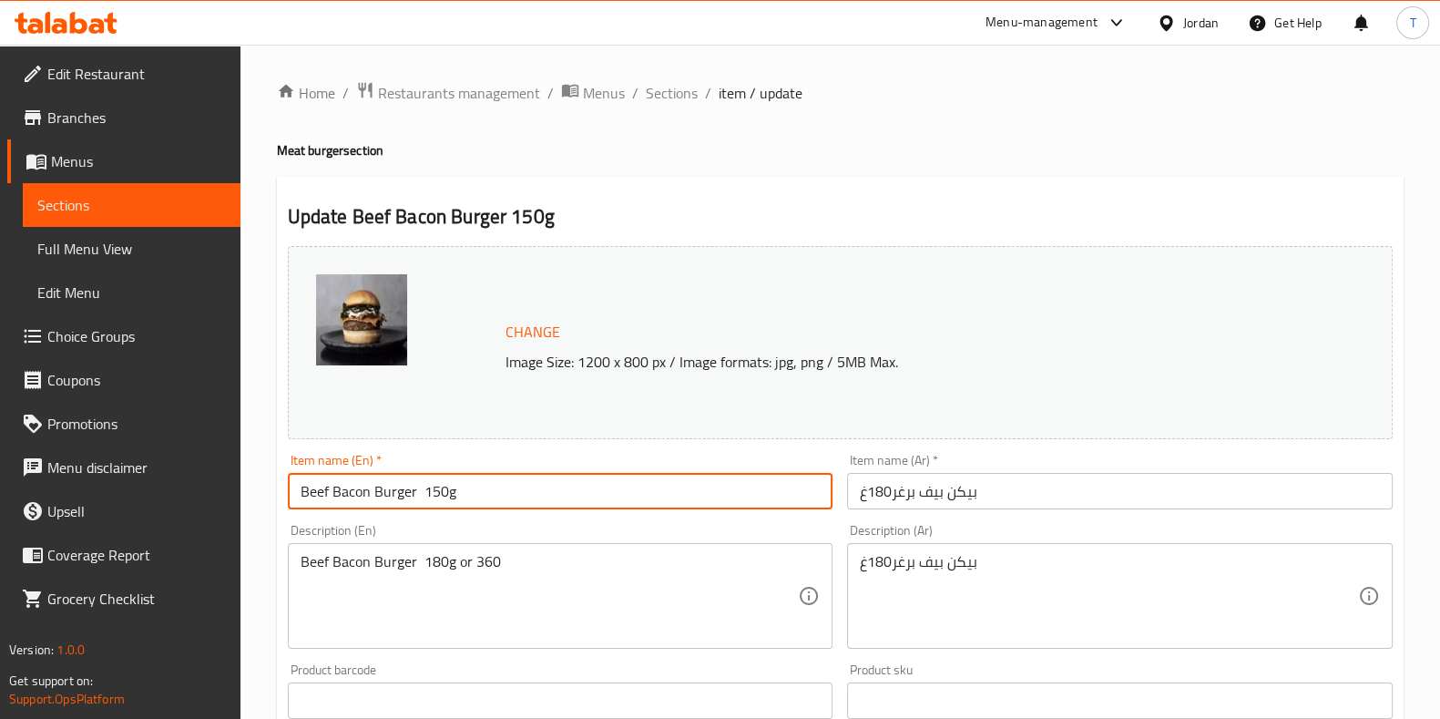
drag, startPoint x: 467, startPoint y: 494, endPoint x: 424, endPoint y: 498, distance: 44.0
click at [424, 498] on input "Beef Bacon Burger 150g" at bounding box center [561, 491] width 546 height 36
type input "Beef Bacon Burger"
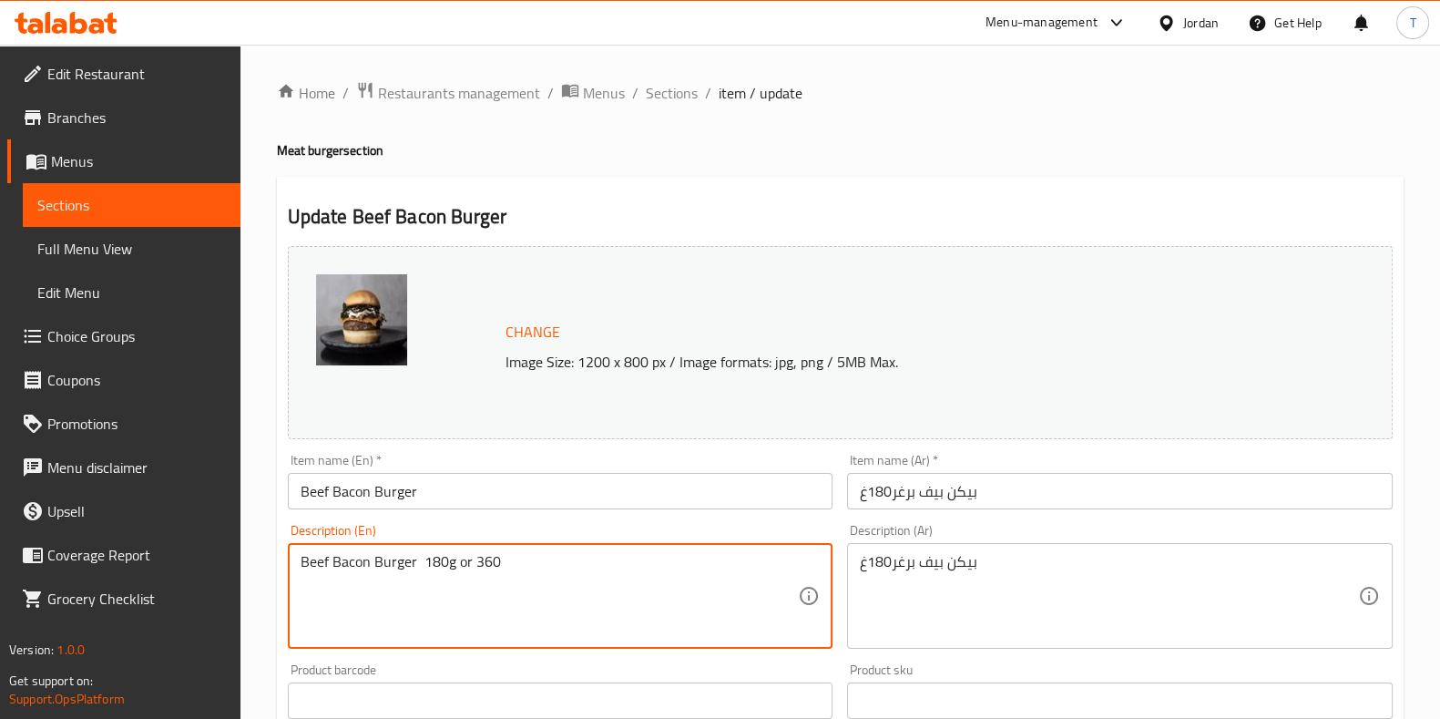
drag, startPoint x: 496, startPoint y: 563, endPoint x: 477, endPoint y: 560, distance: 18.4
click at [463, 562] on textarea "Beef Bacon Burger 180g or 360" at bounding box center [550, 596] width 498 height 87
drag, startPoint x: 445, startPoint y: 563, endPoint x: 424, endPoint y: 564, distance: 21.0
click at [424, 564] on textarea "Beef Bacon Burger 180g or 360" at bounding box center [550, 596] width 498 height 87
paste textarea "50g"
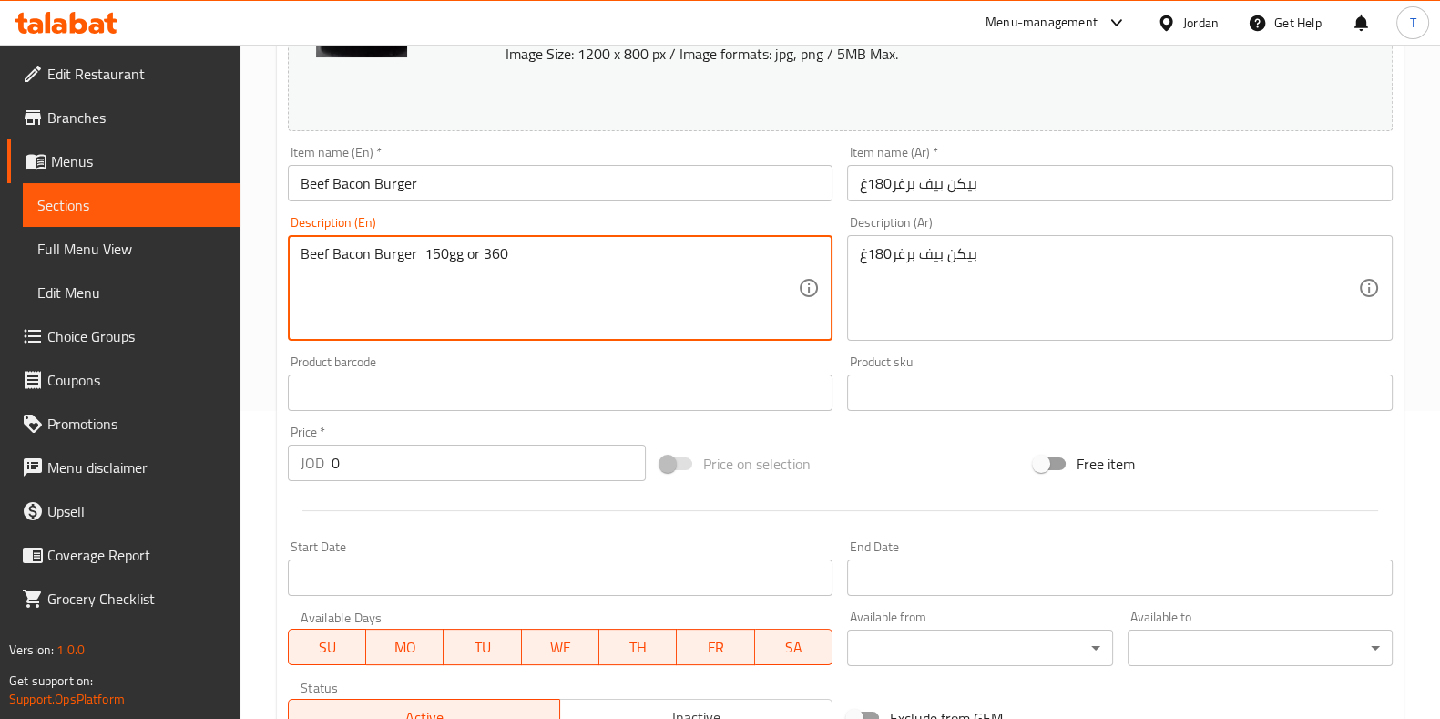
scroll to position [317, 0]
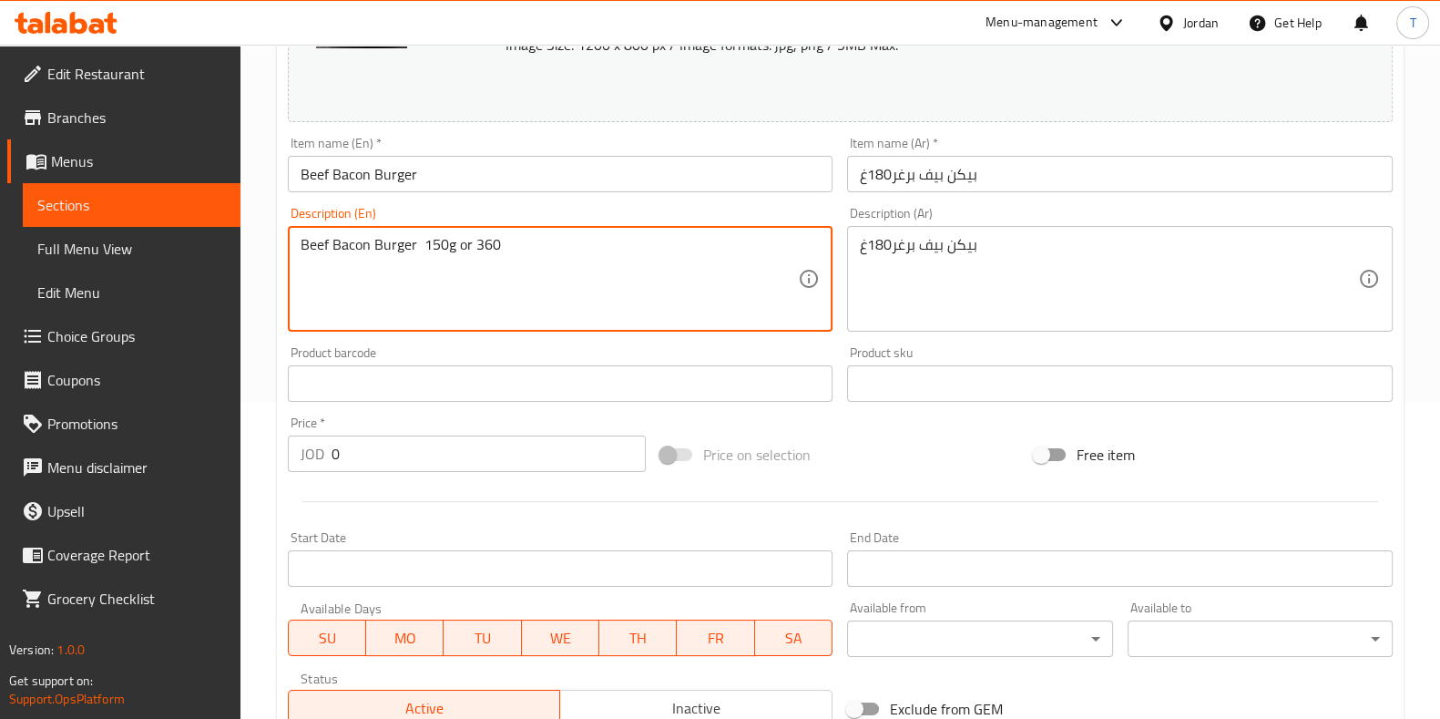
drag, startPoint x: 520, startPoint y: 256, endPoint x: 479, endPoint y: 243, distance: 42.9
click at [479, 243] on textarea "Beef Bacon Burger 150g or 360" at bounding box center [550, 279] width 498 height 87
type textarea "Beef Bacon Burger 150g or 300"
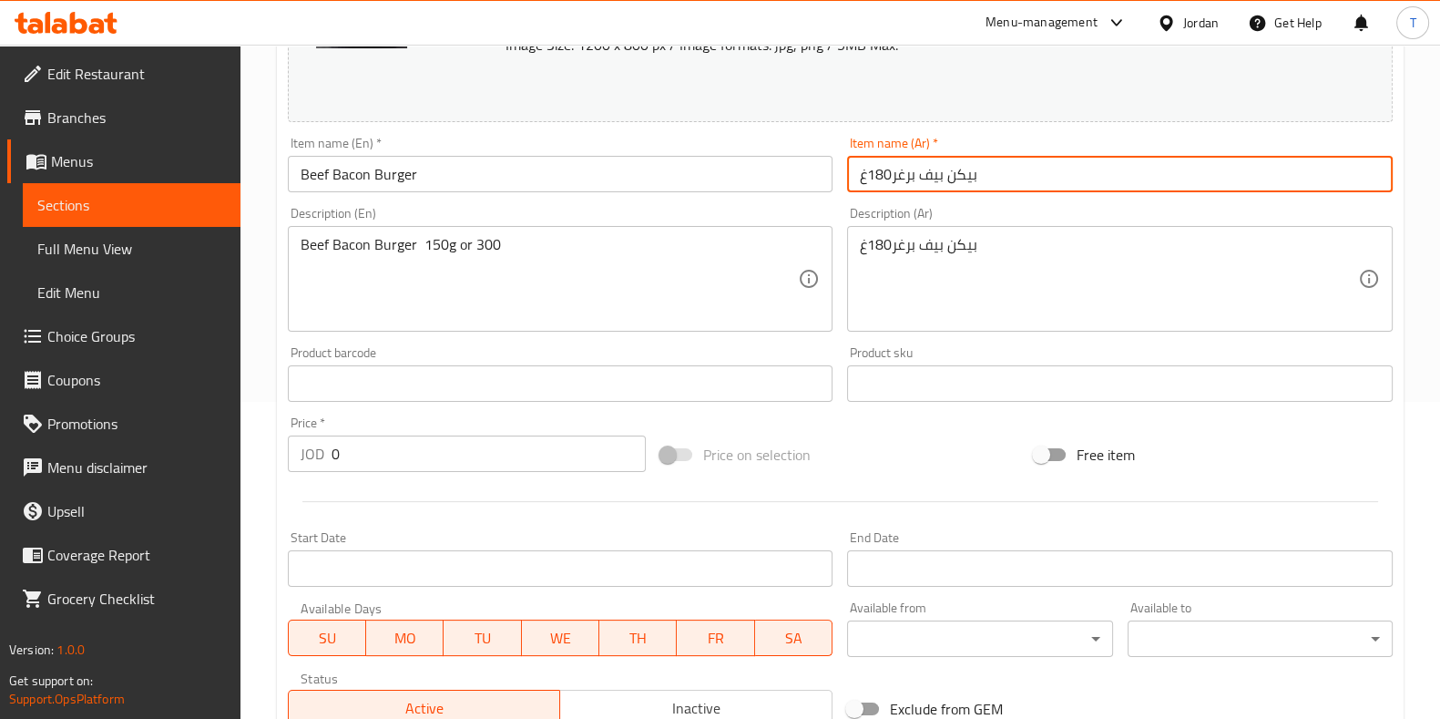
drag, startPoint x: 893, startPoint y: 172, endPoint x: 852, endPoint y: 177, distance: 41.2
click at [852, 177] on input "بيكن بيف برغر180غ" at bounding box center [1120, 174] width 546 height 36
drag, startPoint x: 855, startPoint y: 178, endPoint x: 866, endPoint y: 179, distance: 11.1
click at [866, 179] on input "بيكن بيف برغر180غ" at bounding box center [1120, 174] width 546 height 36
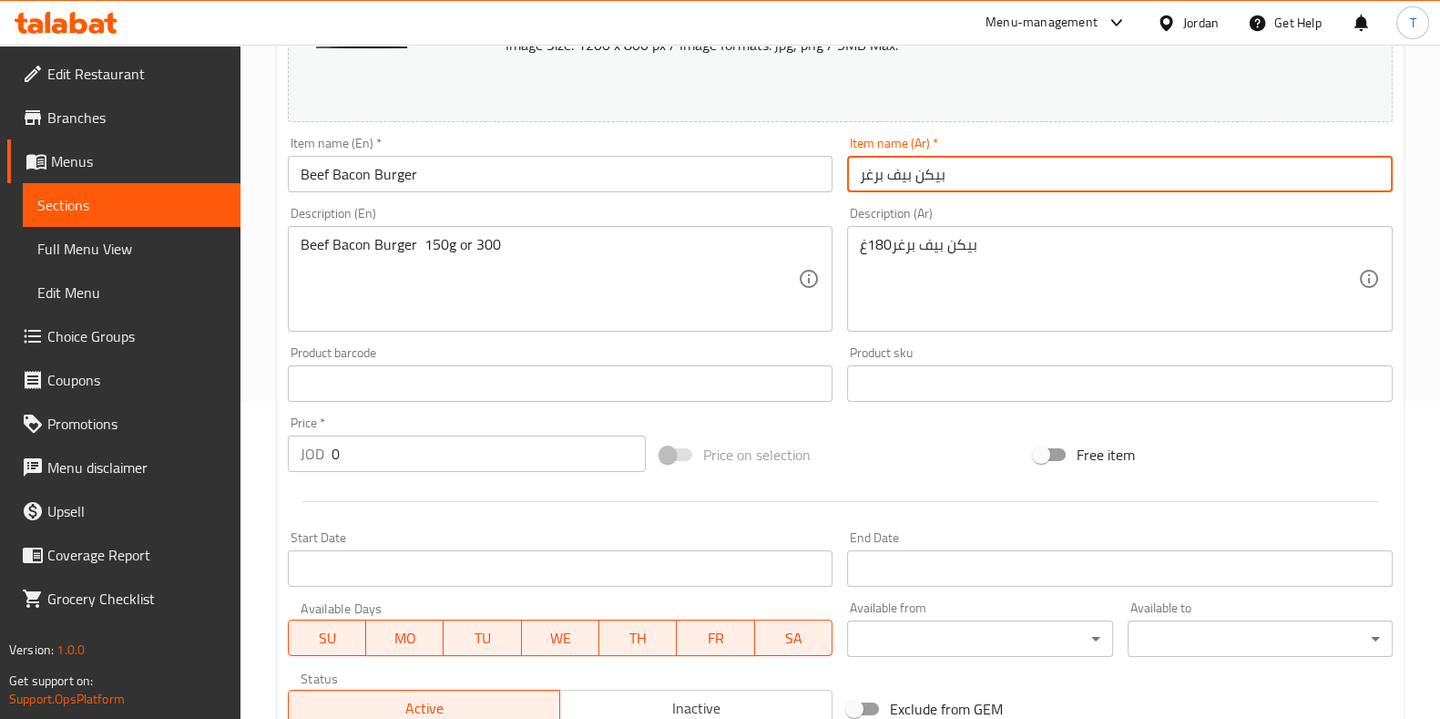
type input "بيكن بيف برغر"
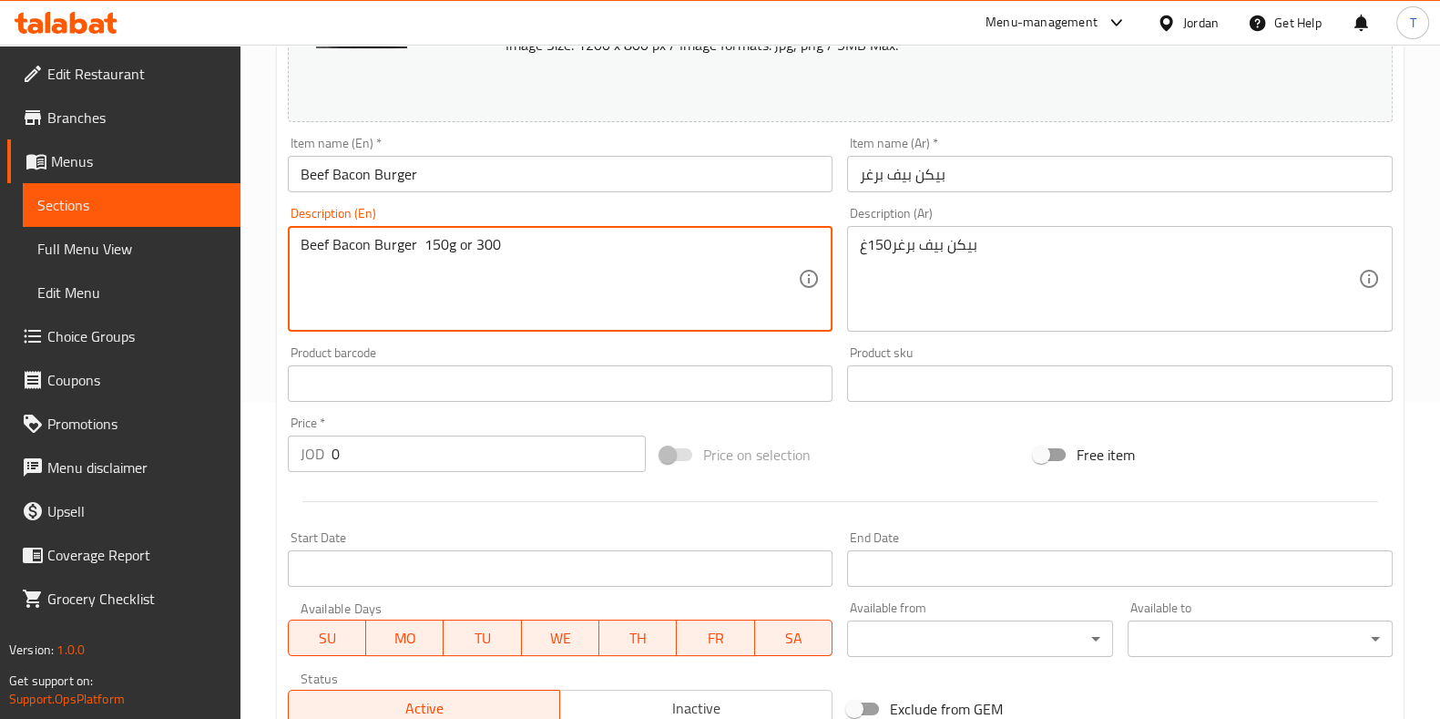
drag, startPoint x: 499, startPoint y: 252, endPoint x: 457, endPoint y: 247, distance: 42.3
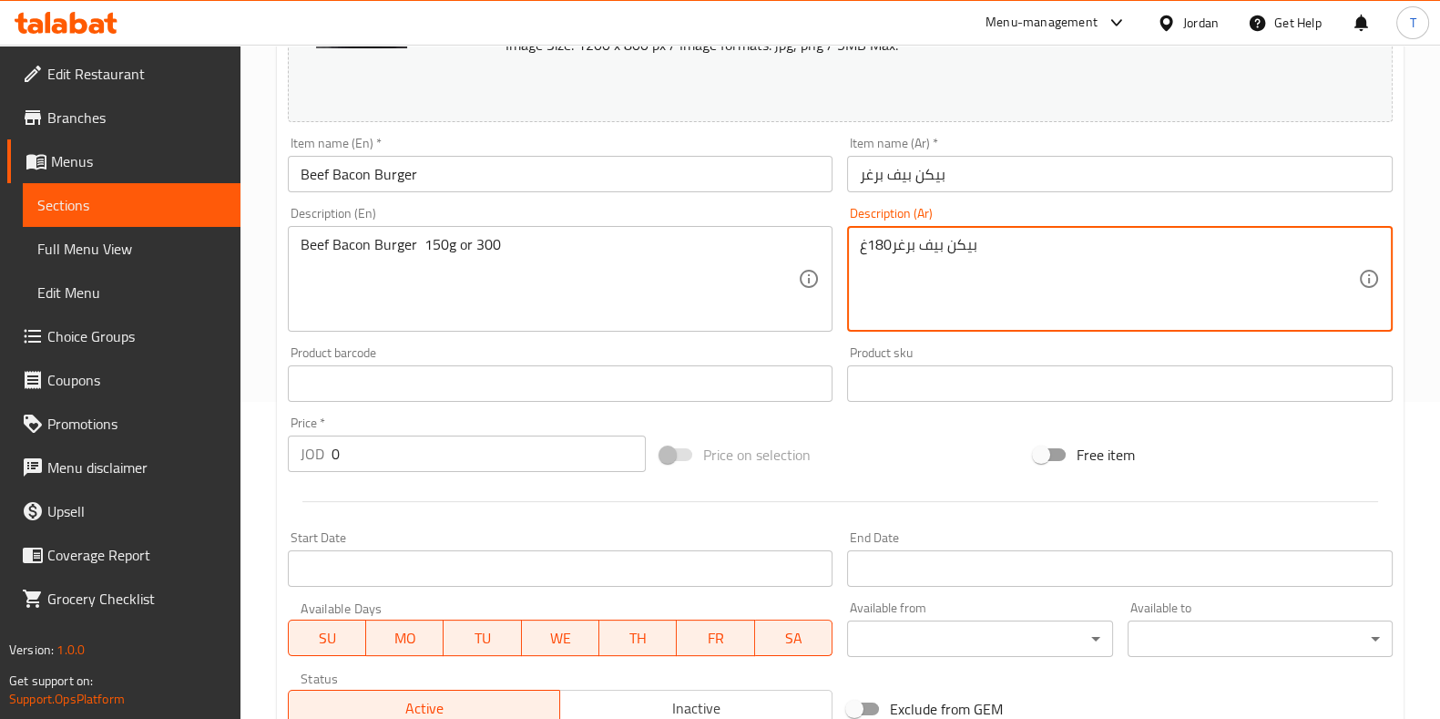
type textarea "بيكن بيف برغر180غ"
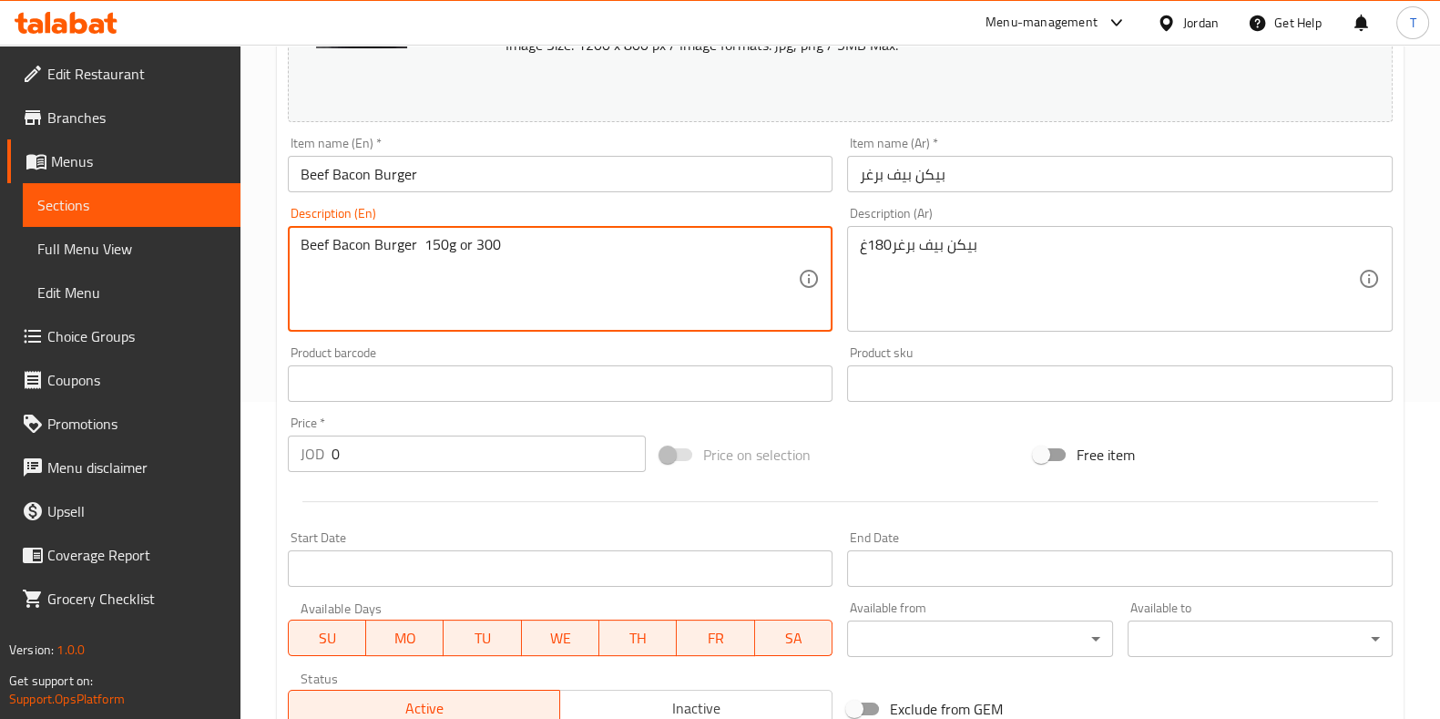
drag, startPoint x: 486, startPoint y: 243, endPoint x: 445, endPoint y: 242, distance: 40.1
type textarea "Beef Bacon Burger 150"
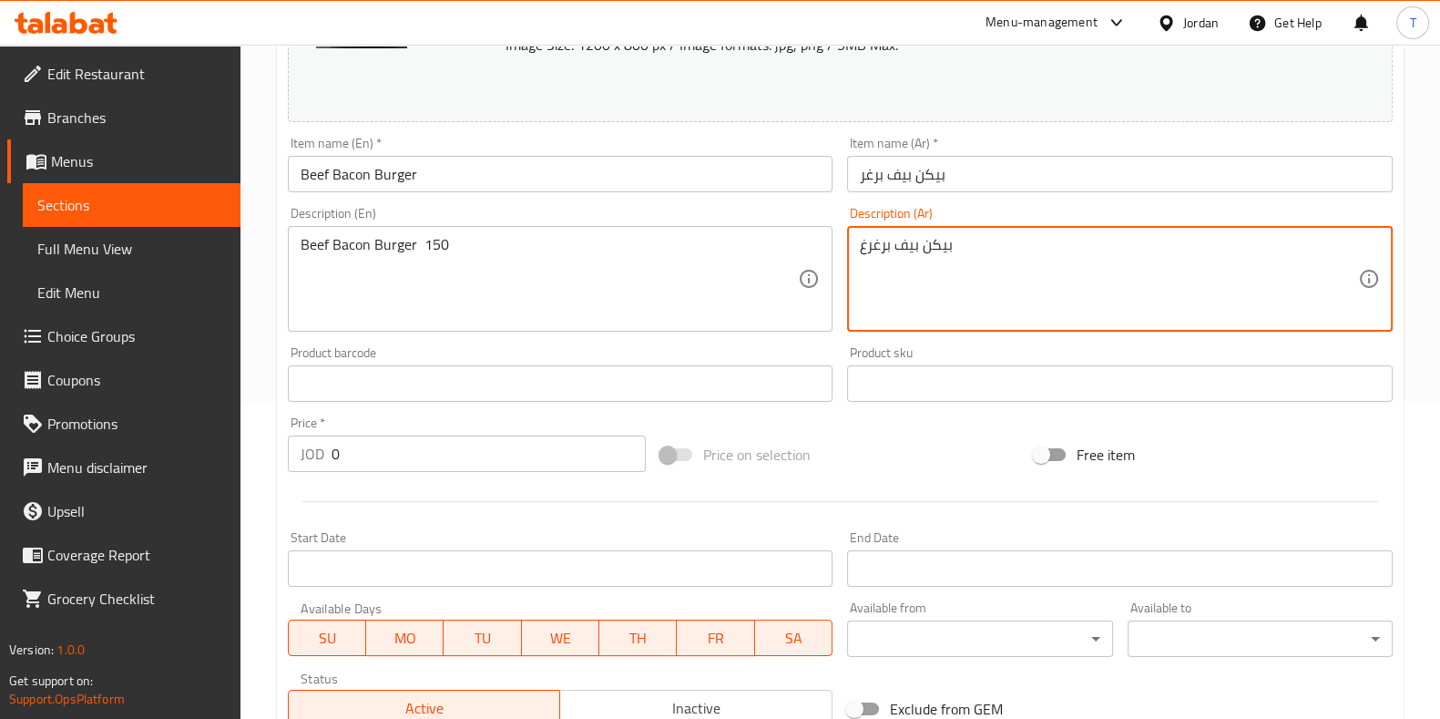
drag, startPoint x: 893, startPoint y: 244, endPoint x: 863, endPoint y: 247, distance: 30.2
type textarea "بيكن بيف برغر"
click at [510, 186] on input "Beef Bacon Burger" at bounding box center [561, 174] width 546 height 36
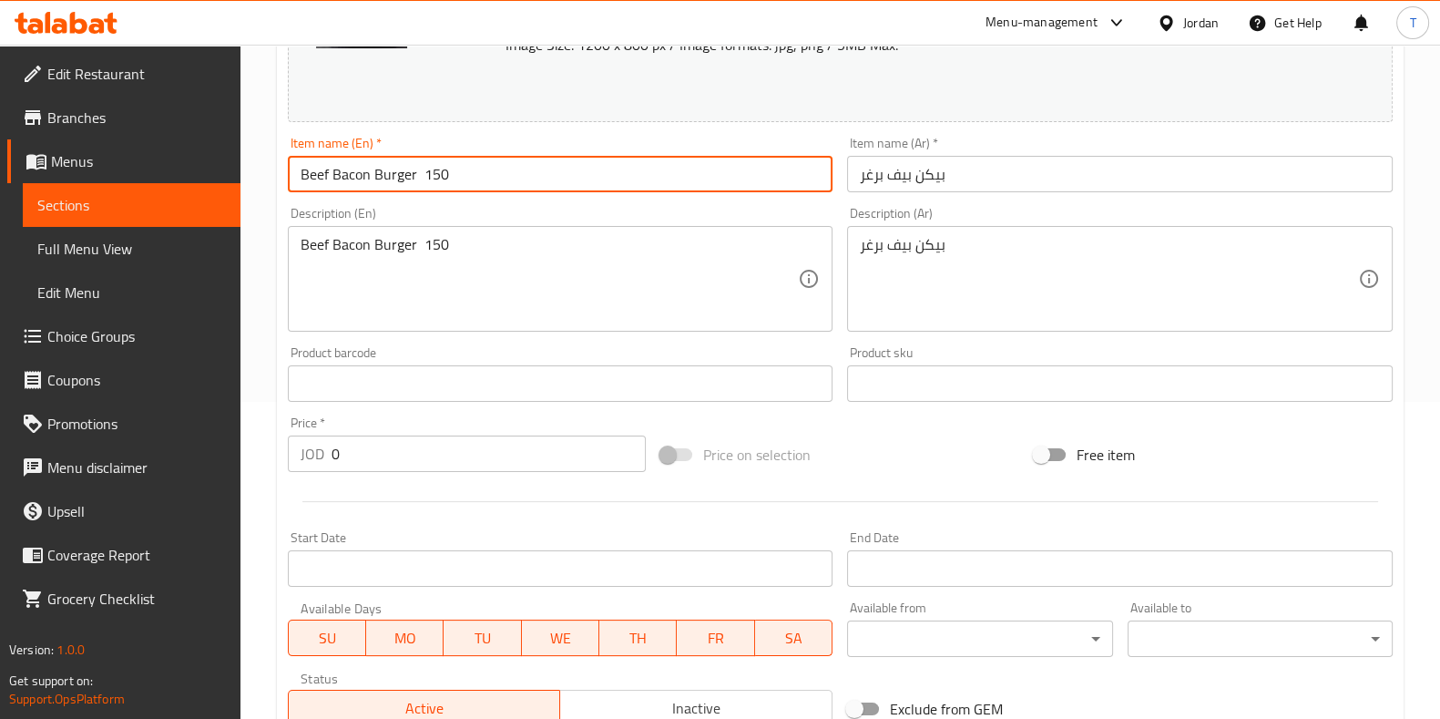
type input "Beef Bacon Burger 150"
click at [1014, 183] on input "بيكن بيف برغر" at bounding box center [1120, 174] width 546 height 36
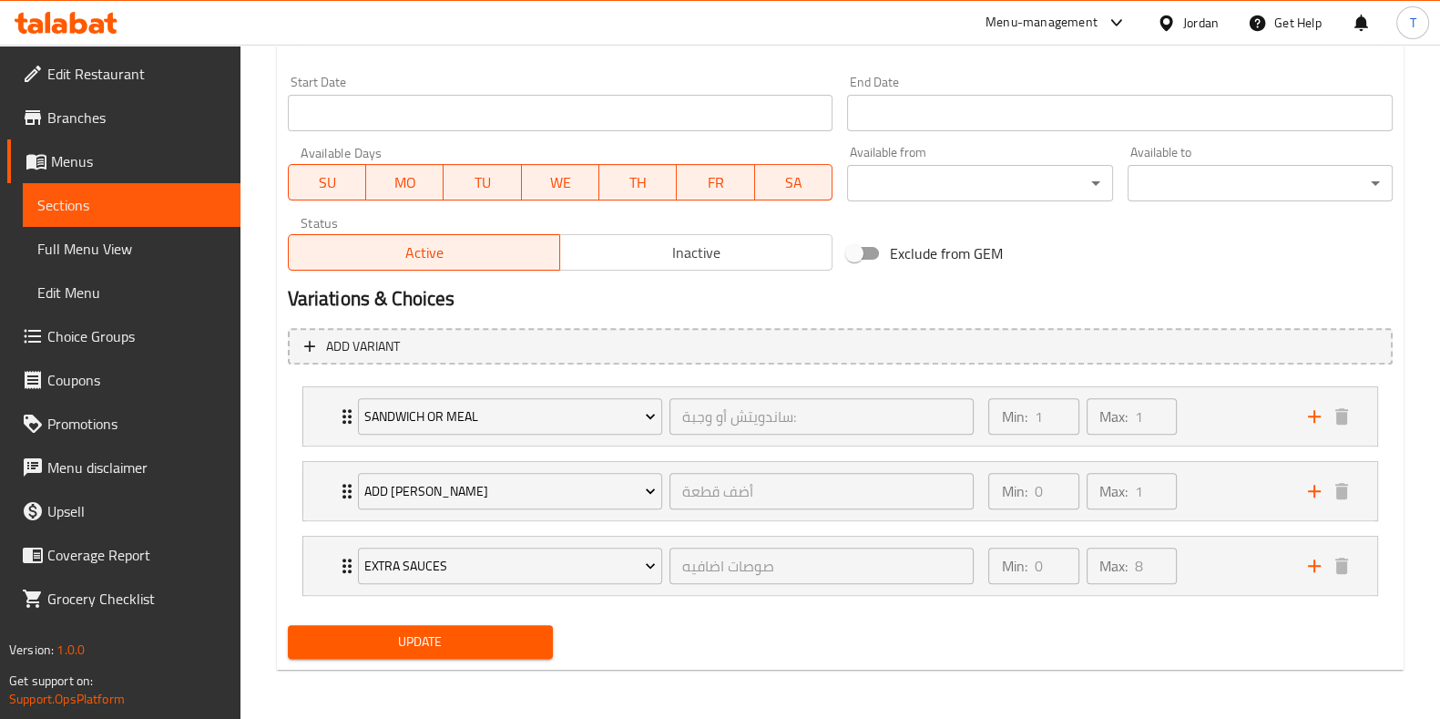
type input "بيكن بيف برغر 150"
click at [530, 652] on button "Update" at bounding box center [420, 642] width 265 height 34
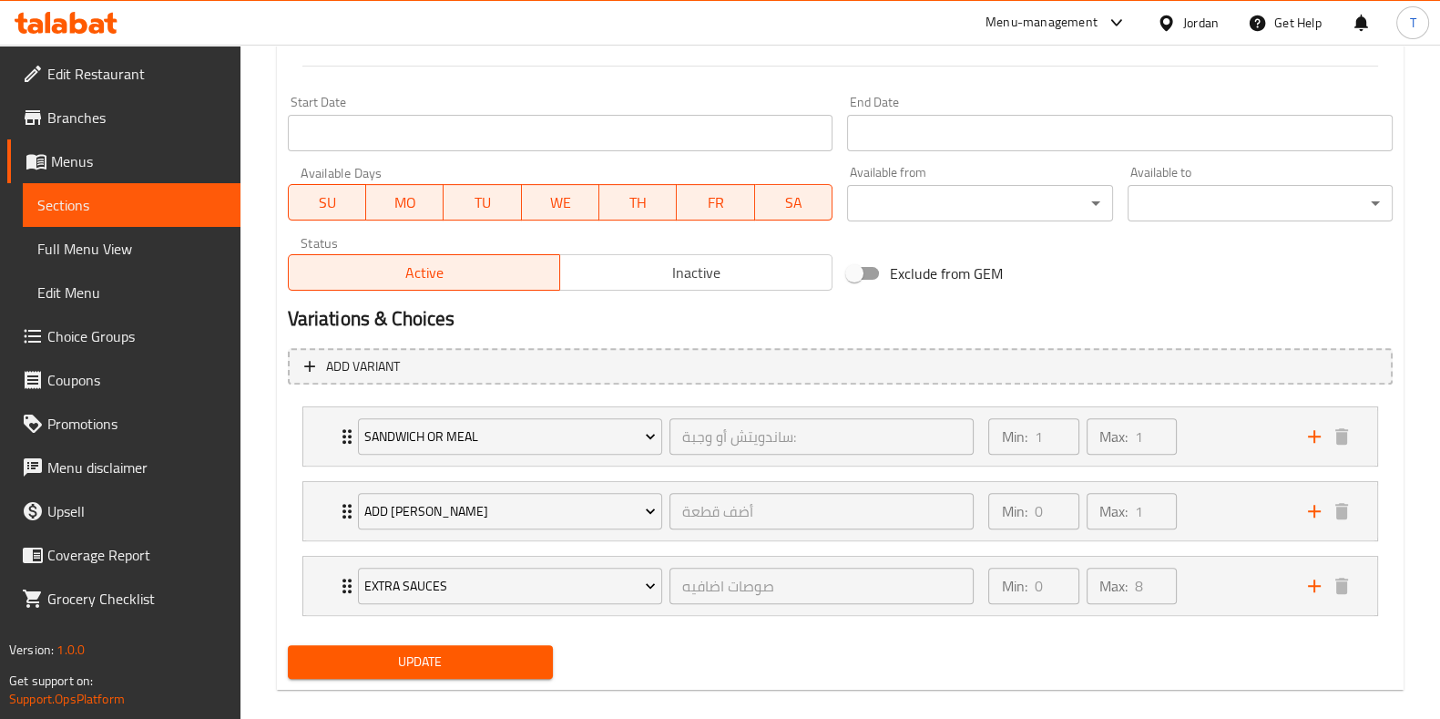
scroll to position [204, 0]
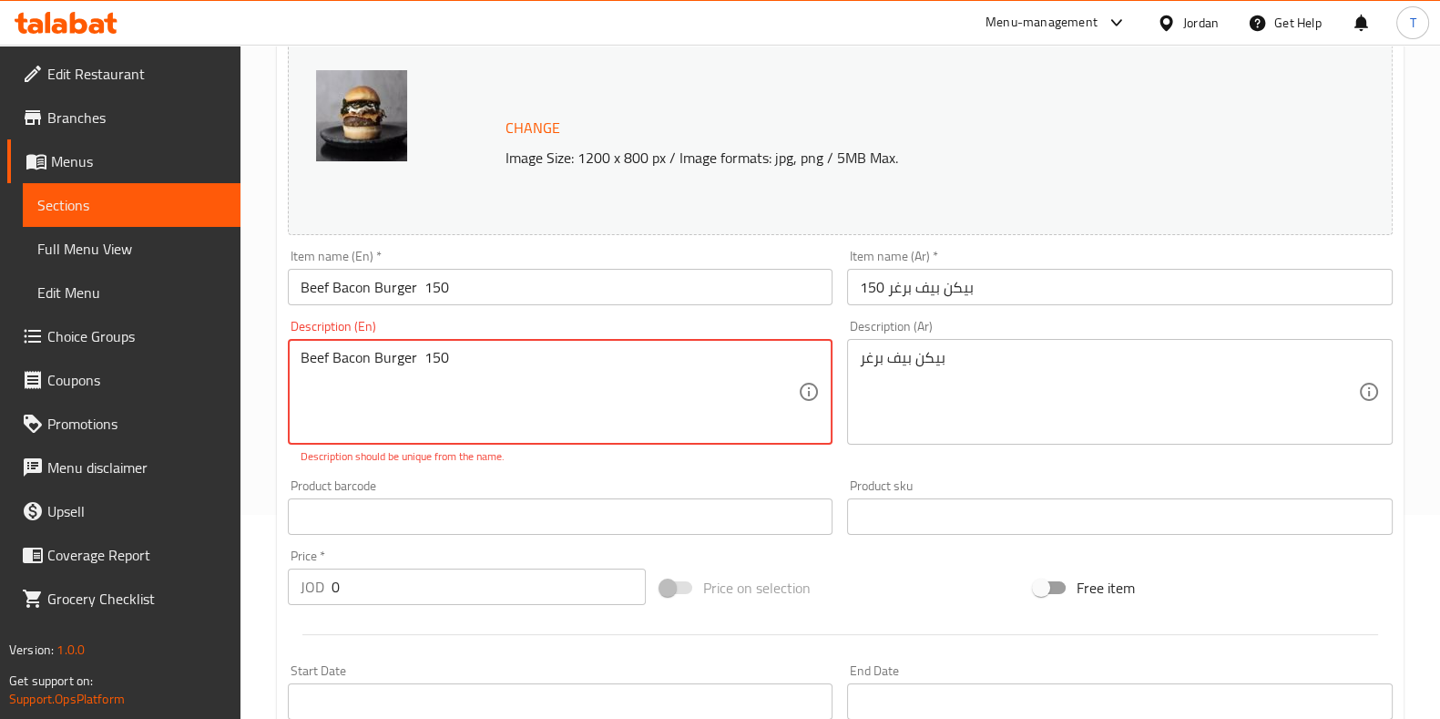
drag, startPoint x: 414, startPoint y: 357, endPoint x: 239, endPoint y: 362, distance: 175.9
click at [239, 362] on div "Edit Restaurant Branches Menus Sections Full Menu View Edit Menu Choice Groups …" at bounding box center [720, 575] width 1440 height 1468
click at [401, 373] on textarea "150" at bounding box center [550, 392] width 498 height 87
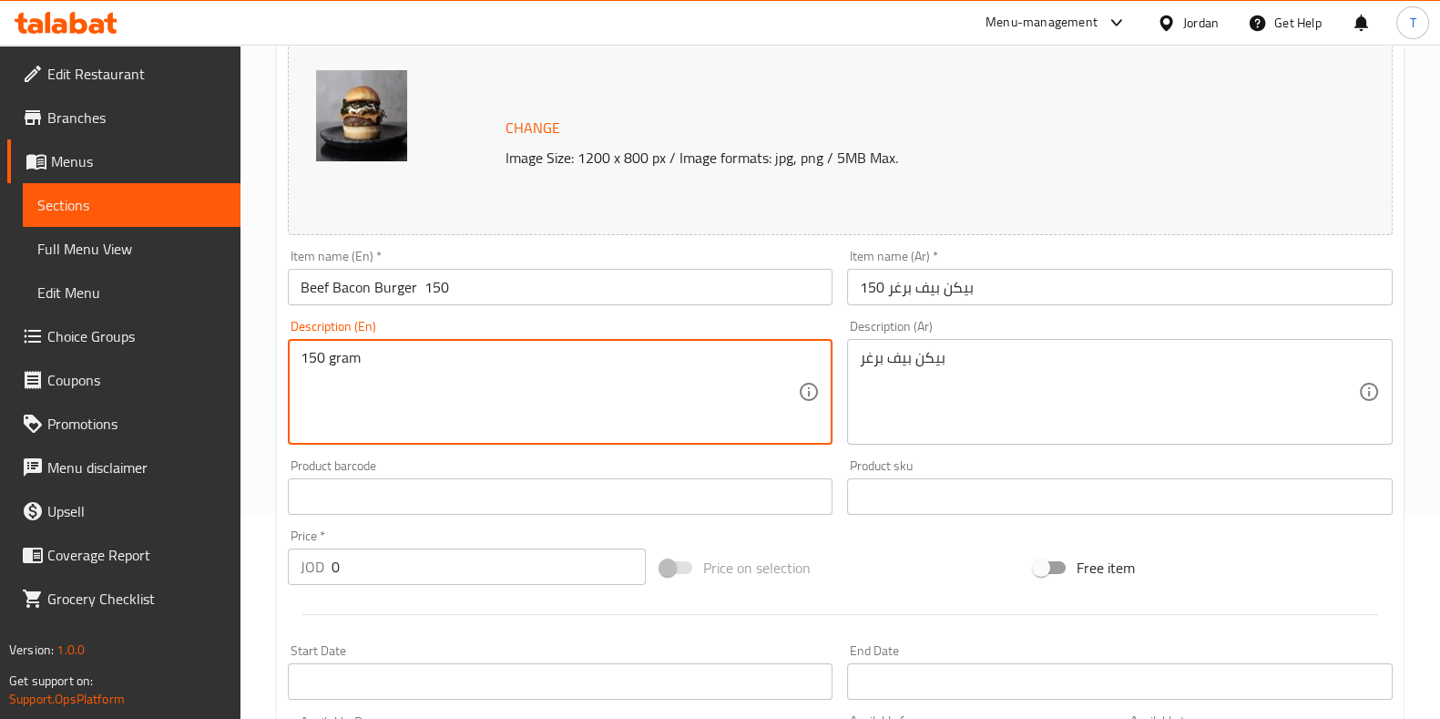
type textarea "150 gram"
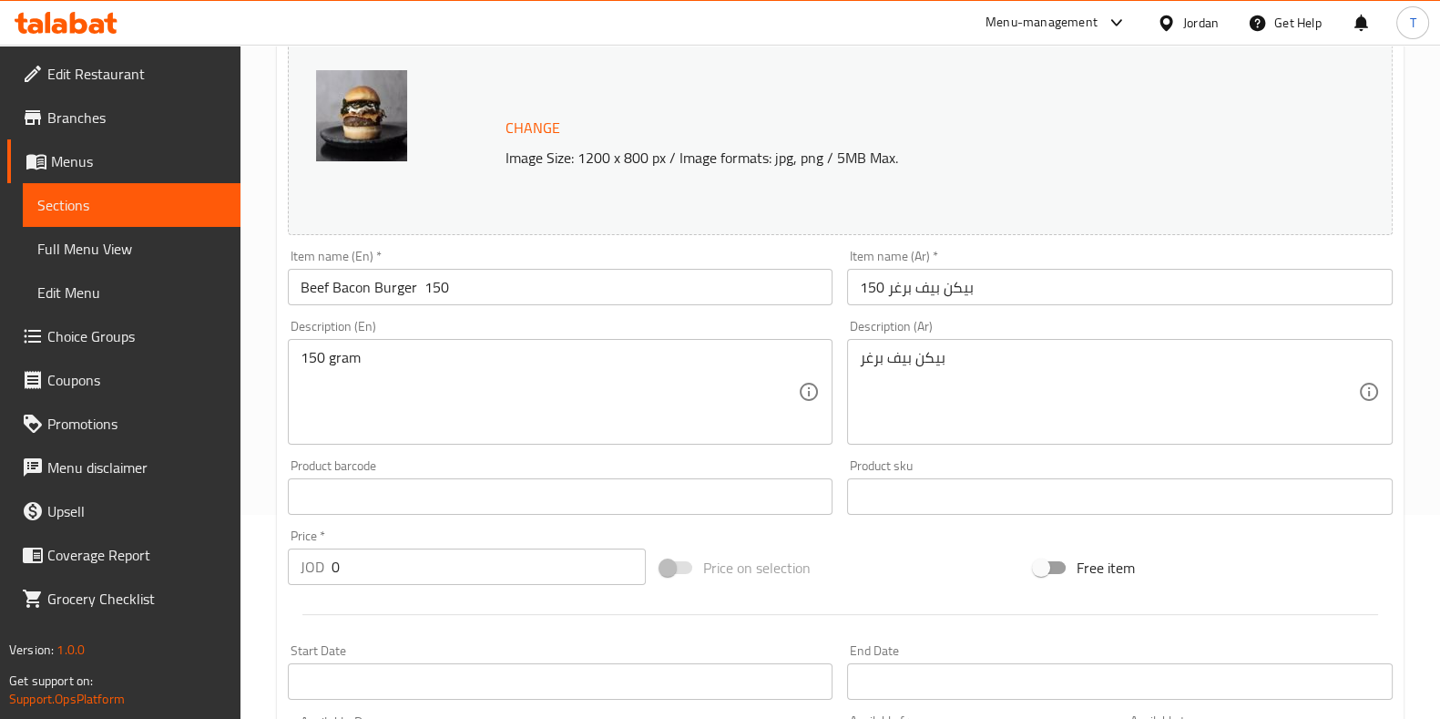
click at [517, 328] on div "Description (En) 150 gram Description (En)" at bounding box center [561, 382] width 546 height 125
click at [837, 470] on div "Product barcode Product barcode" at bounding box center [561, 487] width 560 height 70
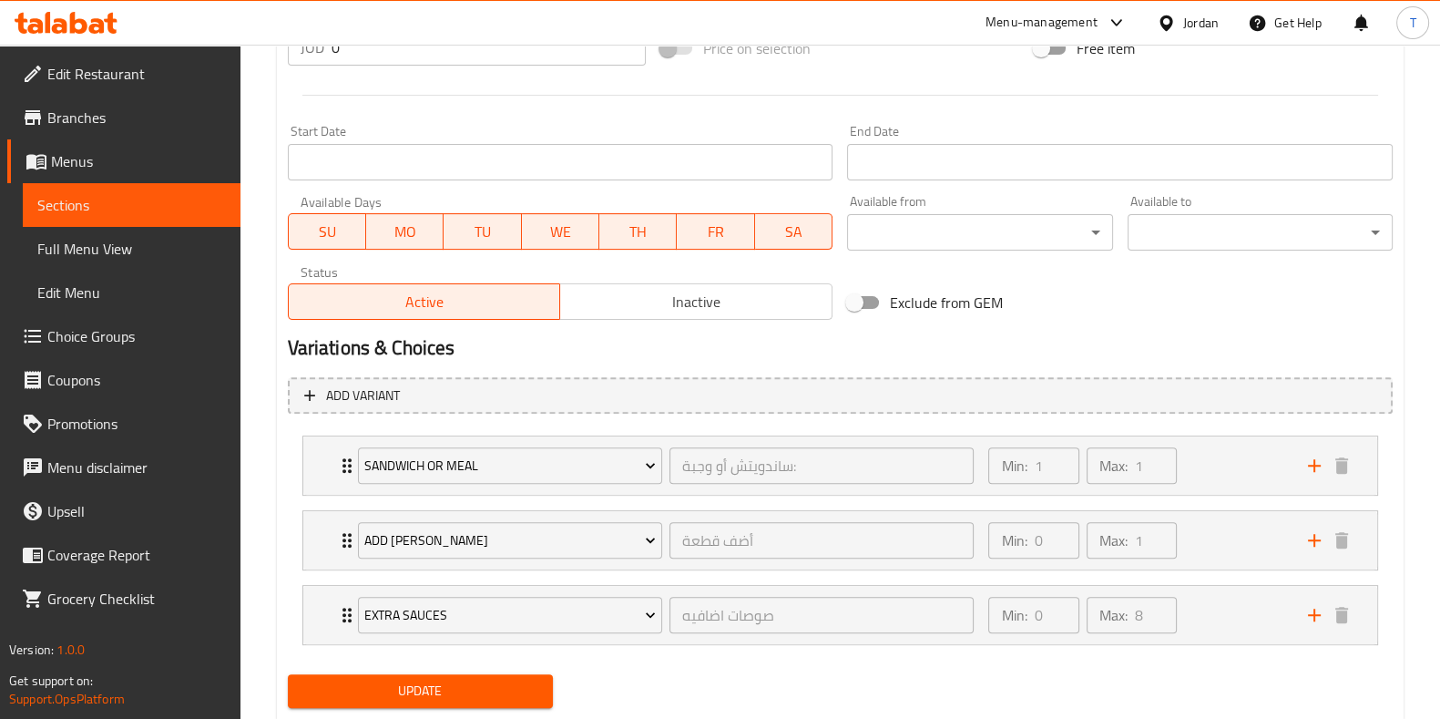
scroll to position [772, 0]
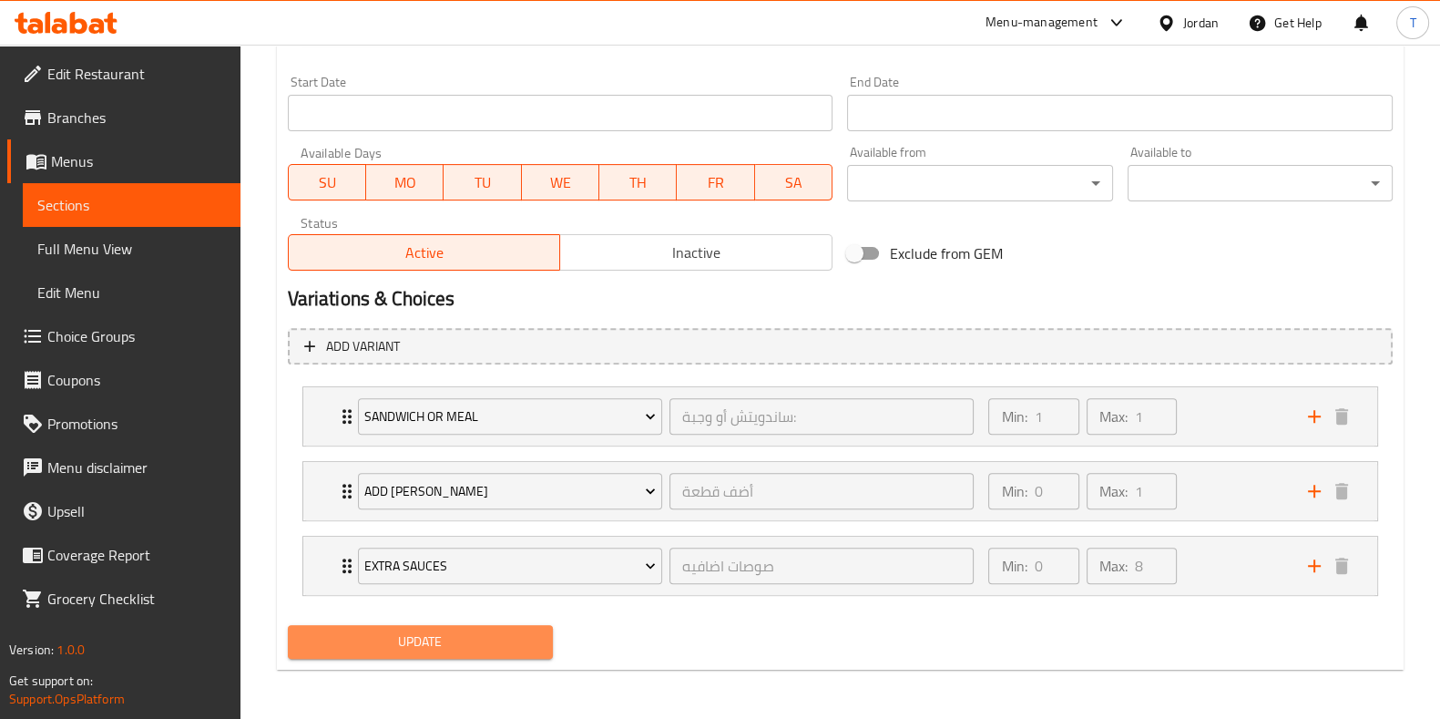
drag, startPoint x: 474, startPoint y: 627, endPoint x: 483, endPoint y: 626, distance: 9.2
click at [476, 626] on button "Update" at bounding box center [420, 642] width 265 height 34
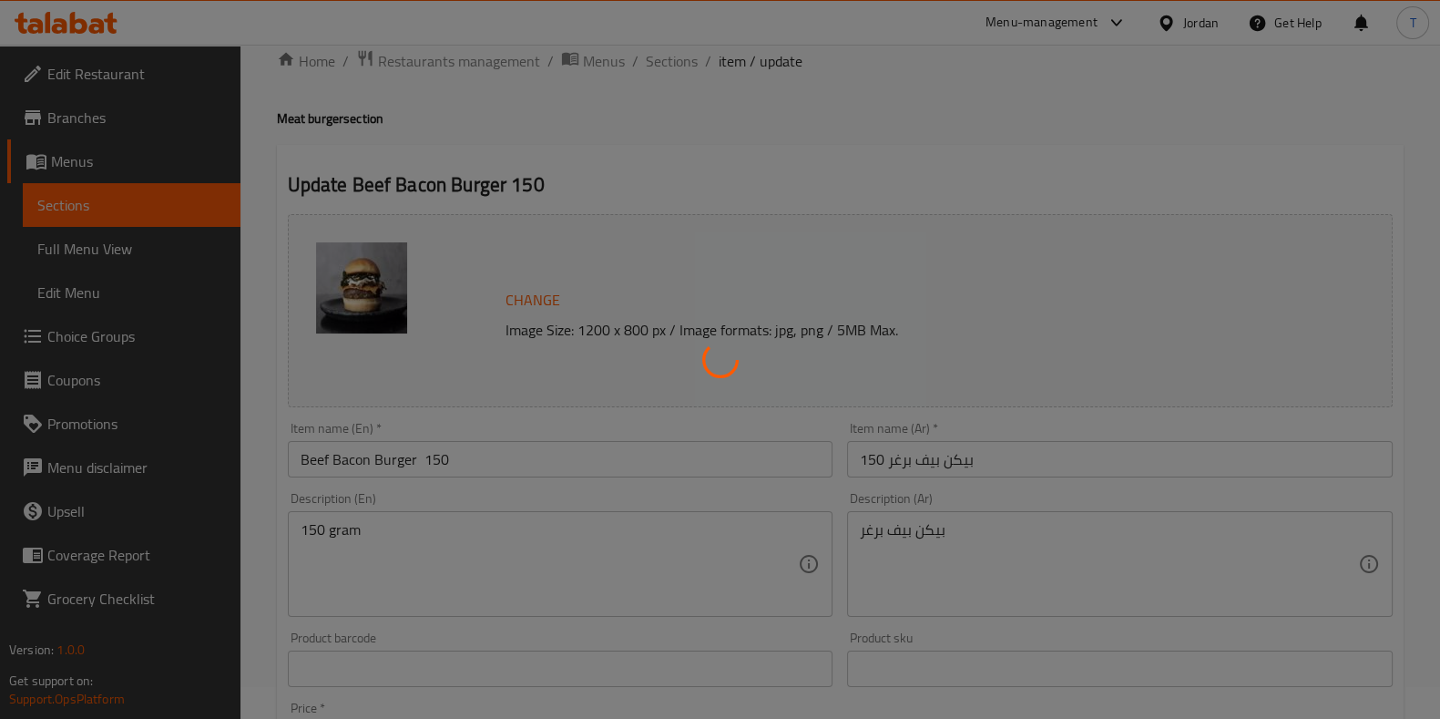
scroll to position [0, 0]
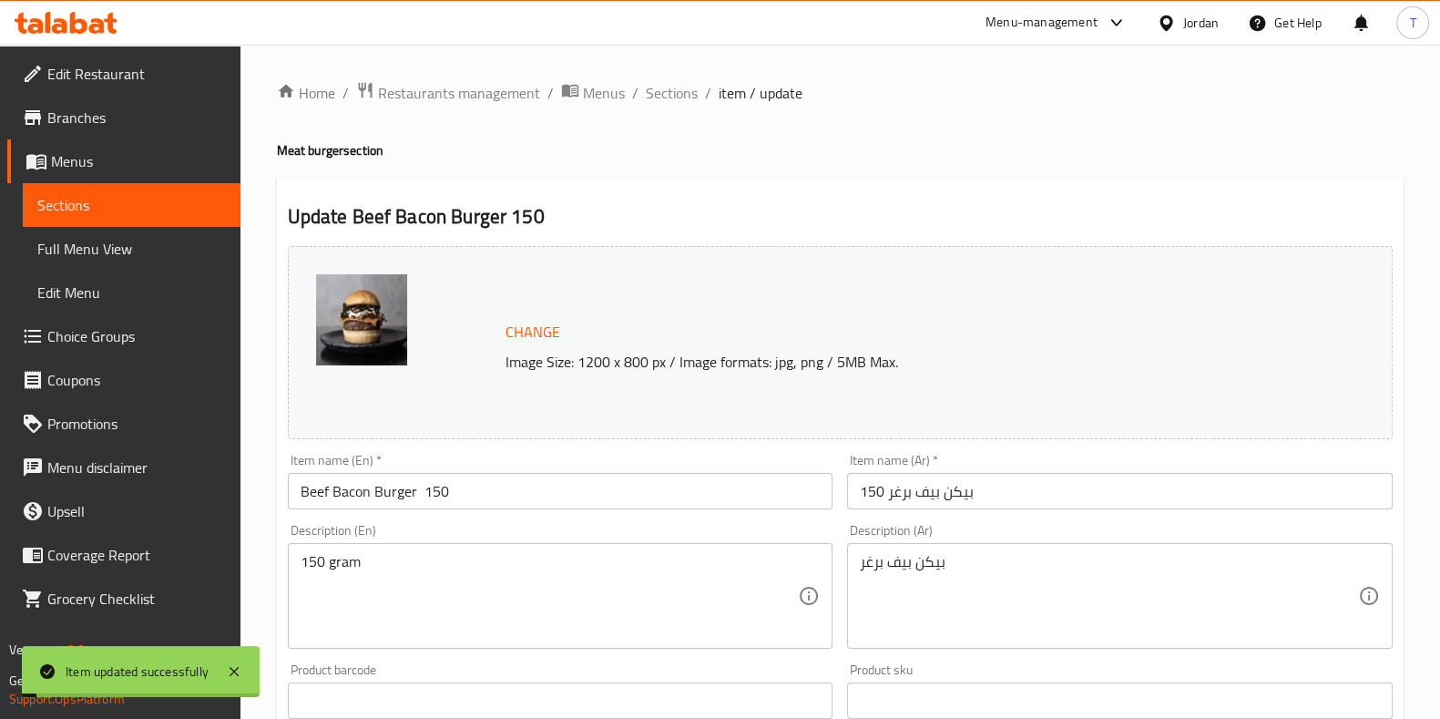
click at [697, 83] on ol "Home / Restaurants management / Menus / Sections / item / update" at bounding box center [840, 93] width 1127 height 24
click at [650, 88] on span "Sections" at bounding box center [672, 93] width 52 height 22
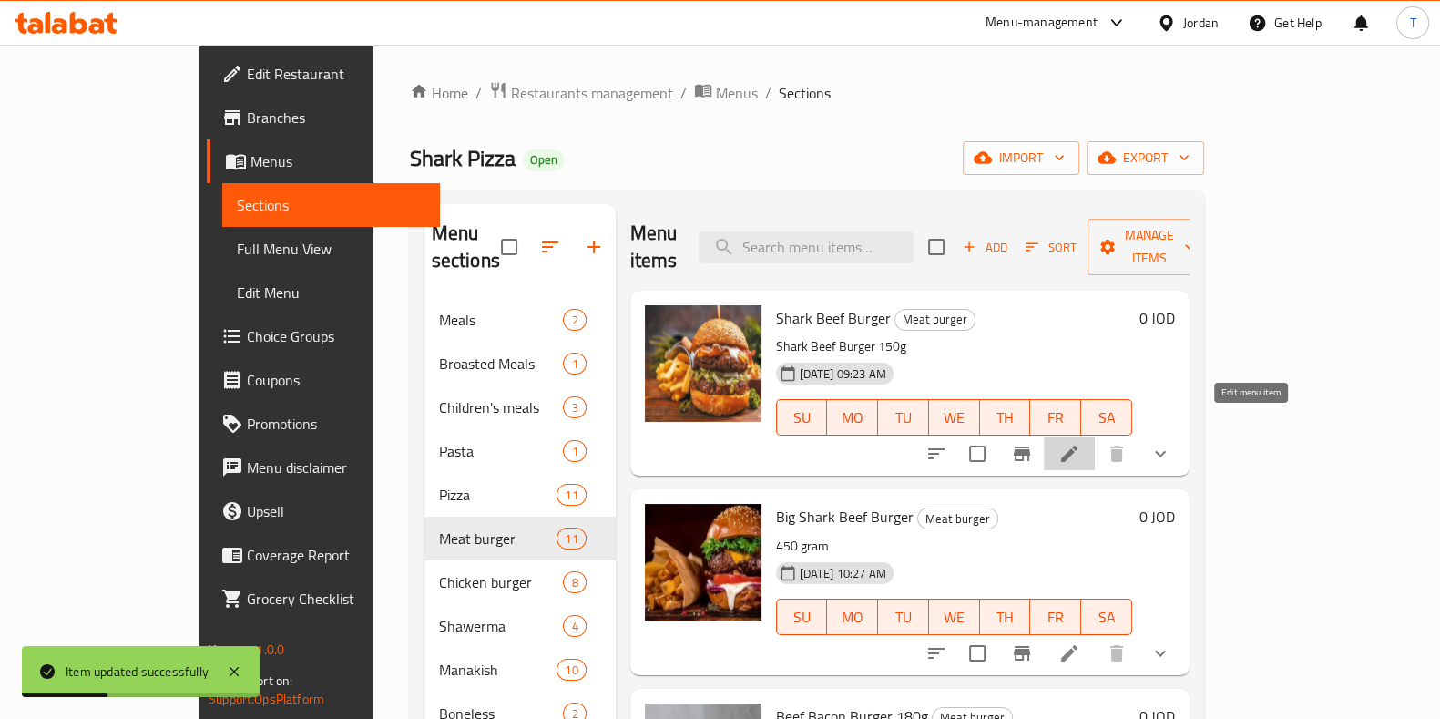
click at [1078, 445] on icon at bounding box center [1069, 453] width 16 height 16
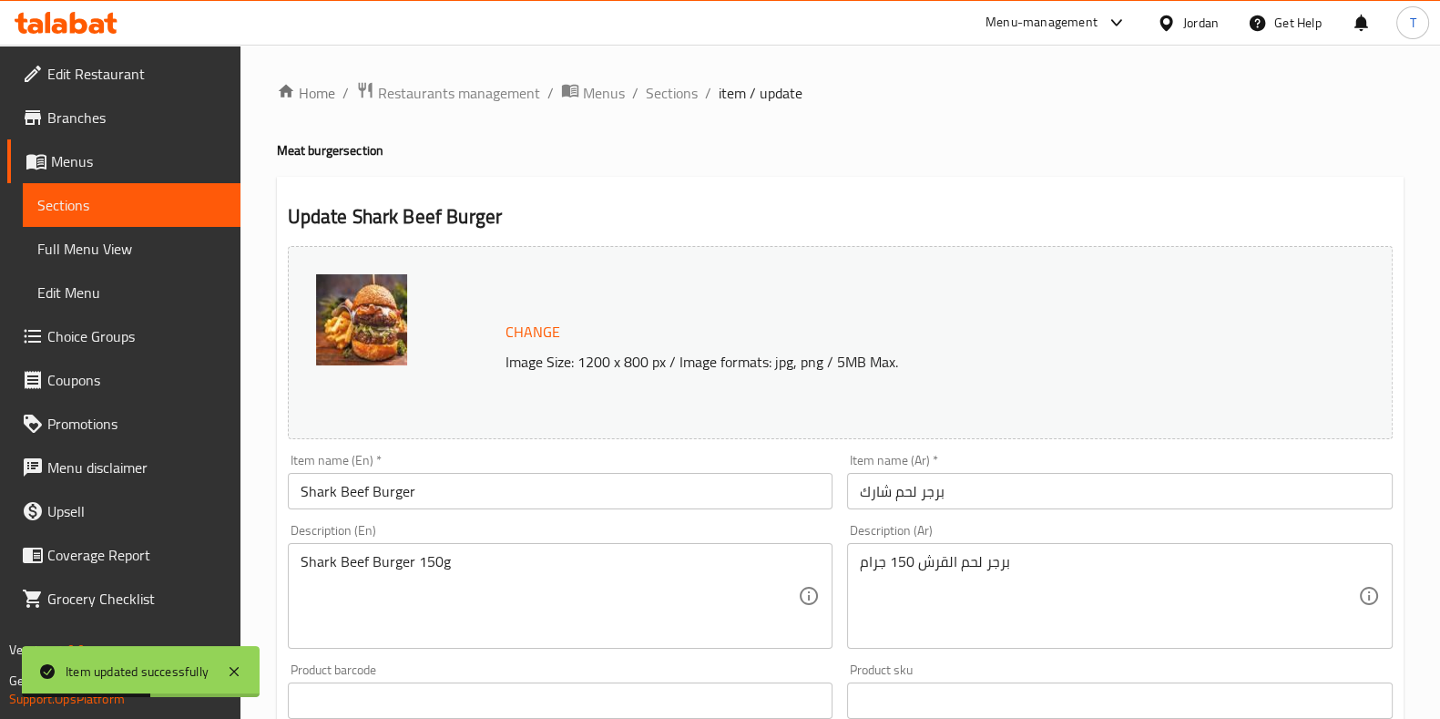
click at [483, 486] on input "Shark Beef Burger" at bounding box center [561, 491] width 546 height 36
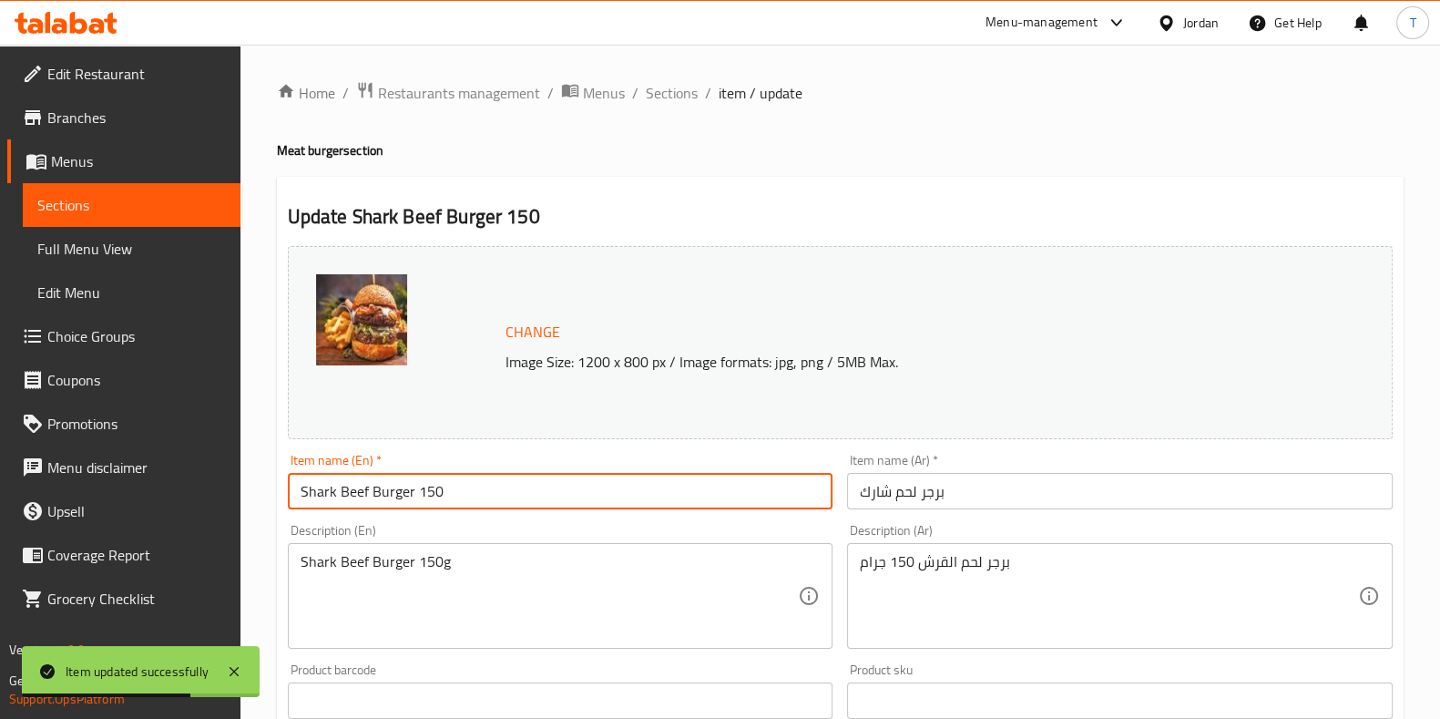
type input "Shark Beef Burger 150"
click at [1130, 494] on input "برجر لحم شارك" at bounding box center [1120, 491] width 546 height 36
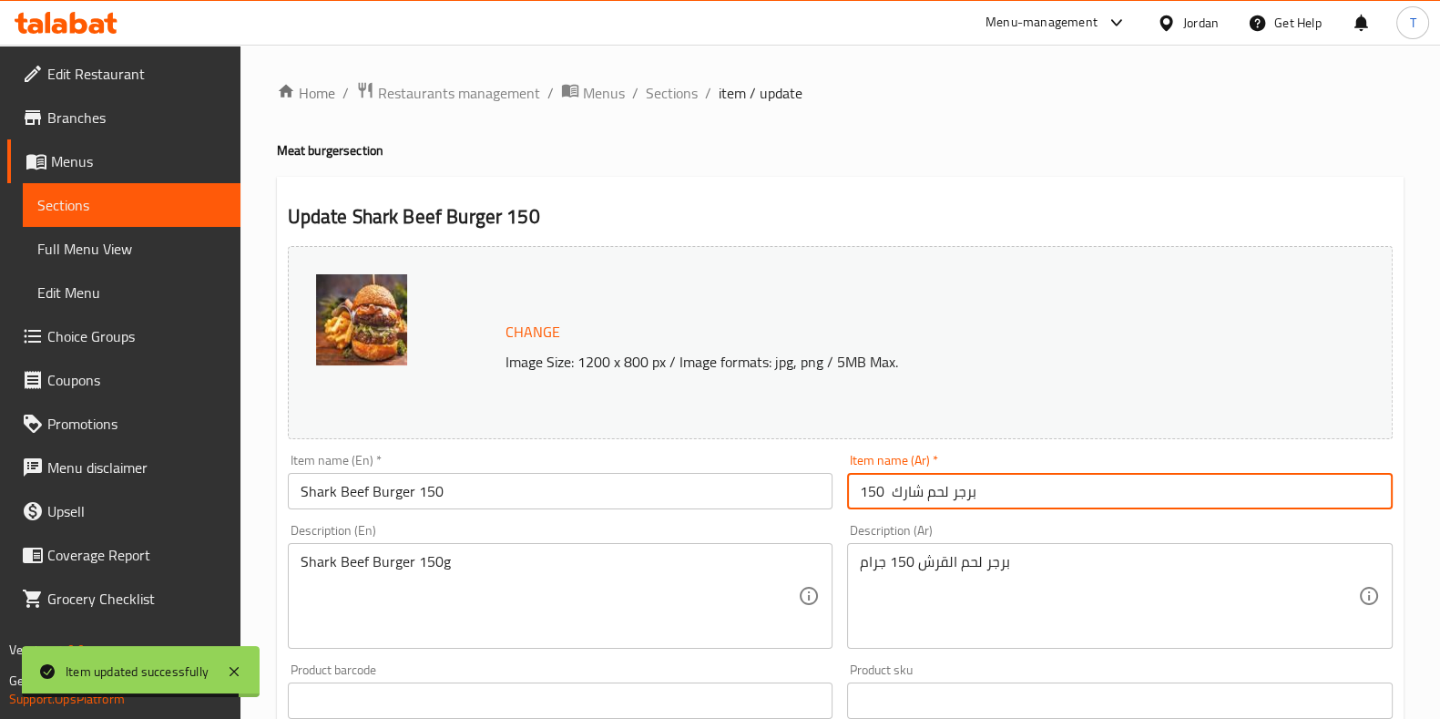
type input "برجر لحم شارك 150"
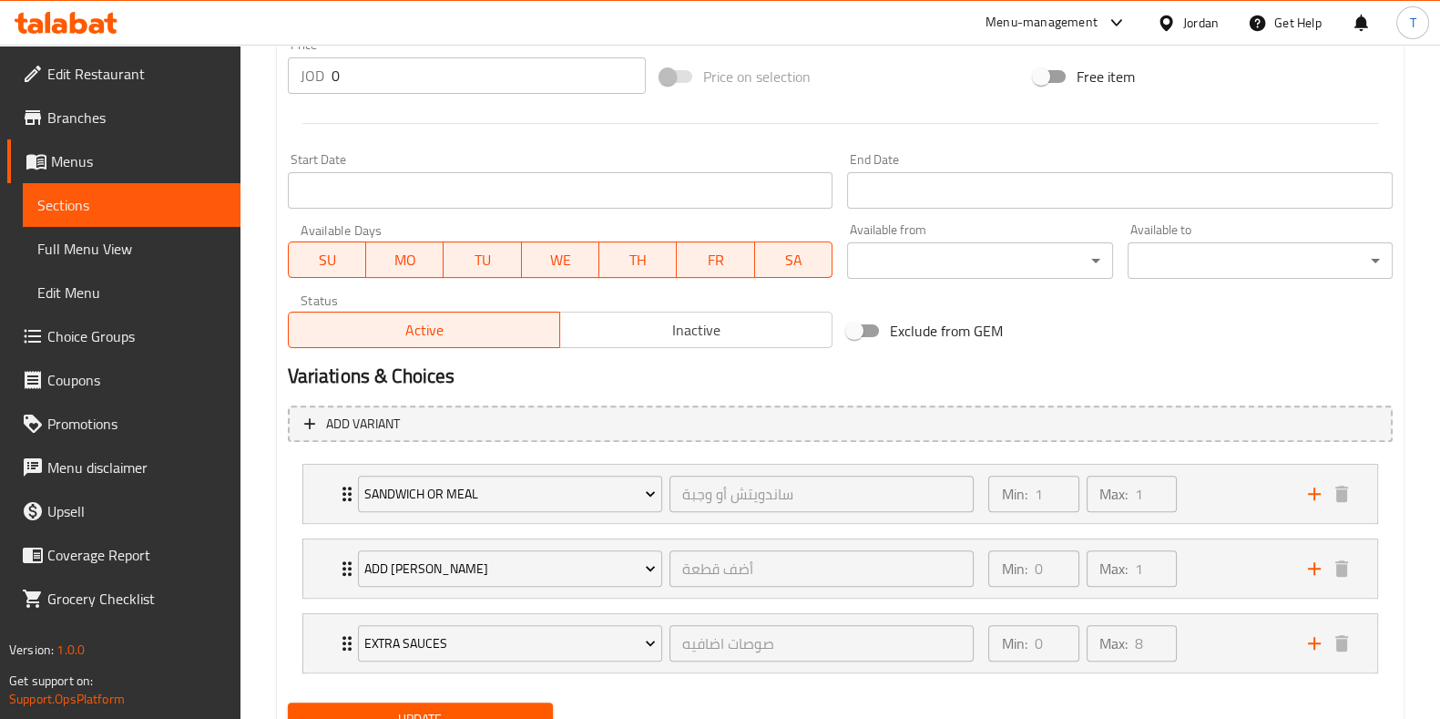
scroll to position [772, 0]
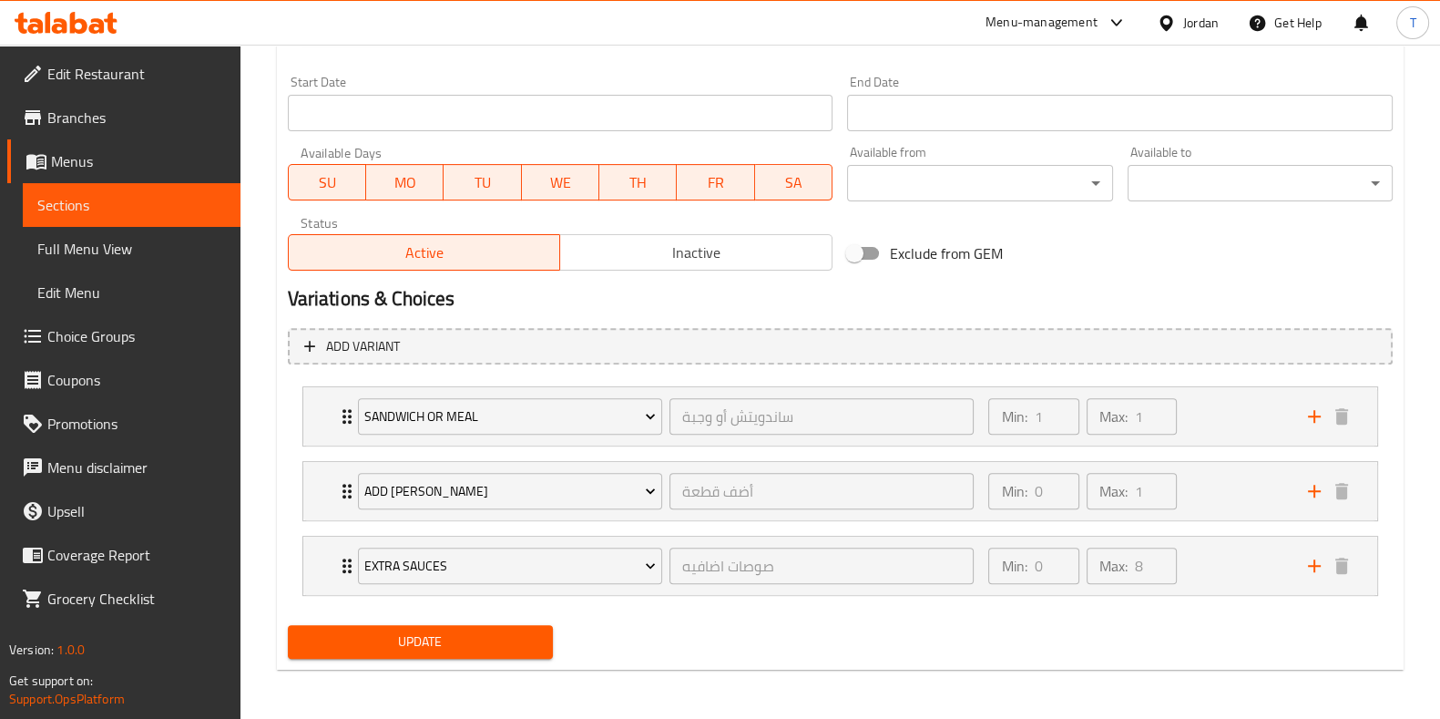
click at [473, 657] on div "Update" at bounding box center [421, 642] width 280 height 48
click at [476, 644] on span "Update" at bounding box center [420, 641] width 236 height 23
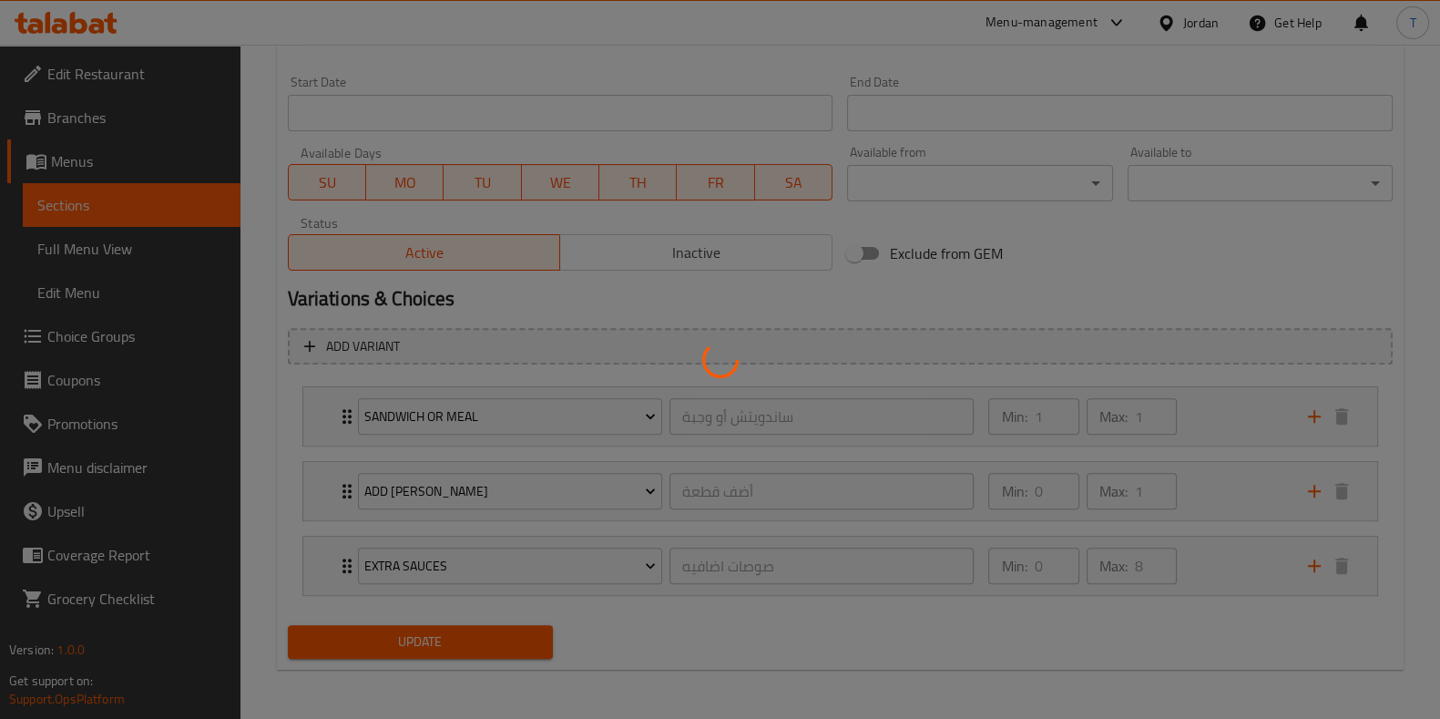
scroll to position [0, 0]
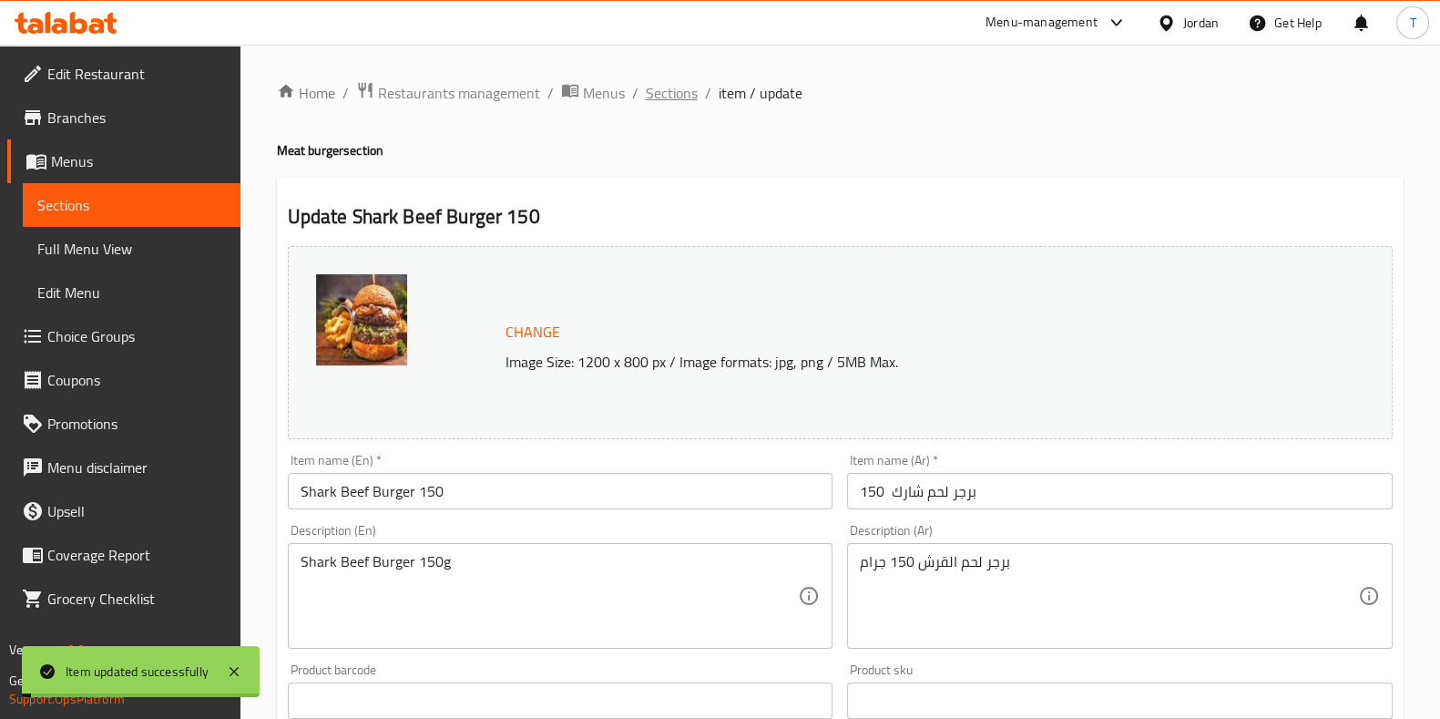
click at [675, 94] on span "Sections" at bounding box center [672, 93] width 52 height 22
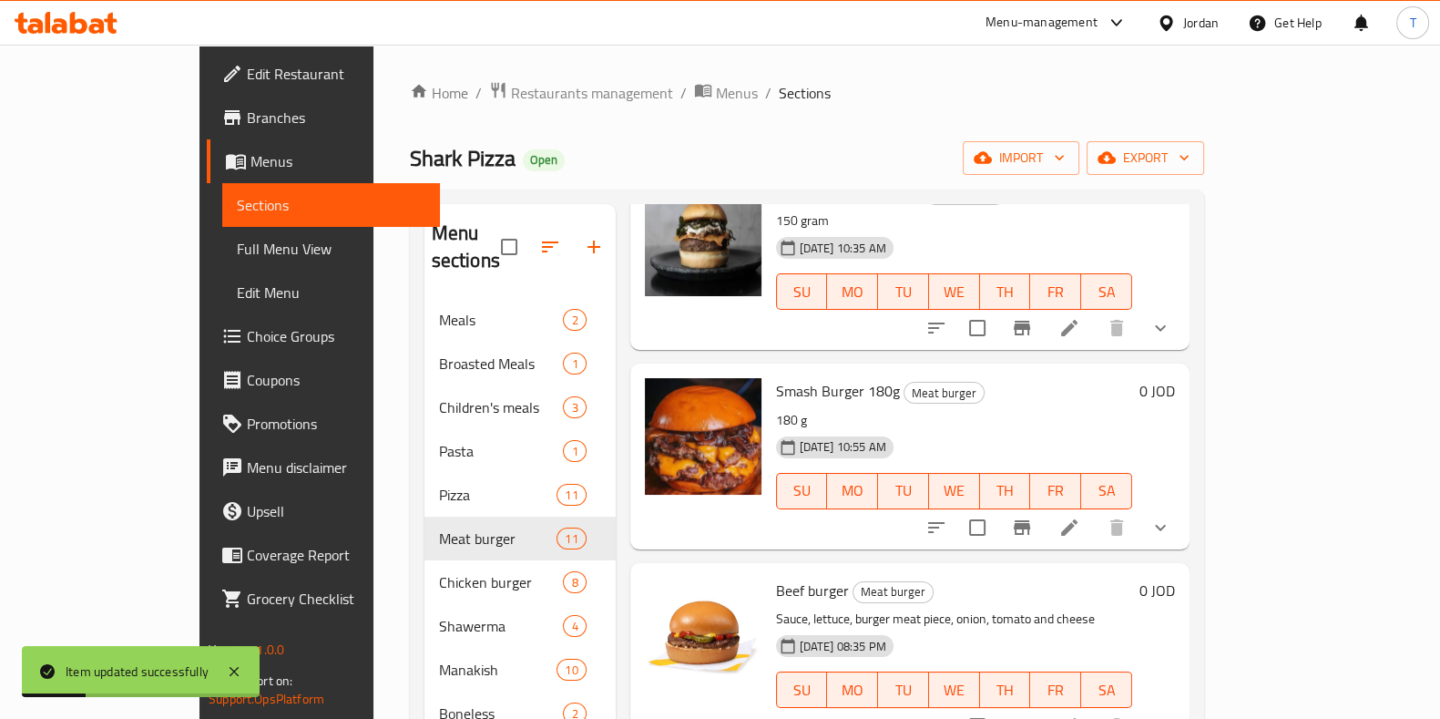
scroll to position [569, 0]
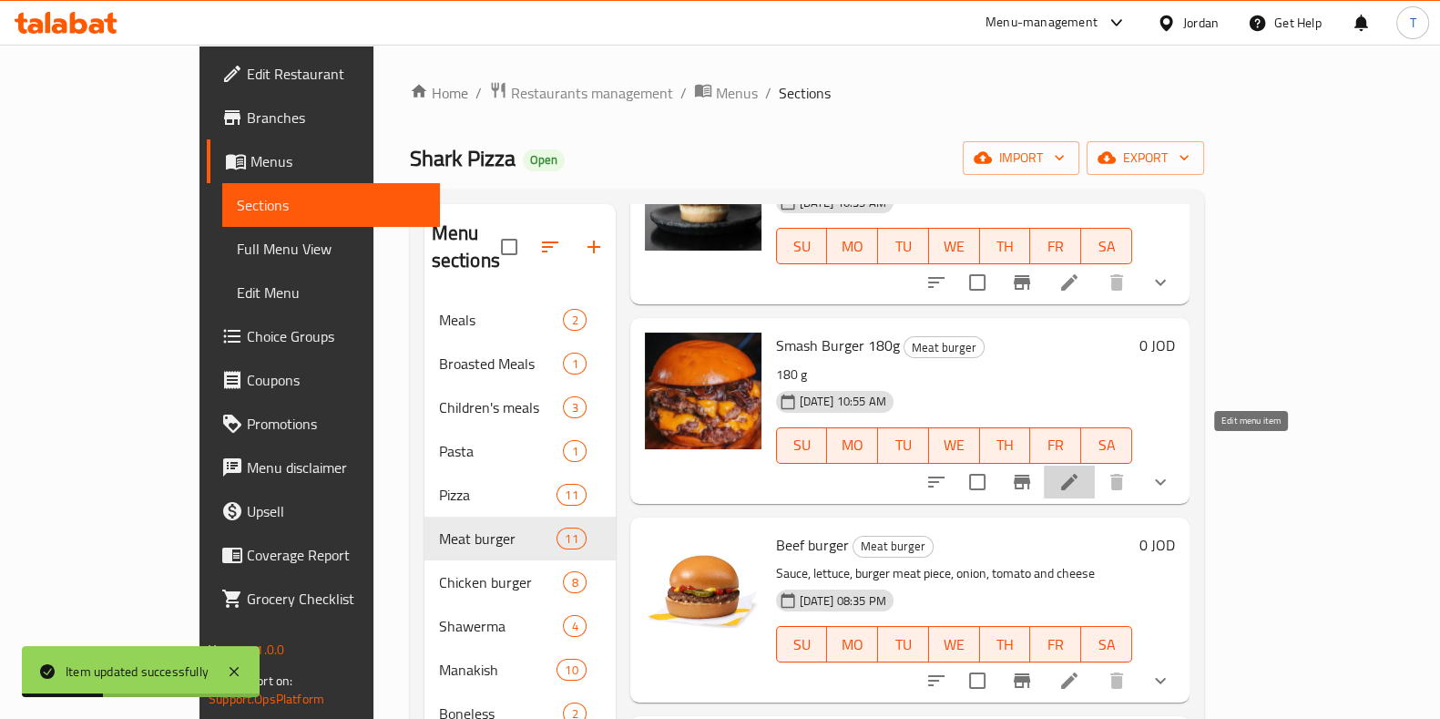
click at [1080, 471] on icon at bounding box center [1070, 482] width 22 height 22
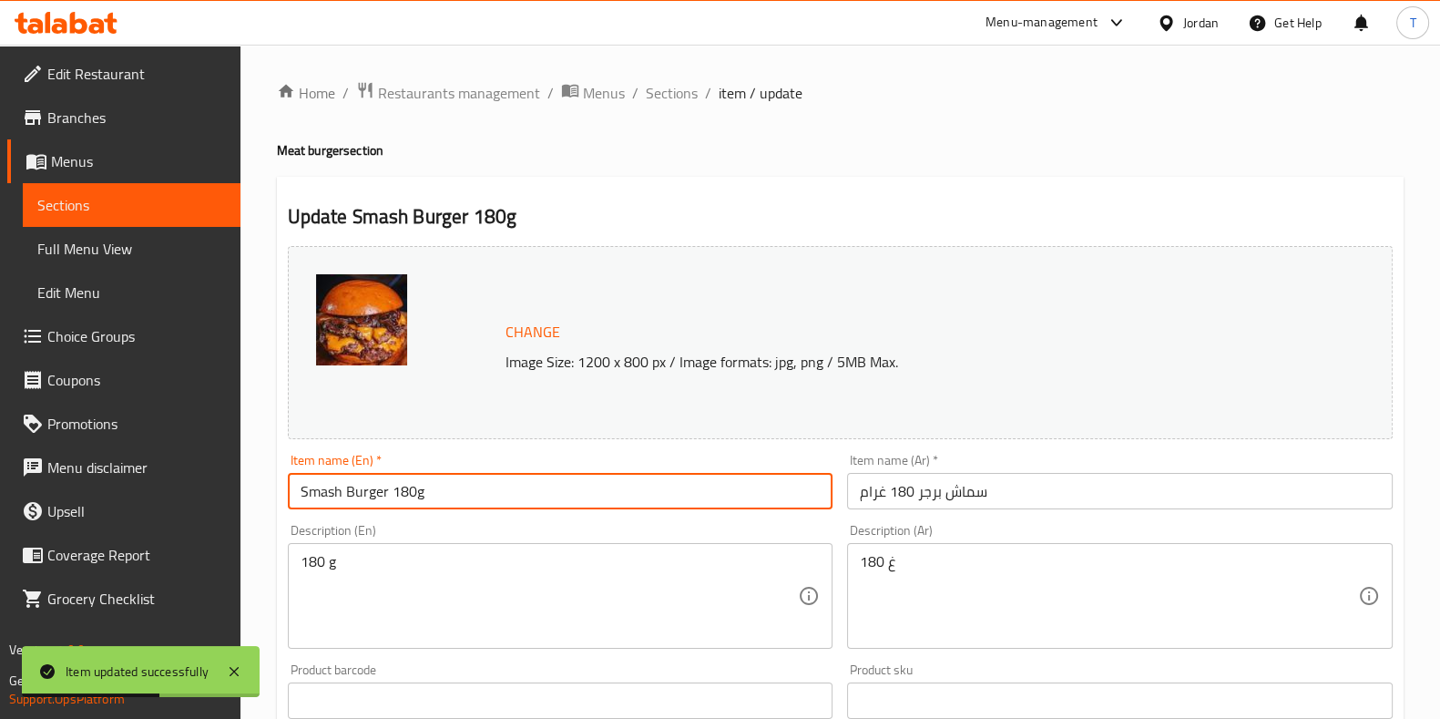
drag, startPoint x: 408, startPoint y: 491, endPoint x: 398, endPoint y: 491, distance: 10.0
click at [398, 491] on input "Smash Burger 180g" at bounding box center [561, 491] width 546 height 36
type input "Smash Burger 150g"
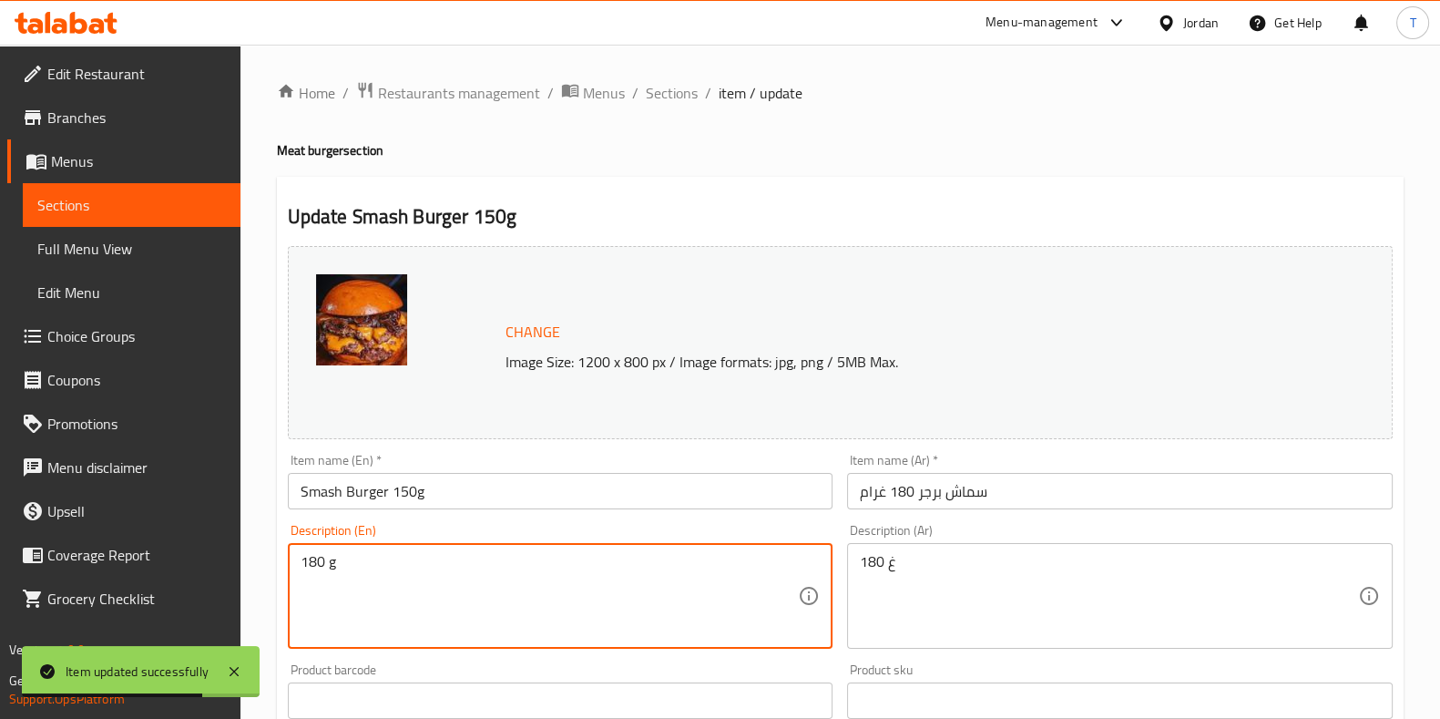
drag, startPoint x: 305, startPoint y: 561, endPoint x: 314, endPoint y: 557, distance: 9.8
type textarea "150 g"
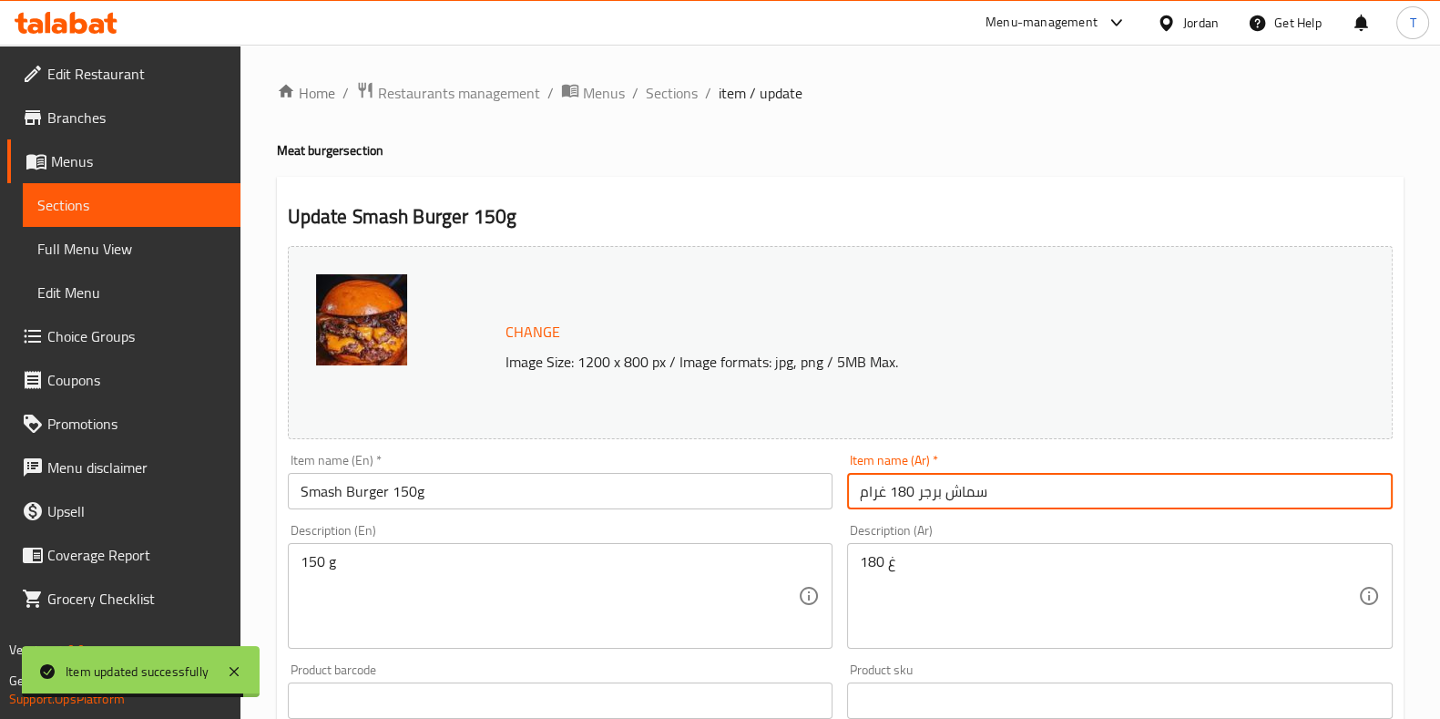
click at [907, 488] on input "سماش برجر 180 غرام" at bounding box center [1120, 491] width 546 height 36
type input "سماش برجر 150 غرام"
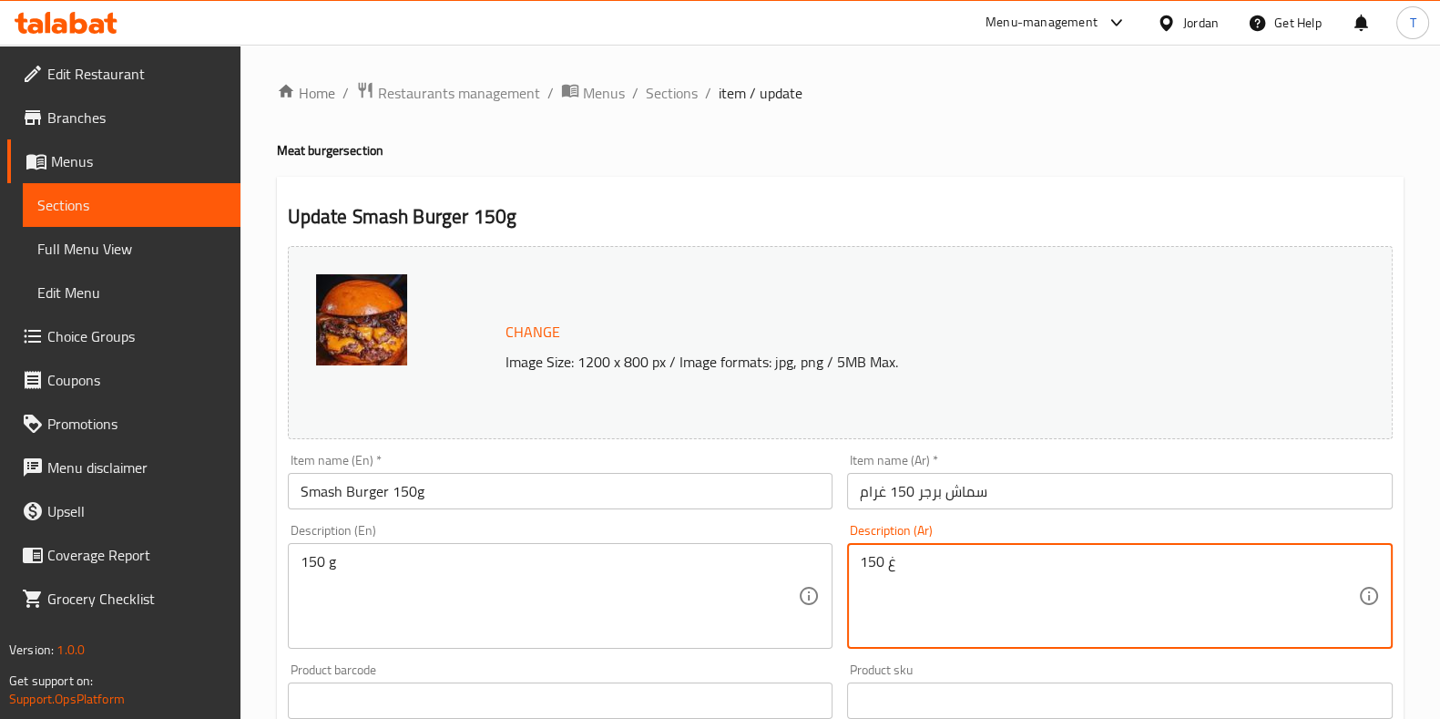
type textarea "150 غ"
click at [715, 521] on div "Description (En) 150 g Description (En)" at bounding box center [561, 586] width 560 height 139
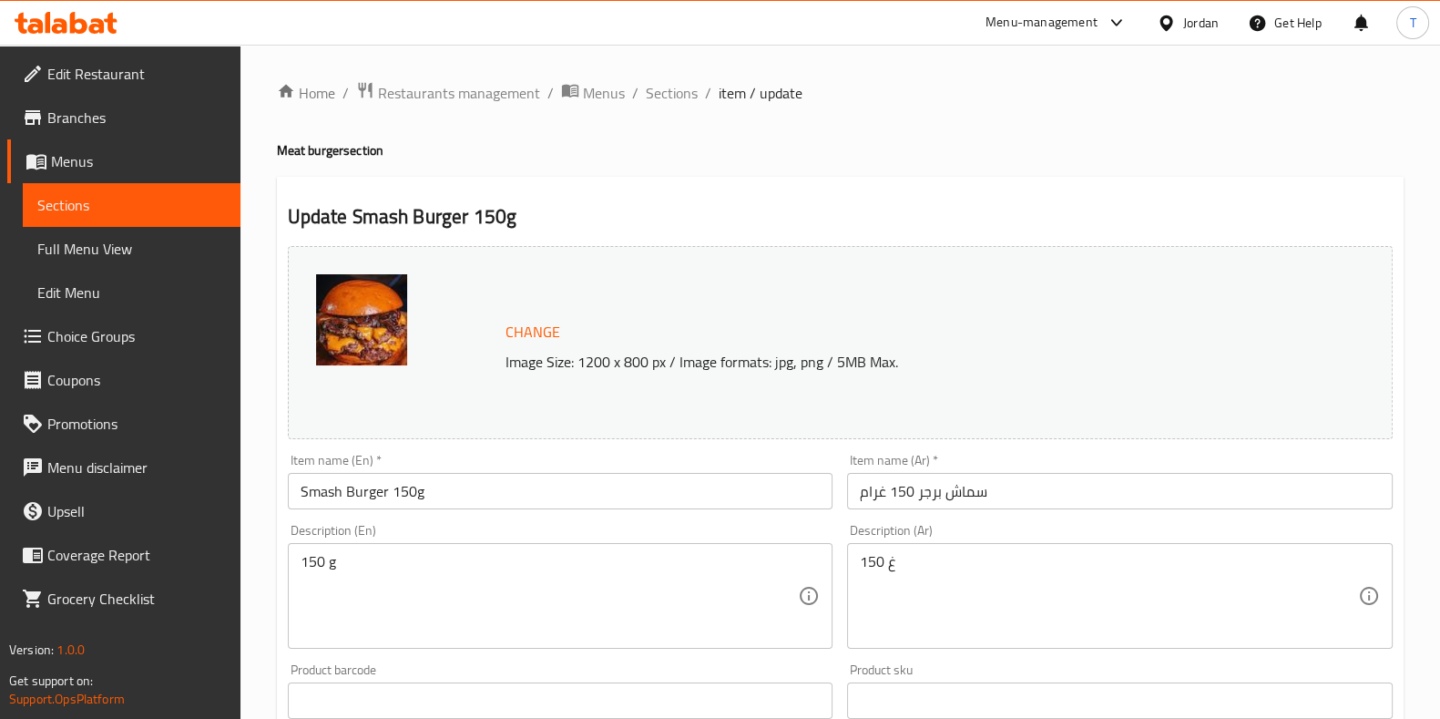
scroll to position [698, 0]
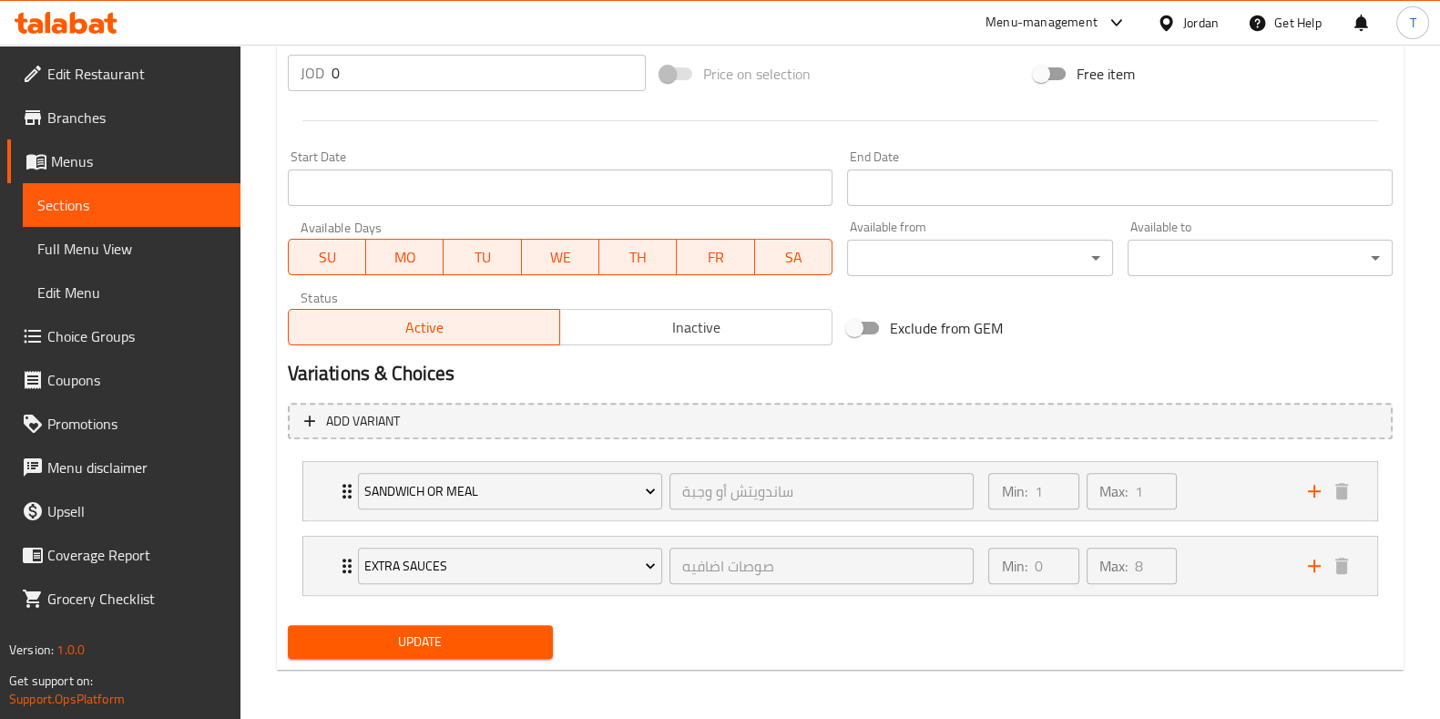
click at [500, 638] on span "Update" at bounding box center [420, 641] width 236 height 23
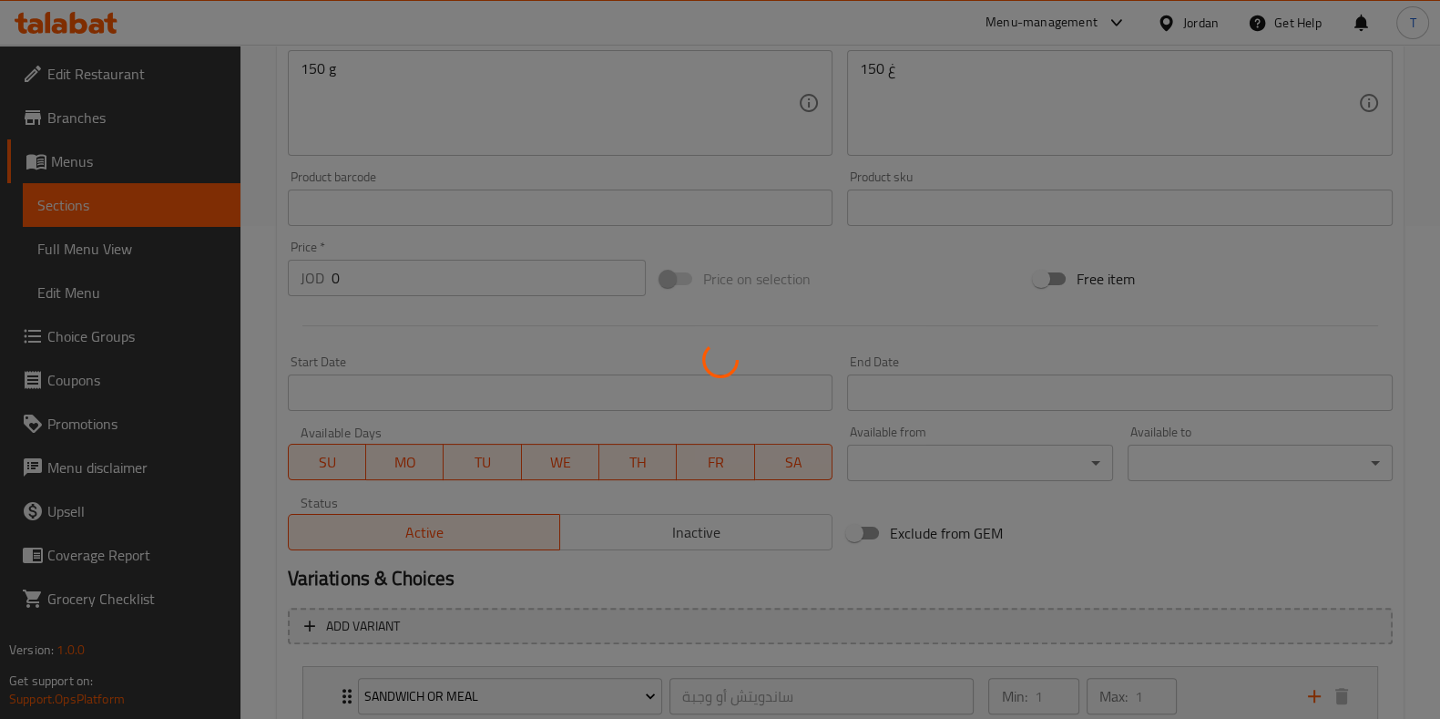
scroll to position [0, 0]
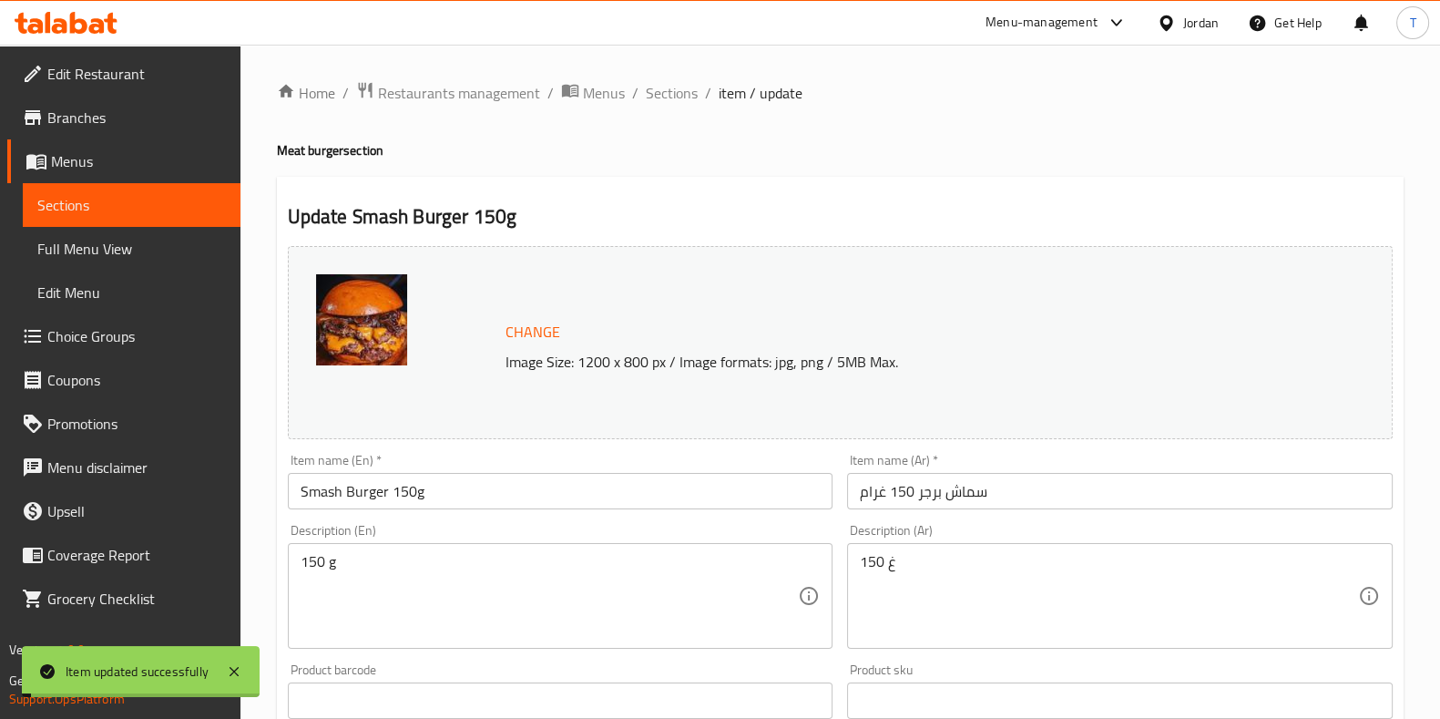
drag, startPoint x: 683, startPoint y: 96, endPoint x: 752, endPoint y: 179, distance: 108.1
click at [683, 96] on span "Sections" at bounding box center [672, 93] width 52 height 22
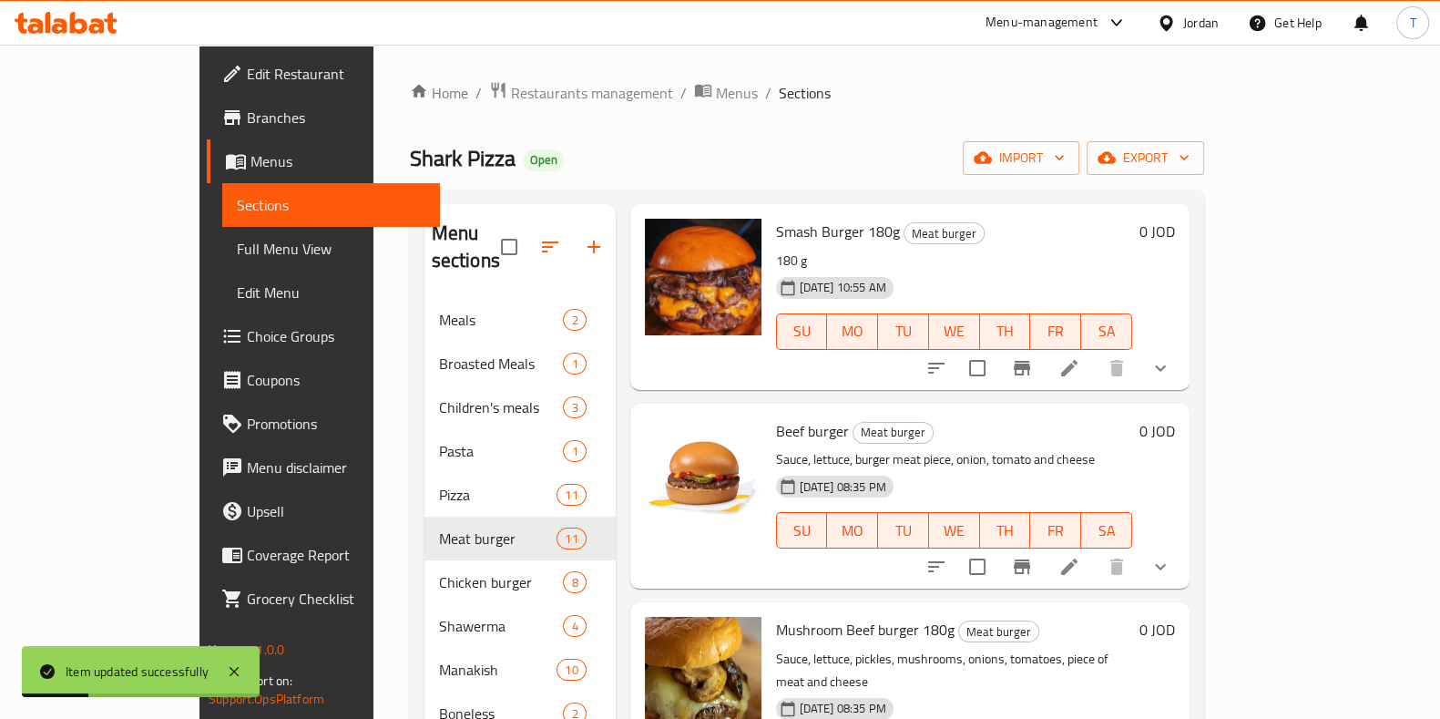
scroll to position [796, 0]
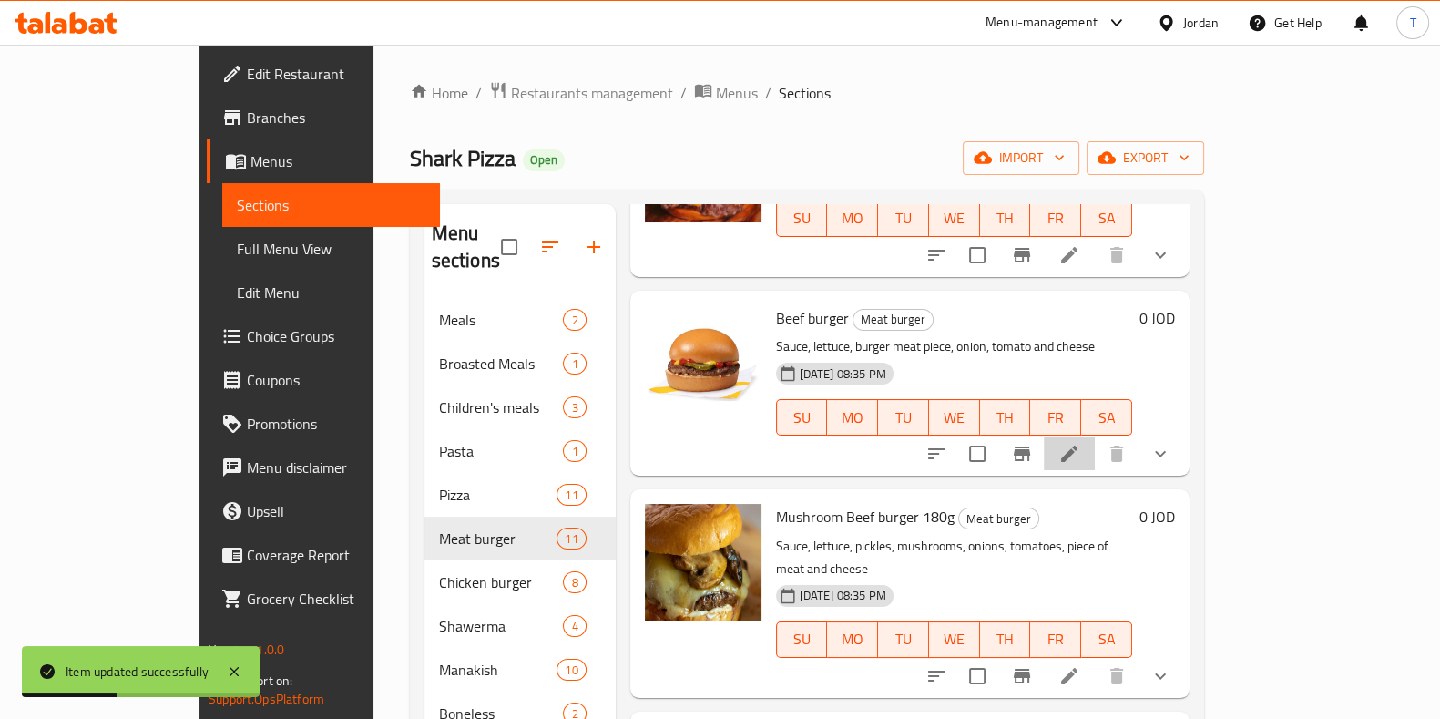
click at [1080, 443] on icon at bounding box center [1070, 454] width 22 height 22
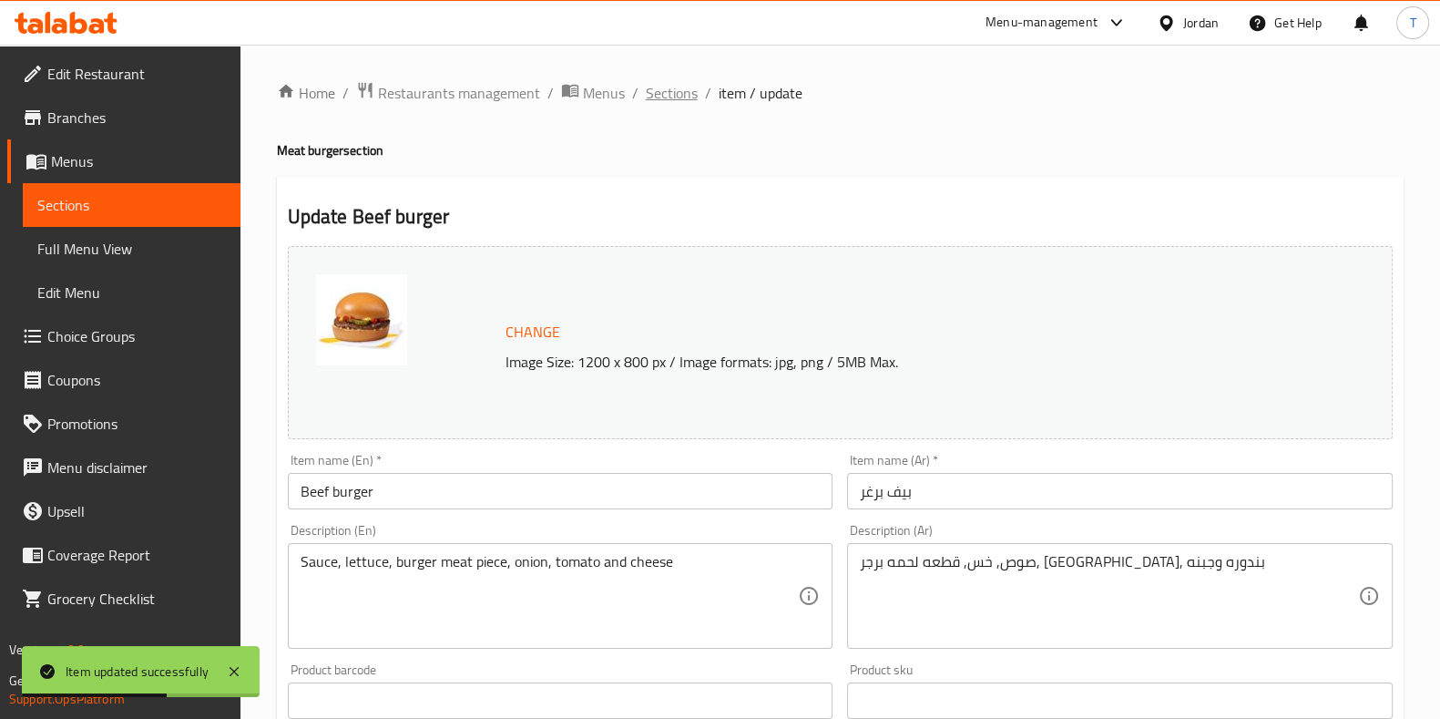
click at [676, 88] on span "Sections" at bounding box center [672, 93] width 52 height 22
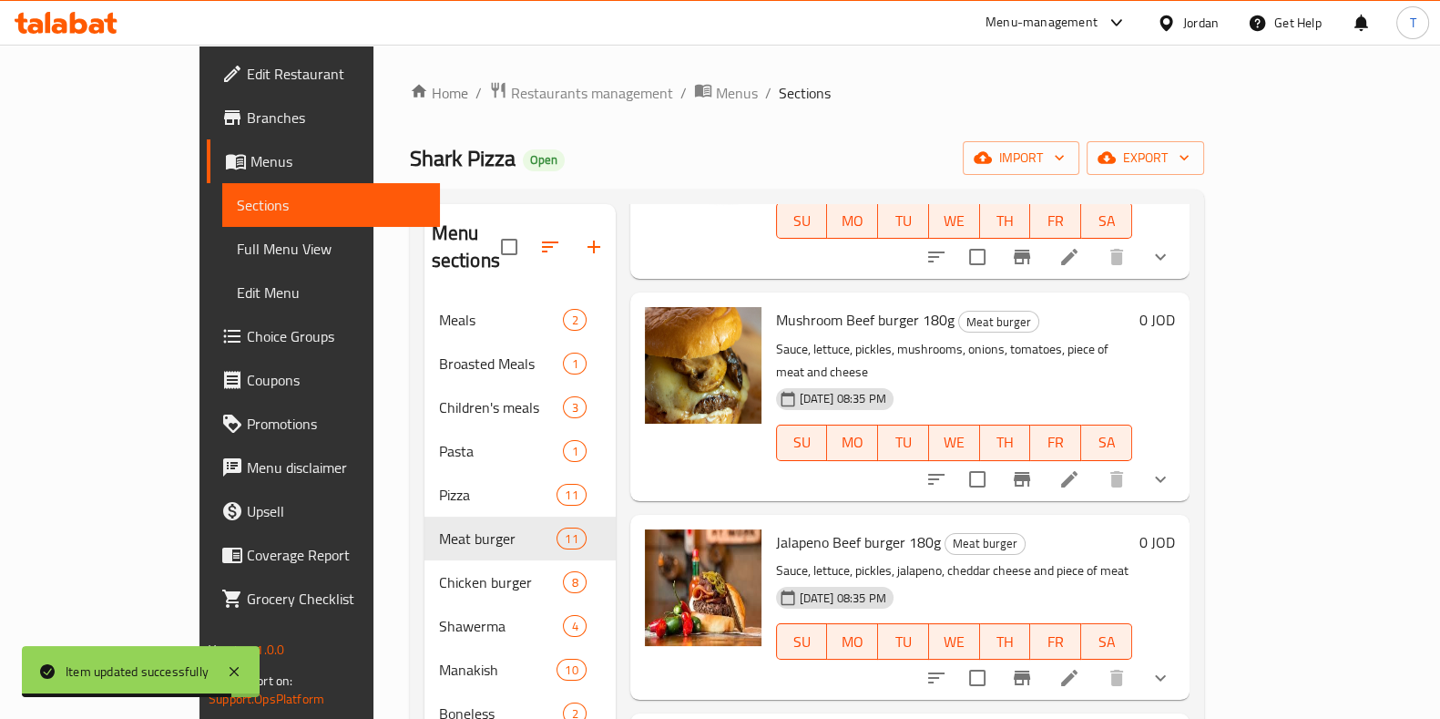
scroll to position [1139, 0]
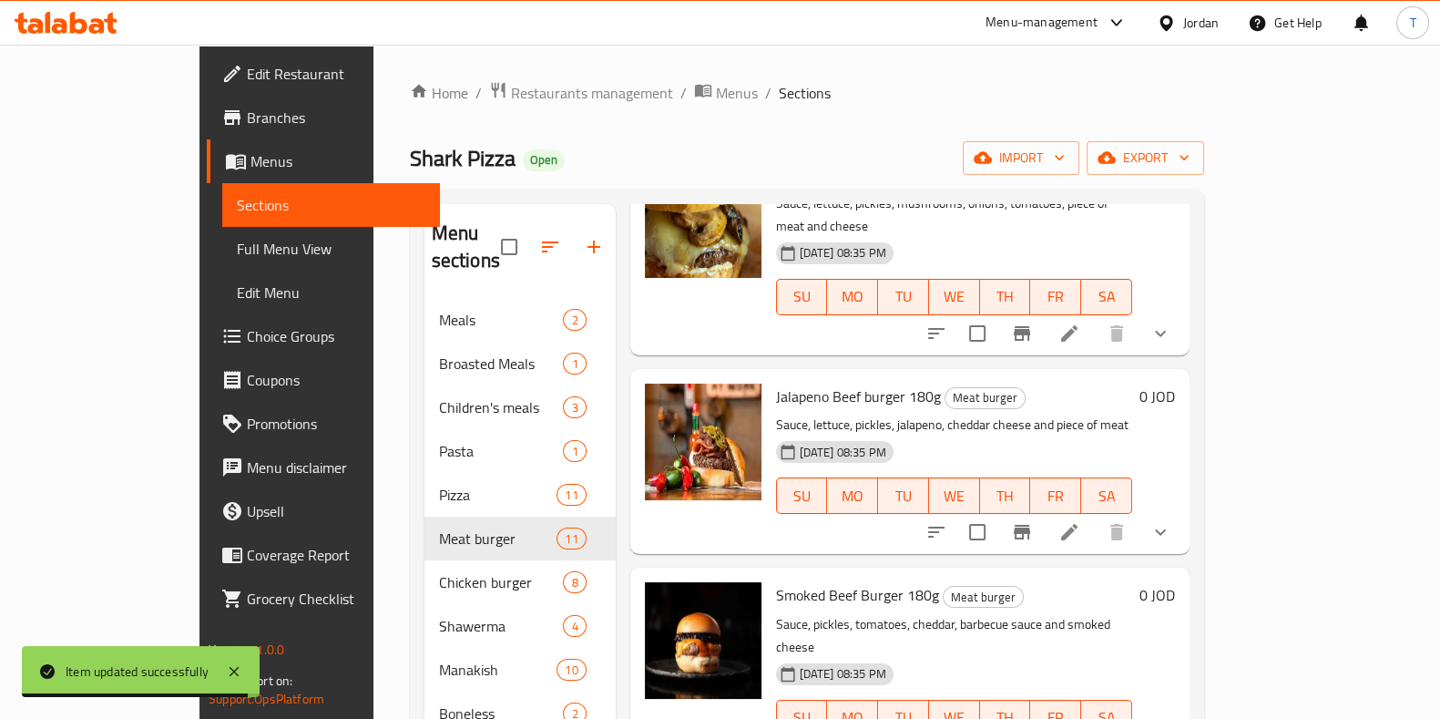
click at [1095, 317] on li at bounding box center [1069, 333] width 51 height 33
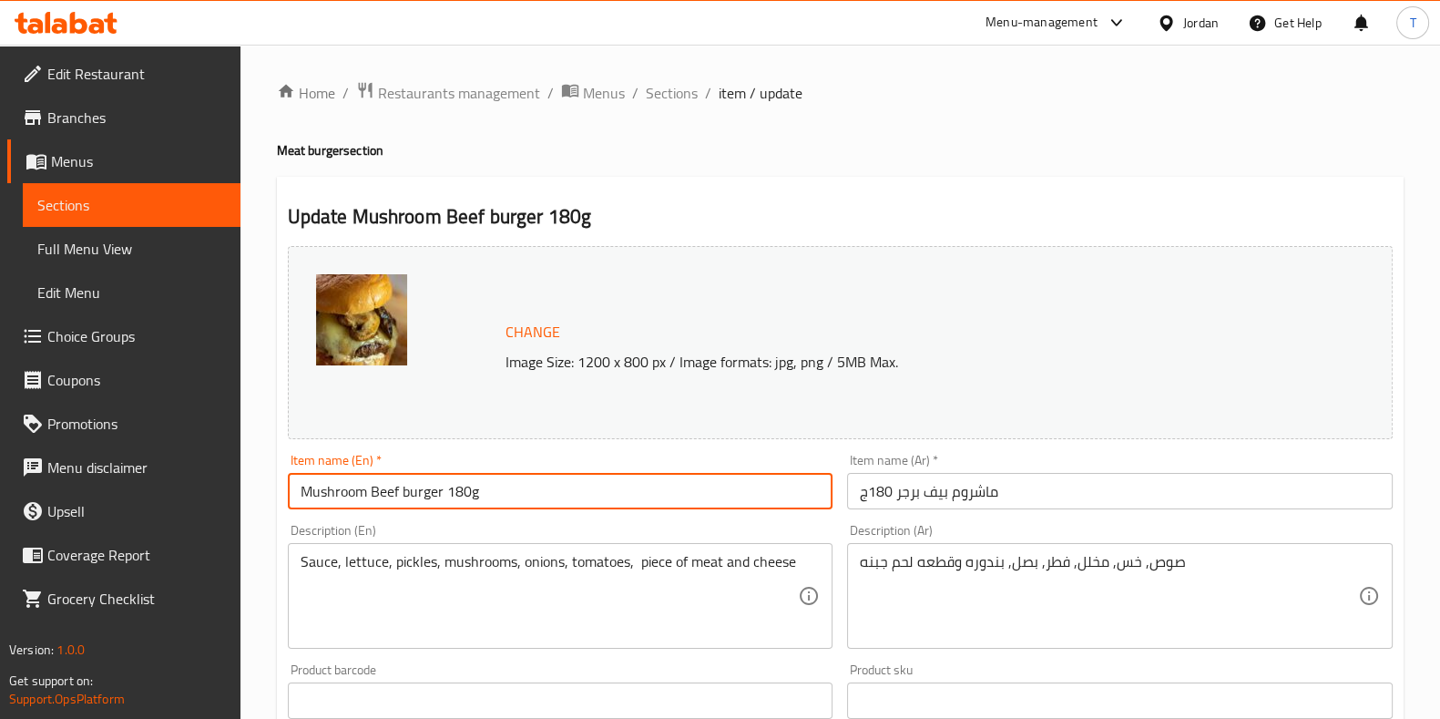
click at [455, 486] on input "Mushroom Beef burger 180g" at bounding box center [561, 491] width 546 height 36
type input "Mushroom Beef burger 150g"
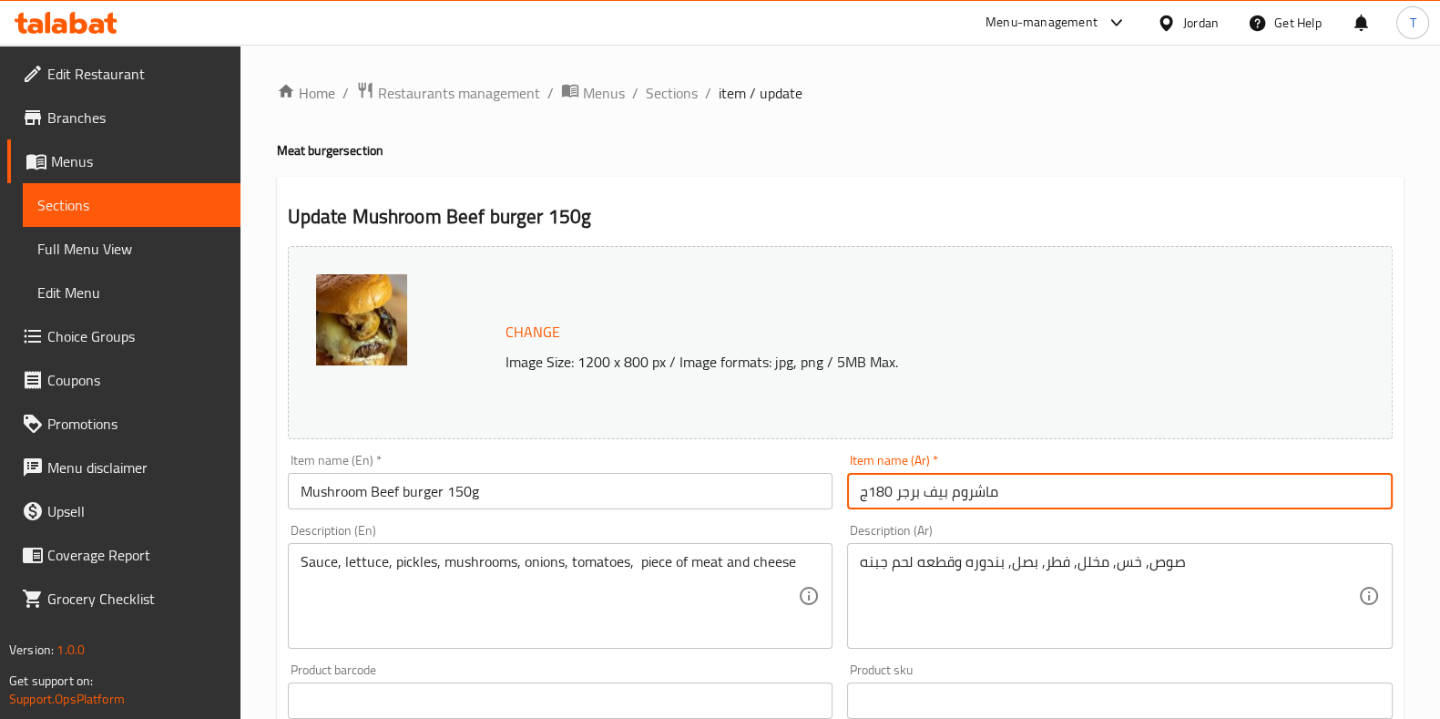
click at [877, 496] on input "ماشروم بيف برجر 180ج" at bounding box center [1120, 491] width 546 height 36
type input "ماشروم بيف برجر 150ج"
click at [915, 278] on div "Change Image Size: 1200 x 800 px / Image formats: jpg, png / 5MB Max." at bounding box center [840, 342] width 1105 height 193
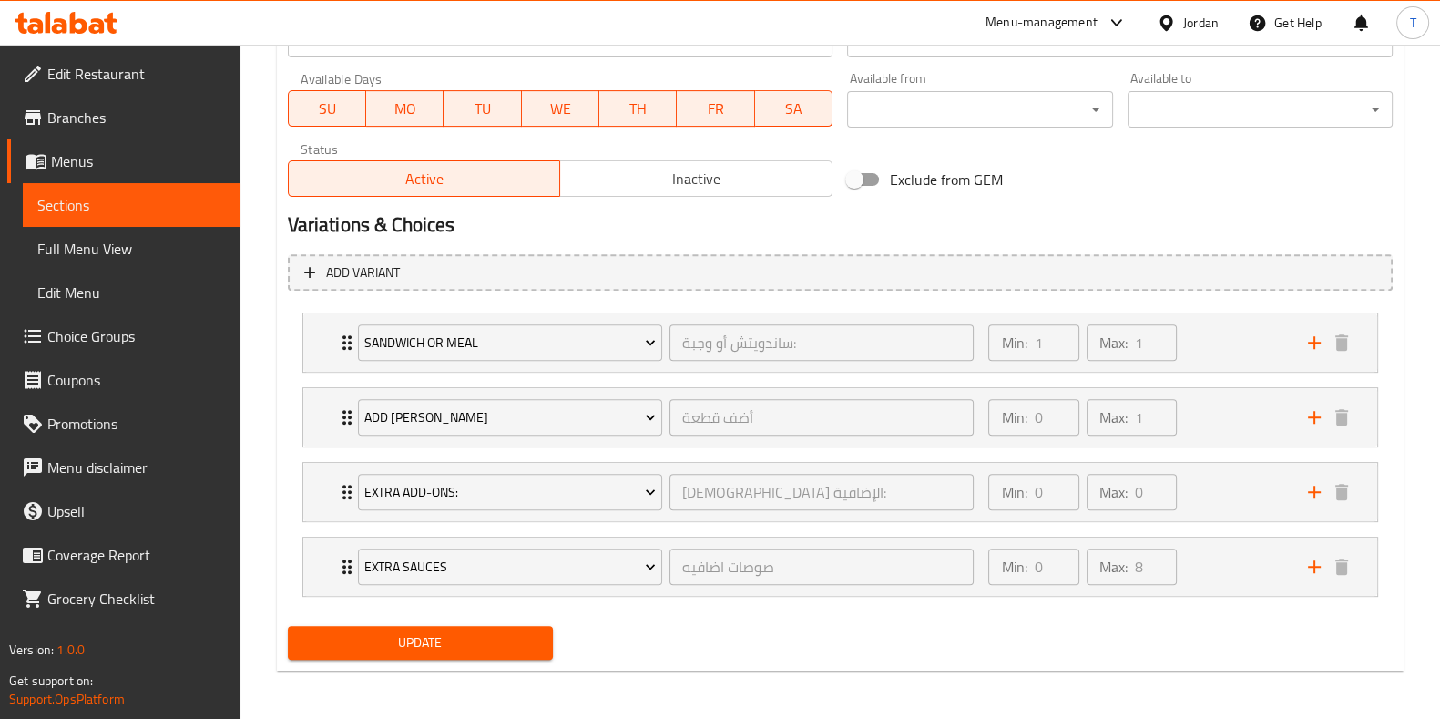
drag, startPoint x: 495, startPoint y: 649, endPoint x: 594, endPoint y: 576, distance: 123.2
click at [496, 646] on span "Update" at bounding box center [420, 642] width 236 height 23
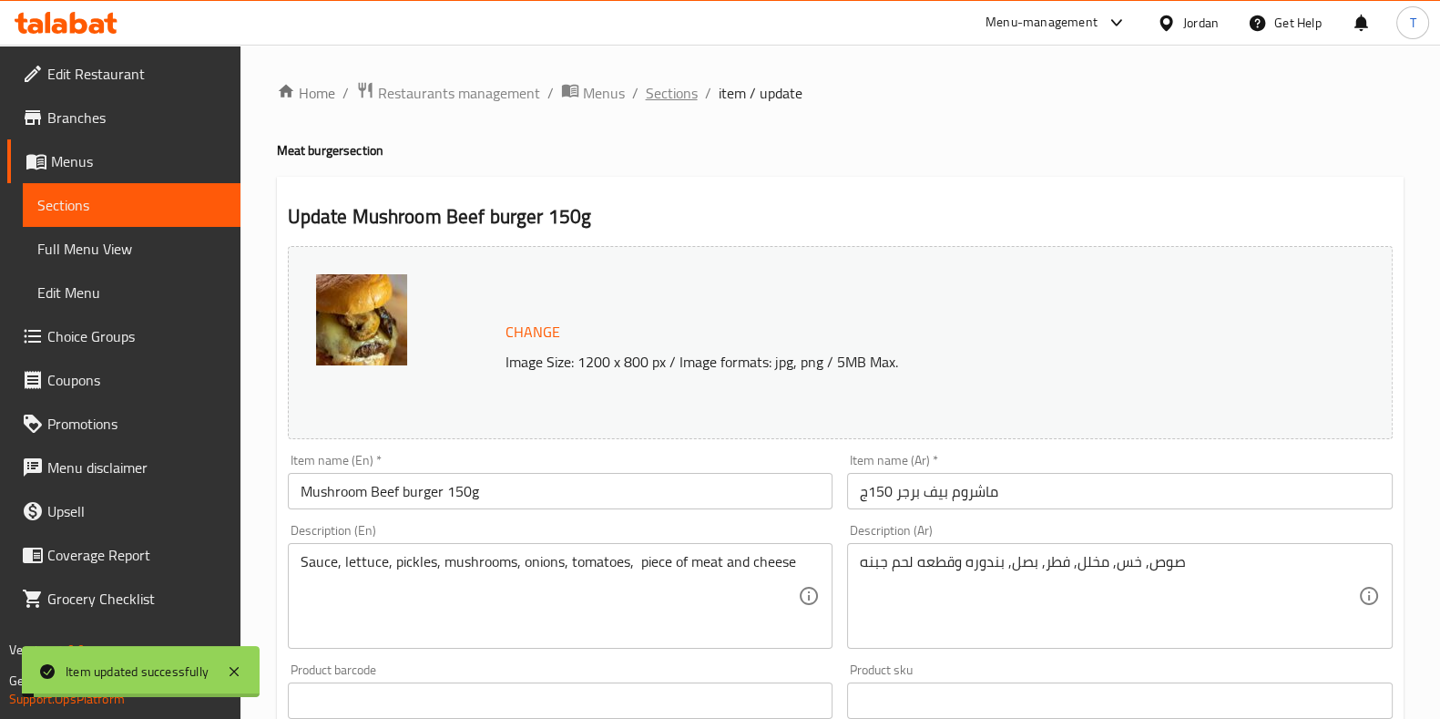
click at [665, 86] on span "Sections" at bounding box center [672, 93] width 52 height 22
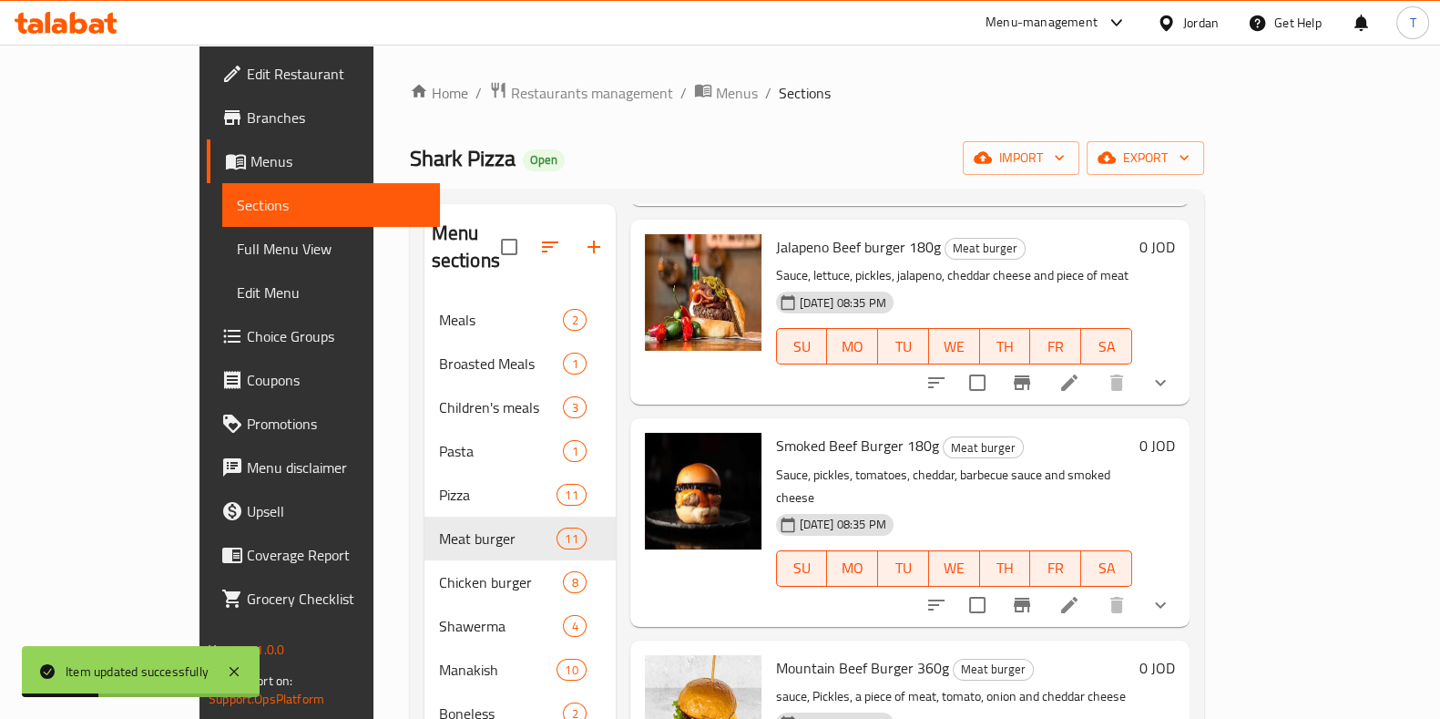
scroll to position [1253, 0]
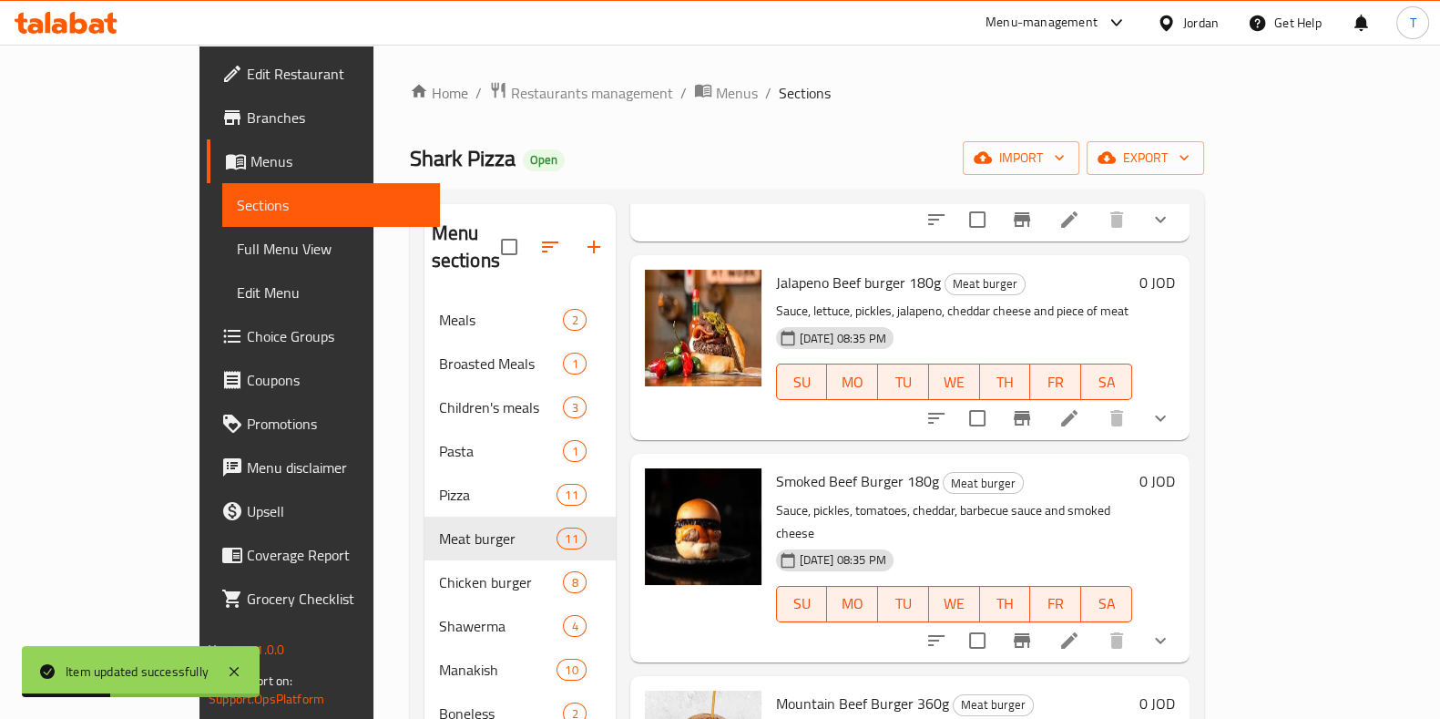
click at [1095, 402] on li at bounding box center [1069, 418] width 51 height 33
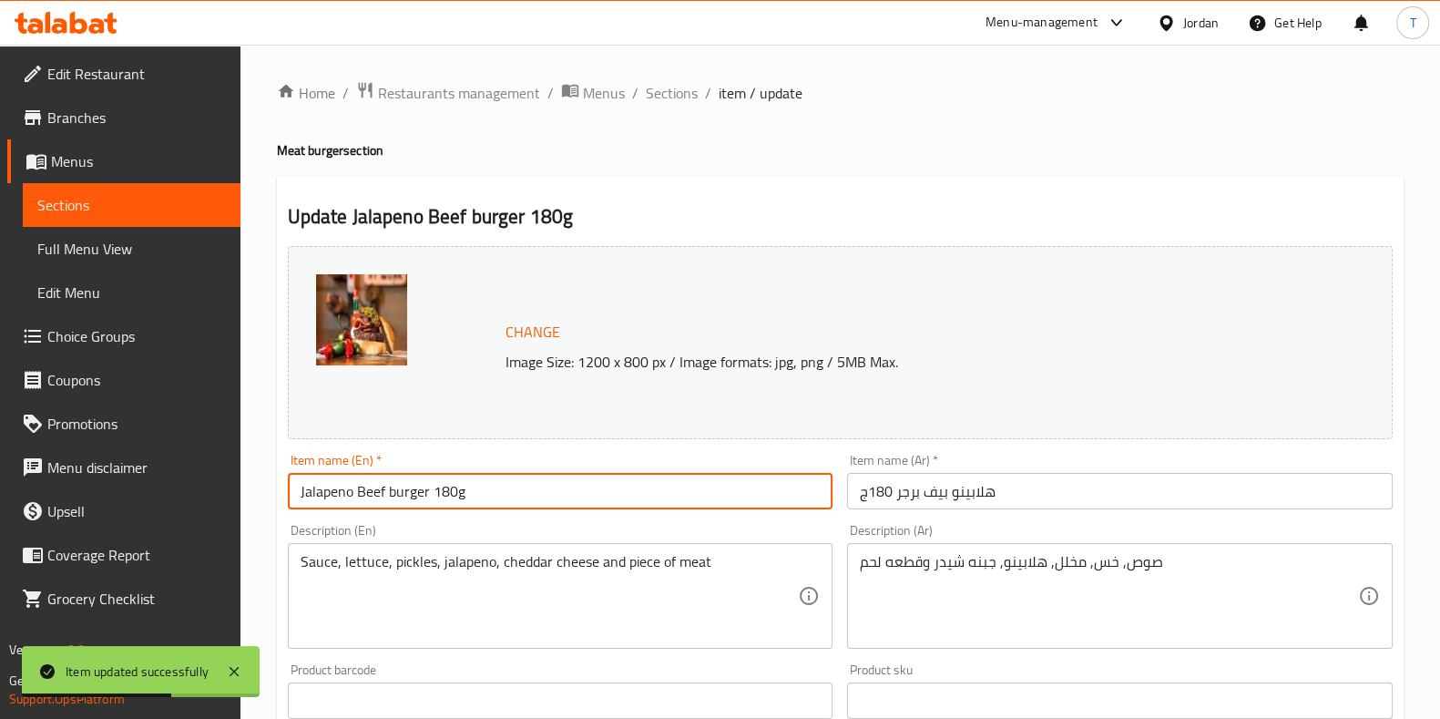
click at [442, 498] on input "Jalapeno Beef burger 180g" at bounding box center [561, 491] width 546 height 36
type input "Jalapeno Beef burger 150g"
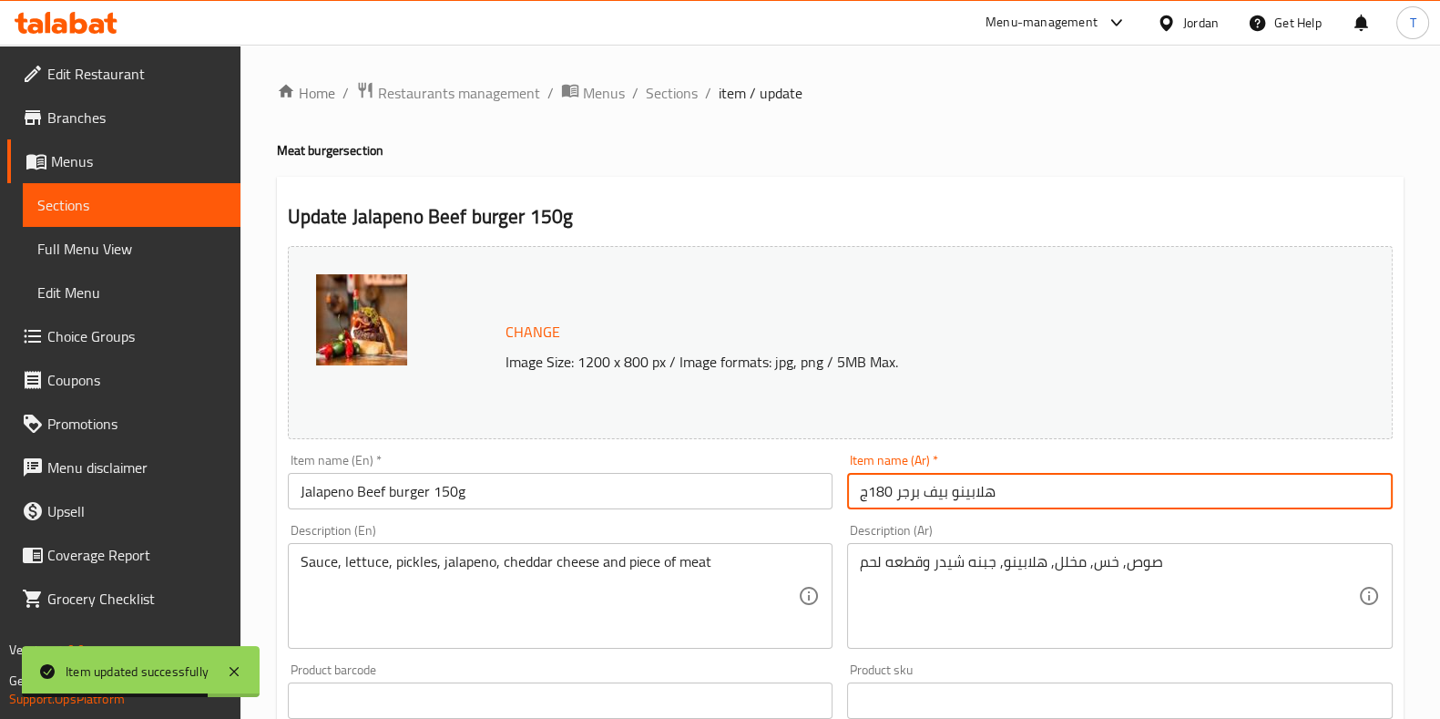
click at [879, 496] on input "هلابينو بيف برجر 180ج" at bounding box center [1120, 491] width 546 height 36
type input "هلابينو بيف برجر 150ج"
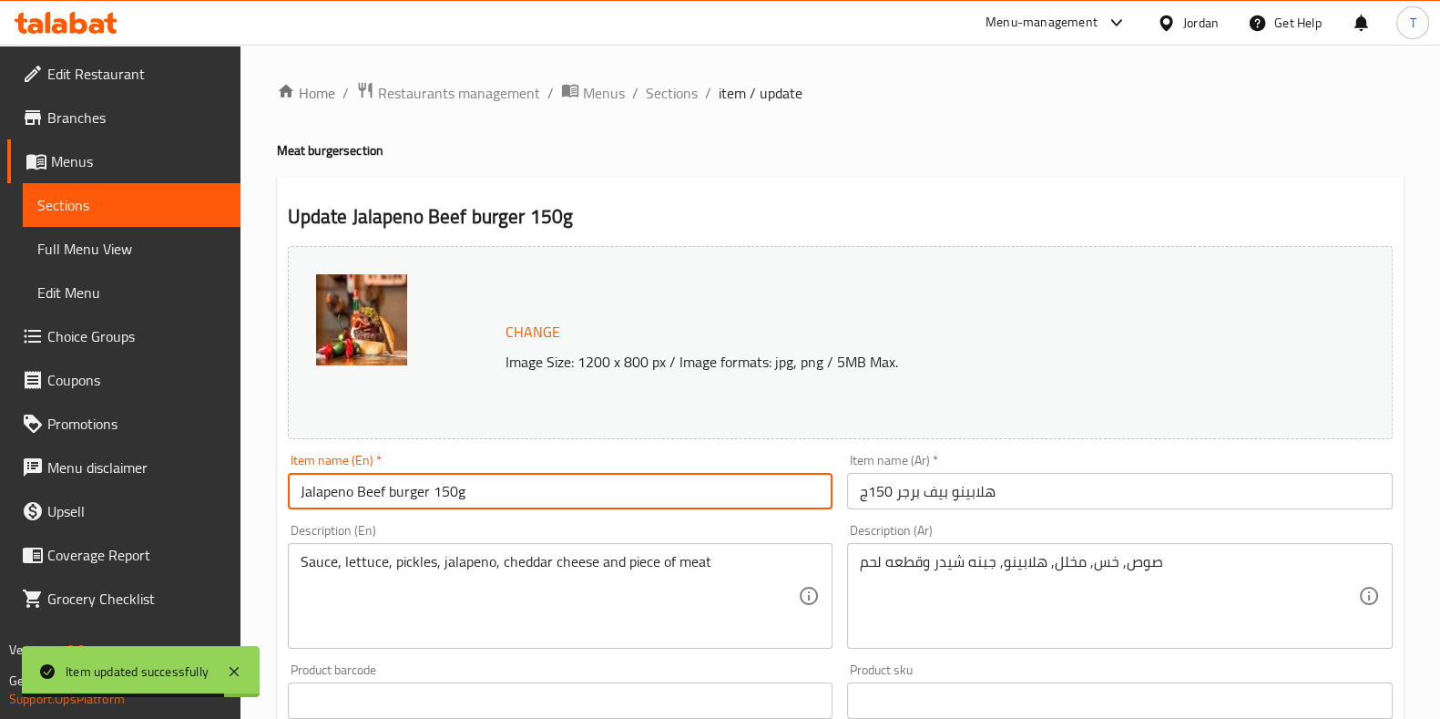
click at [768, 476] on input "Jalapeno Beef burger 150g" at bounding box center [561, 491] width 546 height 36
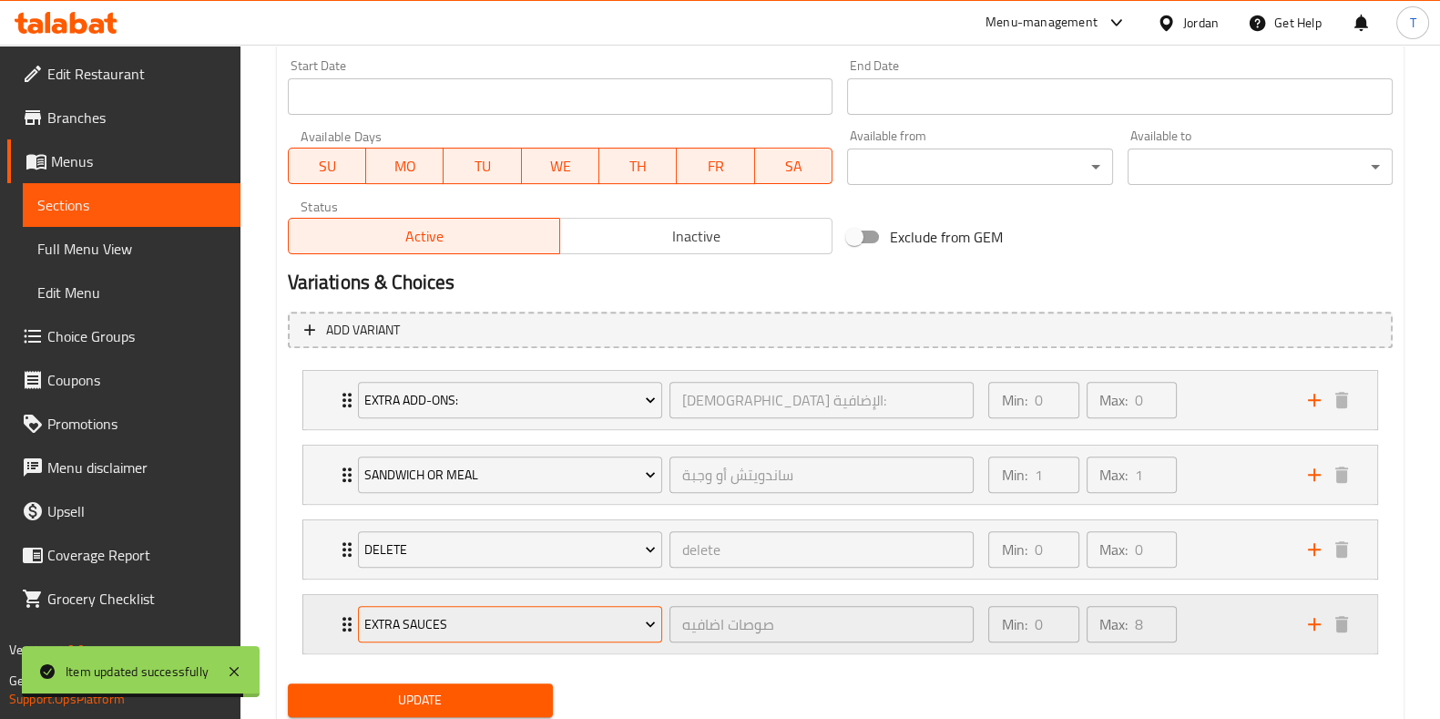
scroll to position [796, 0]
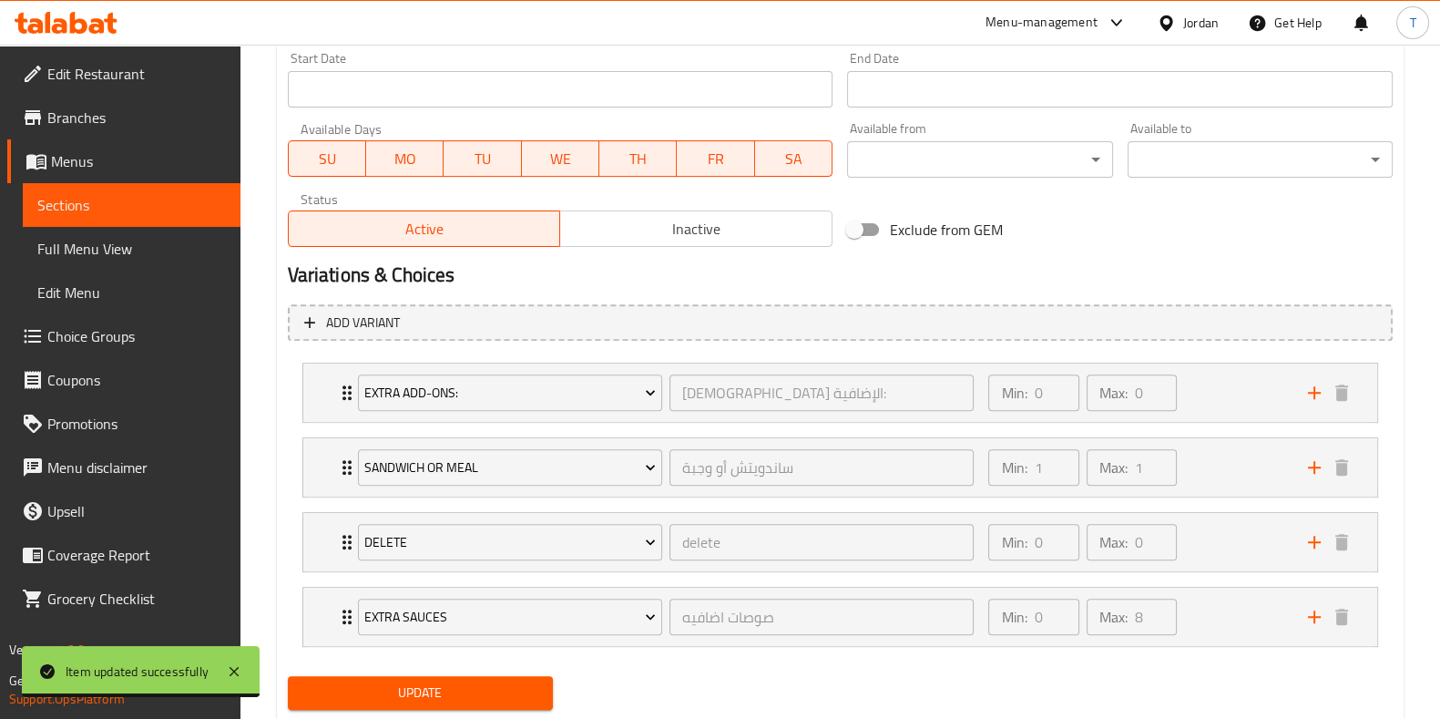
click at [487, 699] on span "Update" at bounding box center [420, 692] width 236 height 23
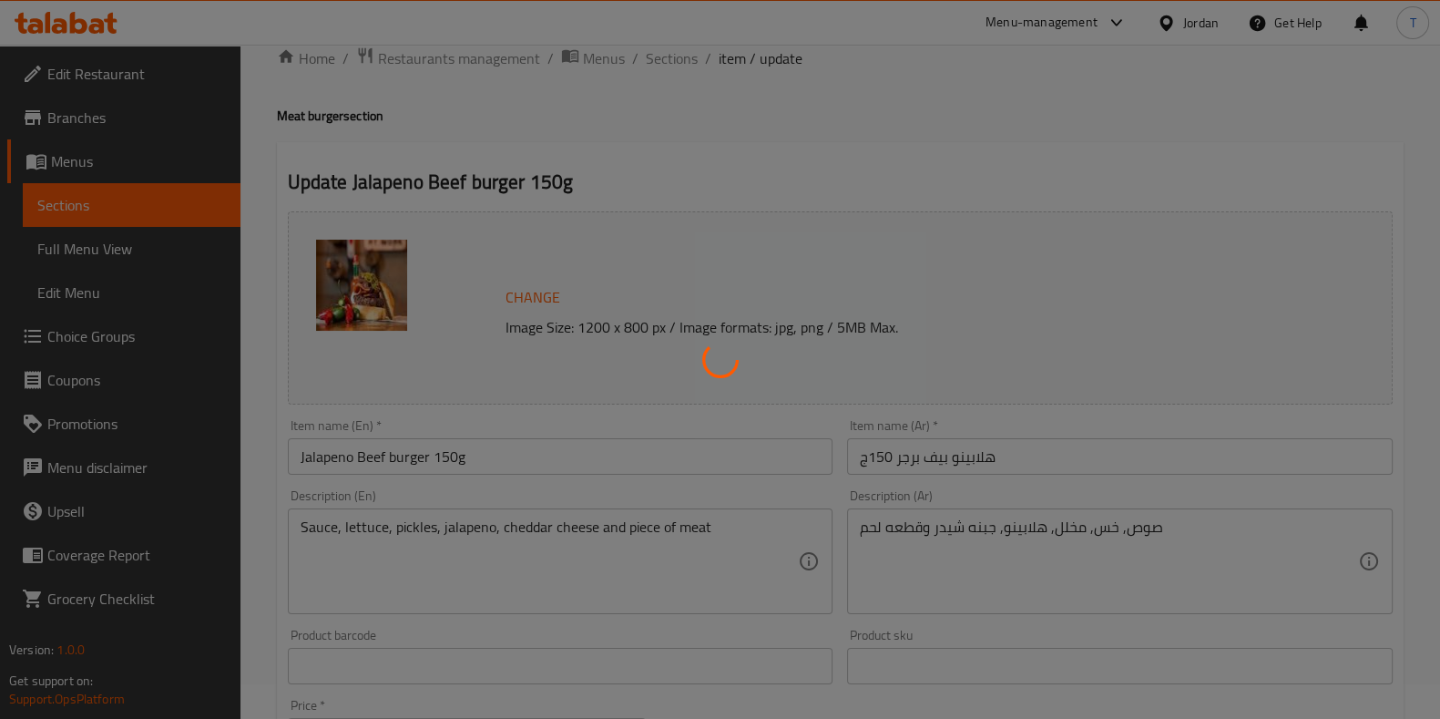
scroll to position [0, 0]
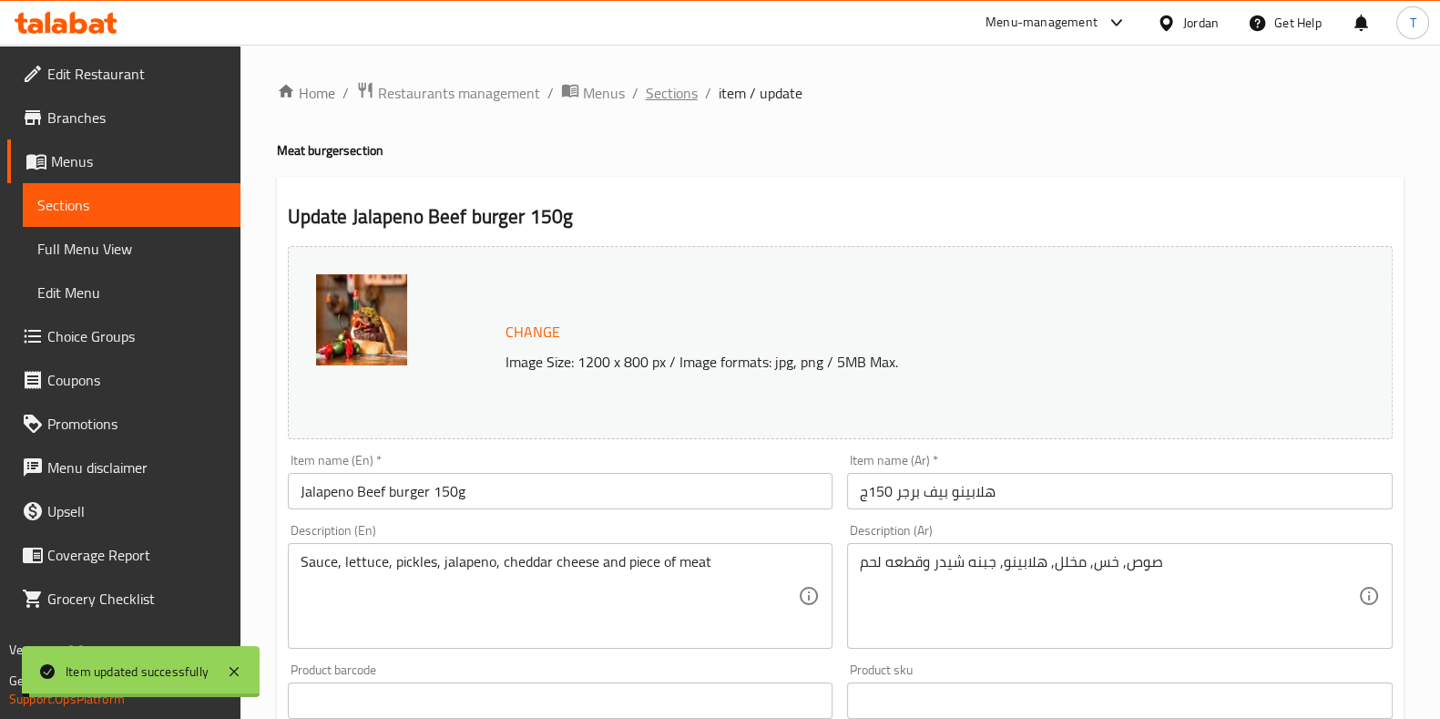
click at [680, 97] on span "Sections" at bounding box center [672, 93] width 52 height 22
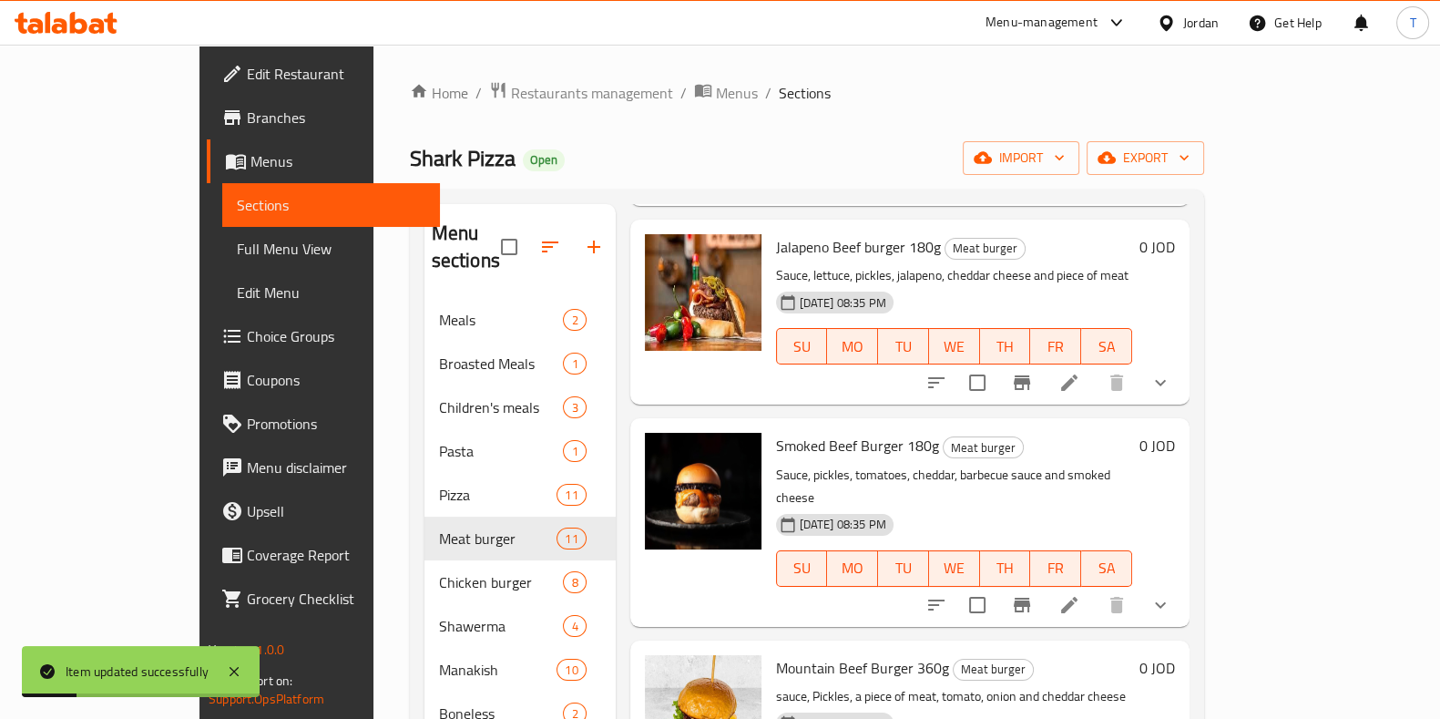
scroll to position [1253, 0]
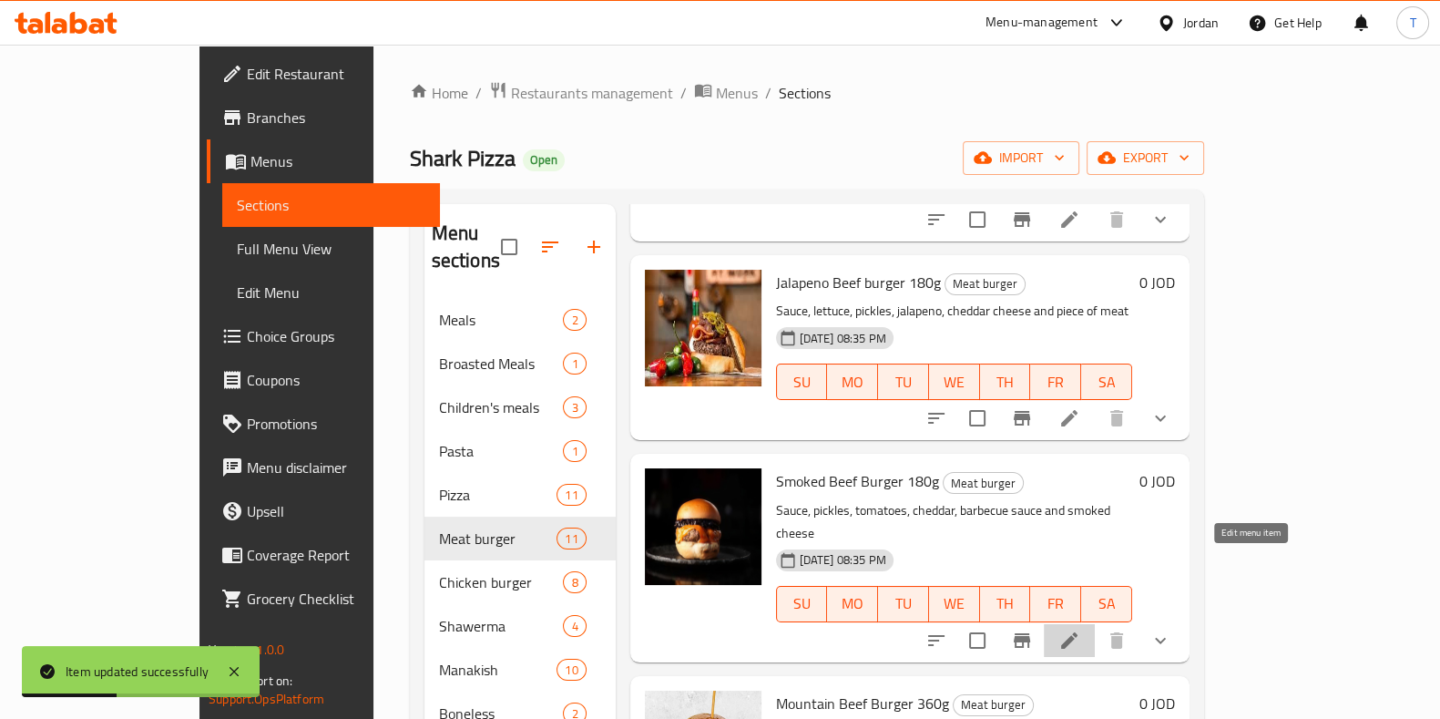
click at [1080, 629] on icon at bounding box center [1070, 640] width 22 height 22
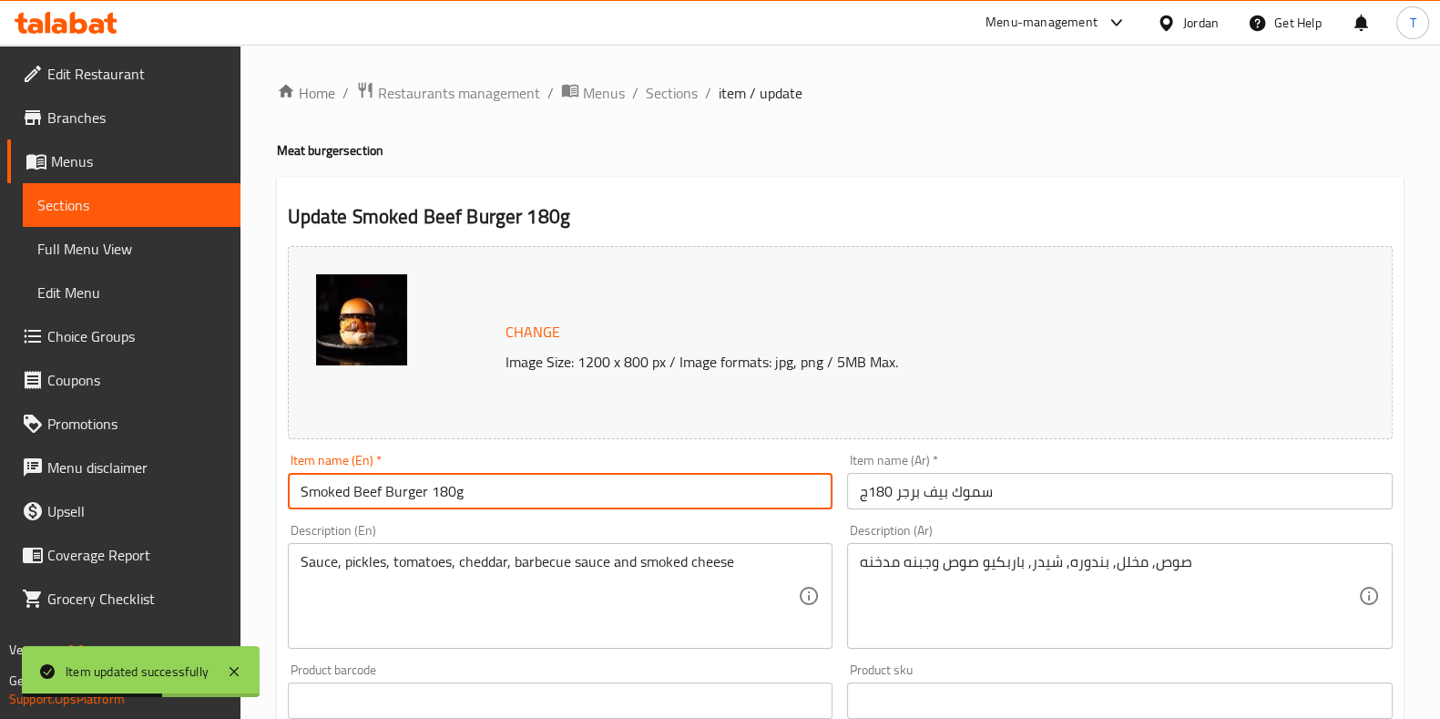
drag, startPoint x: 443, startPoint y: 497, endPoint x: 457, endPoint y: 498, distance: 14.6
click at [439, 497] on input "Smoked Beef Burger 180g" at bounding box center [561, 491] width 546 height 36
type input "Smoked Beef Burger 150g"
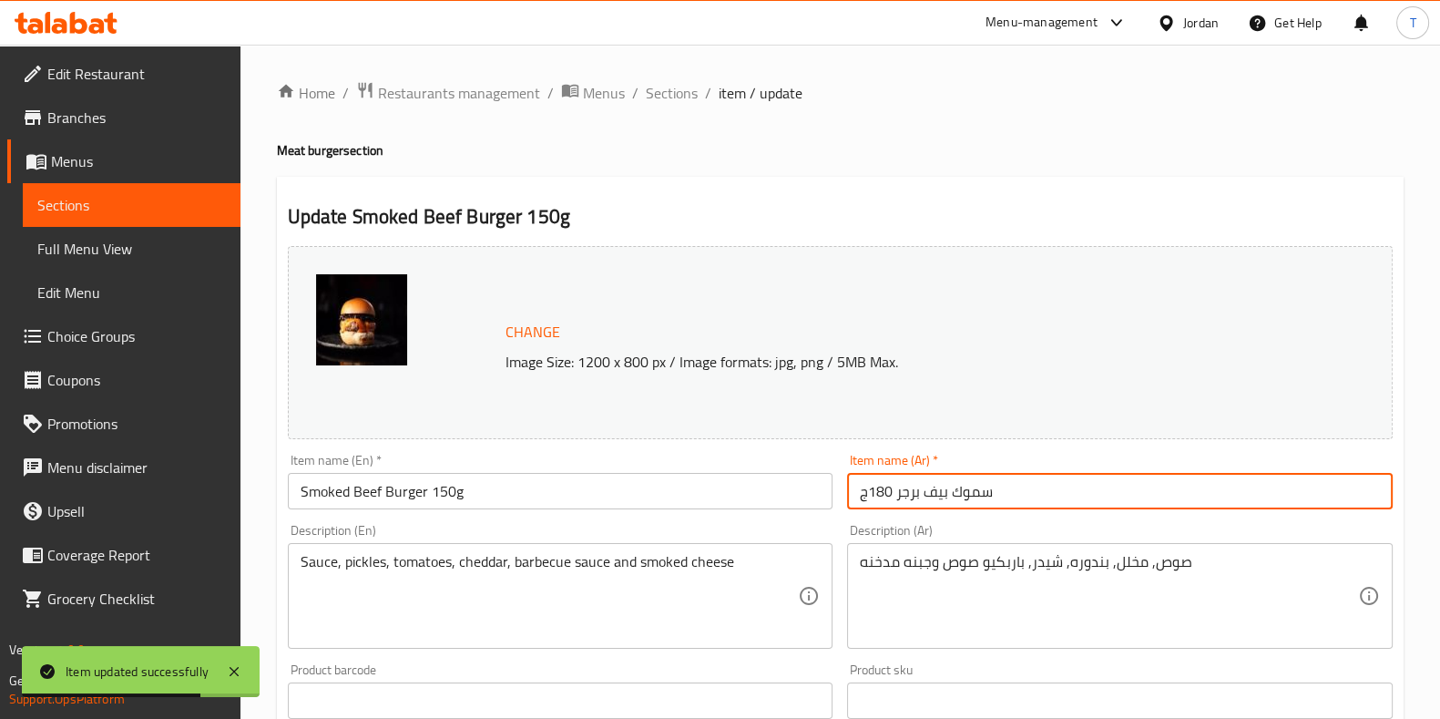
click at [884, 494] on input "سموك بيف برجر 180ج" at bounding box center [1120, 491] width 546 height 36
type input "سموك بيف برجر 150ج"
click at [701, 458] on div "Item name (En)   * Smoked Beef Burger 150g Item name (En) *" at bounding box center [561, 482] width 546 height 56
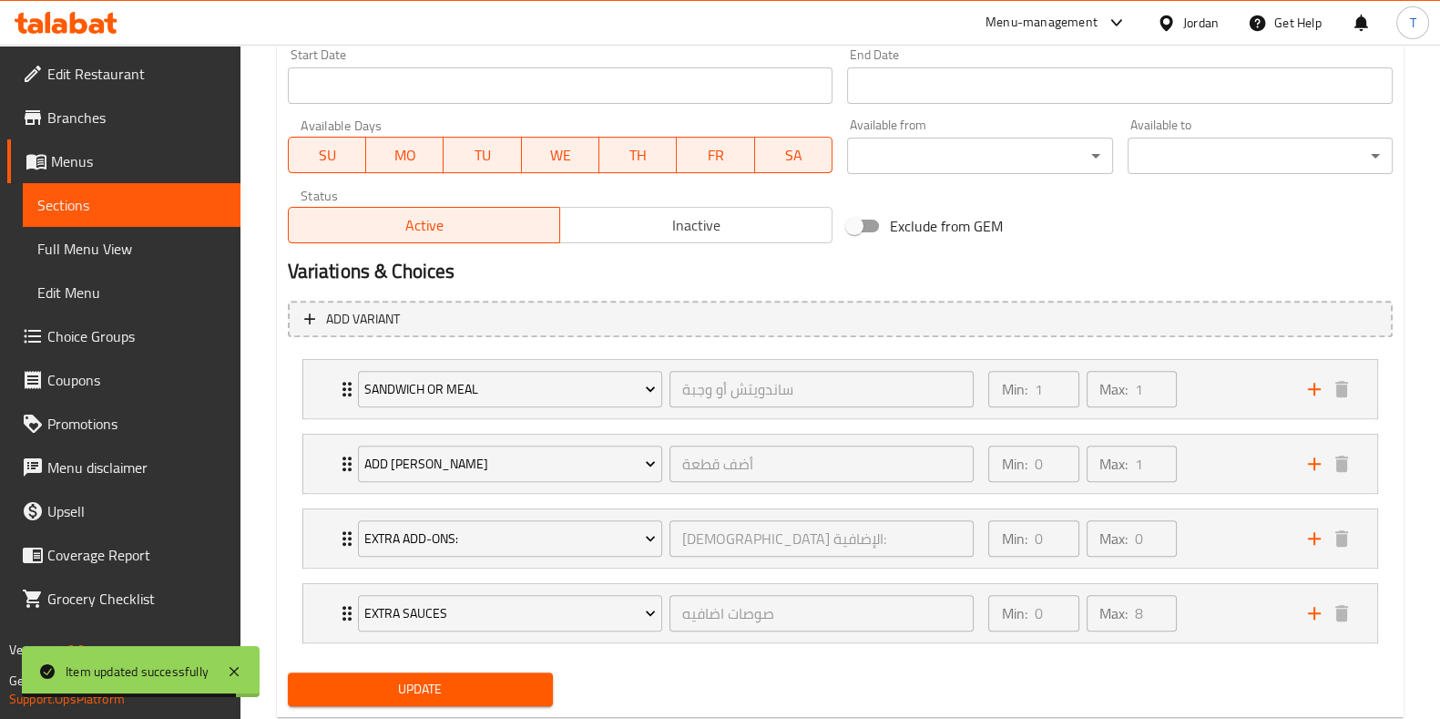
scroll to position [846, 0]
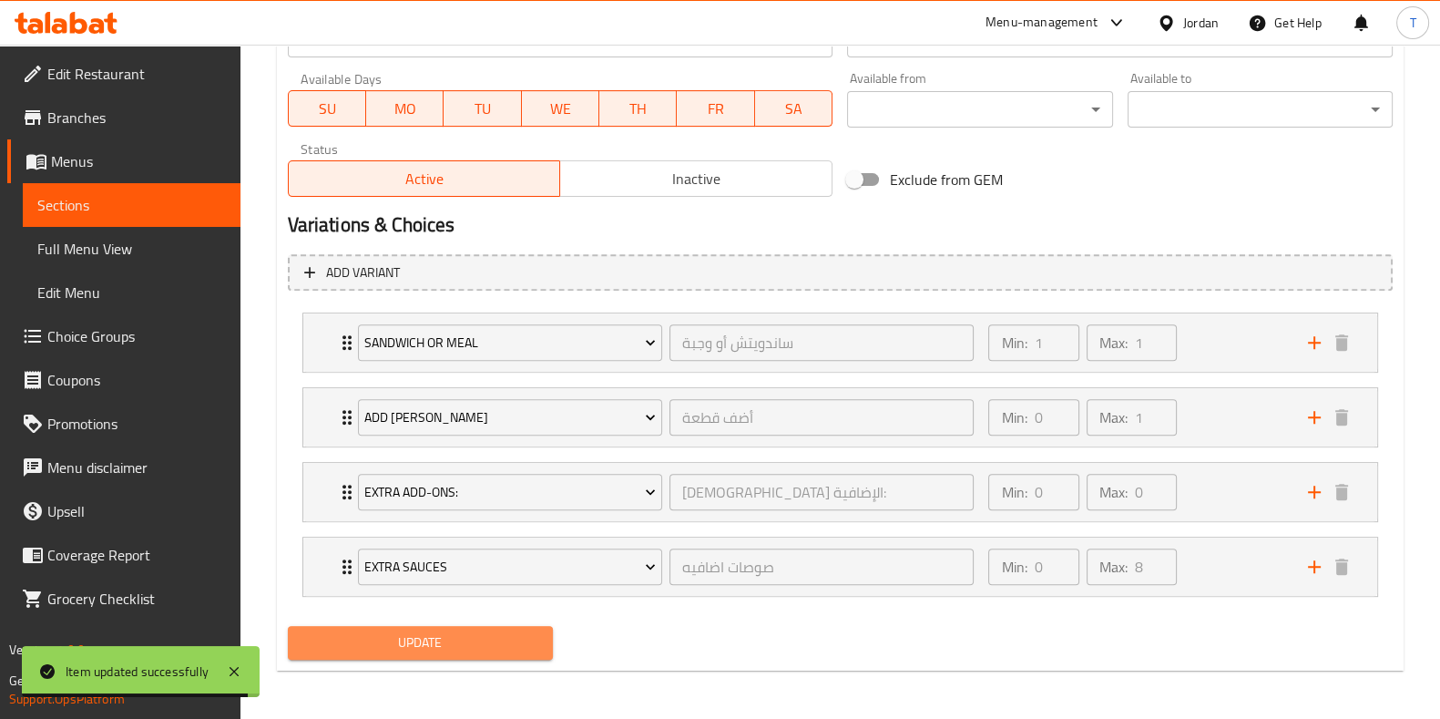
click at [532, 639] on span "Update" at bounding box center [420, 642] width 236 height 23
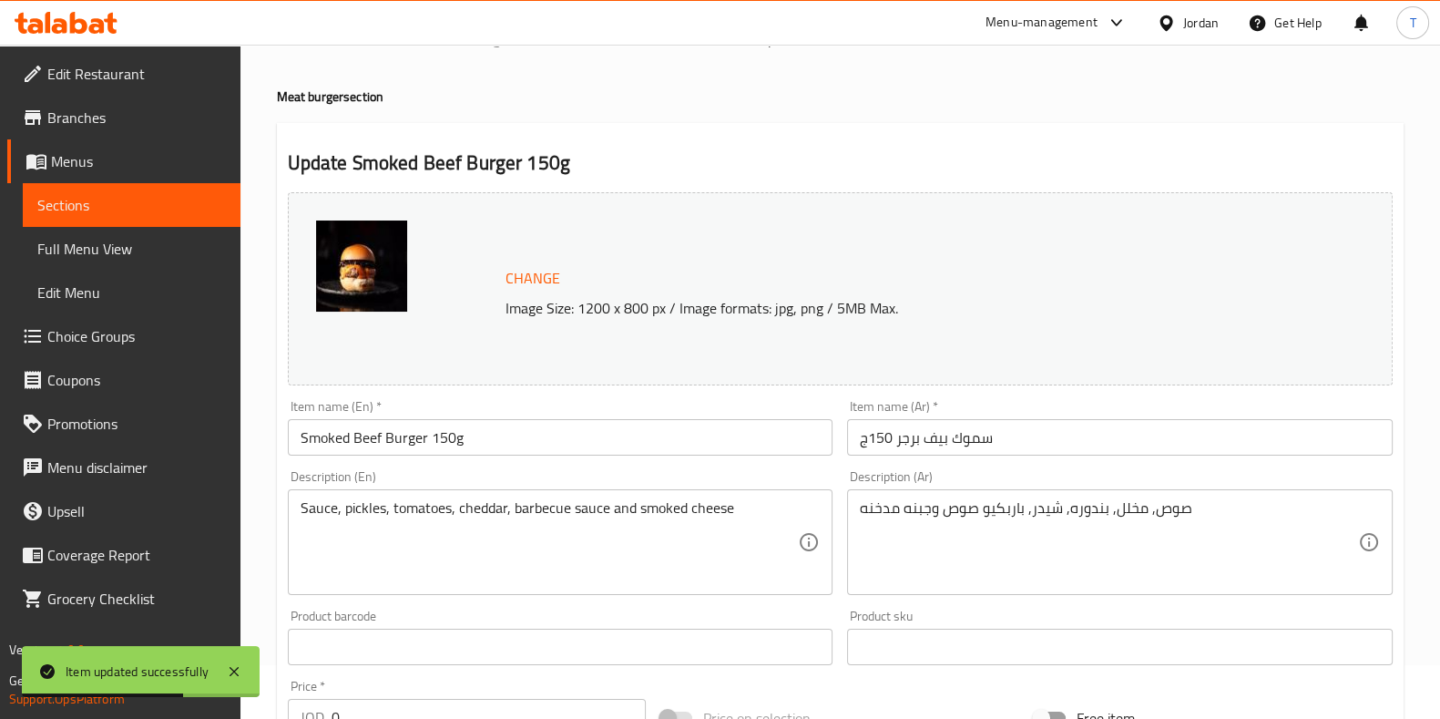
scroll to position [0, 0]
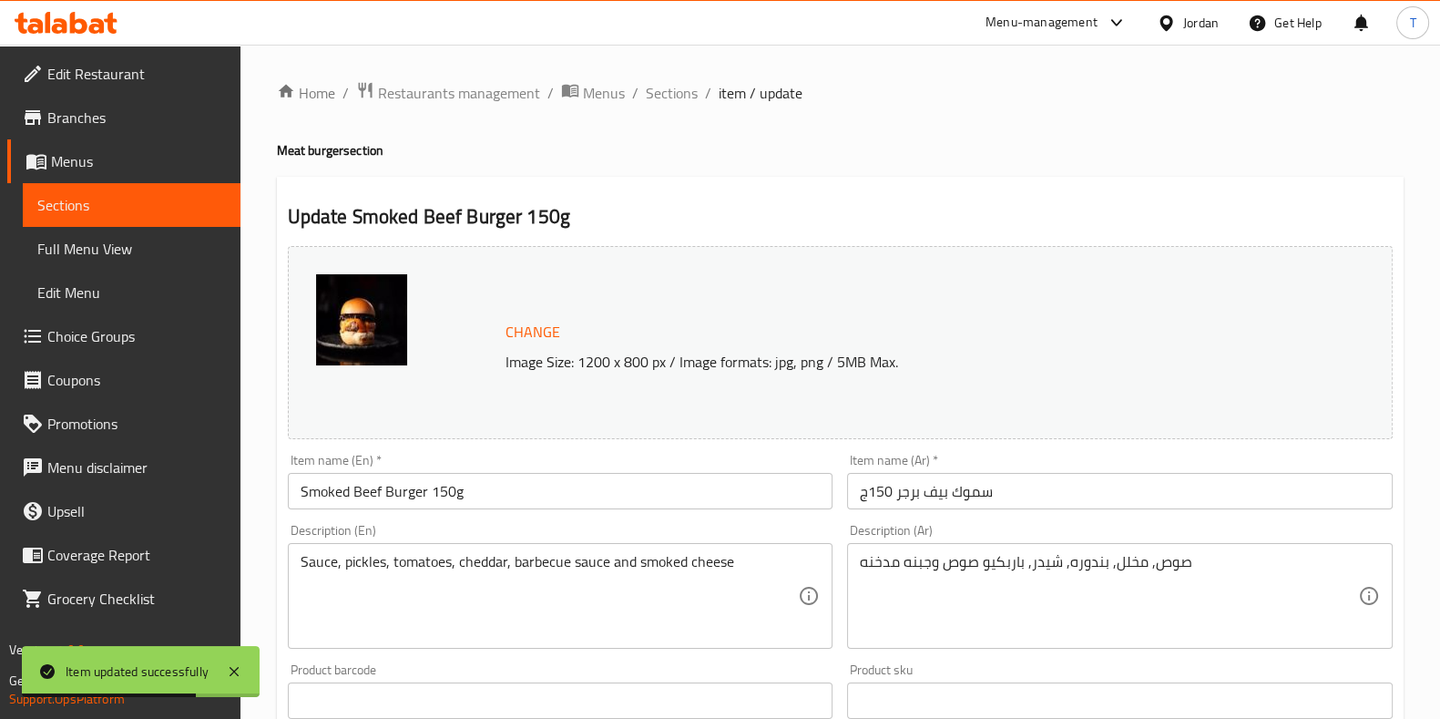
drag, startPoint x: 680, startPoint y: 93, endPoint x: 677, endPoint y: 129, distance: 36.5
click at [680, 93] on span "Sections" at bounding box center [672, 93] width 52 height 22
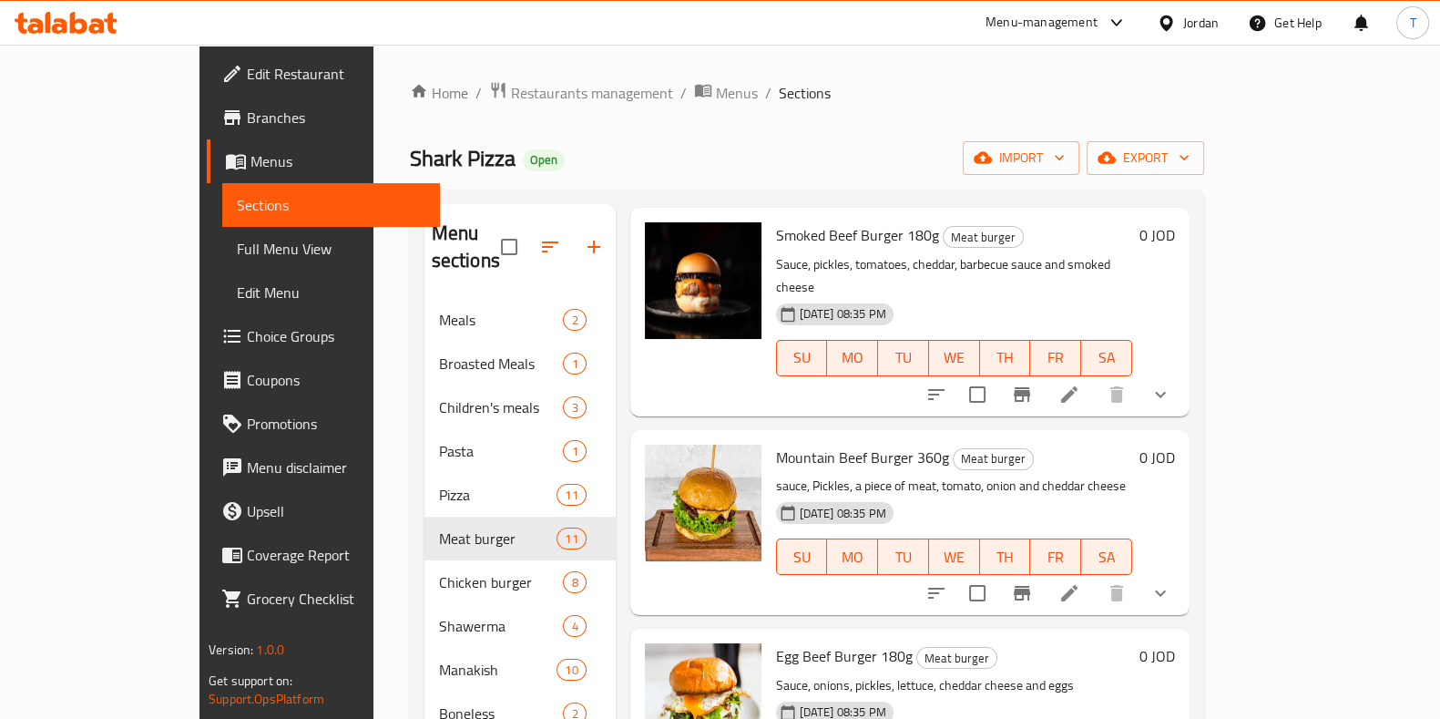
scroll to position [1504, 0]
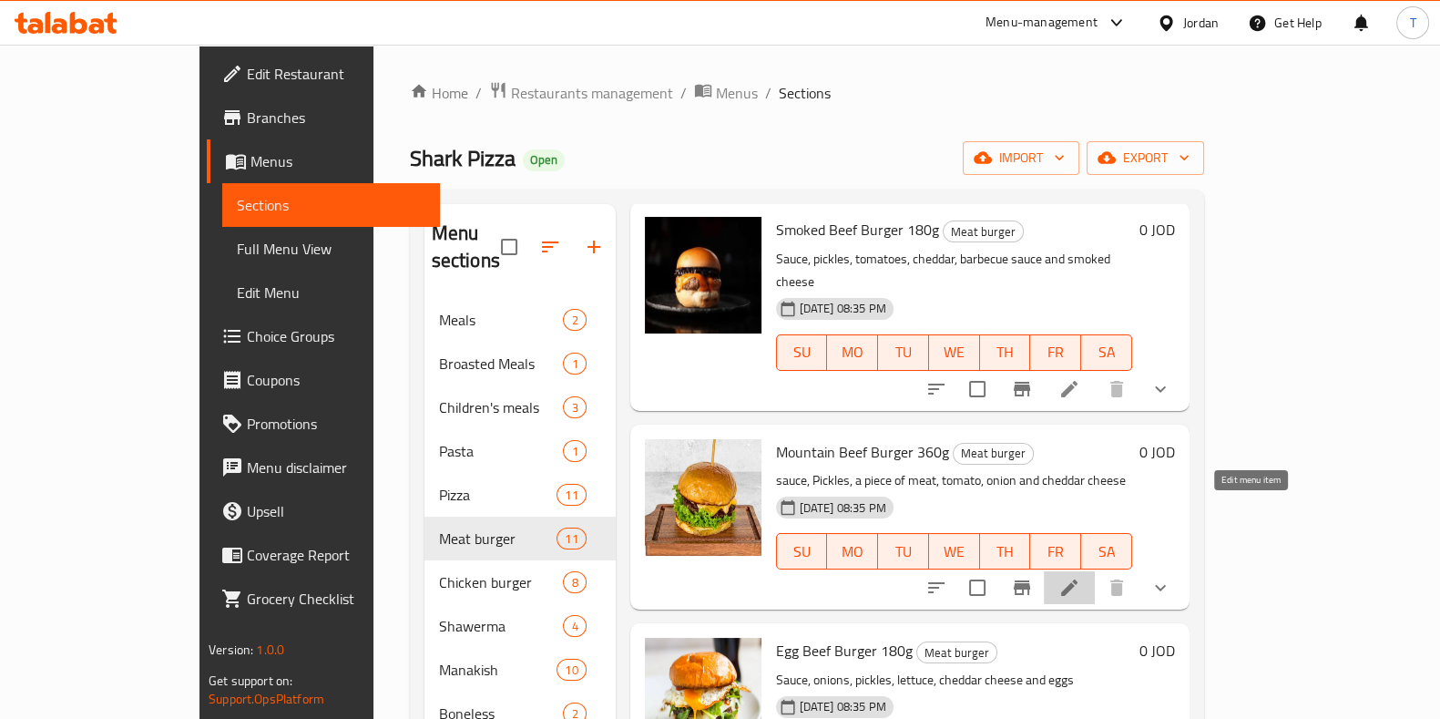
click at [1080, 577] on icon at bounding box center [1070, 588] width 22 height 22
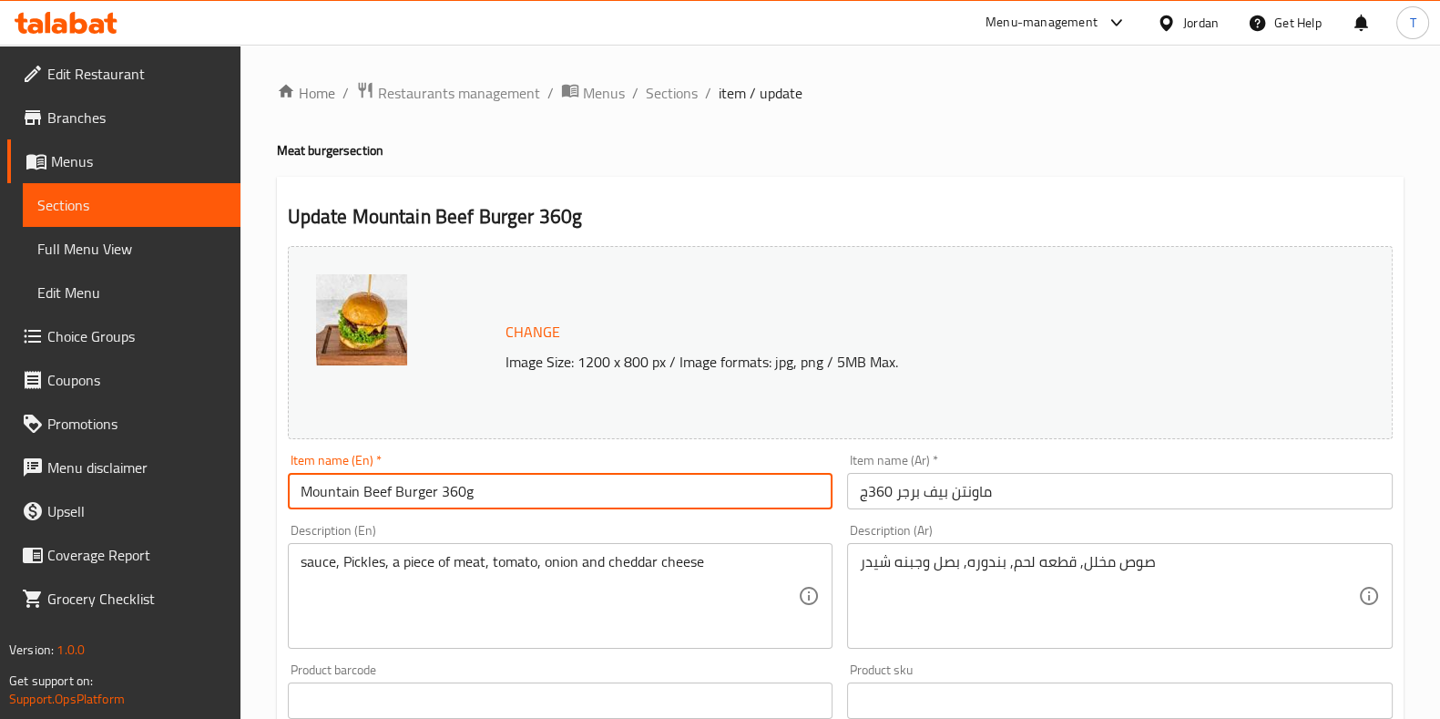
click at [445, 492] on input "Mountain Beef Burger 360g" at bounding box center [561, 491] width 546 height 36
type input "Mountain Beef Burger 300g"
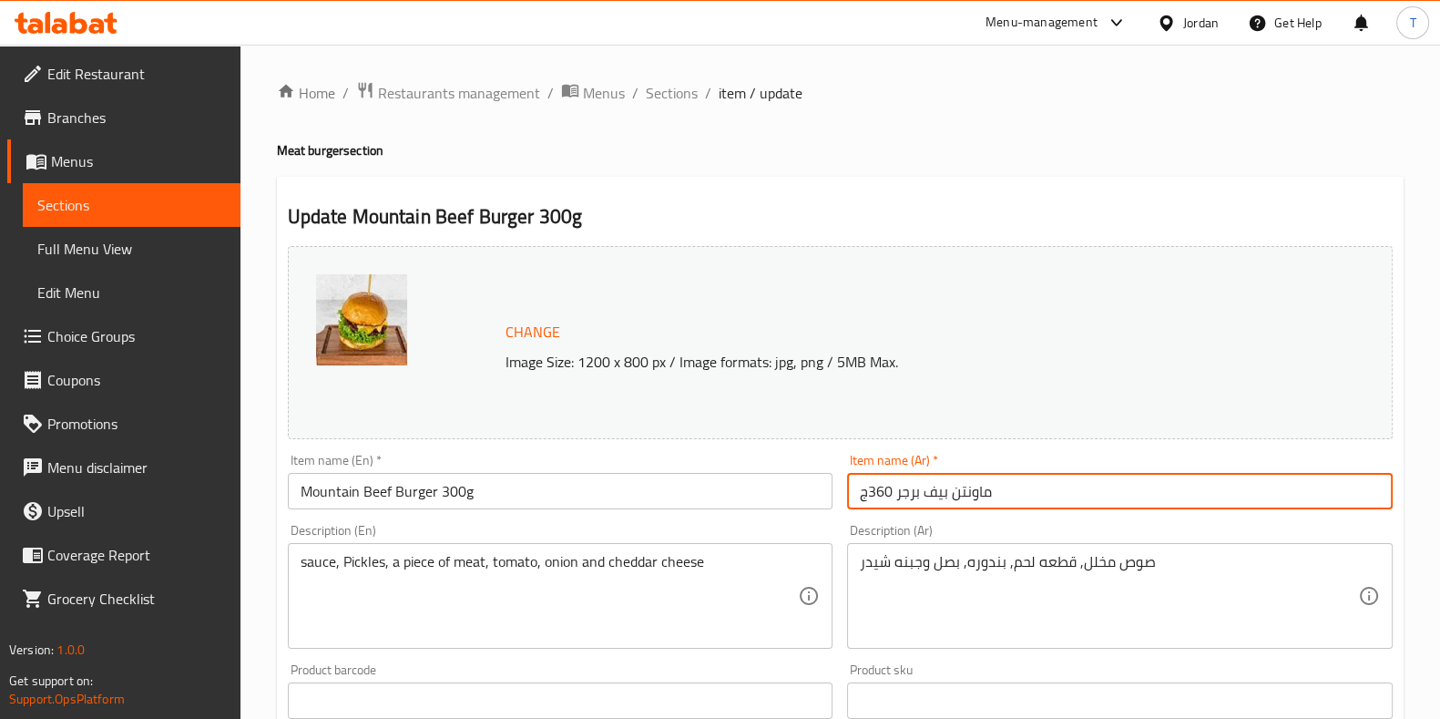
click at [884, 494] on input "ماونتن بيف برجر 360ج" at bounding box center [1120, 491] width 546 height 36
type input "ماونتن بيف برجر 300ج"
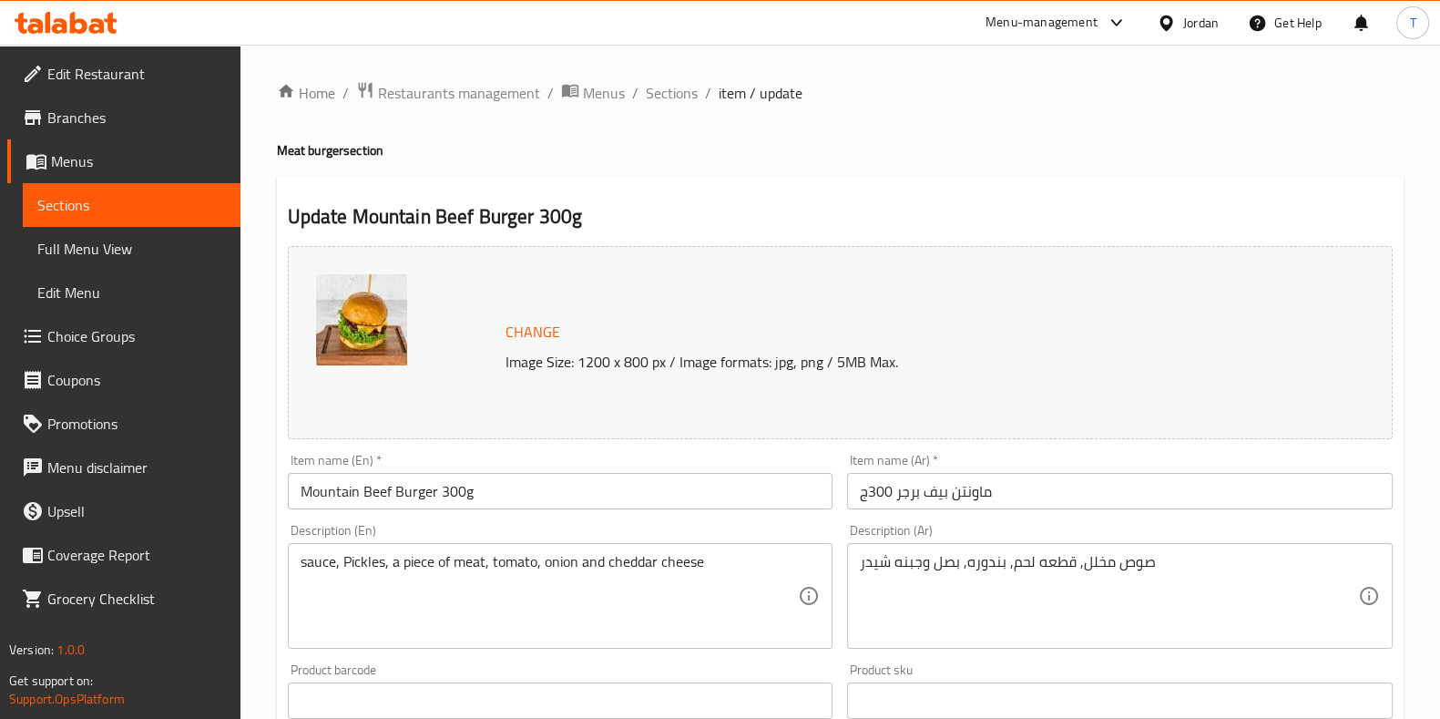
click at [946, 368] on p "Image Size: 1200 x 800 px / Image formats: jpg, png / 5MB Max." at bounding box center [891, 362] width 787 height 22
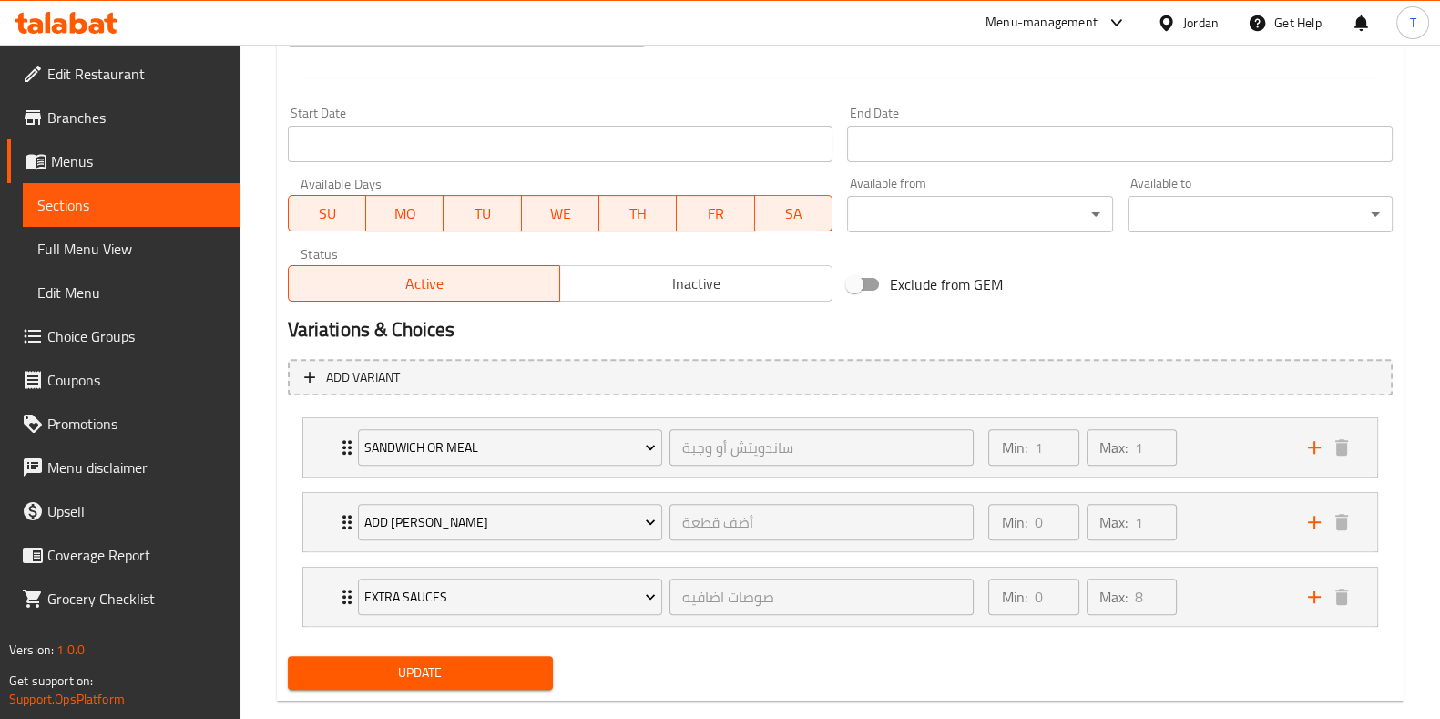
scroll to position [772, 0]
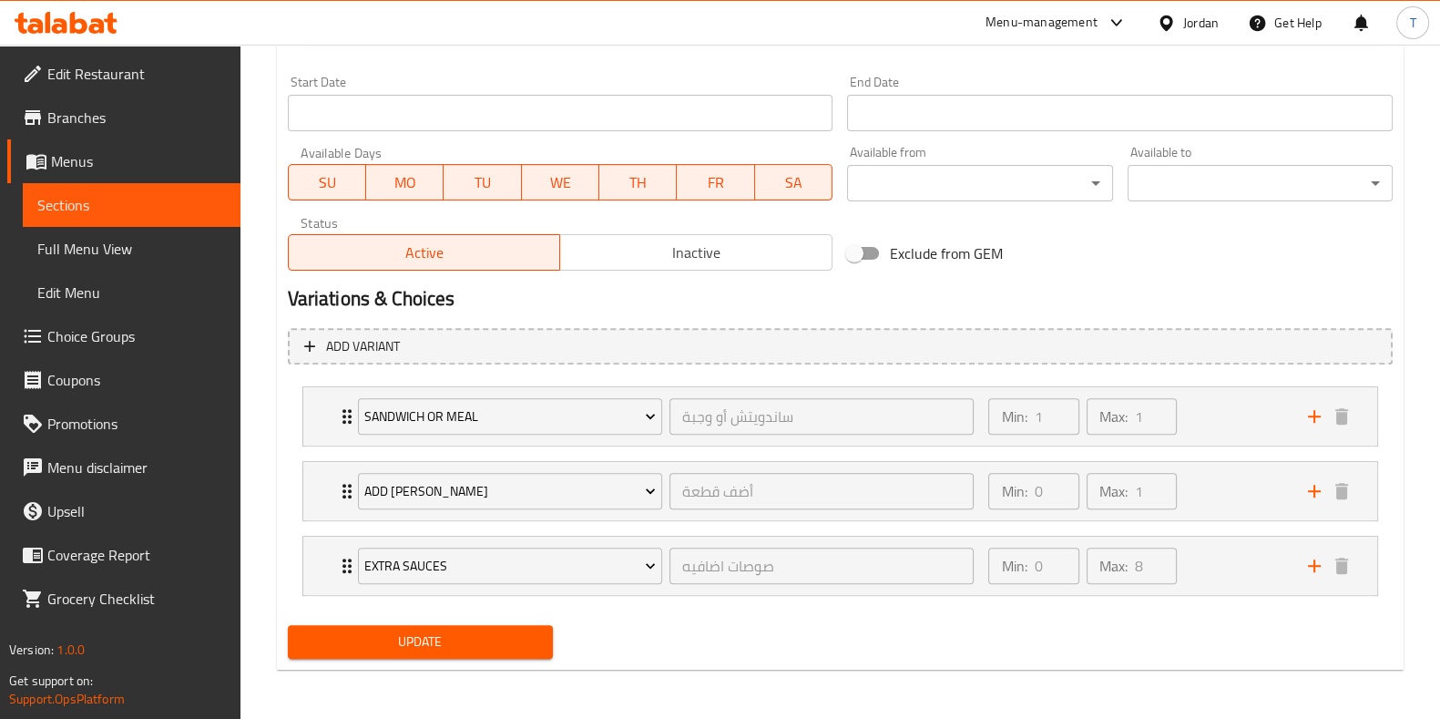
click at [520, 656] on div "Update" at bounding box center [421, 642] width 280 height 48
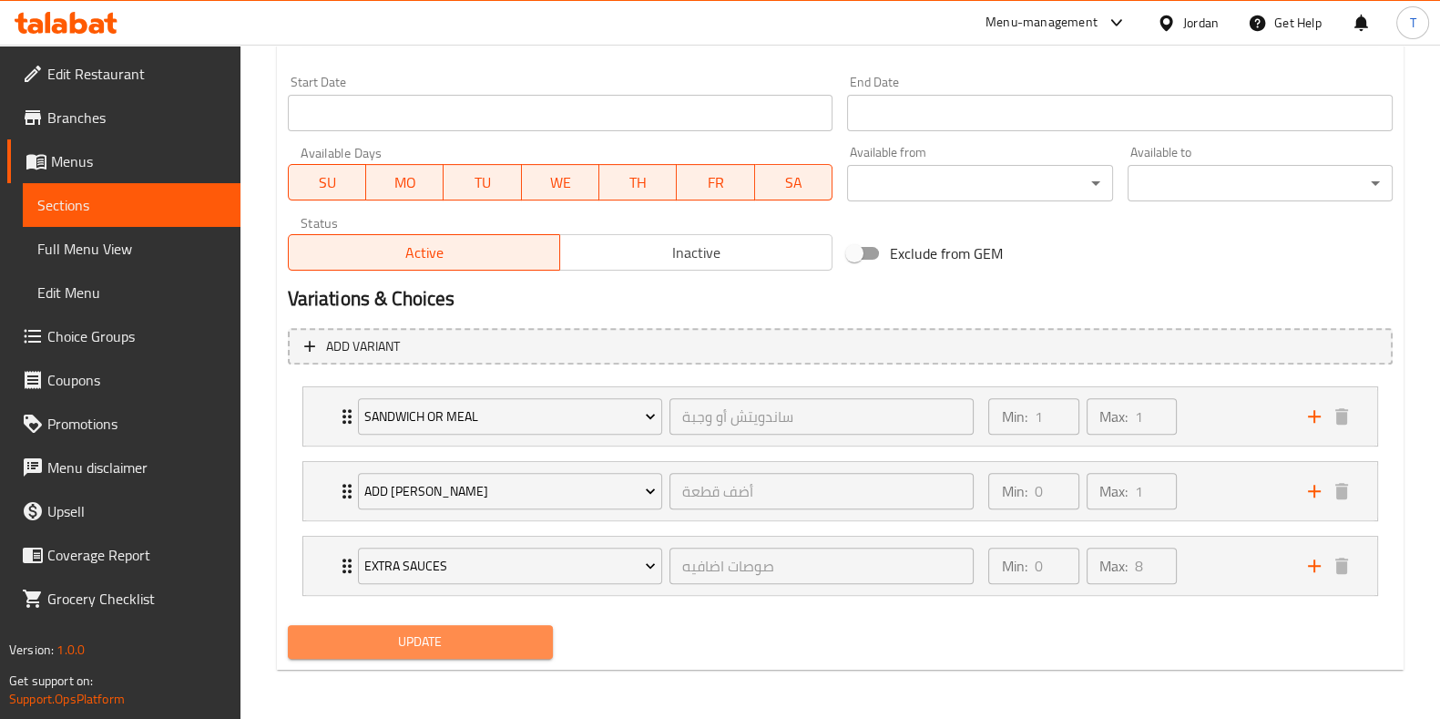
click at [521, 639] on span "Update" at bounding box center [420, 641] width 236 height 23
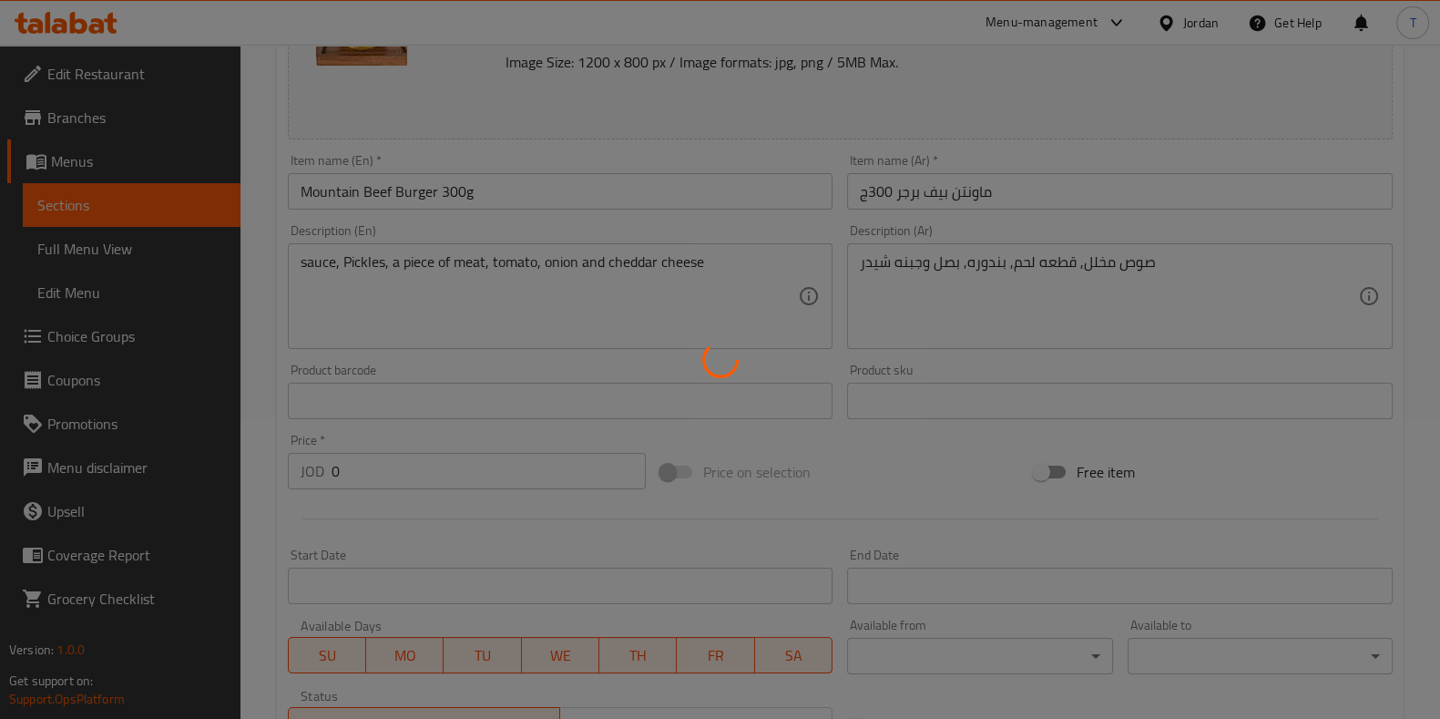
scroll to position [0, 0]
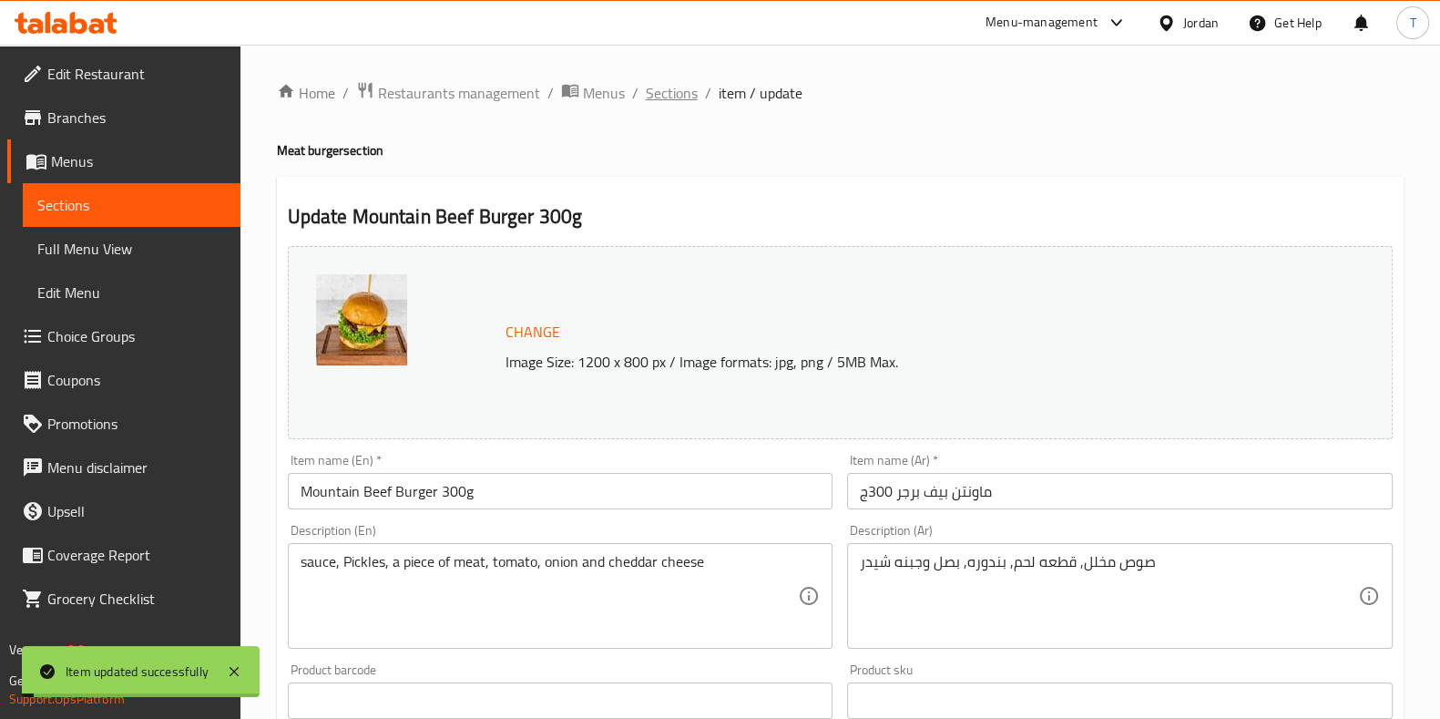
click at [682, 96] on span "Sections" at bounding box center [672, 93] width 52 height 22
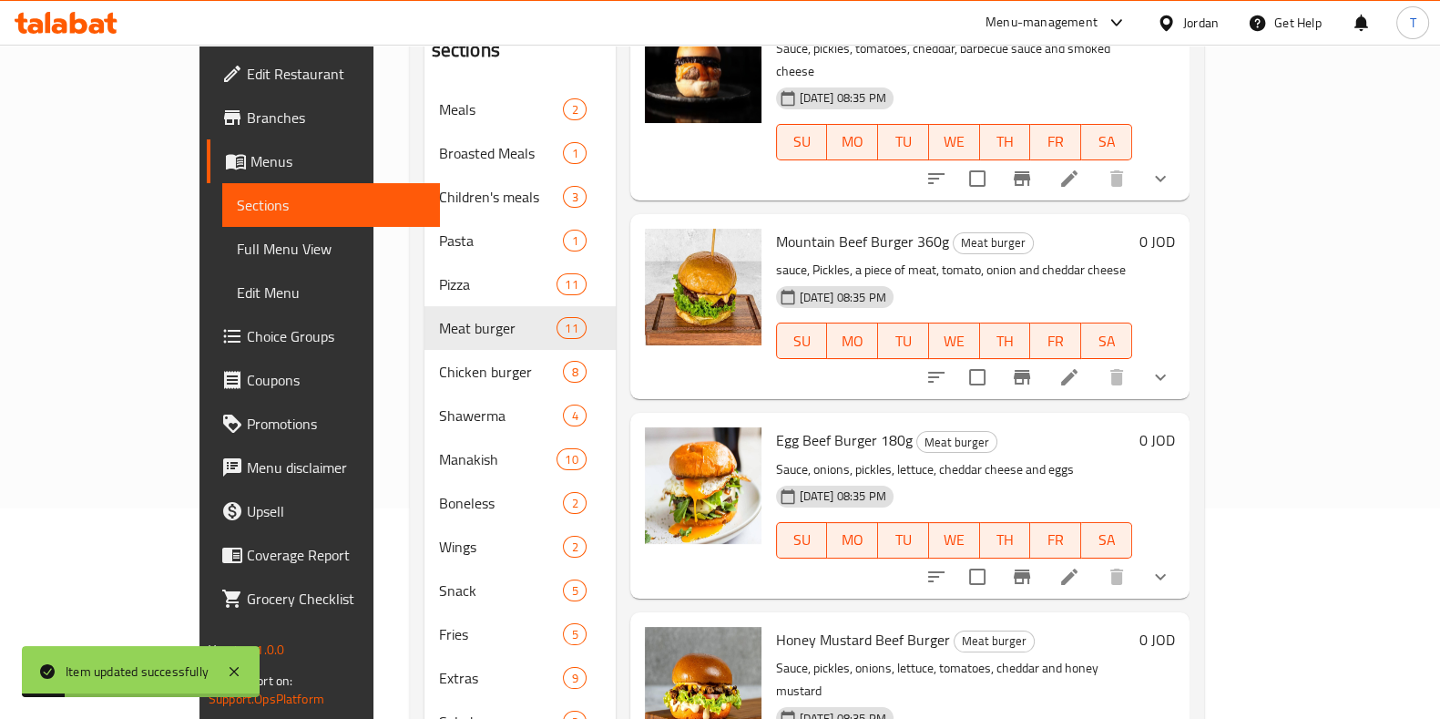
scroll to position [265, 0]
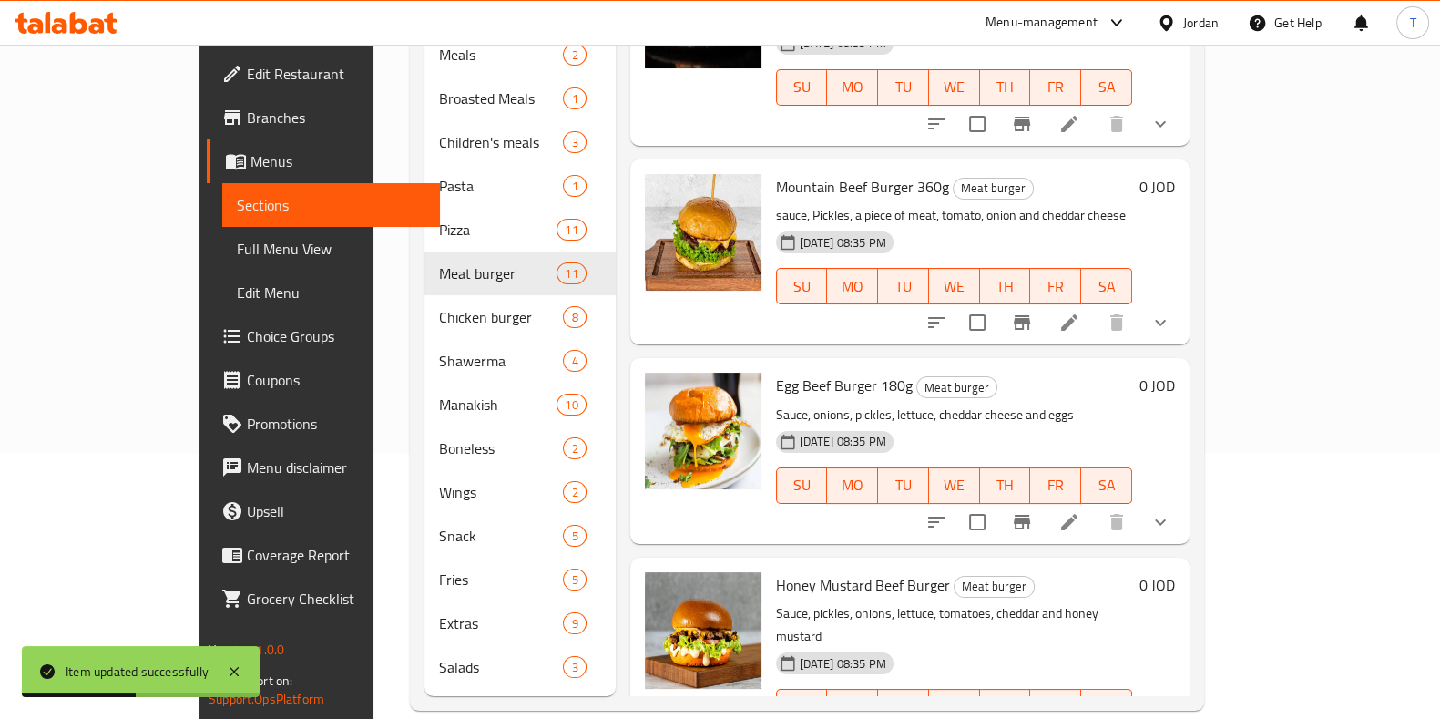
click at [1078, 514] on icon at bounding box center [1069, 522] width 16 height 16
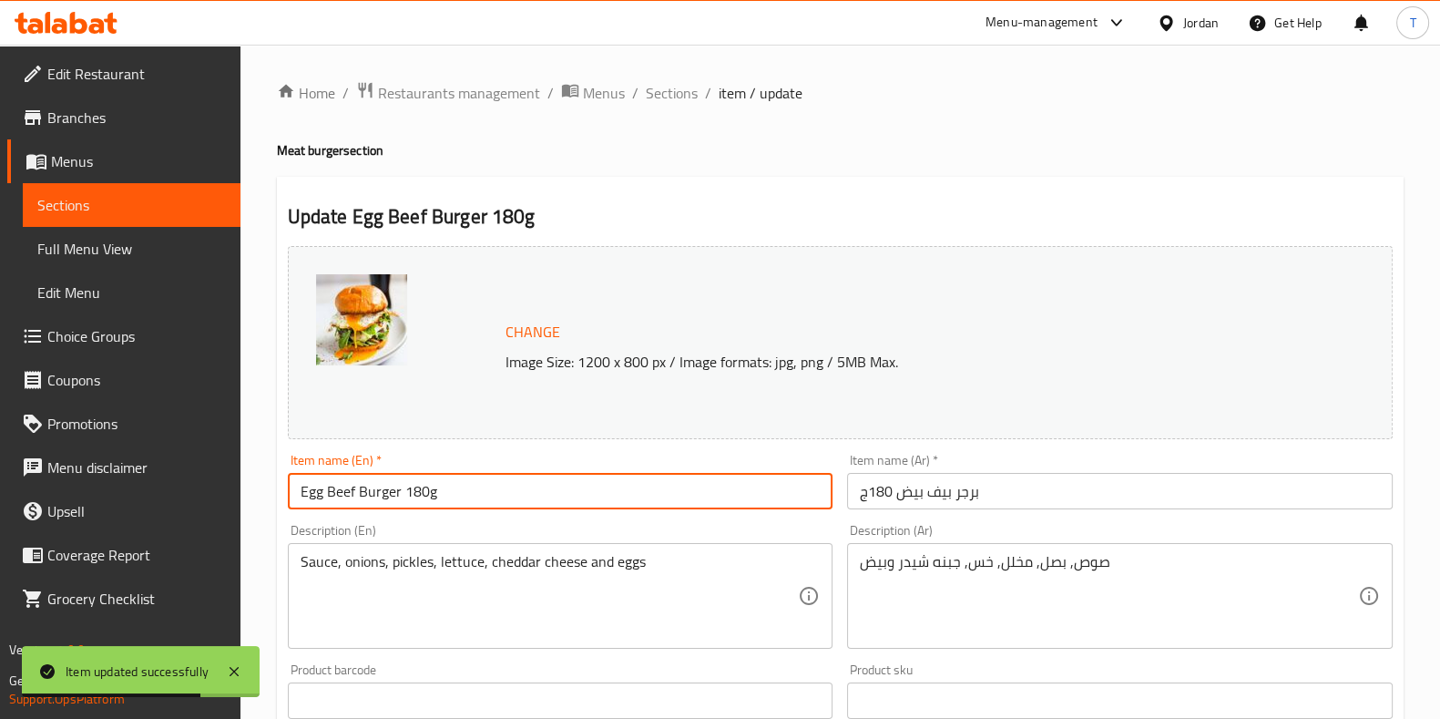
drag, startPoint x: 419, startPoint y: 481, endPoint x: 519, endPoint y: 489, distance: 100.5
click at [410, 481] on input "Egg Beef Burger 180g" at bounding box center [561, 491] width 546 height 36
type input "Egg Beef Burger 150g"
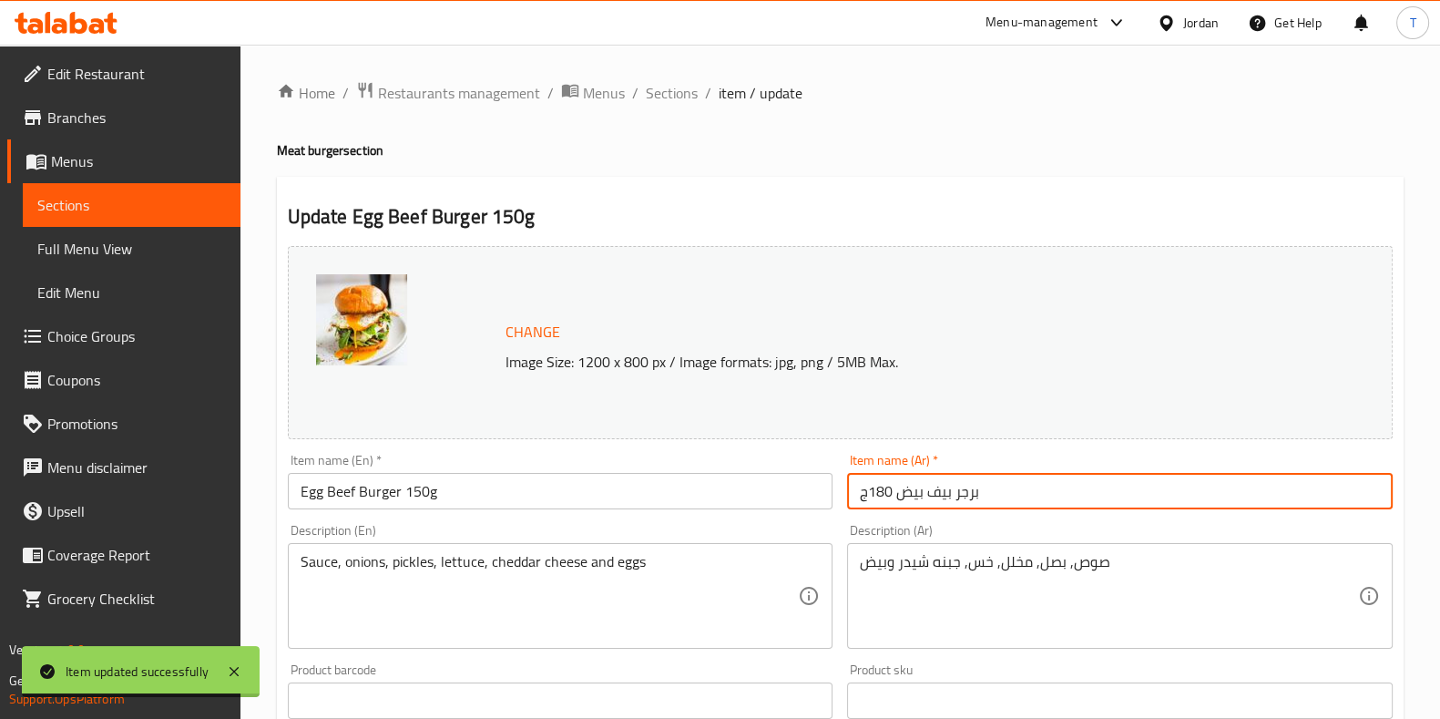
click at [876, 491] on input "برجر بيف بيض 180ج" at bounding box center [1120, 491] width 546 height 36
type input "برجر بيف بيض 150ج"
click at [793, 462] on div "Item name (En)   * Egg Beef Burger 150g Item name (En) *" at bounding box center [561, 482] width 546 height 56
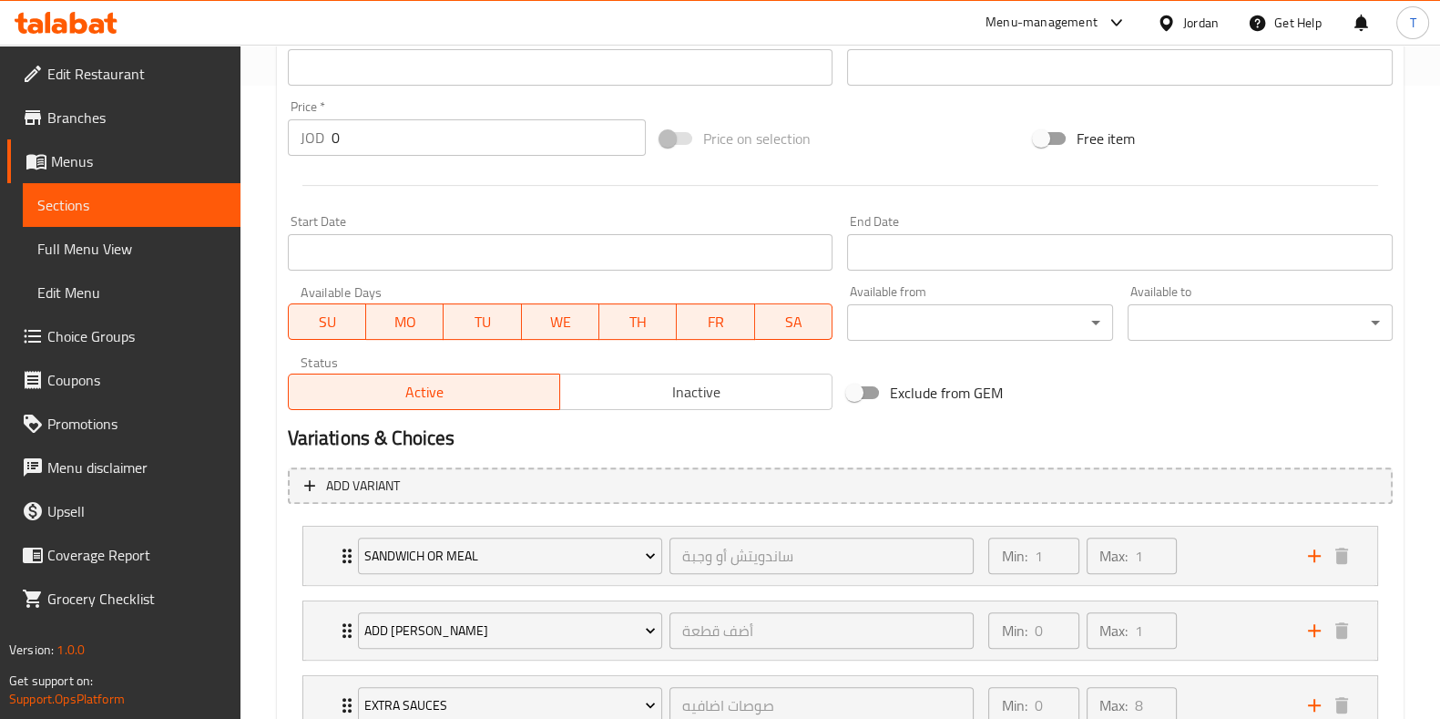
scroll to position [772, 0]
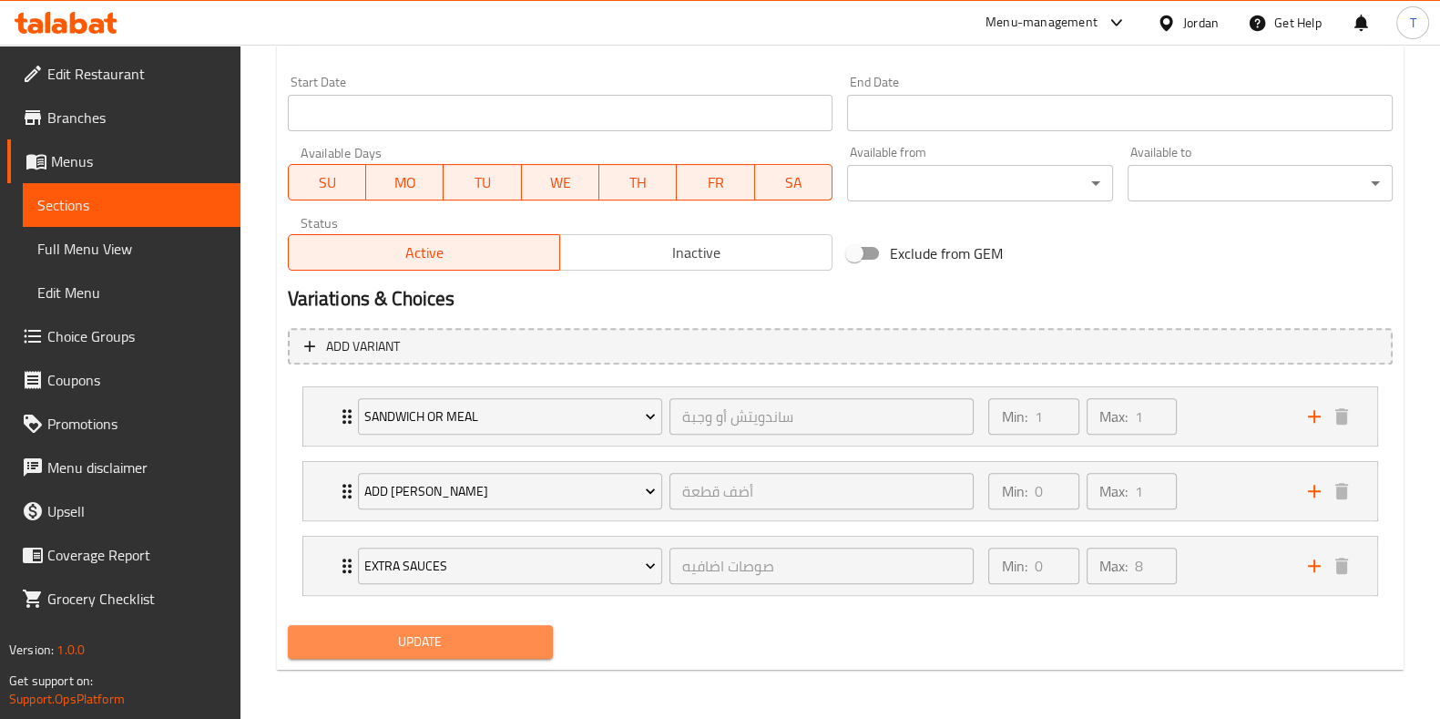
click at [542, 639] on button "Update" at bounding box center [420, 642] width 265 height 34
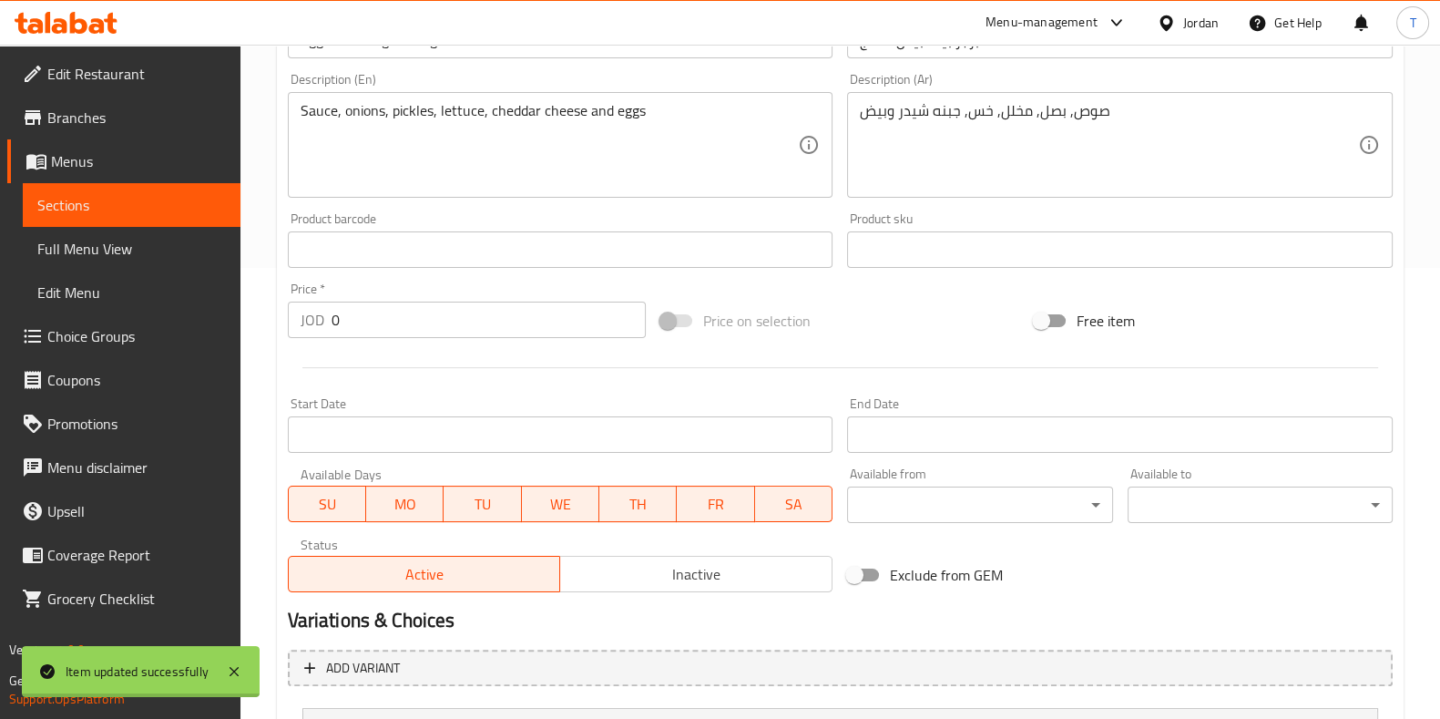
scroll to position [0, 0]
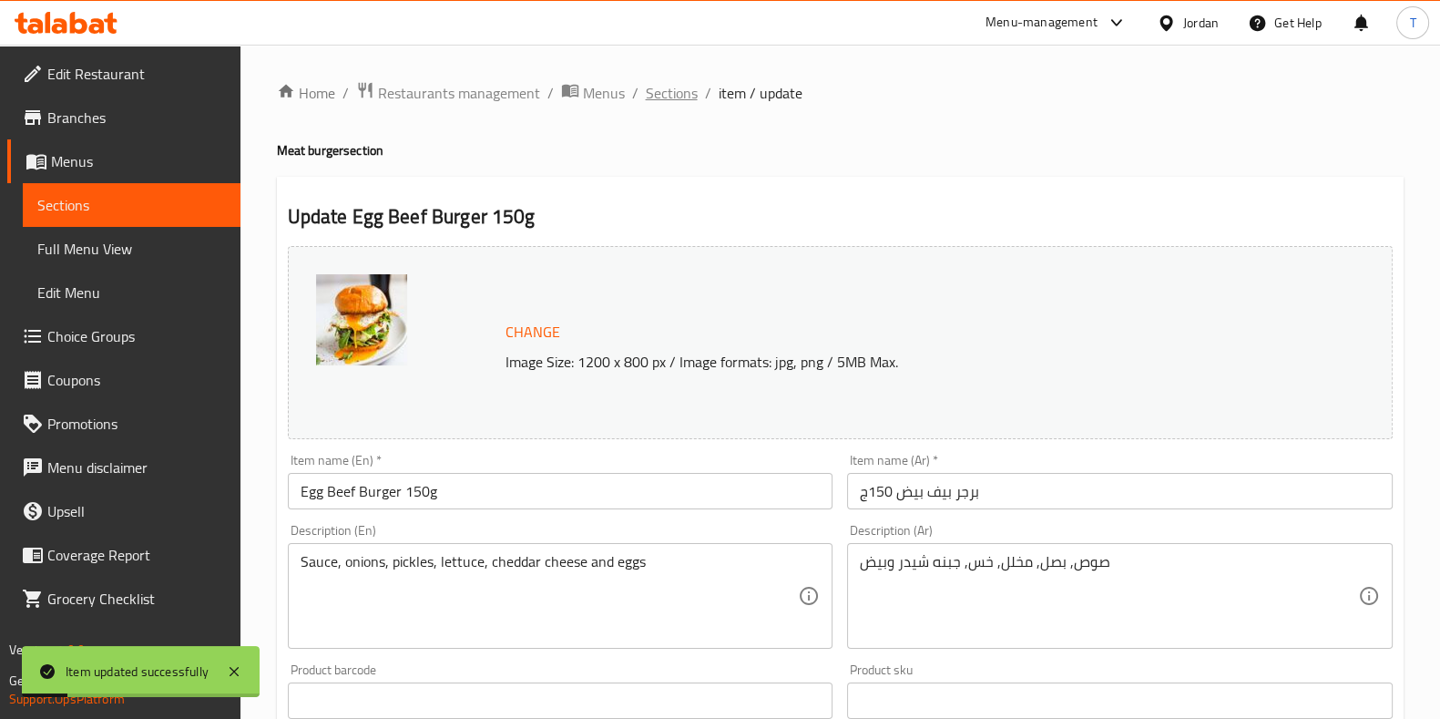
click at [678, 95] on span "Sections" at bounding box center [672, 93] width 52 height 22
